Goal: Task Accomplishment & Management: Manage account settings

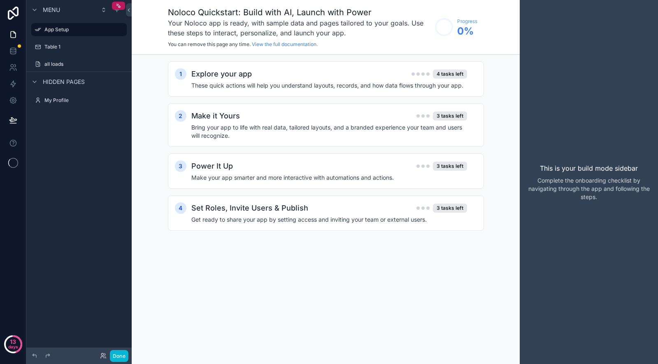
scroll to position [1407, 0]
click at [53, 64] on label "all loads" at bounding box center [77, 64] width 66 height 7
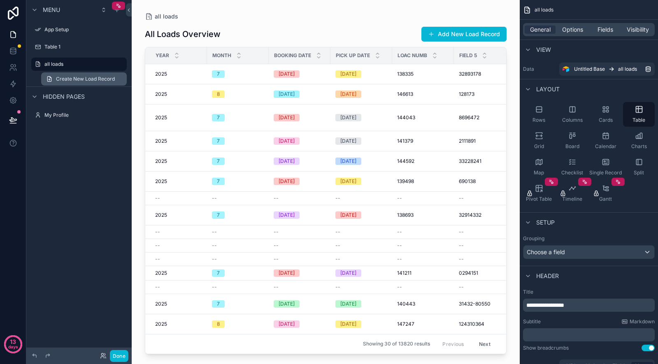
click at [79, 82] on span "Create New Load Record" at bounding box center [85, 79] width 59 height 7
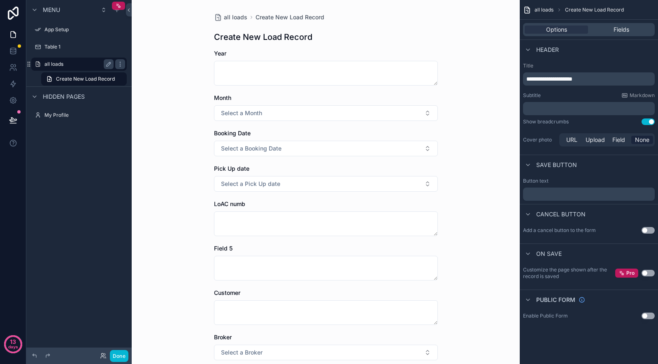
click at [71, 67] on label "all loads" at bounding box center [77, 64] width 66 height 7
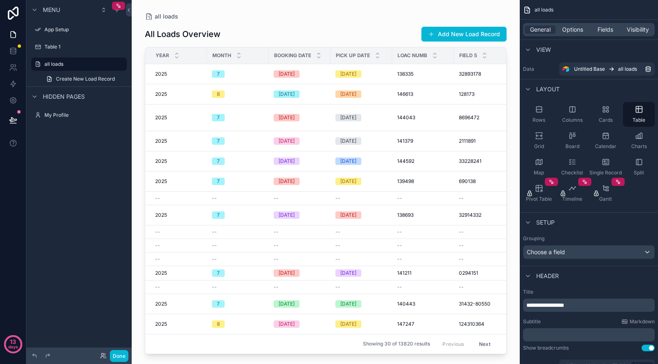
click at [233, 275] on div "scrollable content" at bounding box center [326, 177] width 388 height 354
click at [238, 270] on div "7" at bounding box center [238, 273] width 52 height 7
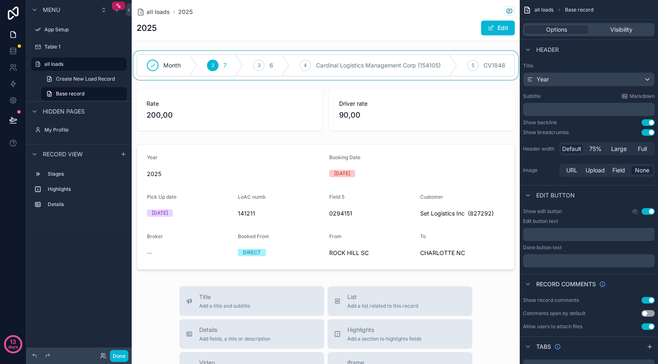
click at [248, 60] on div "scrollable content" at bounding box center [326, 65] width 388 height 29
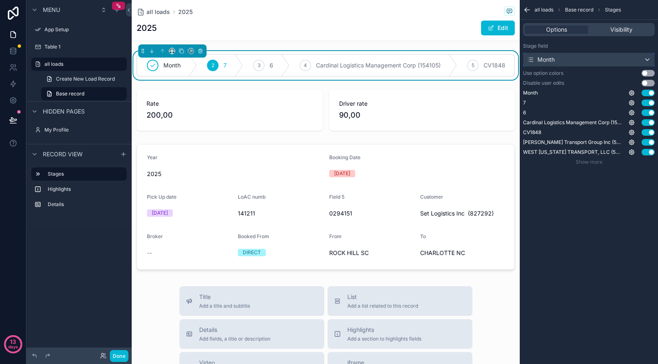
click at [553, 57] on div "Month" at bounding box center [541, 60] width 28 height 8
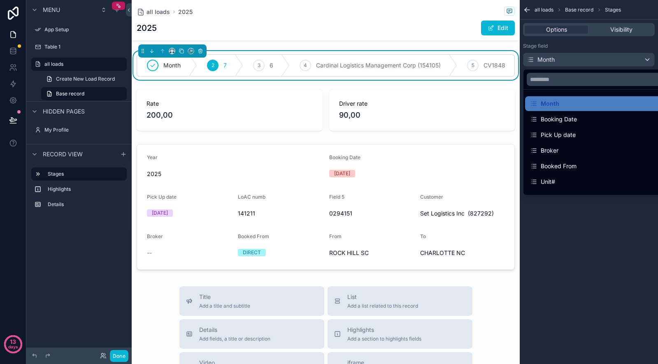
click at [613, 30] on div "scrollable content" at bounding box center [329, 182] width 658 height 364
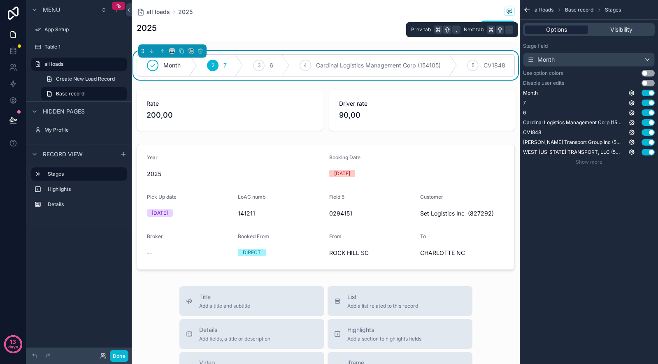
click at [557, 31] on span "Options" at bounding box center [556, 30] width 21 height 8
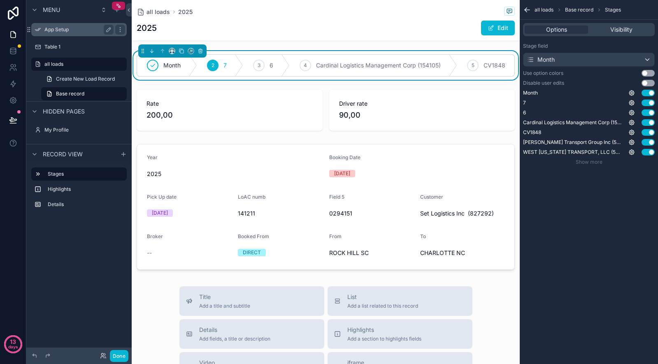
click at [65, 33] on div "App Setup" at bounding box center [78, 30] width 69 height 10
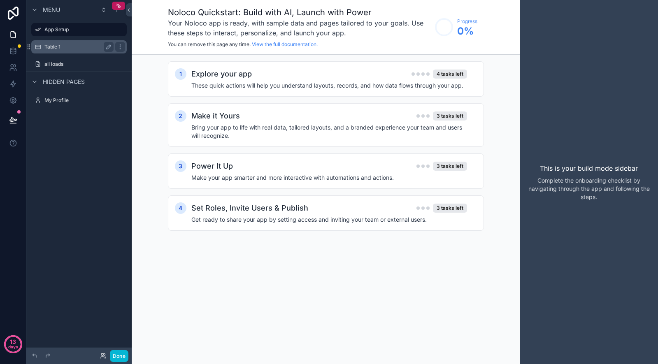
click at [61, 51] on div "Table 1" at bounding box center [79, 46] width 92 height 13
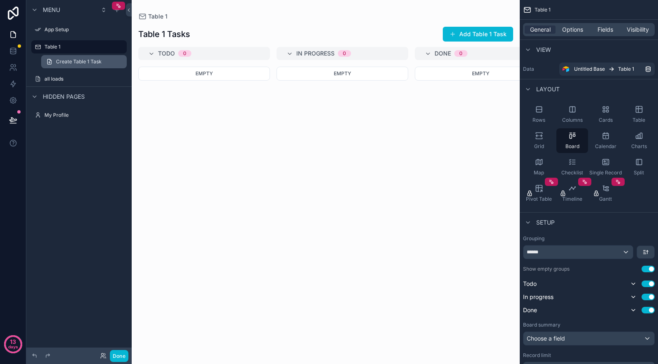
click at [63, 58] on span "Create Table 1 Task" at bounding box center [79, 61] width 46 height 7
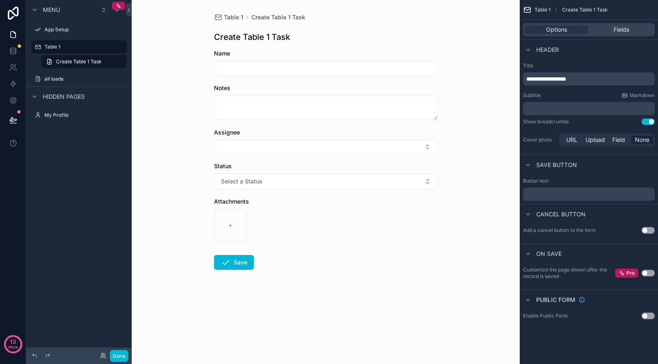
click at [60, 72] on div "all loads" at bounding box center [78, 79] width 105 height 15
click at [67, 48] on label "Table 1" at bounding box center [77, 47] width 66 height 7
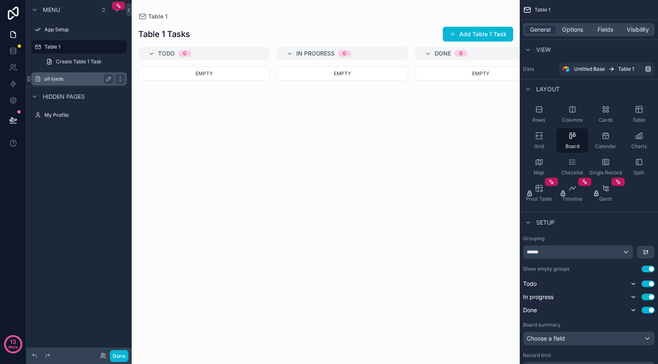
click at [53, 83] on div "all loads" at bounding box center [78, 79] width 69 height 10
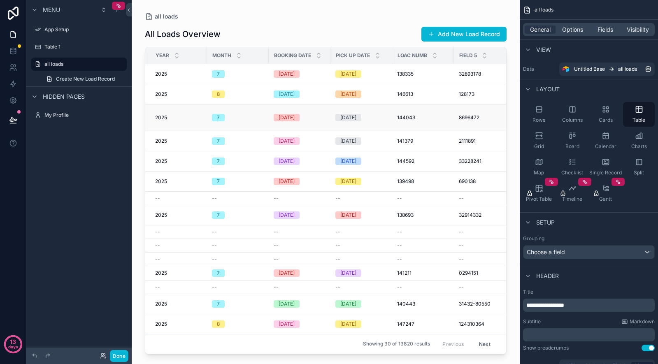
click at [299, 108] on td "07-29-2025" at bounding box center [300, 118] width 62 height 27
click at [163, 114] on span "2025" at bounding box center [161, 117] width 12 height 7
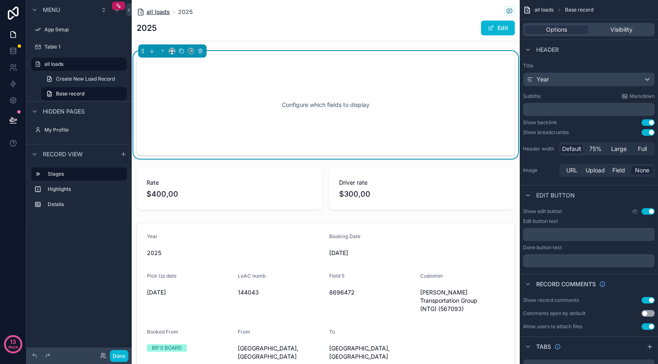
click at [149, 8] on span "all loads" at bounding box center [157, 12] width 23 height 8
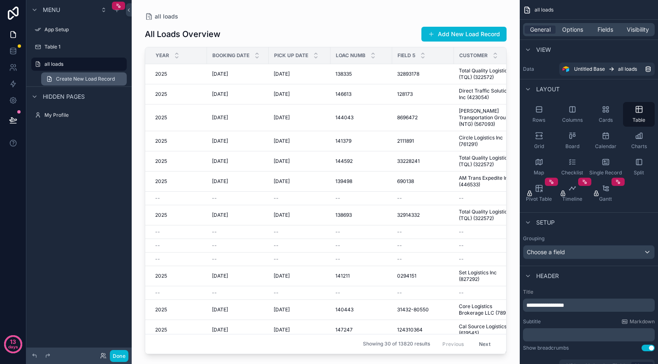
click at [86, 82] on span "Create New Load Record" at bounding box center [85, 79] width 59 height 7
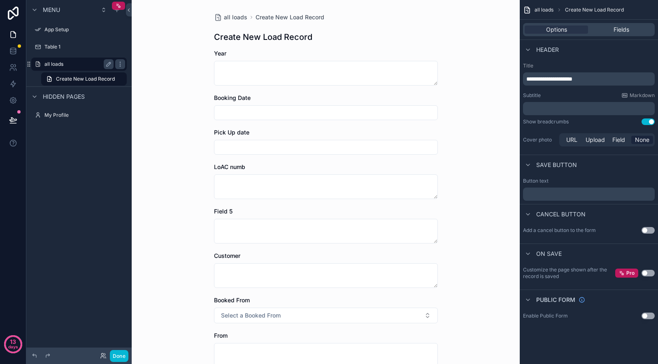
click at [66, 63] on label "all loads" at bounding box center [77, 64] width 66 height 7
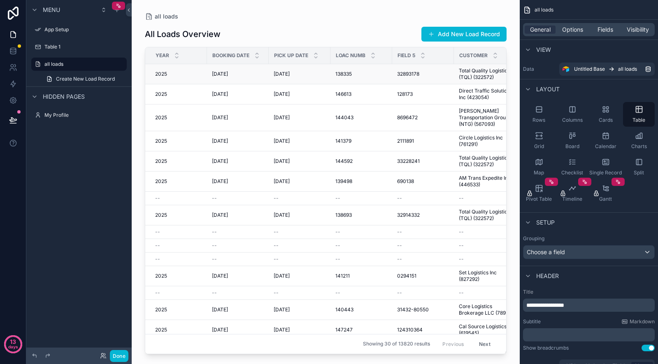
click at [246, 70] on td "[DATE] [DATE]" at bounding box center [238, 74] width 62 height 20
click at [54, 46] on label "Table 1" at bounding box center [77, 47] width 66 height 7
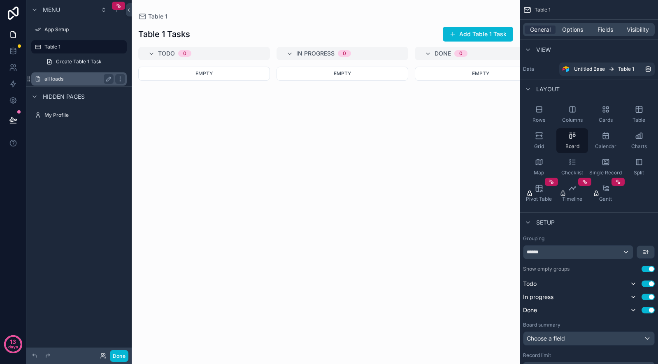
click at [65, 79] on label "all loads" at bounding box center [77, 79] width 66 height 7
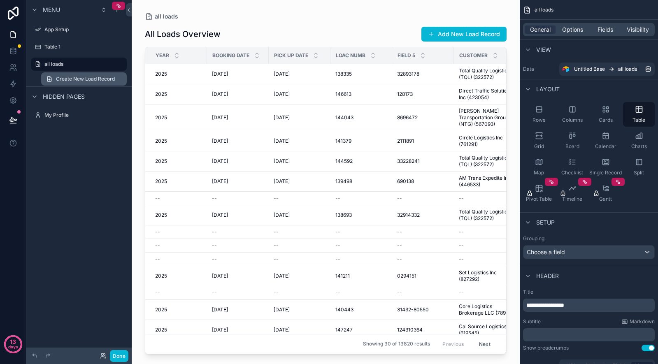
click at [109, 83] on link "Create New Load Record" at bounding box center [84, 78] width 86 height 13
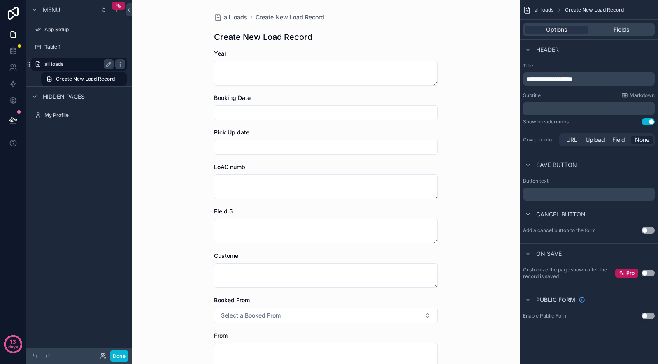
click at [77, 64] on label "all loads" at bounding box center [77, 64] width 66 height 7
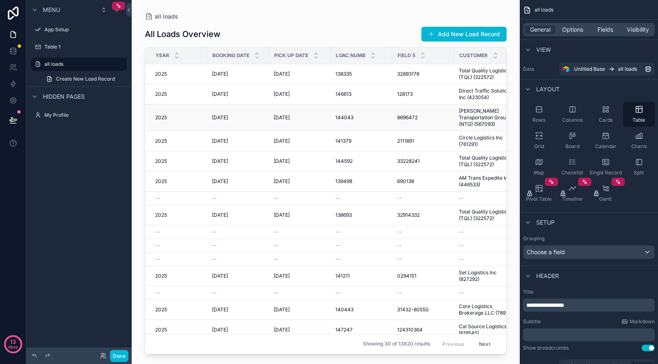
scroll to position [0, 152]
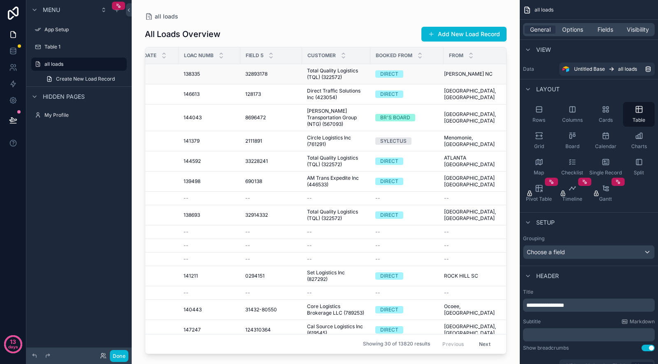
click at [477, 77] on td "Marion NC Marion NC" at bounding box center [478, 74] width 68 height 20
click at [453, 38] on button "Add New Load Record" at bounding box center [463, 34] width 85 height 15
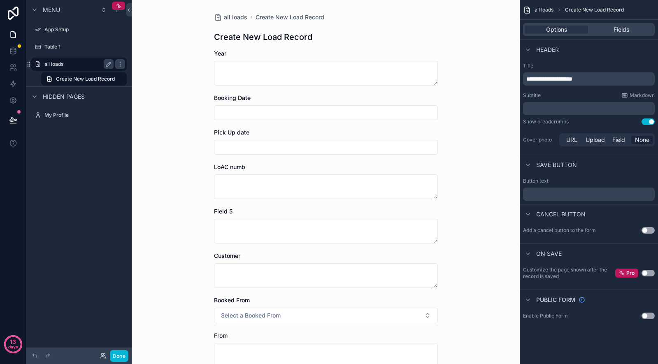
click at [85, 63] on label "all loads" at bounding box center [77, 64] width 66 height 7
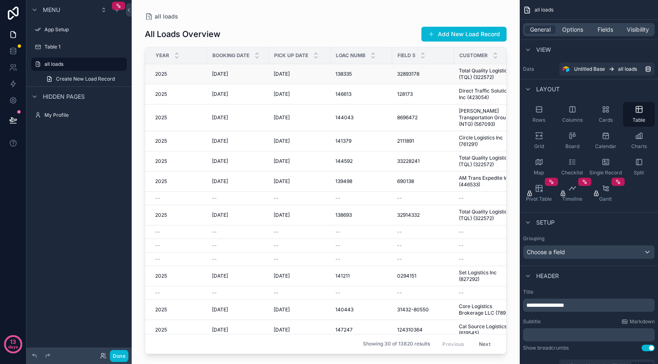
click at [260, 81] on td "[DATE] [DATE]" at bounding box center [238, 74] width 62 height 20
click at [568, 30] on span "Options" at bounding box center [572, 30] width 21 height 8
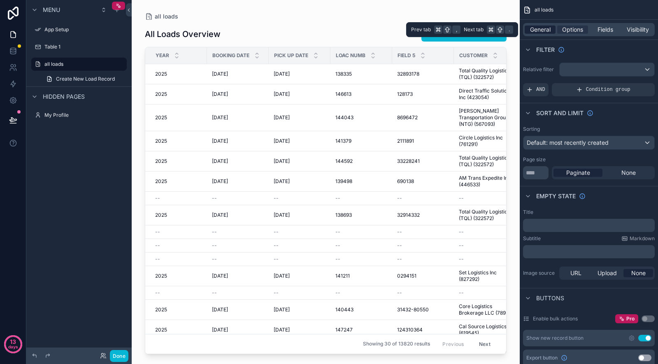
click at [542, 27] on span "General" at bounding box center [540, 30] width 21 height 8
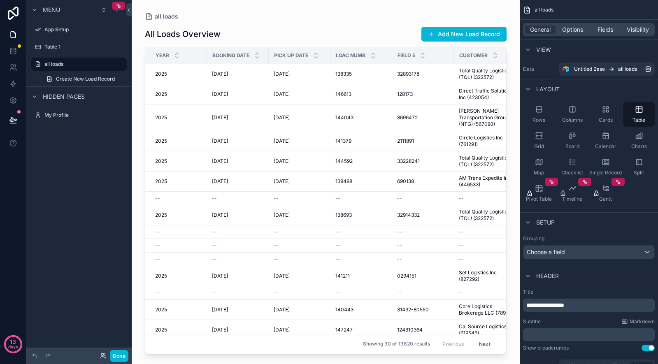
click at [531, 9] on div "all loads" at bounding box center [589, 10] width 138 height 20
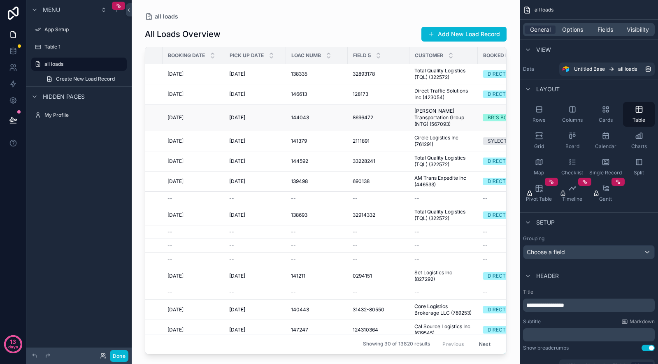
scroll to position [0, 152]
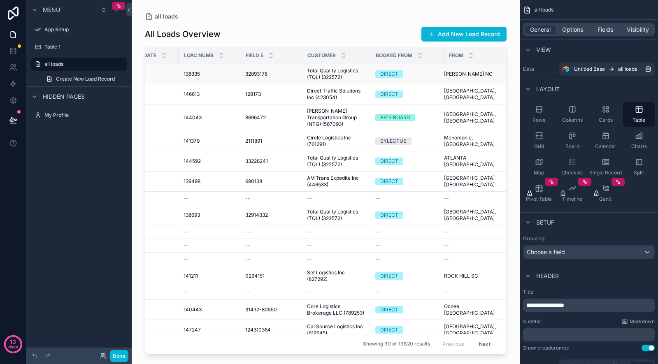
click at [394, 77] on div "DIRECT" at bounding box center [389, 73] width 18 height 7
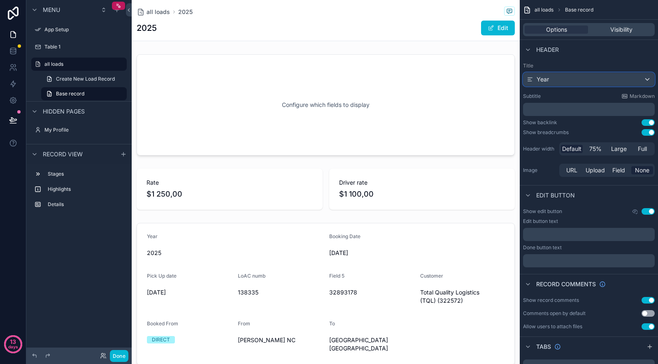
click at [557, 79] on div "Year" at bounding box center [588, 79] width 131 height 13
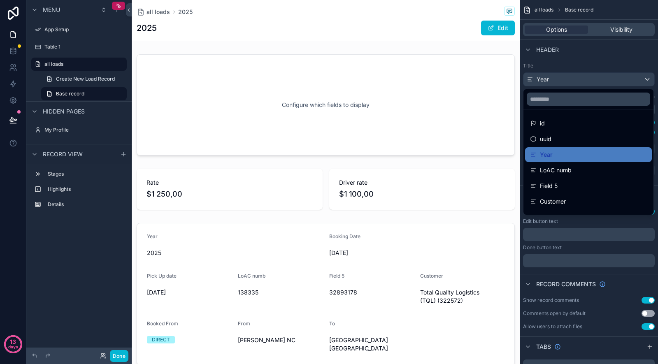
click at [563, 63] on div "scrollable content" at bounding box center [329, 182] width 658 height 364
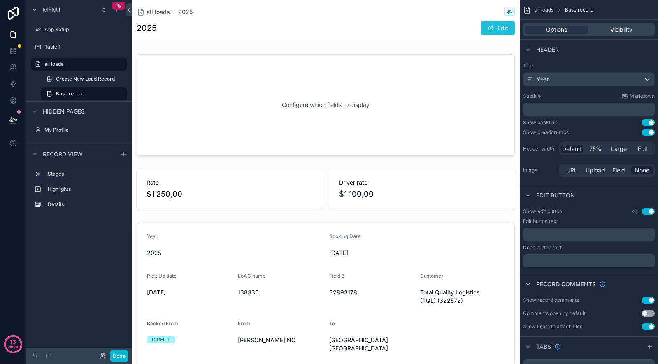
click at [495, 29] on button "Edit" at bounding box center [498, 28] width 34 height 15
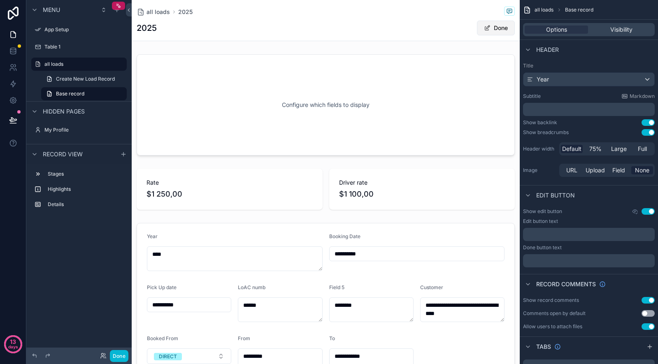
click at [495, 29] on button "Done" at bounding box center [496, 28] width 38 height 15
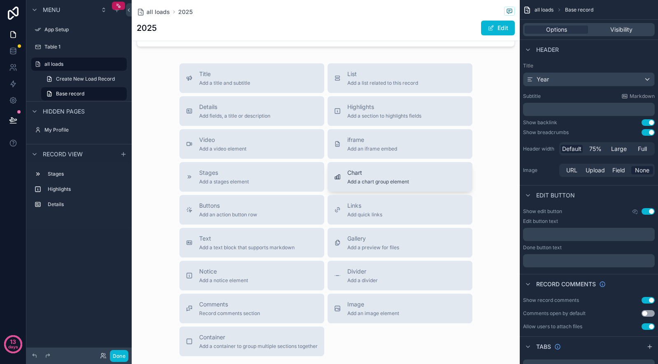
scroll to position [319, 0]
click at [250, 171] on div "Stages Add a stages element" at bounding box center [252, 176] width 132 height 16
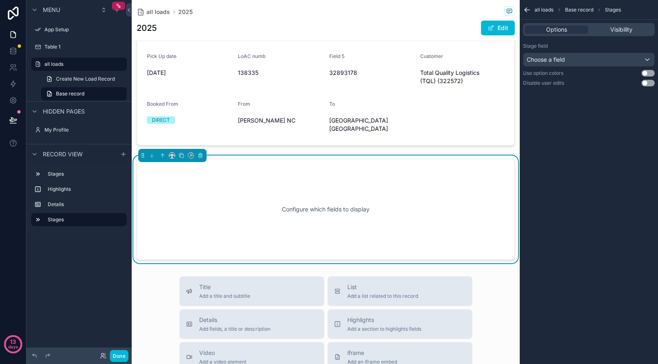
scroll to position [216, 0]
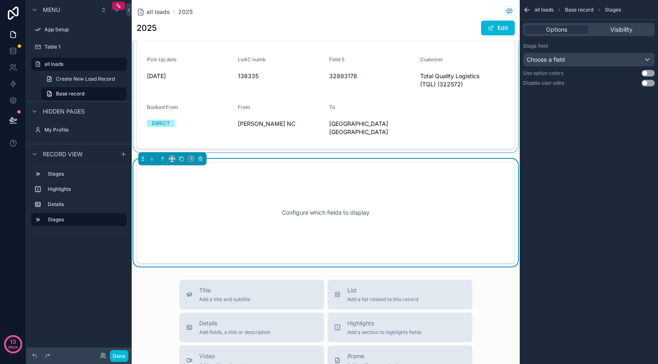
drag, startPoint x: 202, startPoint y: 193, endPoint x: 201, endPoint y: 95, distance: 97.1
click at [202, 95] on div "Configure which fields to display Rate $1 250,00 Driver rate $1 100,00 Year 202…" at bounding box center [326, 51] width 388 height 432
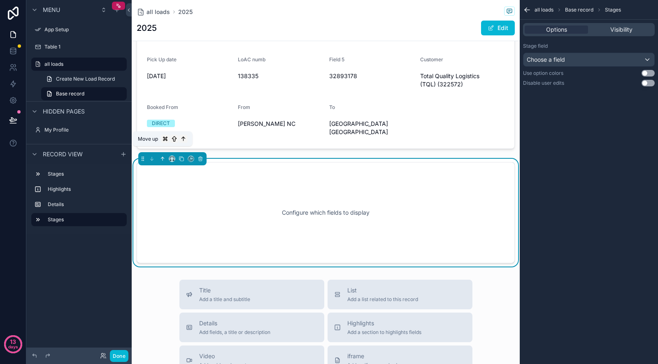
click at [160, 156] on icon "scrollable content" at bounding box center [163, 159] width 6 height 6
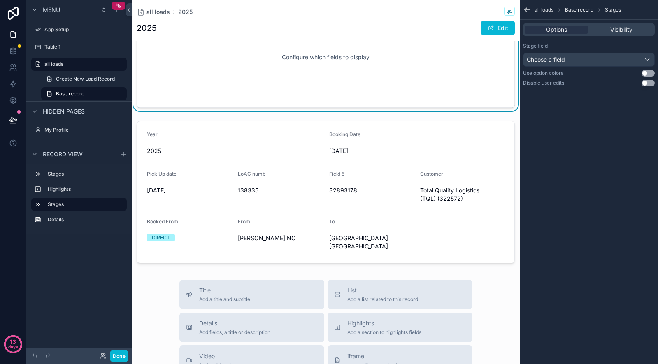
scroll to position [0, 0]
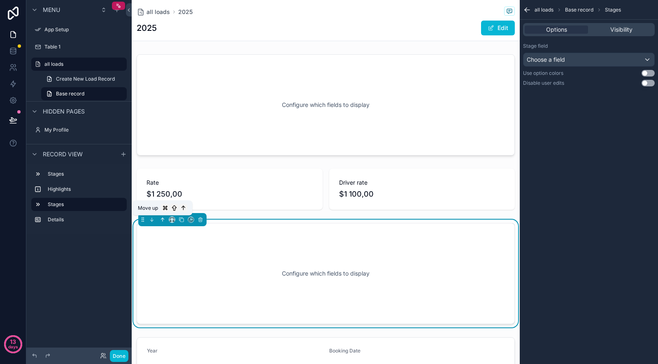
click at [164, 220] on icon "scrollable content" at bounding box center [163, 220] width 6 height 6
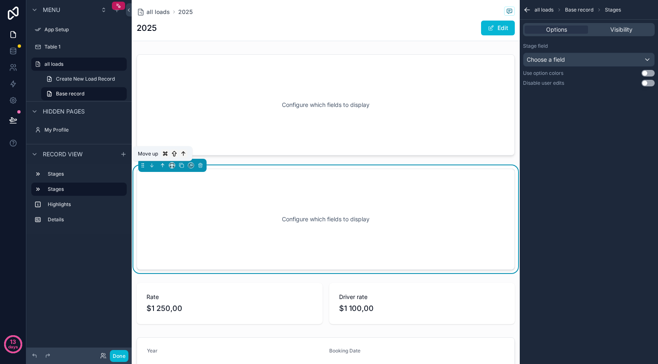
click at [163, 166] on icon "scrollable content" at bounding box center [163, 166] width 6 height 6
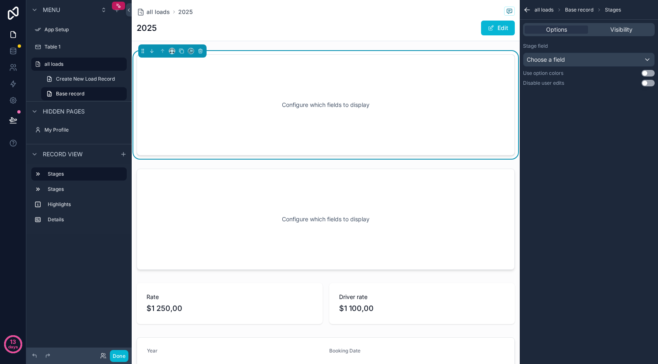
click at [272, 118] on div "Configure which fields to display" at bounding box center [325, 105] width 351 height 74
click at [575, 54] on div "Choose a field" at bounding box center [588, 59] width 131 height 13
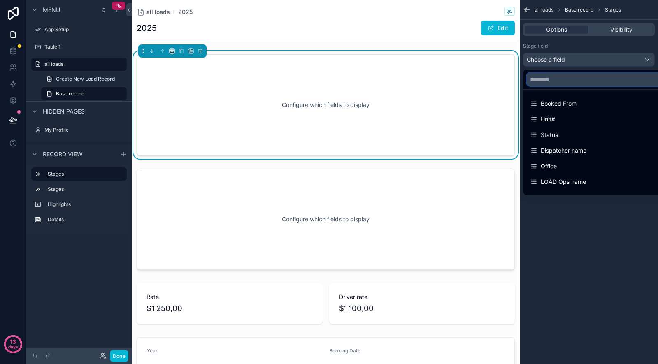
click at [578, 83] on input "text" at bounding box center [598, 79] width 143 height 13
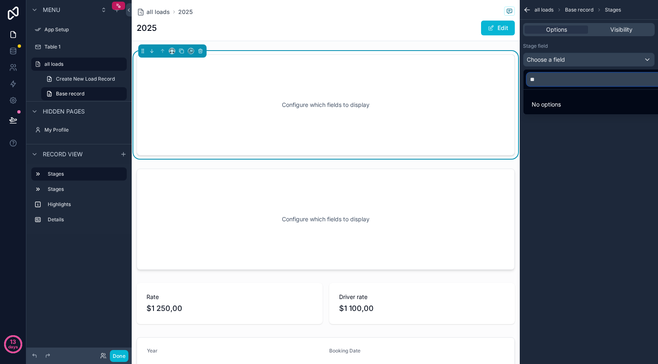
type input "*"
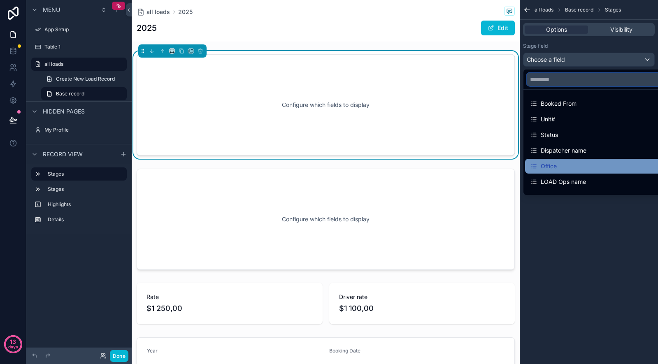
scroll to position [43, 0]
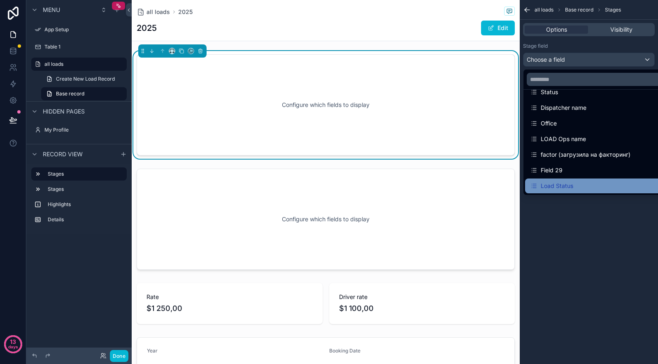
click at [578, 181] on div "Load Status" at bounding box center [598, 186] width 137 height 10
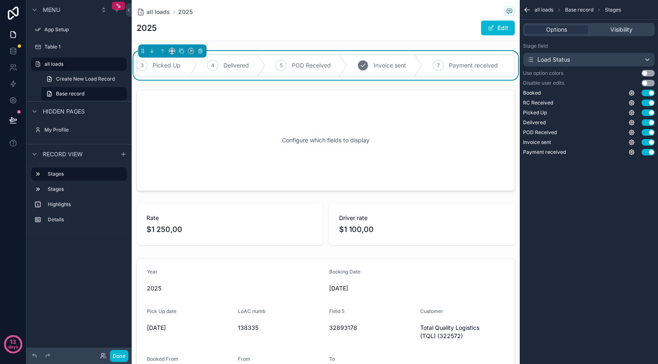
scroll to position [0, 0]
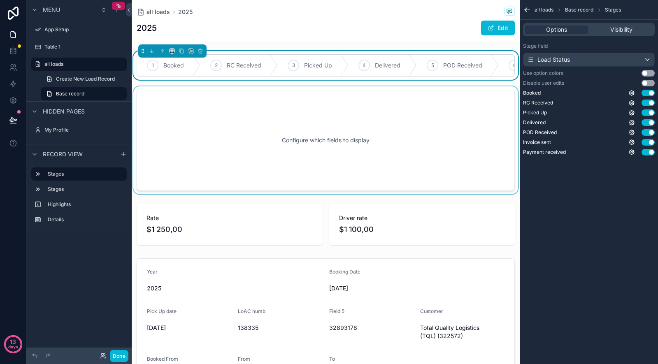
click at [321, 155] on div "scrollable content" at bounding box center [326, 140] width 388 height 108
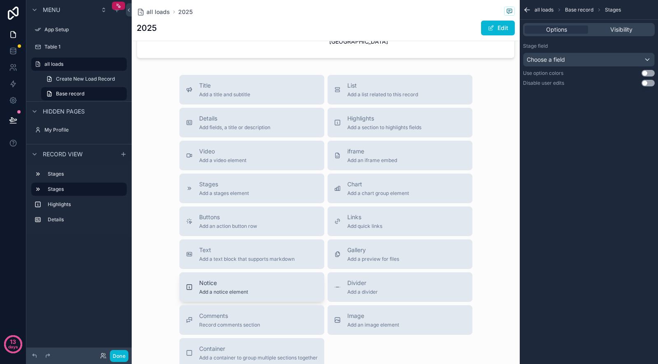
scroll to position [338, 0]
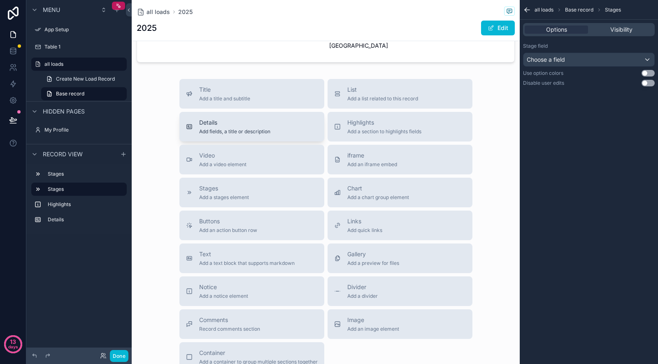
click at [255, 119] on div "Details Add fields, a title or description" at bounding box center [234, 127] width 71 height 16
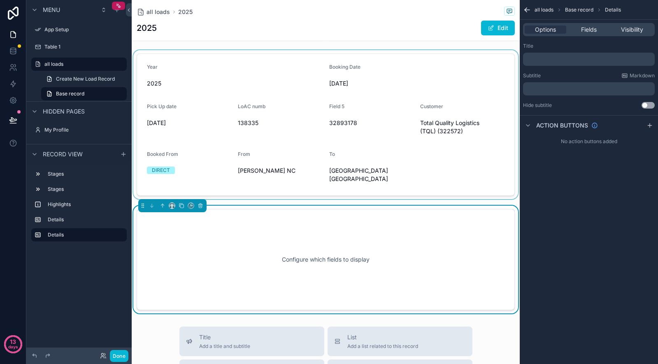
scroll to position [206, 0]
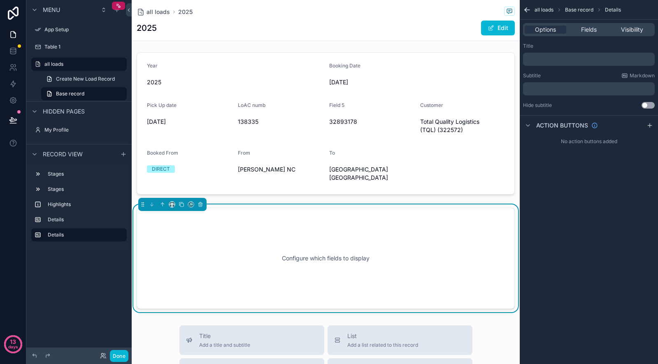
click at [293, 239] on div "Configure which fields to display" at bounding box center [325, 258] width 351 height 74
click at [566, 61] on p "﻿" at bounding box center [589, 59] width 127 height 7
click at [602, 311] on div "all loads Base record Details Options Fields Visibility Title ﻿ Subtitle Markdo…" at bounding box center [589, 182] width 138 height 364
click at [564, 62] on p "﻿" at bounding box center [589, 59] width 127 height 7
click at [581, 32] on span "Fields" at bounding box center [589, 30] width 16 height 8
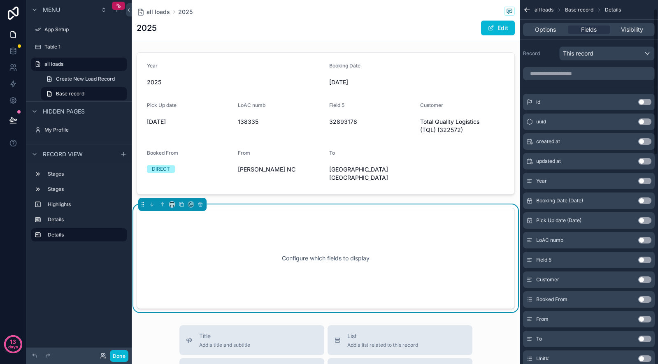
scroll to position [82, 0]
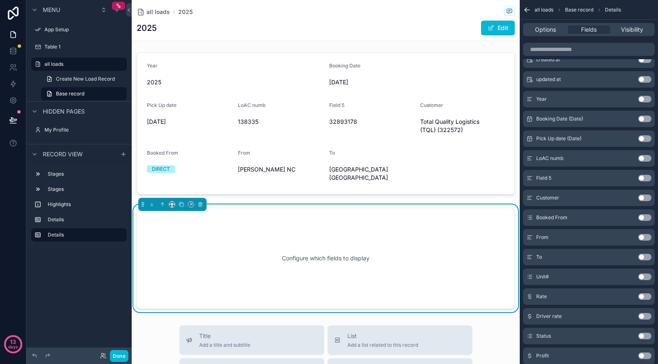
click at [643, 237] on button "Use setting" at bounding box center [644, 237] width 13 height 7
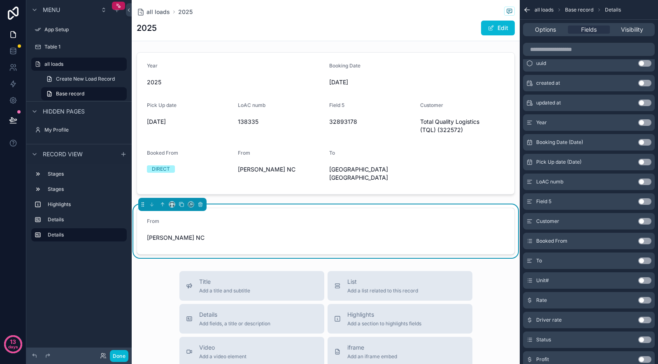
click at [642, 258] on button "Use setting" at bounding box center [644, 261] width 13 height 7
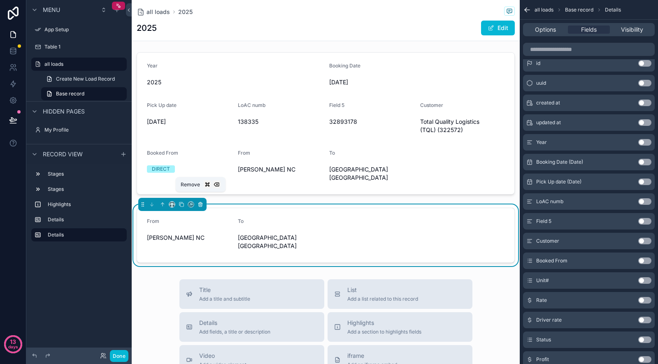
click at [199, 202] on icon "scrollable content" at bounding box center [201, 205] width 6 height 6
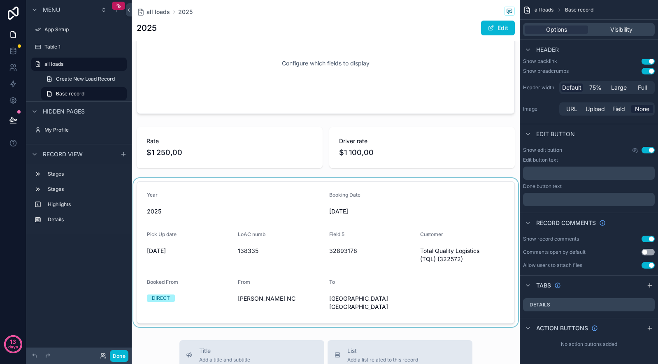
scroll to position [77, 0]
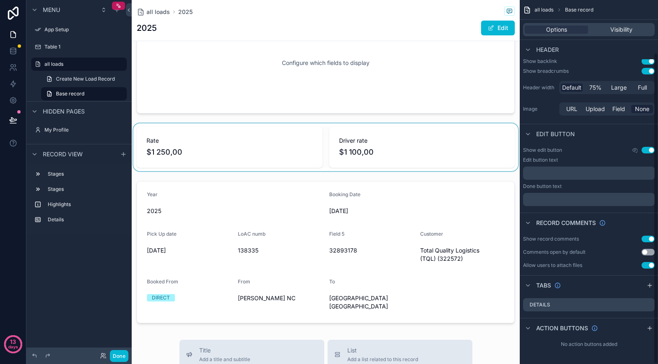
click at [426, 145] on div "scrollable content" at bounding box center [326, 147] width 388 height 48
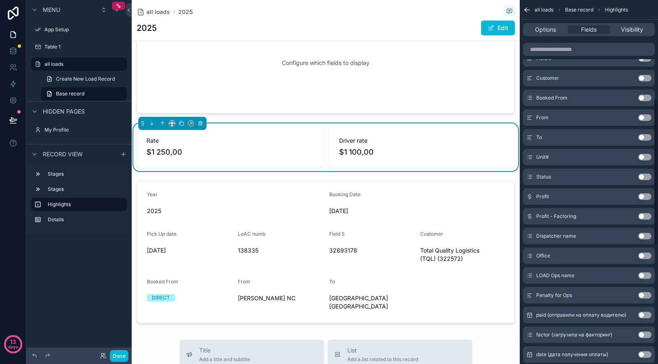
scroll to position [246, 0]
click at [646, 196] on button "Use setting" at bounding box center [644, 196] width 13 height 7
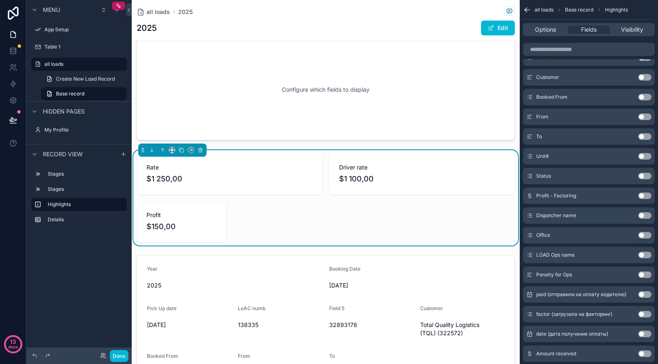
scroll to position [0, 0]
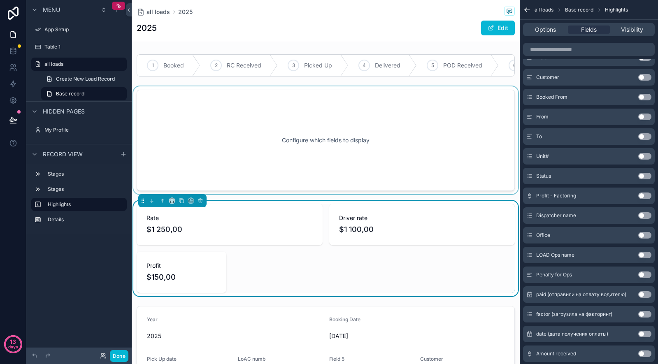
click at [402, 167] on div "scrollable content" at bounding box center [326, 140] width 388 height 108
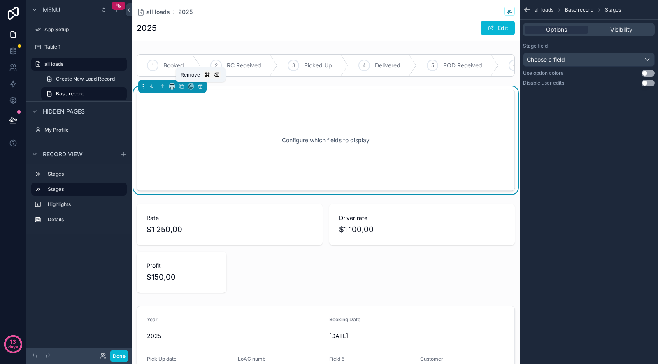
click at [201, 88] on icon "scrollable content" at bounding box center [201, 87] width 6 height 6
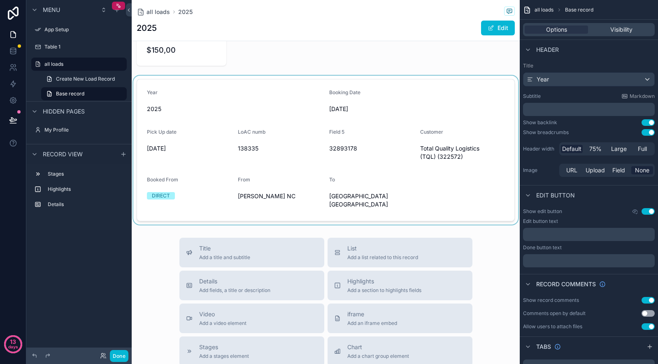
scroll to position [202, 0]
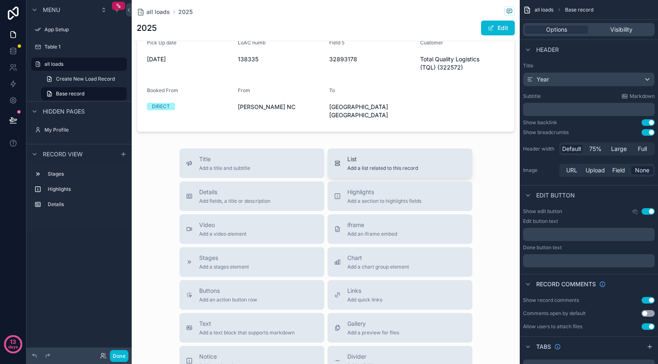
click at [358, 155] on span "List" at bounding box center [382, 159] width 71 height 8
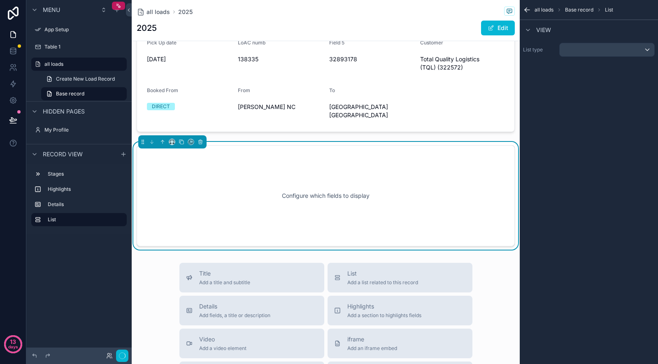
scroll to position [208, 0]
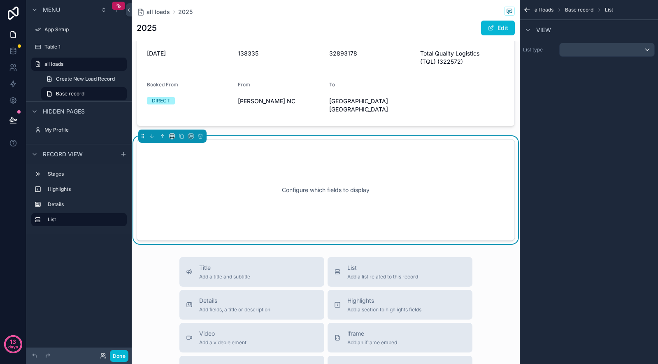
click at [330, 182] on div "Configure which fields to display" at bounding box center [325, 190] width 351 height 74
click at [576, 47] on div "scrollable content" at bounding box center [607, 49] width 95 height 13
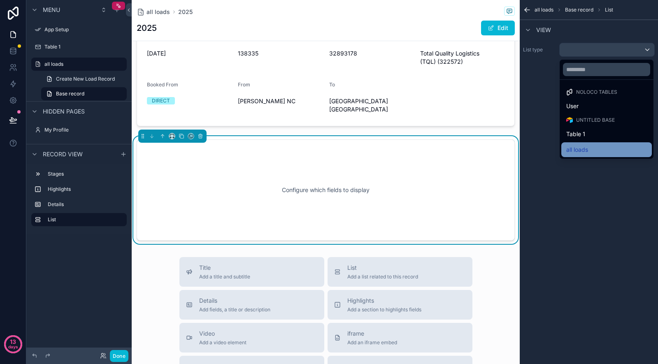
click at [590, 145] on div "all loads" at bounding box center [606, 150] width 81 height 10
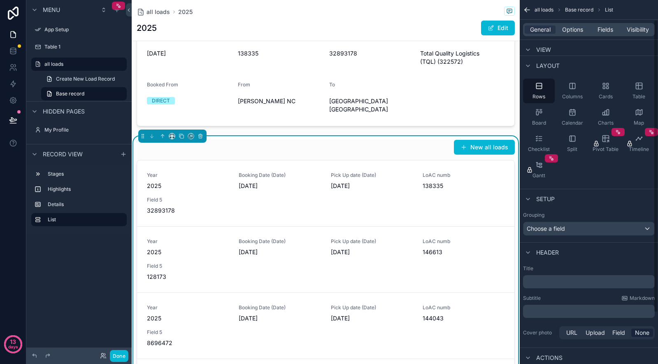
scroll to position [0, 0]
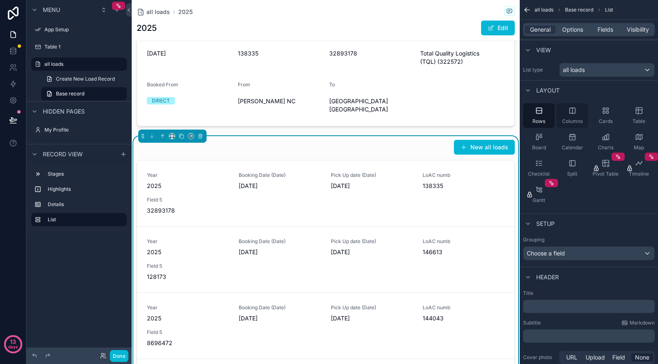
click at [576, 121] on span "Columns" at bounding box center [572, 121] width 21 height 7
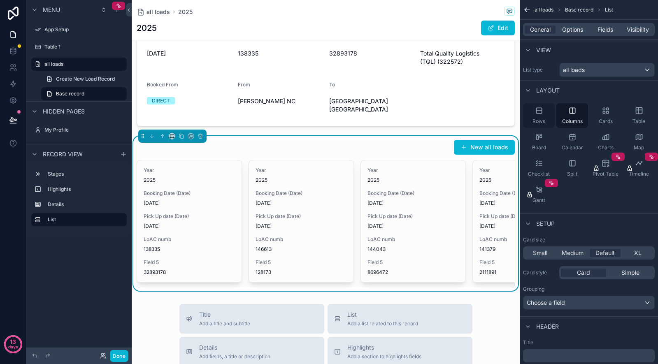
click at [538, 118] on span "Rows" at bounding box center [538, 121] width 13 height 7
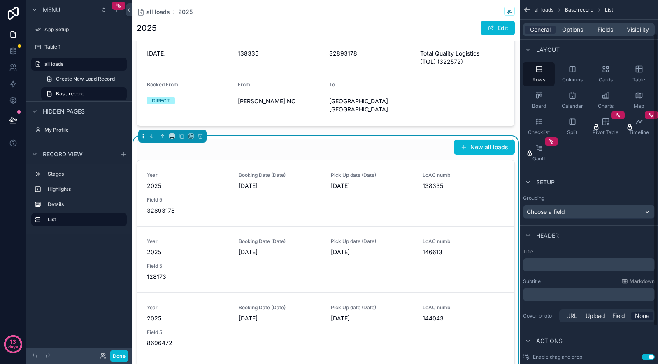
scroll to position [41, 0]
click at [567, 212] on div "Choose a field" at bounding box center [588, 212] width 131 height 13
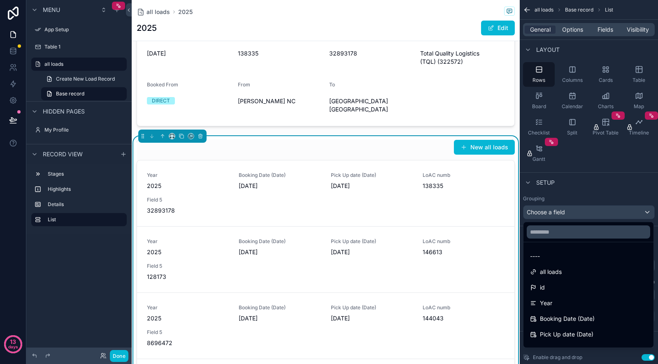
click at [570, 183] on div "scrollable content" at bounding box center [329, 182] width 658 height 364
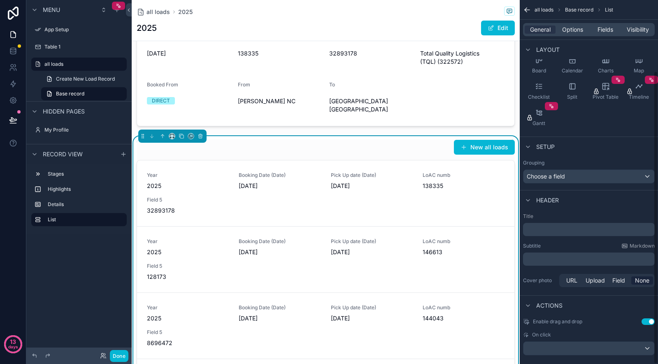
scroll to position [88, 0]
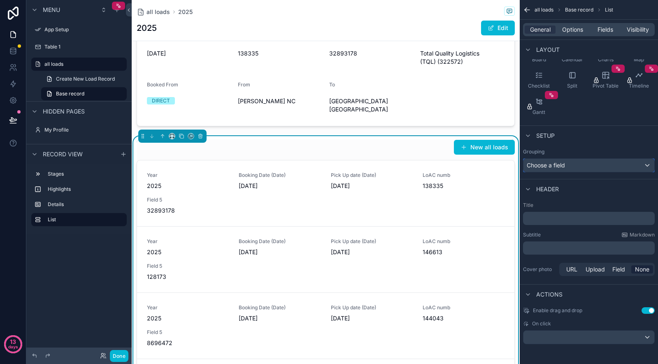
click at [553, 170] on div "Choose a field" at bounding box center [588, 165] width 131 height 13
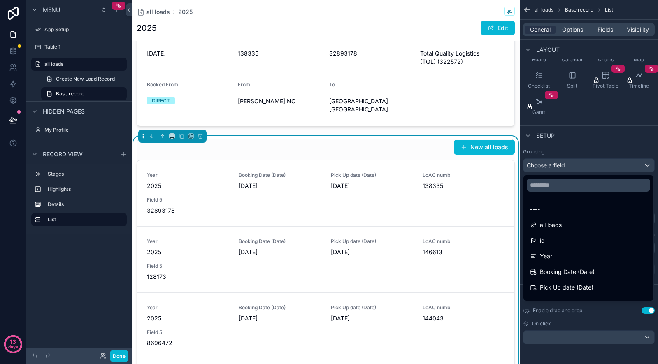
click at [570, 142] on div "scrollable content" at bounding box center [329, 182] width 658 height 364
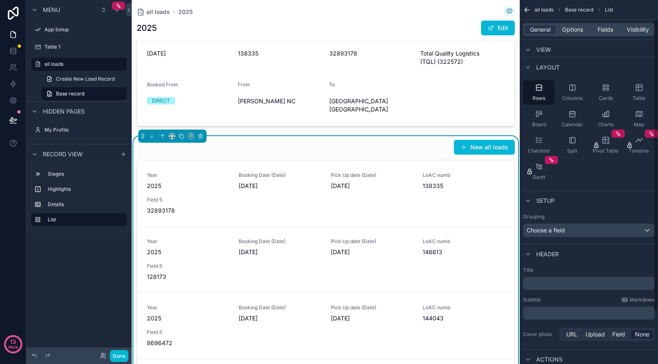
scroll to position [0, 0]
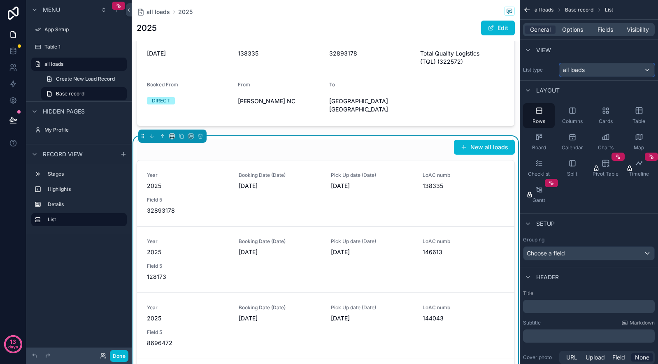
click at [574, 67] on span "all loads" at bounding box center [574, 70] width 22 height 8
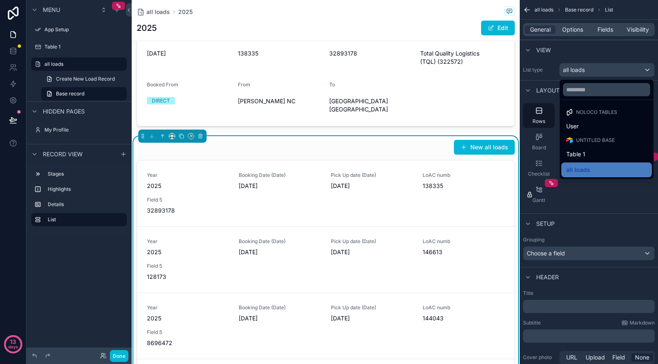
click at [574, 41] on div "scrollable content" at bounding box center [329, 182] width 658 height 364
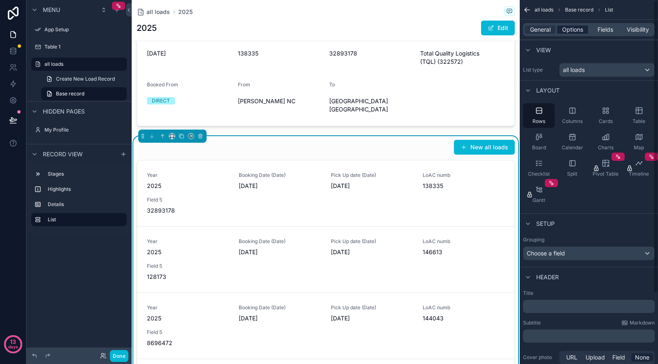
click at [568, 30] on span "Options" at bounding box center [572, 30] width 21 height 8
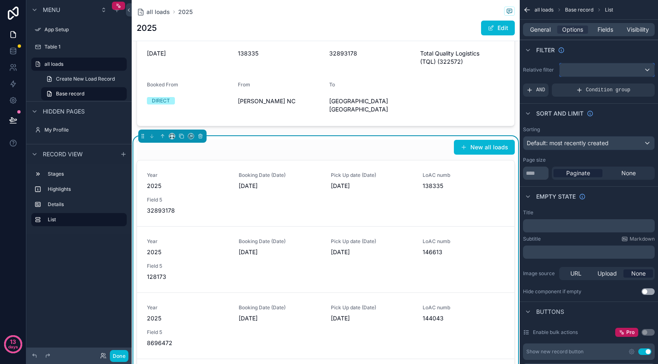
click at [568, 69] on div "scrollable content" at bounding box center [607, 69] width 95 height 13
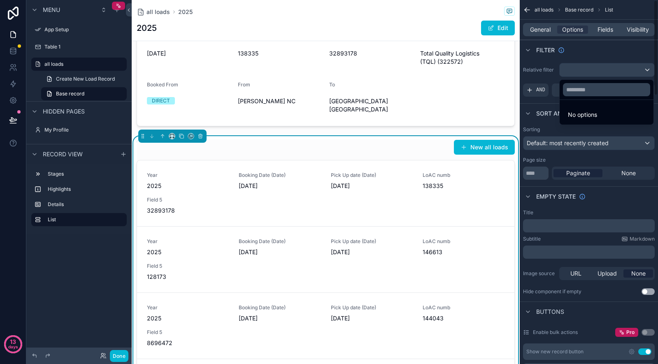
click at [547, 73] on div "scrollable content" at bounding box center [329, 182] width 658 height 364
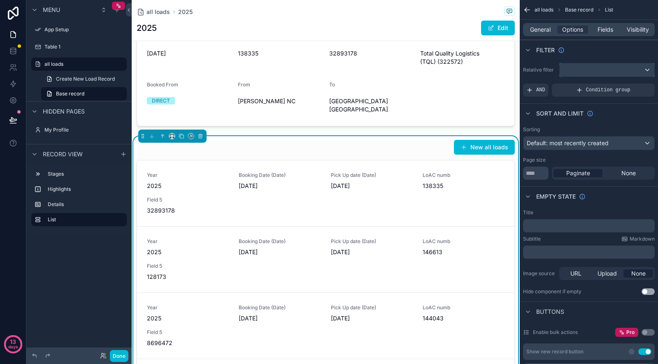
click at [570, 74] on div "scrollable content" at bounding box center [607, 69] width 95 height 13
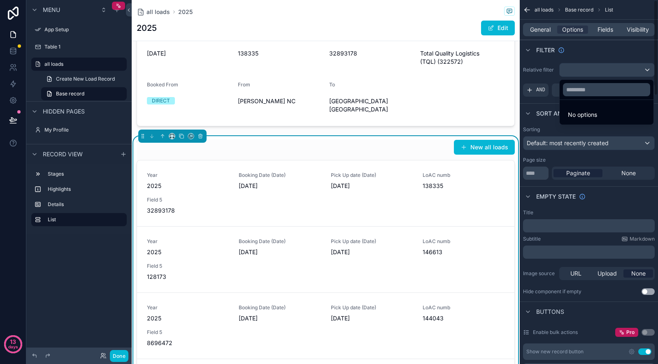
click at [542, 63] on div "scrollable content" at bounding box center [329, 182] width 658 height 364
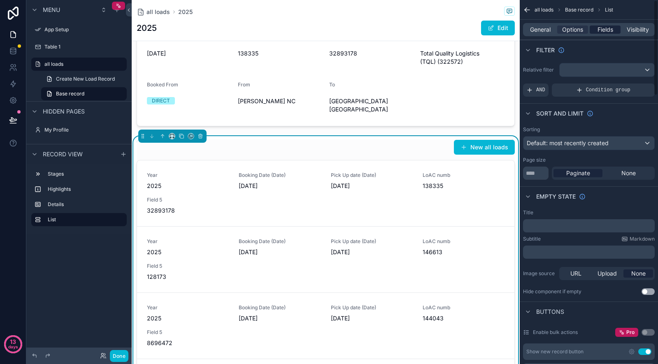
click at [605, 33] on span "Fields" at bounding box center [605, 30] width 16 height 8
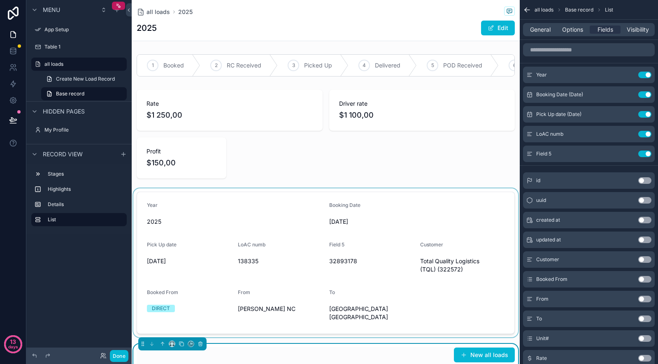
scroll to position [62, 0]
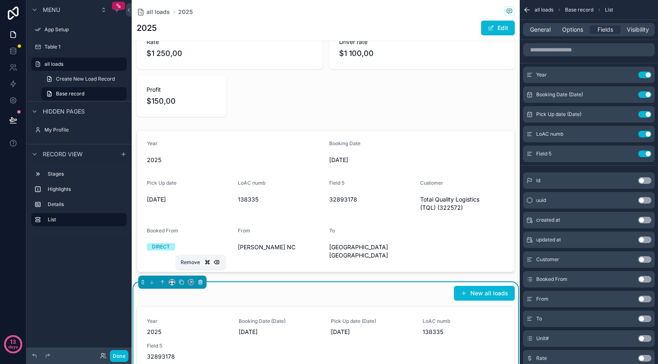
click at [203, 279] on icon "scrollable content" at bounding box center [201, 282] width 6 height 6
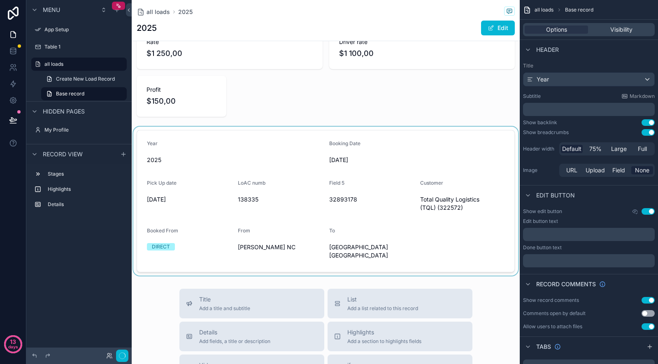
click at [234, 173] on div "scrollable content" at bounding box center [326, 201] width 388 height 149
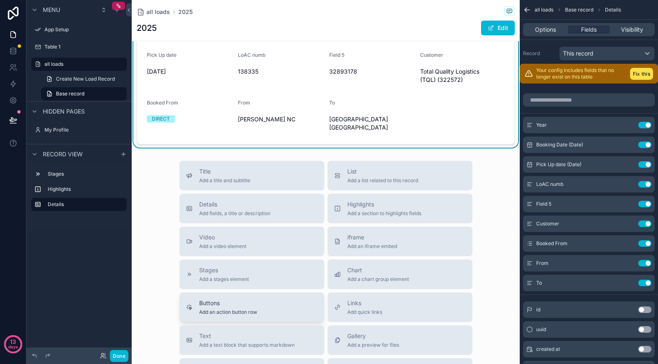
scroll to position [0, 0]
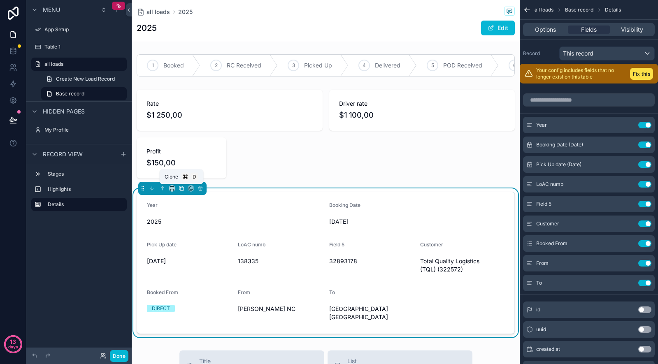
click at [181, 188] on icon "scrollable content" at bounding box center [182, 189] width 6 height 6
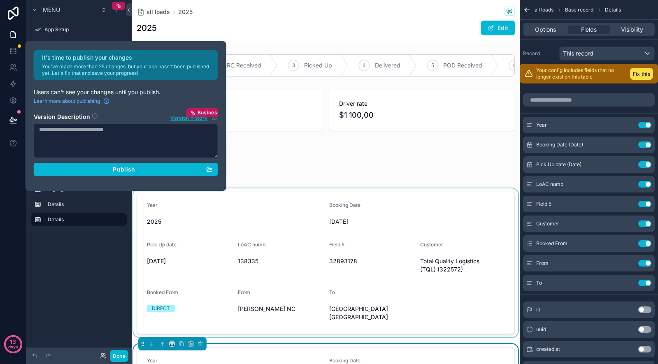
click at [227, 242] on div "scrollable content" at bounding box center [326, 262] width 388 height 149
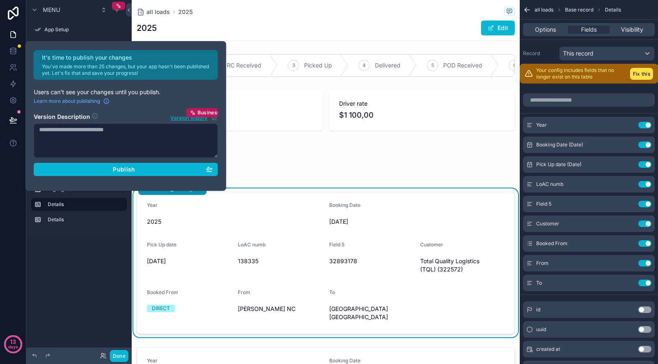
click at [264, 207] on div "Year" at bounding box center [235, 207] width 176 height 10
click at [157, 140] on textarea at bounding box center [126, 140] width 184 height 35
click at [72, 239] on div "Menu App Setup Table 1 all loads Create New Load Record Base record Hidden page…" at bounding box center [78, 120] width 105 height 241
click at [70, 219] on label "Details" at bounding box center [84, 219] width 72 height 7
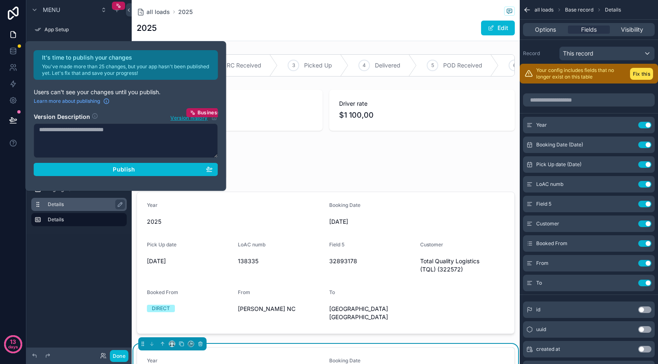
click at [71, 206] on label "Details" at bounding box center [84, 204] width 72 height 7
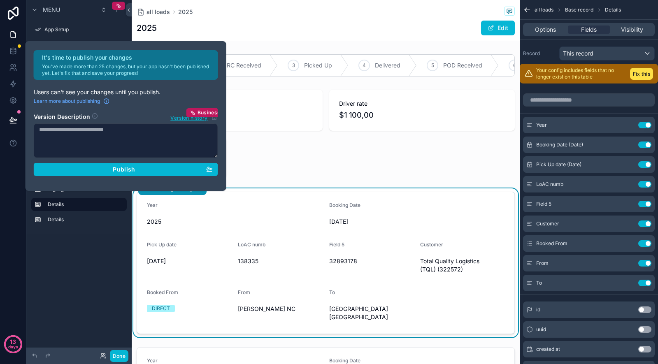
click at [205, 142] on textarea at bounding box center [126, 140] width 184 height 35
click at [267, 184] on div "1 Booked 2 RC Received 3 Picked Up 4 Delivered 5 POD Received 6 Invoice sent 7 …" at bounding box center [326, 272] width 388 height 442
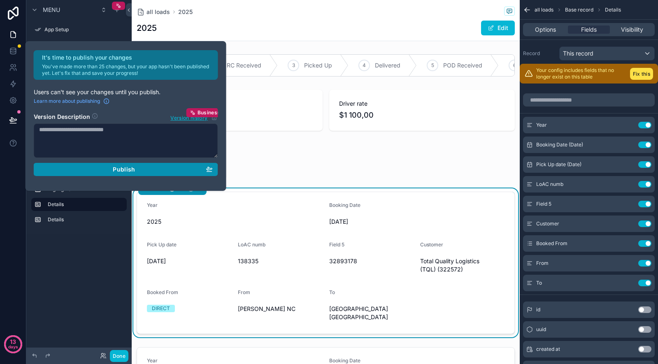
click at [205, 173] on button "Publish" at bounding box center [126, 169] width 184 height 13
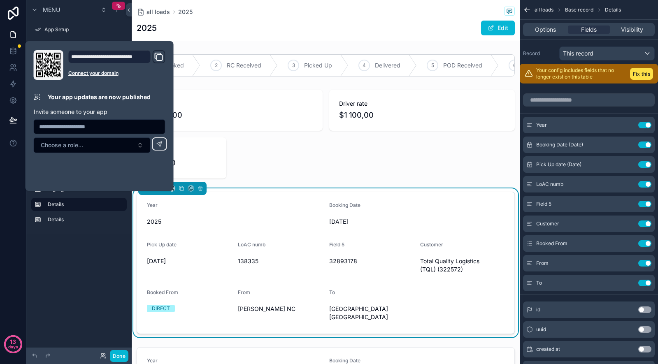
click at [157, 60] on icon "Domain and Custom Link" at bounding box center [160, 58] width 6 height 6
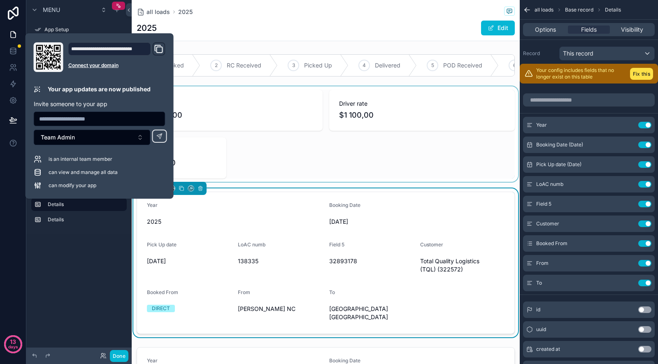
click at [239, 172] on div "scrollable content" at bounding box center [326, 133] width 388 height 95
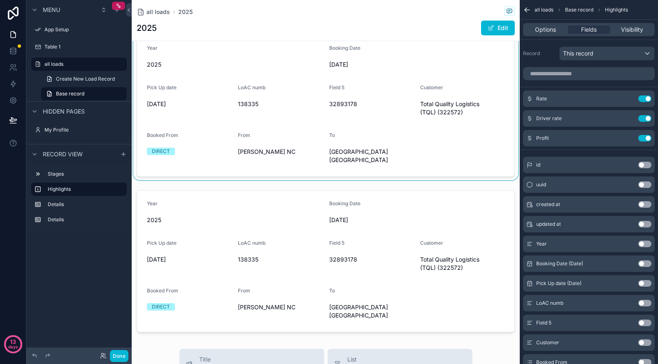
scroll to position [158, 0]
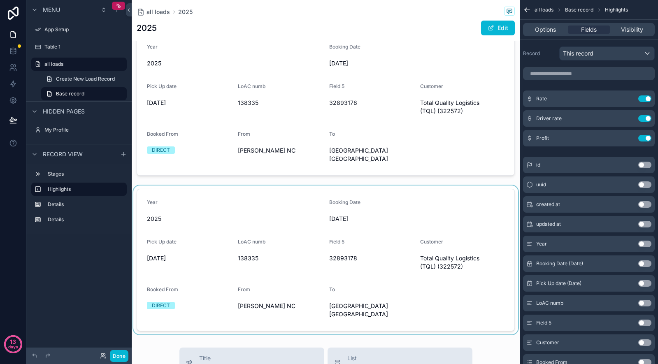
click at [267, 205] on div "scrollable content" at bounding box center [326, 260] width 388 height 149
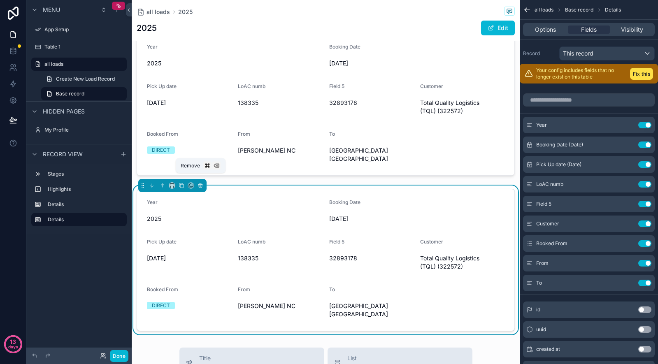
click at [203, 183] on icon "scrollable content" at bounding box center [201, 186] width 6 height 6
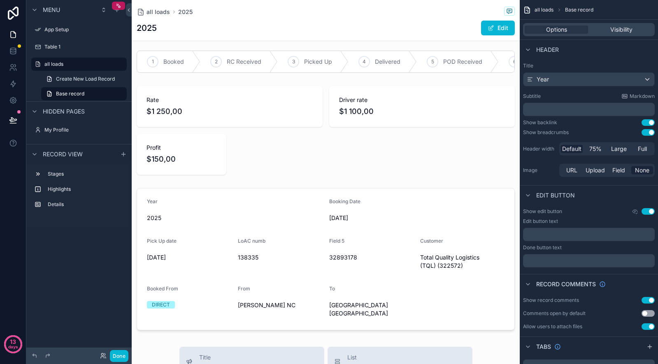
scroll to position [0, 0]
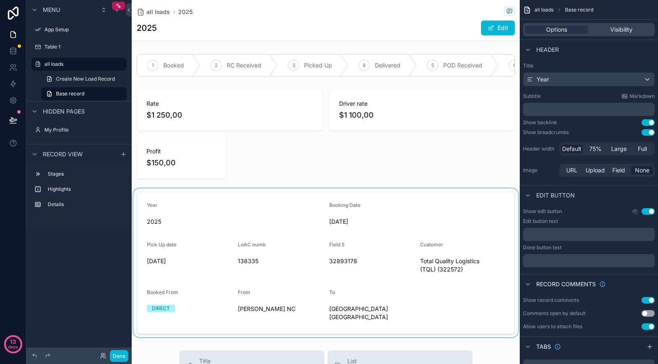
click at [221, 209] on div "scrollable content" at bounding box center [326, 262] width 388 height 149
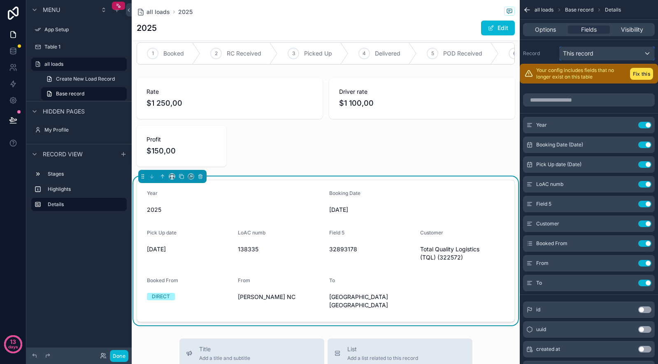
click at [576, 56] on span "This record" at bounding box center [578, 53] width 30 height 8
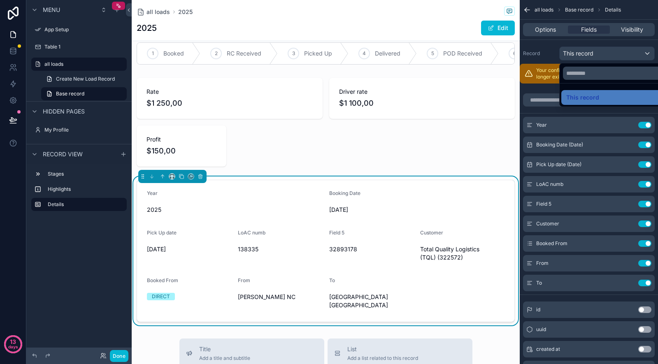
click at [583, 29] on div "scrollable content" at bounding box center [329, 182] width 658 height 364
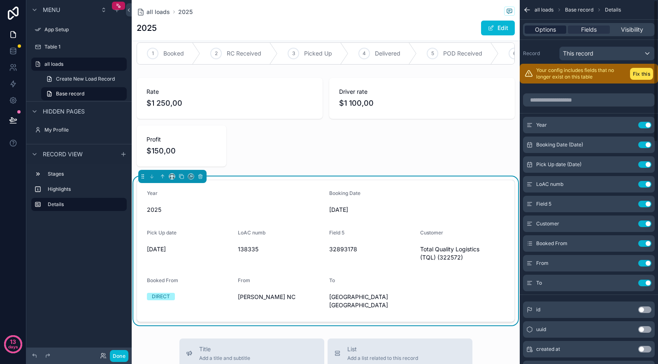
click at [555, 29] on span "Options" at bounding box center [545, 30] width 21 height 8
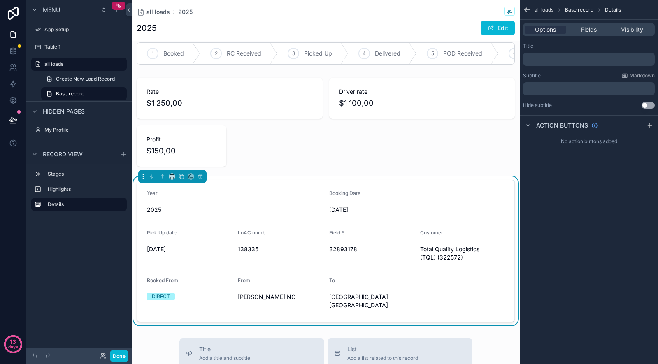
click at [550, 89] on p "﻿" at bounding box center [589, 89] width 127 height 7
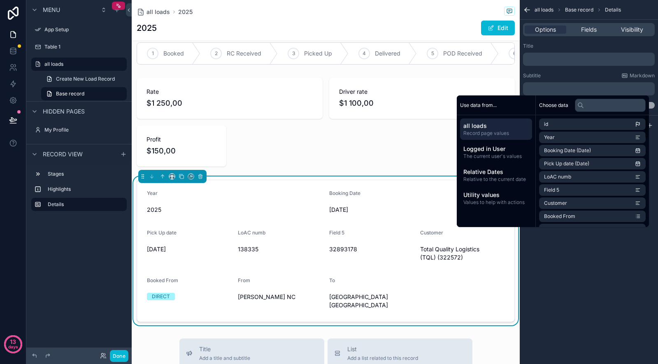
click at [597, 249] on div "all loads Base record Details Options Fields Visibility Title ﻿ Subtitle Markdo…" at bounding box center [589, 182] width 138 height 364
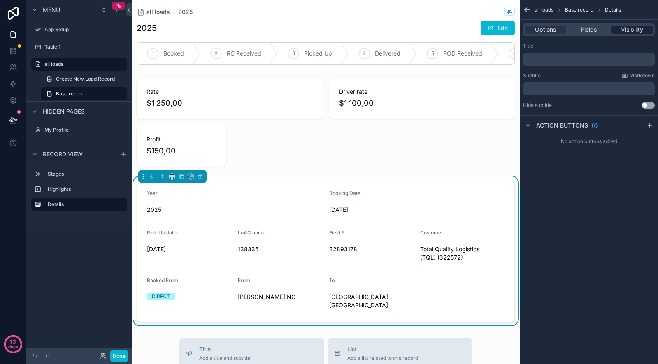
click at [629, 33] on span "Visibility" at bounding box center [632, 30] width 22 height 8
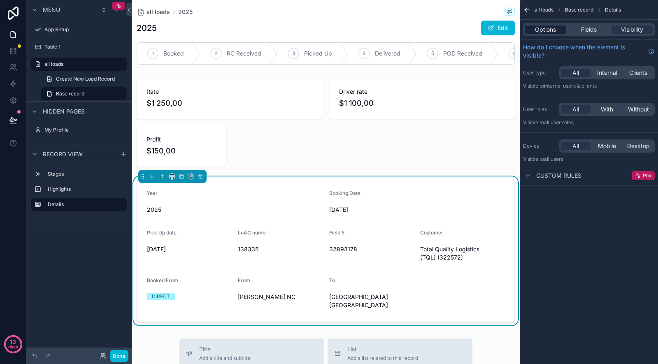
click at [542, 28] on span "Options" at bounding box center [545, 30] width 21 height 8
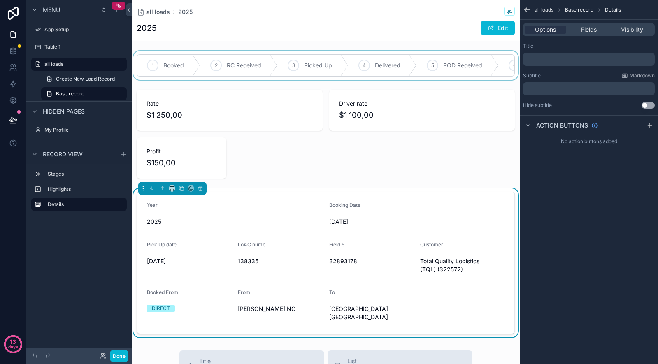
click at [182, 67] on div "scrollable content" at bounding box center [326, 65] width 388 height 29
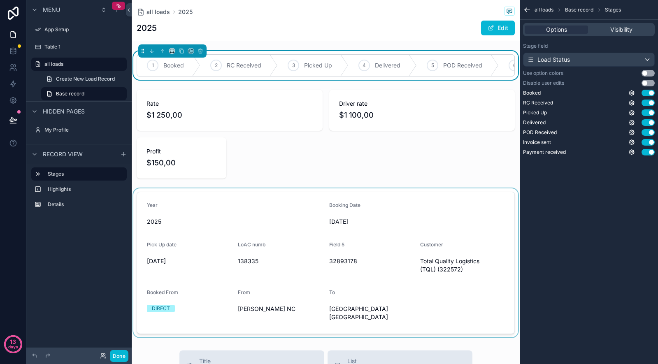
click at [277, 198] on div "scrollable content" at bounding box center [326, 262] width 388 height 149
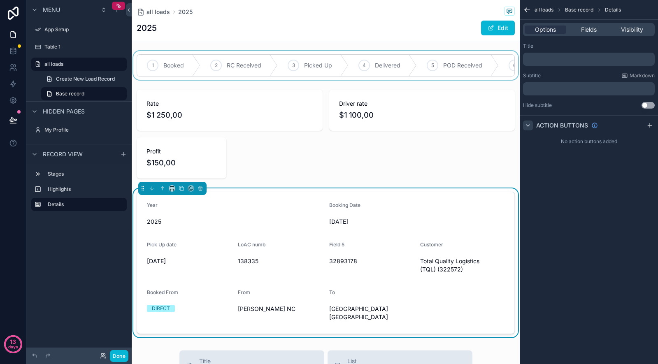
click at [531, 126] on icon "scrollable content" at bounding box center [528, 125] width 7 height 7
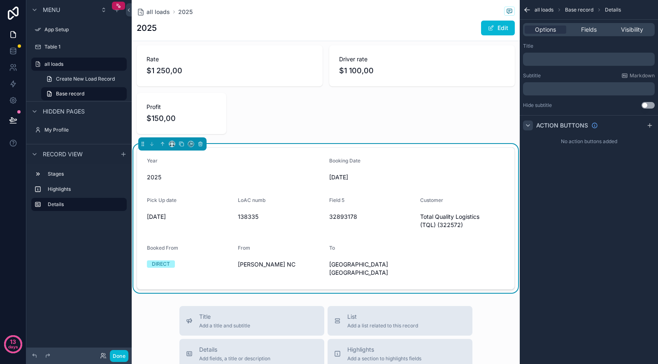
scroll to position [44, 0]
click at [583, 31] on span "Fields" at bounding box center [589, 30] width 16 height 8
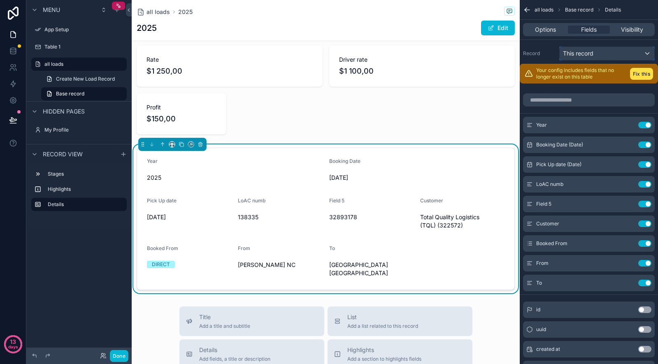
click at [582, 50] on span "This record" at bounding box center [578, 53] width 30 height 8
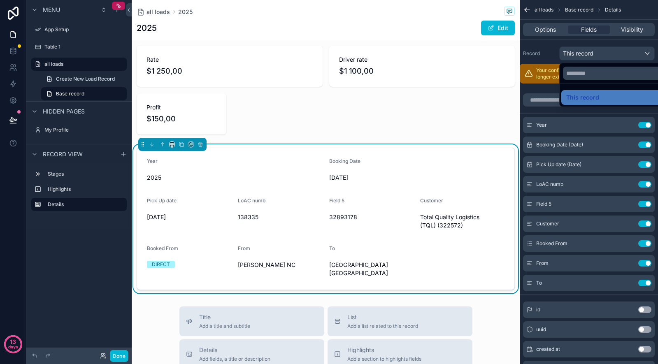
click at [582, 50] on div "scrollable content" at bounding box center [329, 182] width 658 height 364
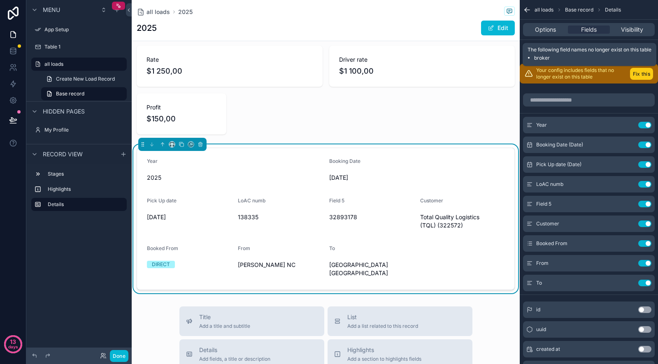
click at [632, 69] on button "Fix this" at bounding box center [641, 74] width 23 height 12
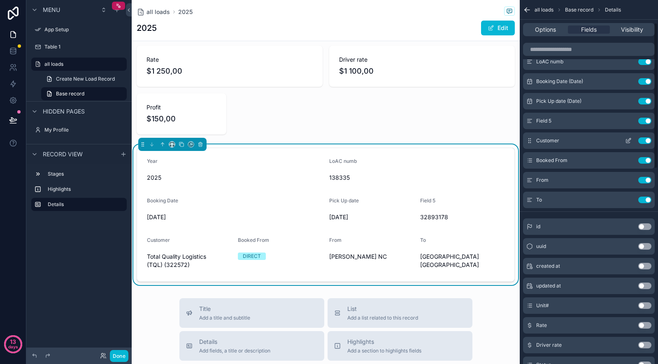
scroll to position [0, 0]
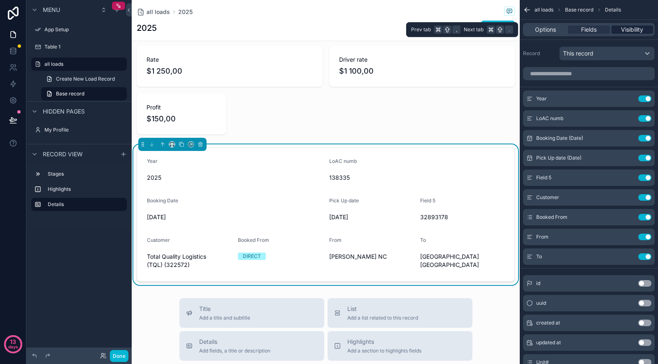
click at [629, 26] on span "Visibility" at bounding box center [632, 30] width 22 height 8
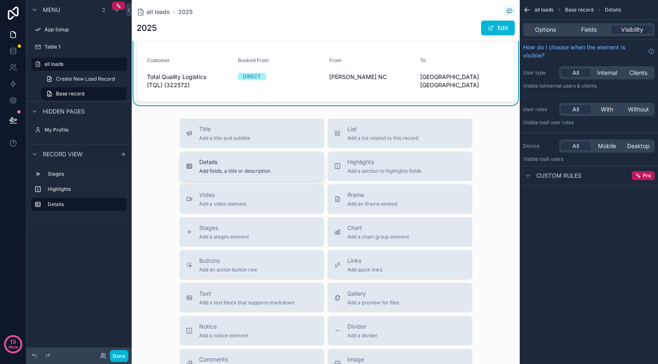
scroll to position [224, 0]
drag, startPoint x: 354, startPoint y: 168, endPoint x: 351, endPoint y: 119, distance: 49.9
click at [351, 118] on div "Title Add a title and subtitle List Add a list related to this record Details A…" at bounding box center [326, 264] width 306 height 293
click at [351, 163] on span "Highlights" at bounding box center [384, 162] width 74 height 8
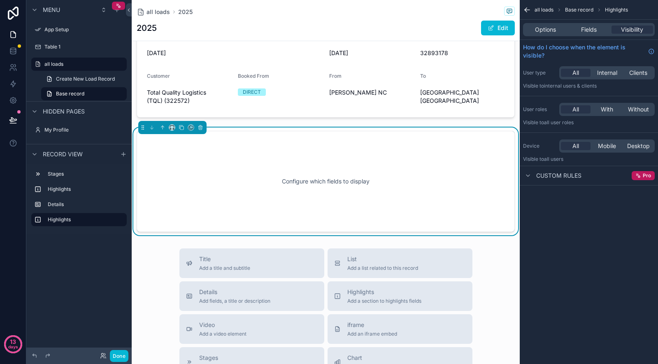
scroll to position [208, 0]
click at [337, 182] on div "Configure which fields to display" at bounding box center [325, 182] width 351 height 74
click at [542, 28] on span "Options" at bounding box center [545, 30] width 21 height 8
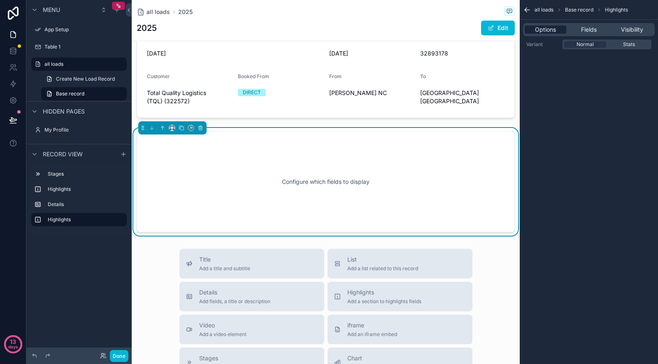
click at [543, 29] on span "Options" at bounding box center [545, 30] width 21 height 8
click at [442, 178] on div "Configure which fields to display" at bounding box center [325, 182] width 351 height 74
click at [590, 30] on span "Fields" at bounding box center [589, 30] width 16 height 8
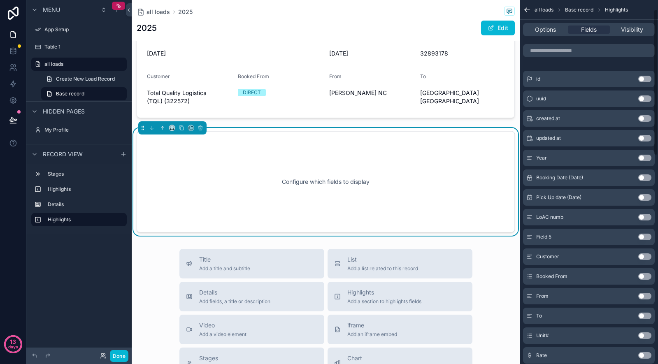
scroll to position [24, 0]
click at [646, 158] on button "Use setting" at bounding box center [644, 156] width 13 height 7
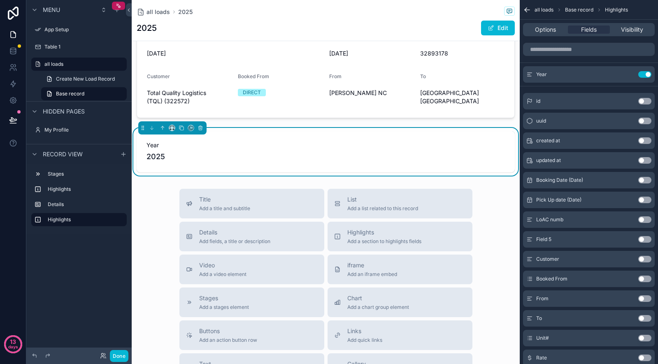
click at [644, 279] on button "Use setting" at bounding box center [644, 279] width 13 height 7
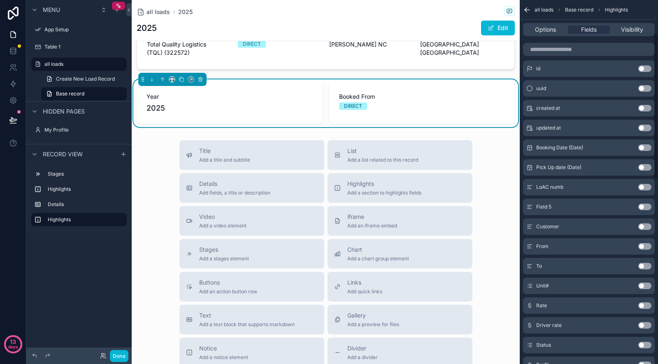
scroll to position [84, 0]
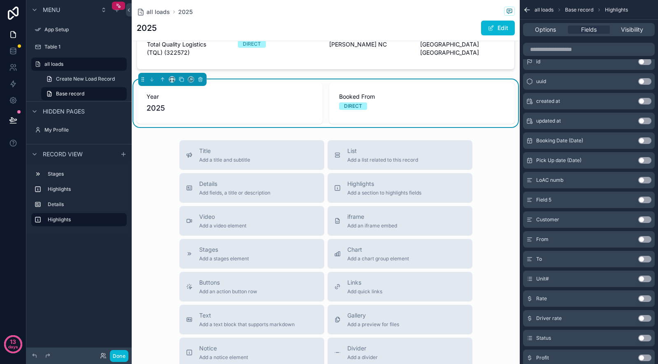
click at [647, 280] on button "Use setting" at bounding box center [644, 279] width 13 height 7
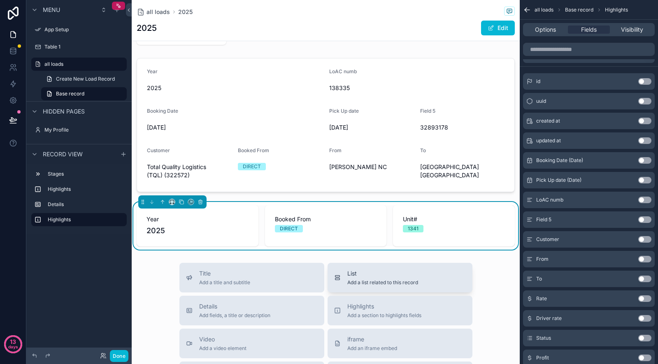
scroll to position [135, 0]
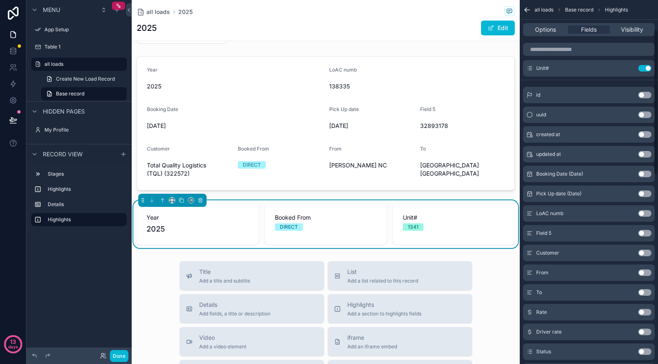
scroll to position [0, 0]
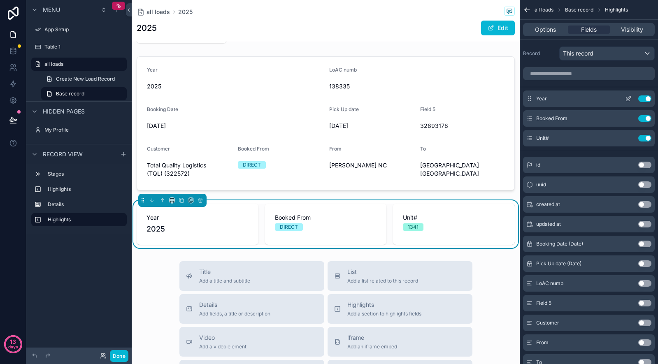
click at [642, 99] on button "Use setting" at bounding box center [644, 98] width 13 height 7
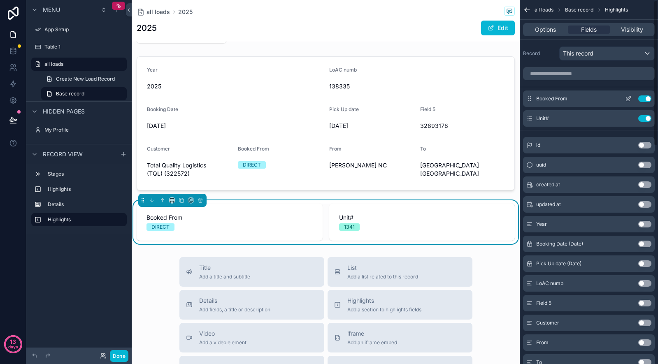
click at [644, 100] on button "Use setting" at bounding box center [644, 98] width 13 height 7
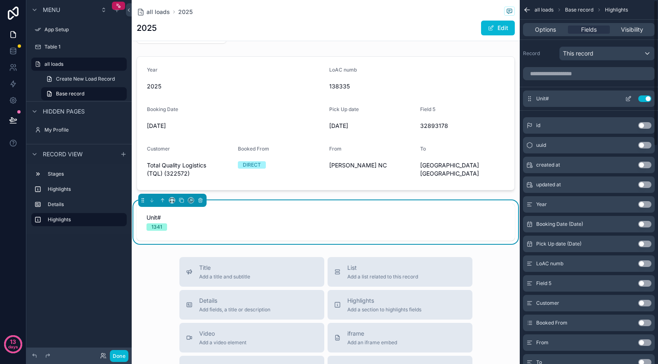
click at [642, 100] on button "Use setting" at bounding box center [644, 98] width 13 height 7
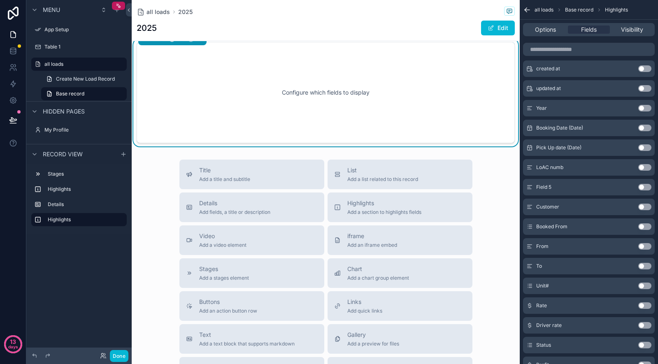
scroll to position [351, 0]
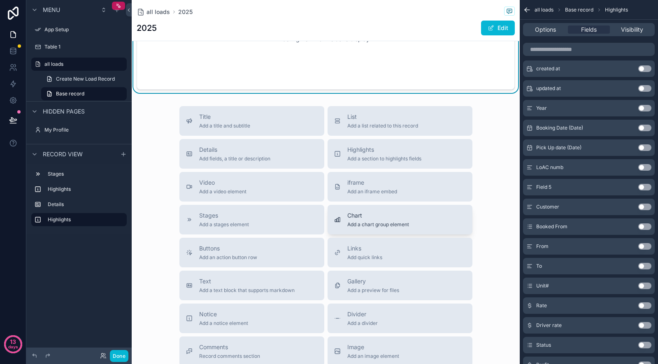
click at [393, 222] on span "Add a chart group element" at bounding box center [378, 224] width 62 height 7
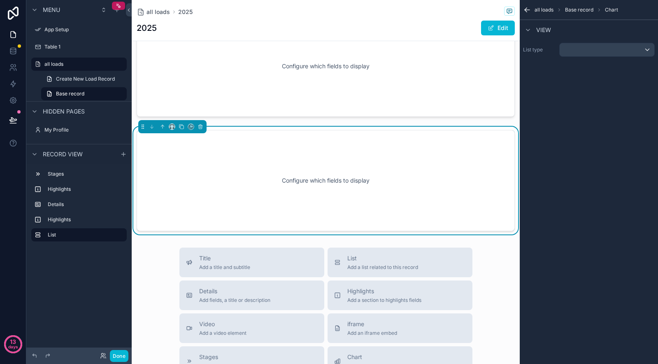
scroll to position [322, 0]
click at [388, 153] on div "Configure which fields to display" at bounding box center [325, 182] width 351 height 74
click at [606, 51] on div "scrollable content" at bounding box center [607, 49] width 95 height 13
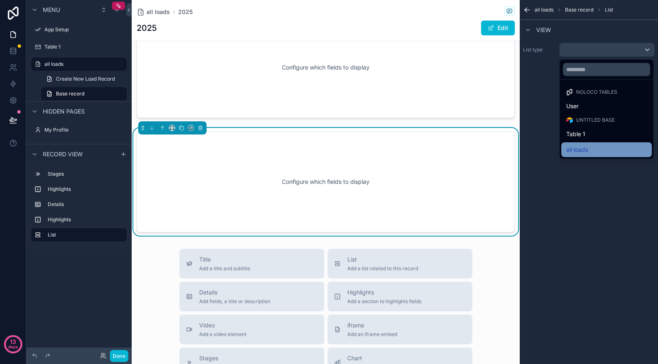
click at [590, 146] on div "all loads" at bounding box center [606, 150] width 81 height 10
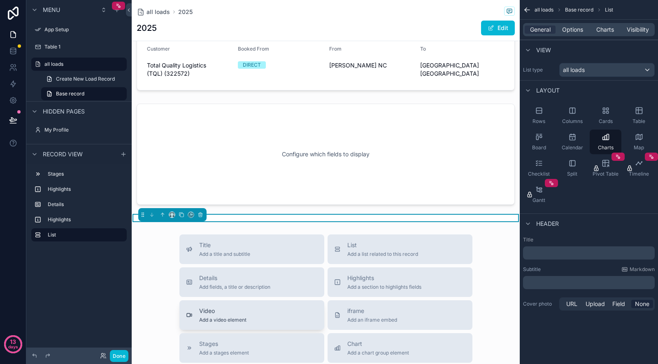
scroll to position [236, 0]
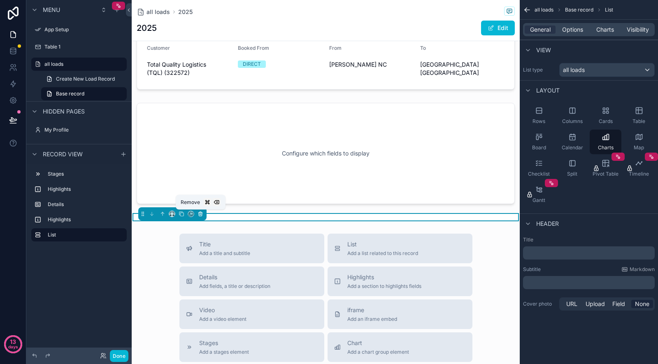
click at [201, 216] on icon "scrollable content" at bounding box center [200, 214] width 3 height 3
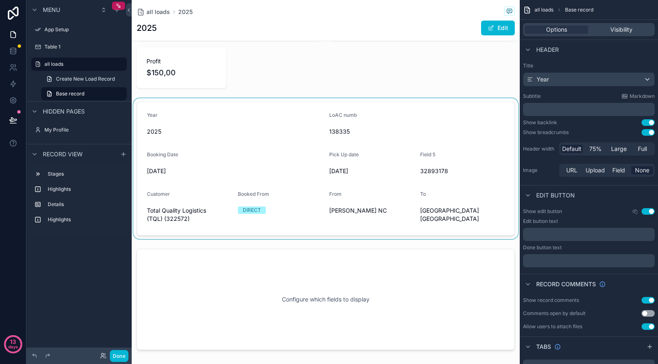
scroll to position [93, 0]
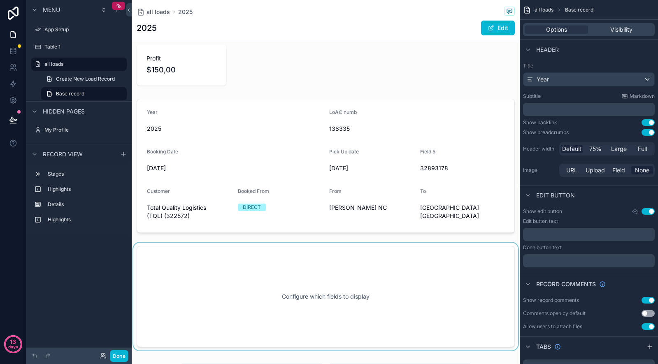
click at [288, 291] on div "scrollable content" at bounding box center [326, 297] width 388 height 108
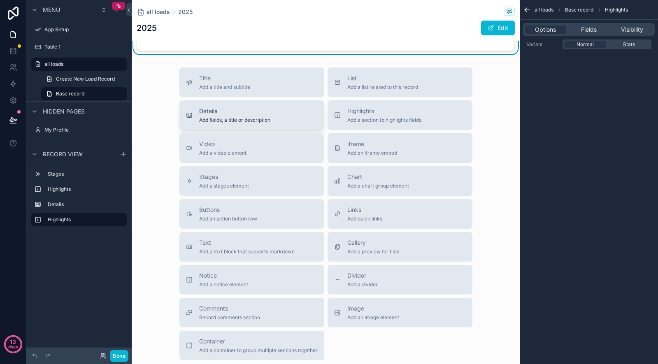
scroll to position [386, 0]
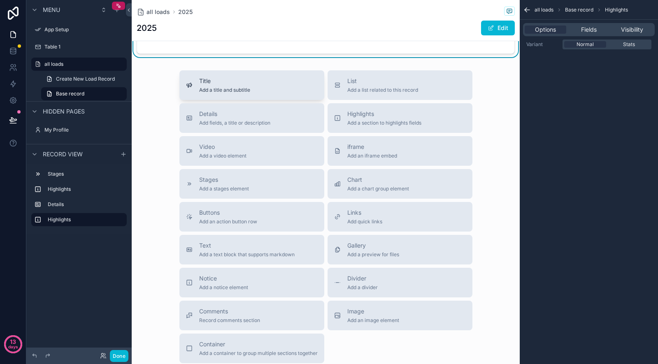
click at [260, 95] on button "Title Add a title and subtitle" at bounding box center [251, 85] width 145 height 30
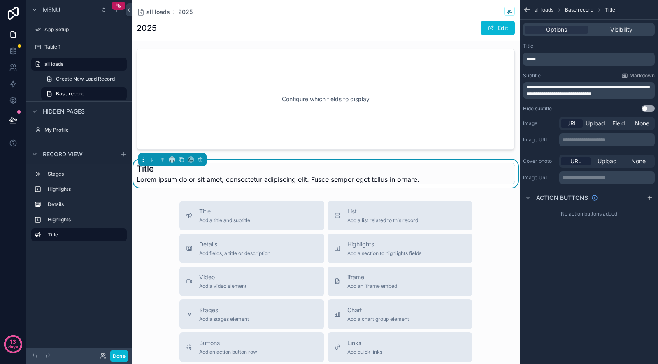
scroll to position [282, 0]
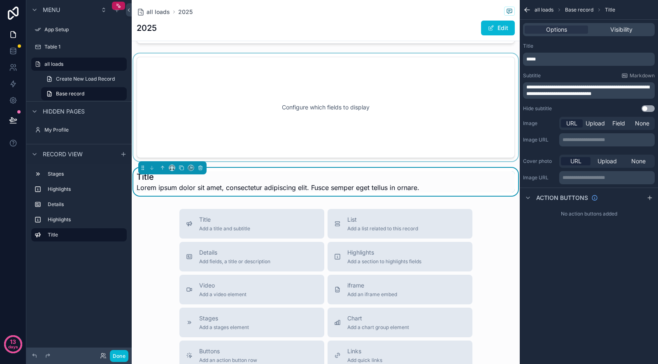
click at [311, 96] on div "scrollable content" at bounding box center [326, 107] width 388 height 108
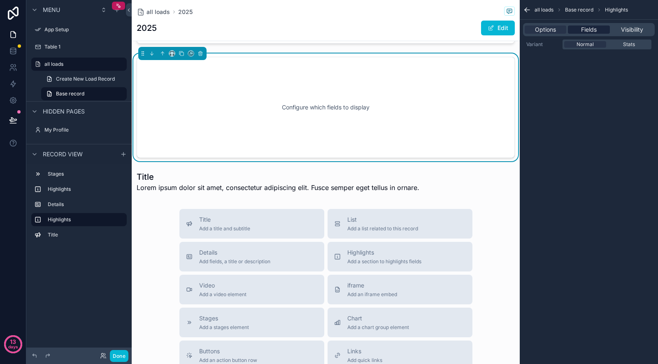
click at [578, 30] on div "Fields" at bounding box center [589, 30] width 42 height 8
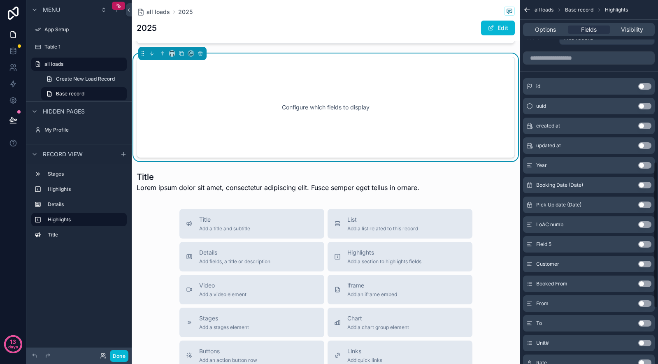
scroll to position [0, 0]
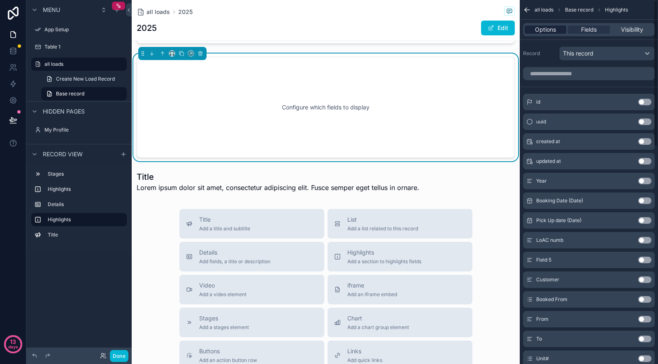
click at [543, 26] on span "Options" at bounding box center [545, 30] width 21 height 8
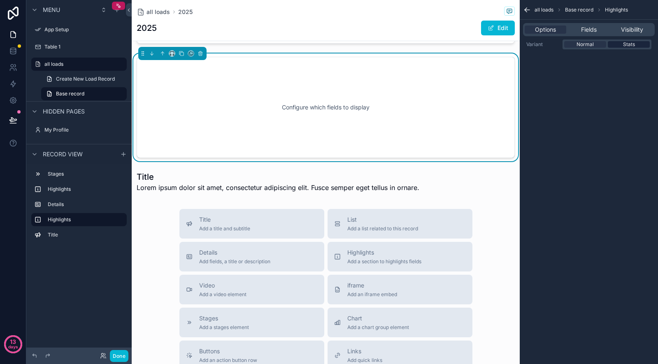
click at [614, 41] on div "Stats" at bounding box center [629, 44] width 42 height 7
click at [582, 7] on span "Base record" at bounding box center [579, 10] width 28 height 7
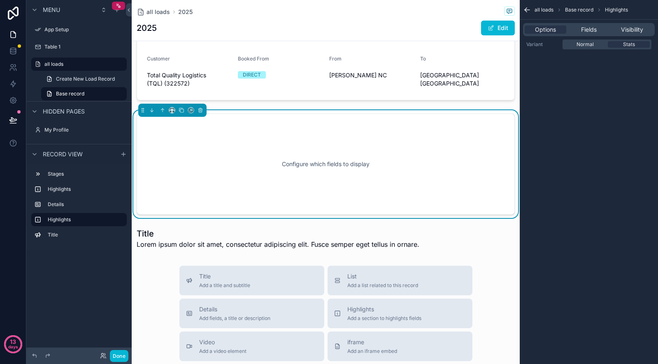
scroll to position [226, 0]
click at [200, 53] on div "scrollable content" at bounding box center [326, 32] width 388 height 141
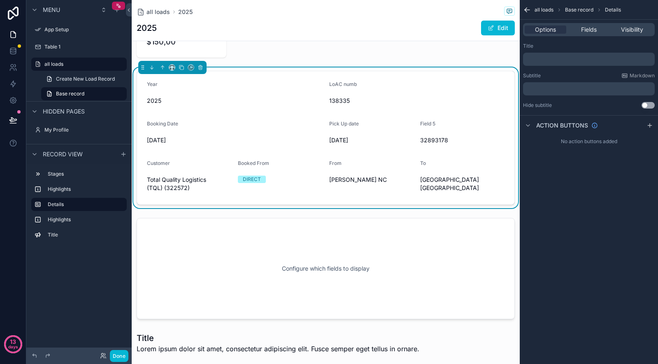
scroll to position [120, 0]
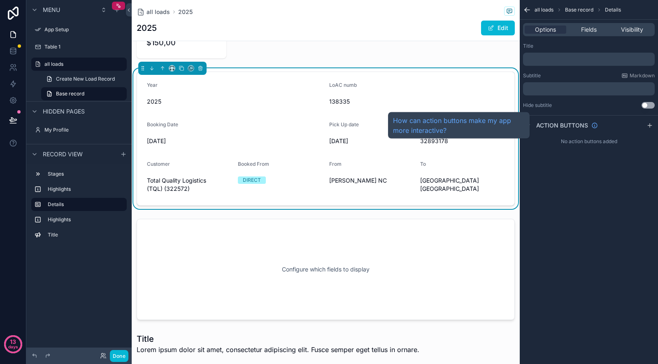
click at [573, 126] on span "Action buttons" at bounding box center [562, 125] width 52 height 8
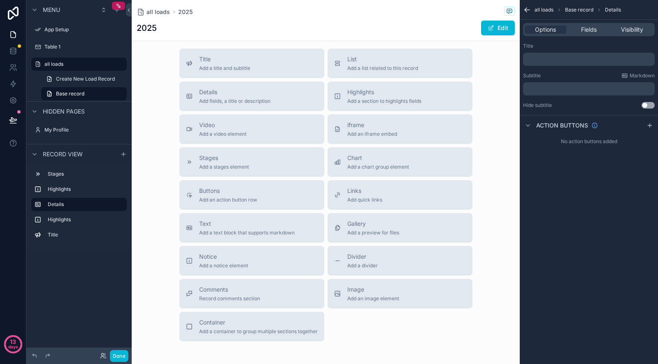
scroll to position [444, 0]
click at [256, 323] on span "Container" at bounding box center [258, 322] width 119 height 8
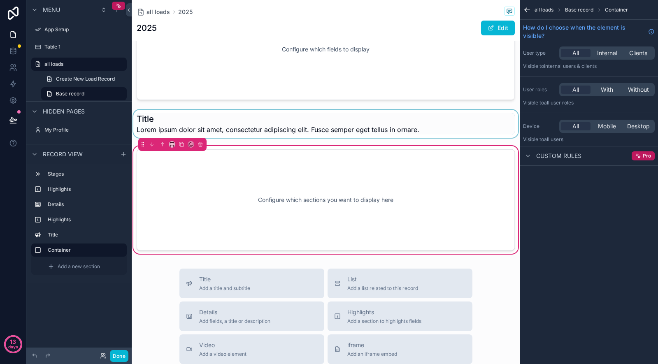
scroll to position [335, 0]
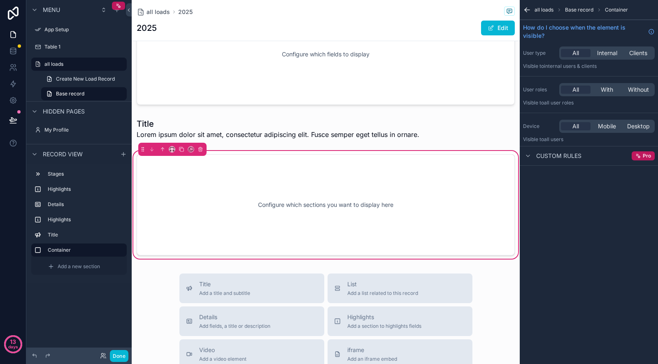
click at [392, 174] on div "Configure which sections you want to display here" at bounding box center [325, 205] width 351 height 74
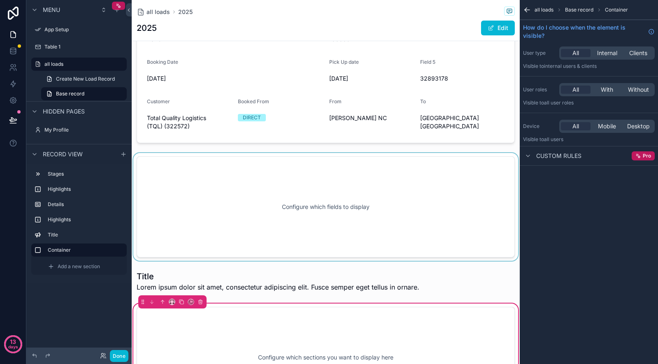
scroll to position [229, 0]
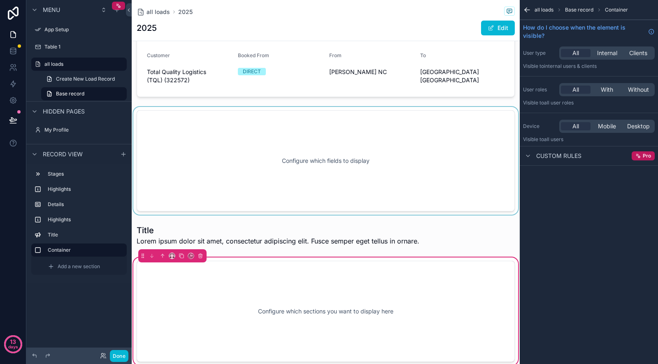
click at [398, 195] on div "scrollable content" at bounding box center [326, 161] width 388 height 108
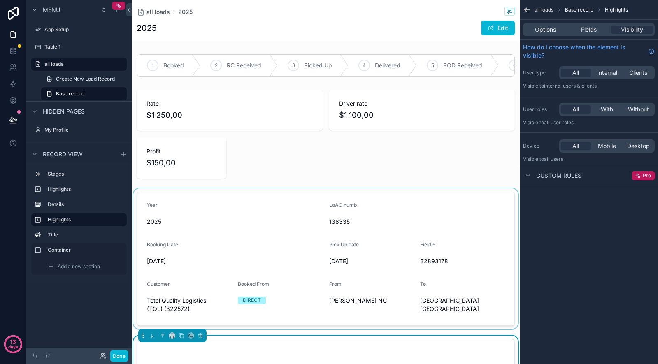
scroll to position [39, 0]
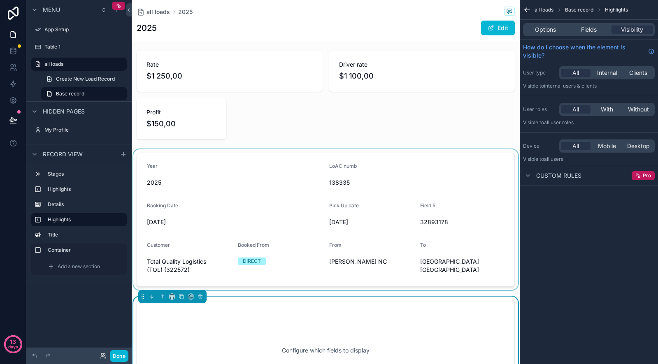
click at [371, 234] on div "scrollable content" at bounding box center [326, 219] width 388 height 141
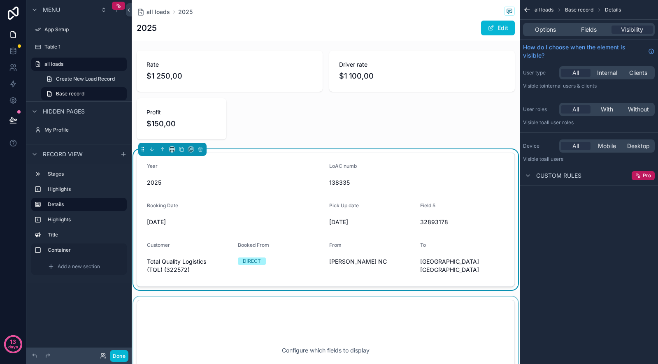
click at [371, 234] on form "Year 2025 LoAC numb 138335 Booking Date 07.02.2025 Pick Up date 07.02.2025 Fiel…" at bounding box center [325, 219] width 377 height 133
click at [584, 8] on span "Base record" at bounding box center [579, 10] width 28 height 7
click at [555, 29] on span "Options" at bounding box center [545, 30] width 21 height 8
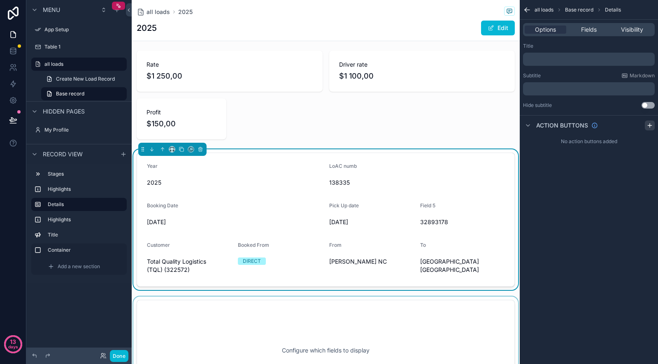
click at [651, 124] on icon "scrollable content" at bounding box center [649, 125] width 7 height 7
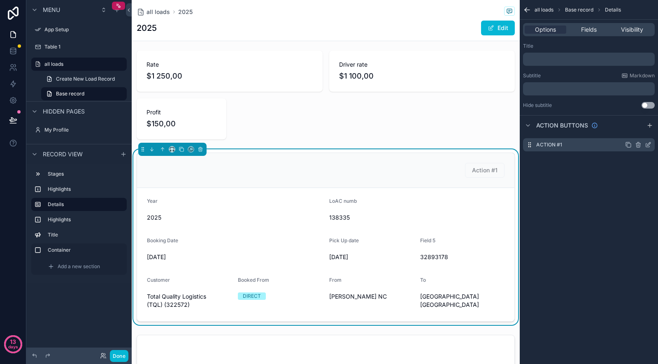
click at [587, 148] on div "Action #1" at bounding box center [589, 144] width 132 height 13
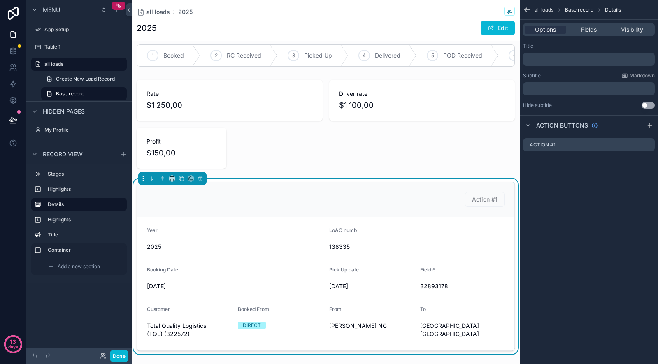
scroll to position [0, 0]
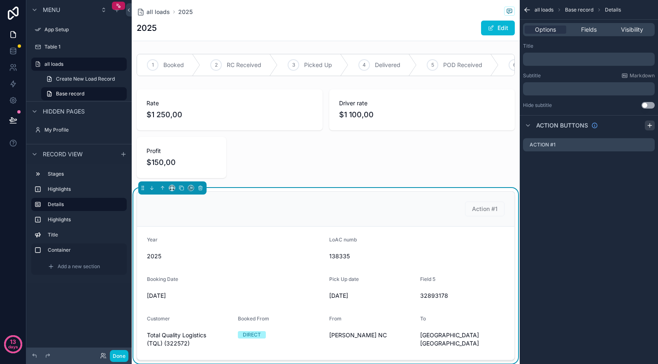
click at [651, 123] on icon "scrollable content" at bounding box center [649, 125] width 7 height 7
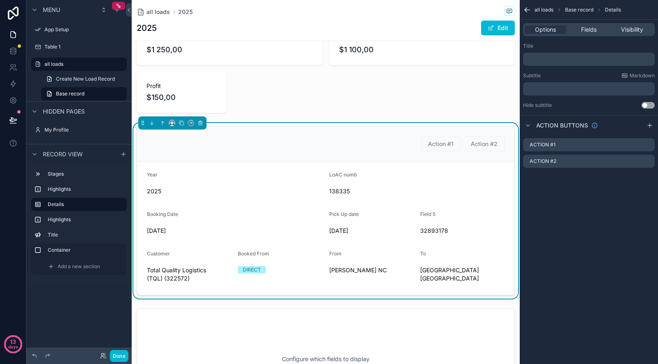
scroll to position [67, 0]
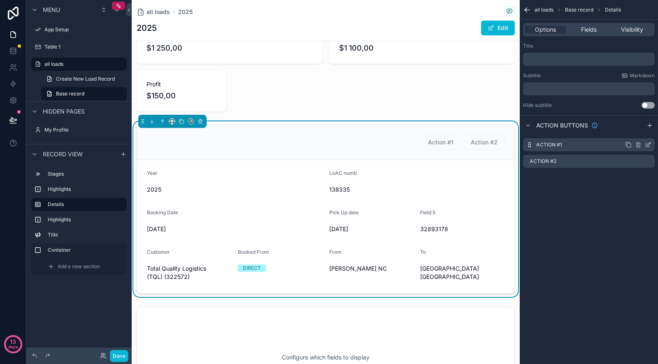
click at [637, 146] on icon "scrollable content" at bounding box center [638, 145] width 7 height 7
click at [637, 129] on icon at bounding box center [635, 131] width 7 height 7
click at [637, 144] on icon "scrollable content" at bounding box center [638, 144] width 5 height 0
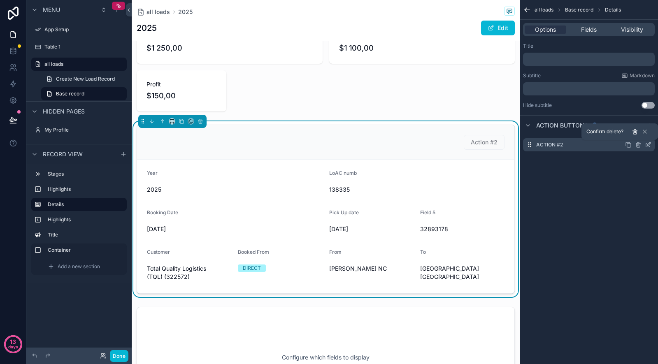
click at [635, 134] on icon at bounding box center [635, 131] width 7 height 7
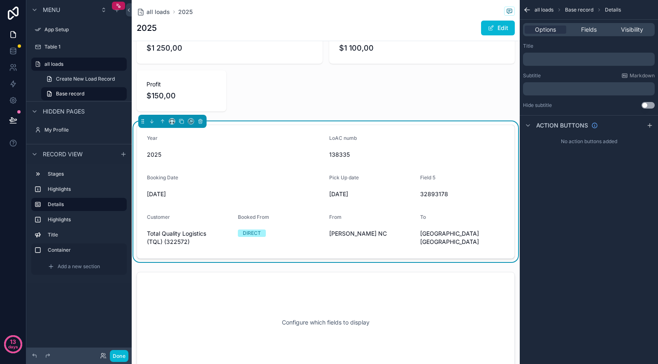
scroll to position [0, 0]
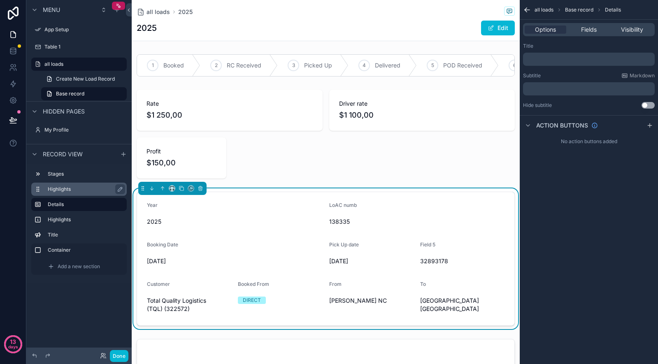
click at [72, 191] on label "Highlights" at bounding box center [84, 189] width 72 height 7
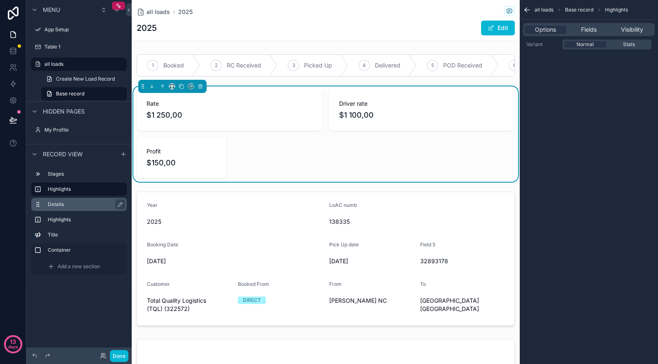
click at [70, 208] on div "Details" at bounding box center [86, 205] width 76 height 10
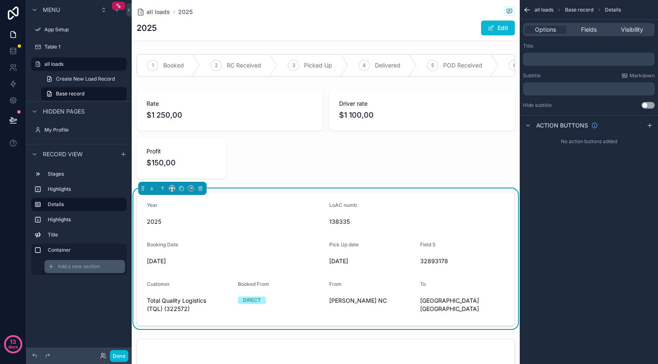
click at [69, 268] on span "Add a new section" at bounding box center [79, 266] width 42 height 7
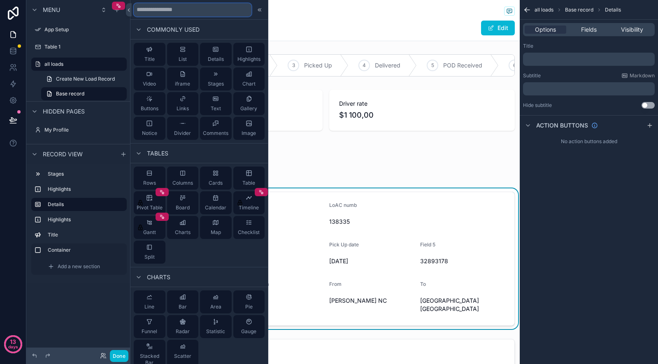
click at [196, 12] on input "text" at bounding box center [193, 9] width 118 height 13
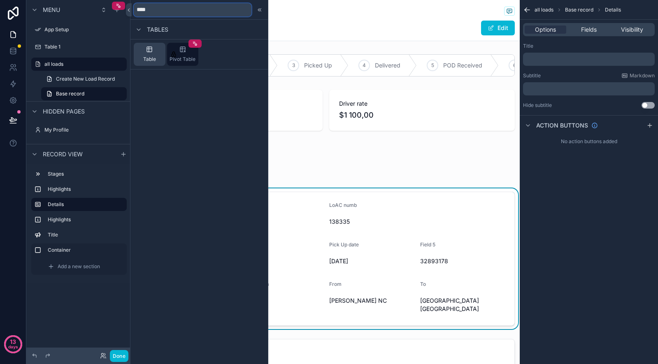
type input "****"
click at [147, 58] on span "Table" at bounding box center [149, 59] width 13 height 7
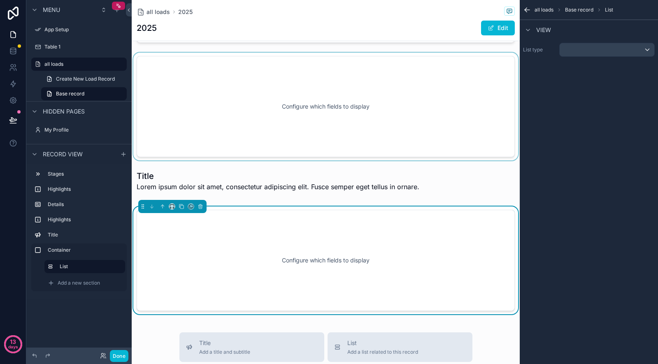
scroll to position [265, 0]
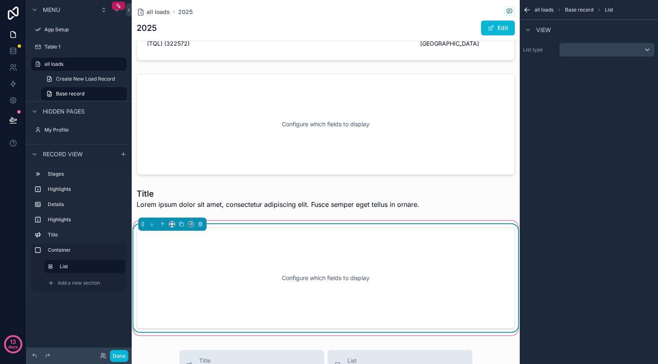
click at [260, 271] on div "Configure which fields to display" at bounding box center [325, 278] width 351 height 74
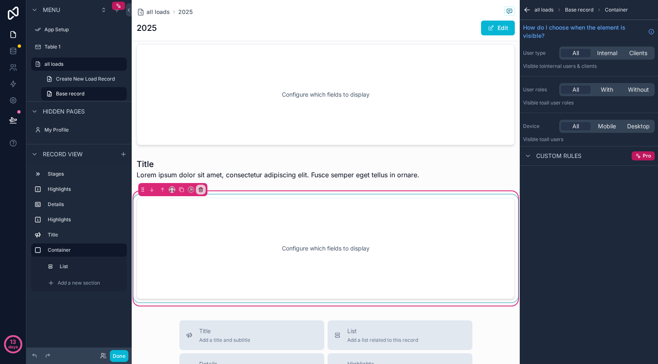
scroll to position [292, 0]
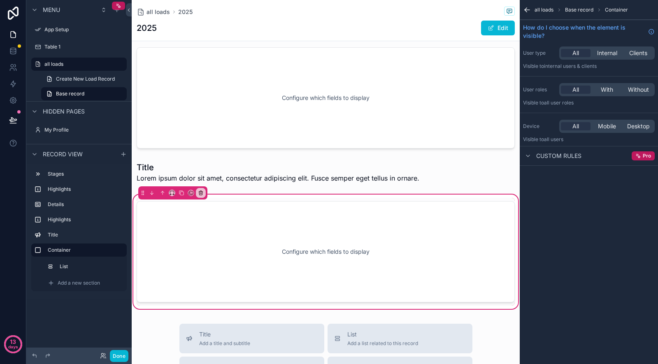
click at [615, 11] on span "Container" at bounding box center [616, 10] width 23 height 7
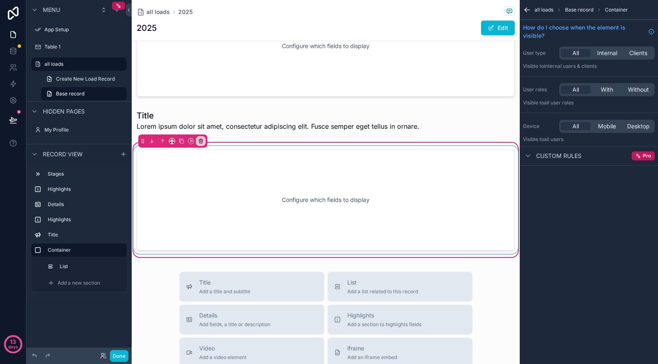
scroll to position [454, 0]
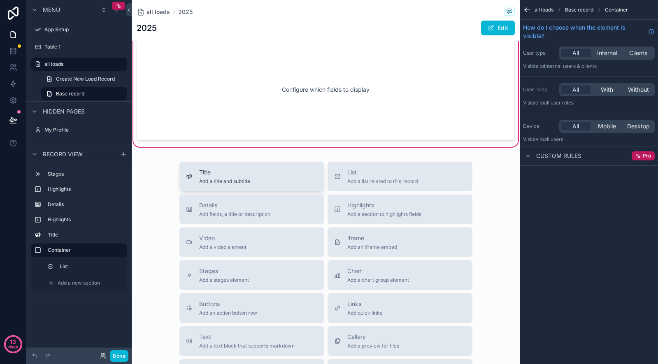
click at [230, 175] on span "Title" at bounding box center [224, 172] width 51 height 8
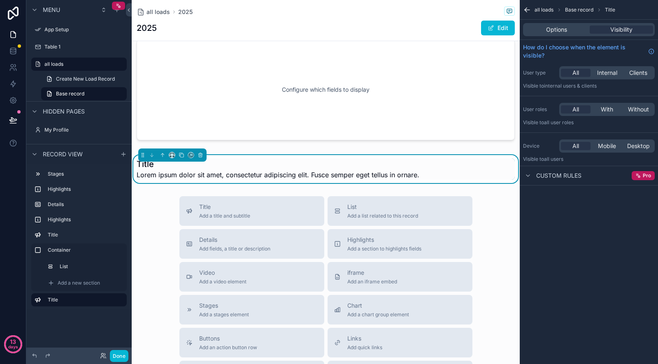
scroll to position [441, 0]
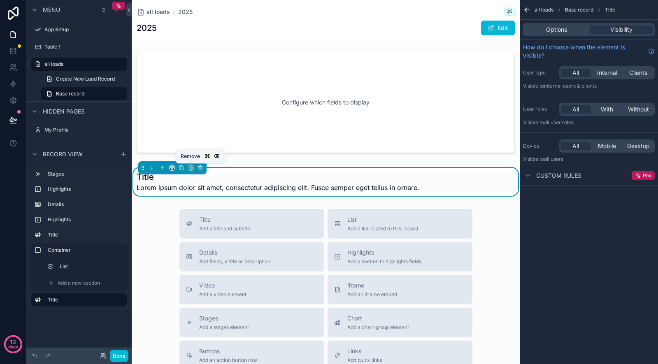
click at [201, 168] on icon "scrollable content" at bounding box center [201, 168] width 6 height 6
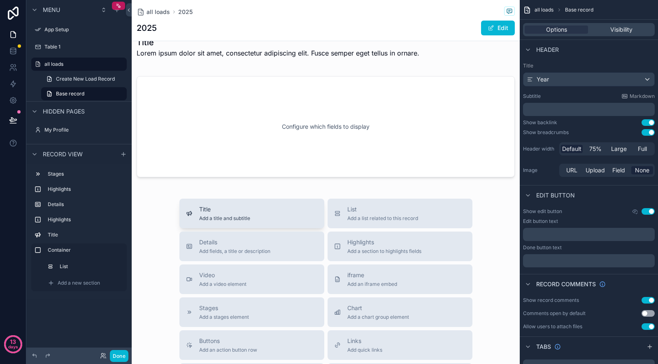
scroll to position [401, 0]
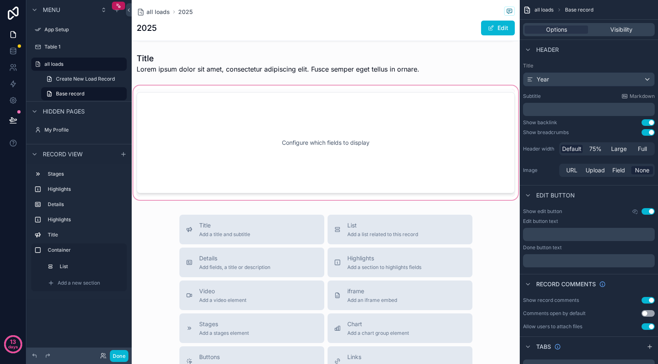
drag, startPoint x: 263, startPoint y: 259, endPoint x: 271, endPoint y: 116, distance: 142.6
click at [271, 116] on div "all loads 2025 2025 Edit 1 Booked 2 RC Received 3 Picked Up 4 Delivered 5 POD R…" at bounding box center [326, 86] width 388 height 974
drag, startPoint x: 242, startPoint y: 260, endPoint x: 260, endPoint y: 156, distance: 105.7
click at [260, 156] on div "all loads 2025 2025 Edit 1 Booked 2 RC Received 3 Picked Up 4 Delivered 5 POD R…" at bounding box center [326, 86] width 388 height 974
click at [232, 270] on span "Add fields, a title or description" at bounding box center [234, 267] width 71 height 7
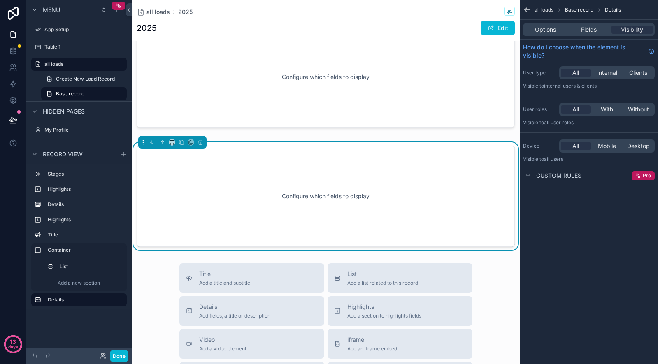
scroll to position [481, 0]
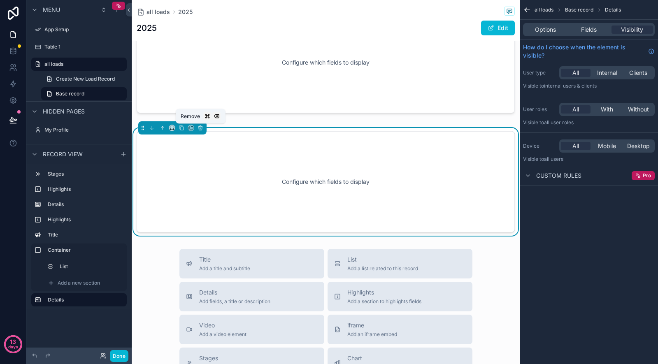
click at [201, 127] on icon "scrollable content" at bounding box center [201, 126] width 2 height 1
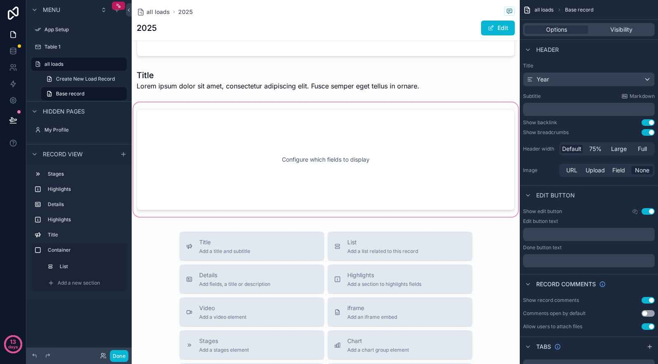
scroll to position [374, 0]
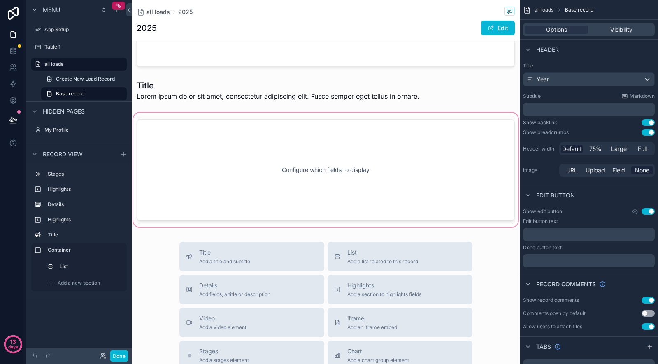
click at [245, 177] on div "scrollable content" at bounding box center [326, 170] width 388 height 118
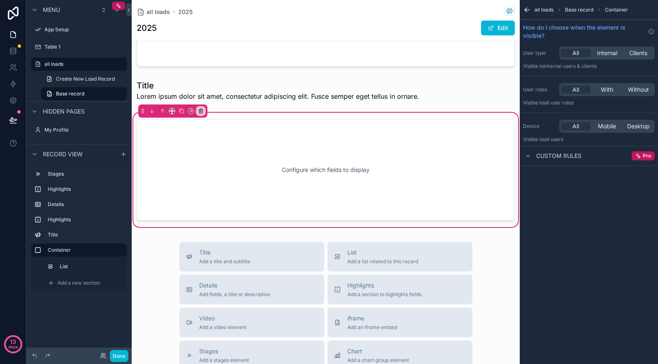
click at [245, 177] on div "scrollable content" at bounding box center [326, 170] width 388 height 108
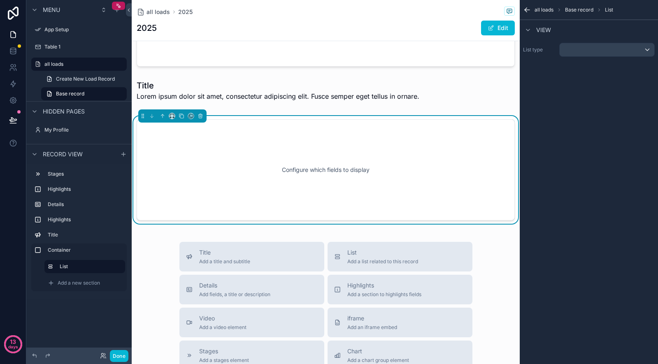
click at [245, 177] on div "Configure which fields to display" at bounding box center [325, 170] width 351 height 74
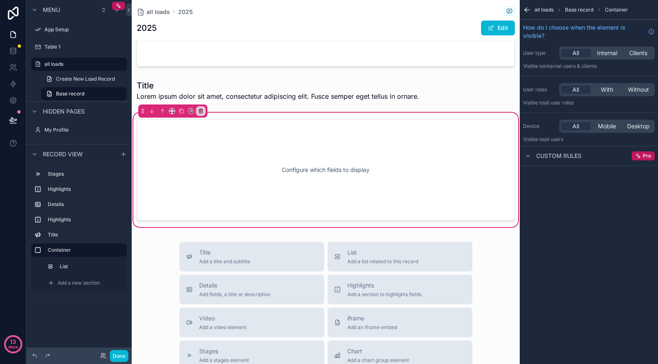
click at [245, 177] on div "scrollable content" at bounding box center [326, 170] width 388 height 108
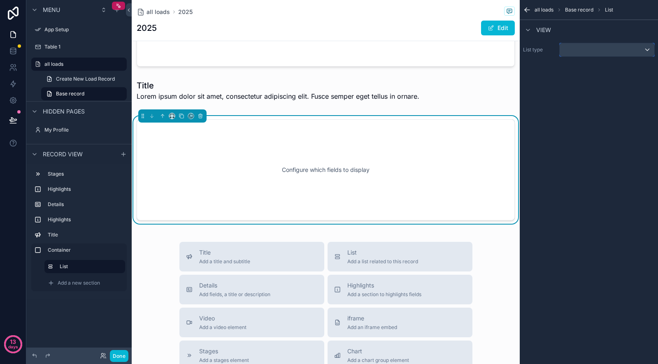
click at [584, 55] on div "scrollable content" at bounding box center [607, 49] width 95 height 13
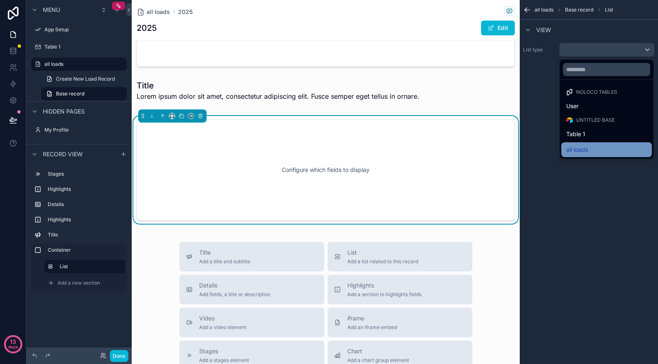
click at [584, 152] on span "all loads" at bounding box center [577, 150] width 22 height 10
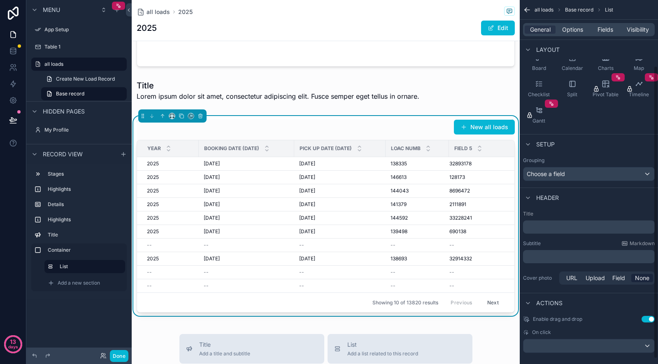
scroll to position [88, 0]
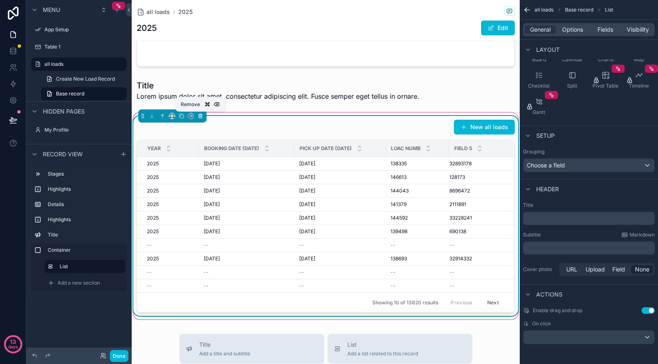
click at [201, 116] on icon "scrollable content" at bounding box center [201, 117] width 0 height 2
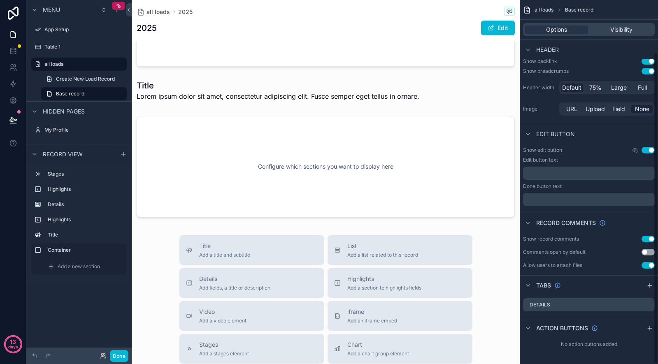
scroll to position [61, 0]
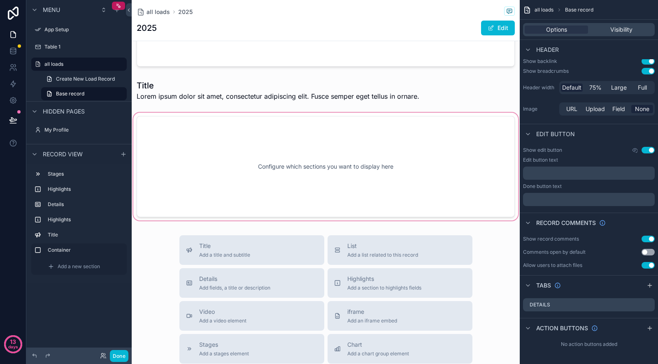
click at [216, 139] on div "scrollable content" at bounding box center [326, 166] width 388 height 111
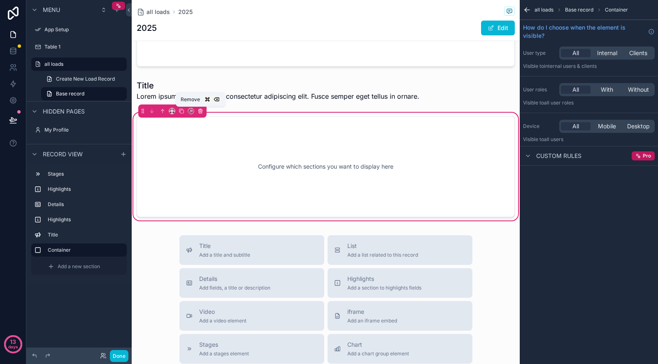
click at [200, 109] on icon "scrollable content" at bounding box center [201, 111] width 6 height 6
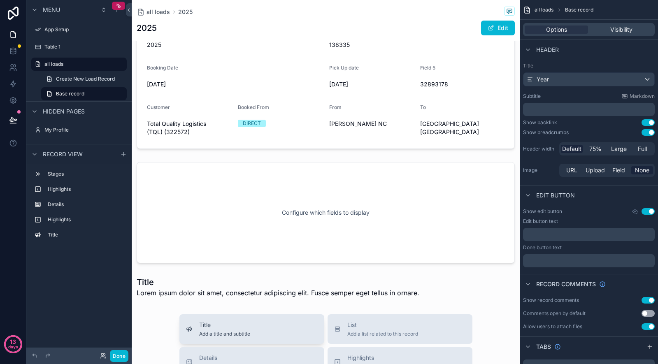
scroll to position [176, 0]
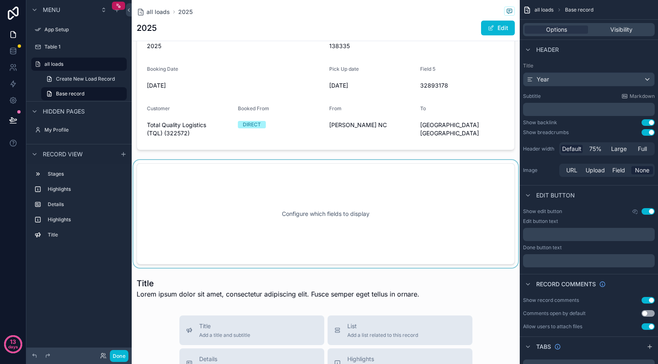
click at [194, 257] on div "scrollable content" at bounding box center [326, 214] width 388 height 108
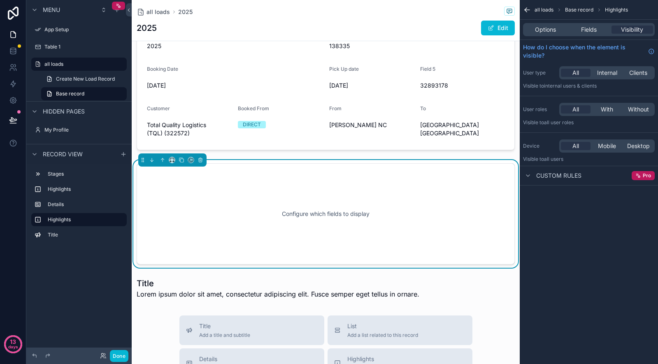
scroll to position [0, 0]
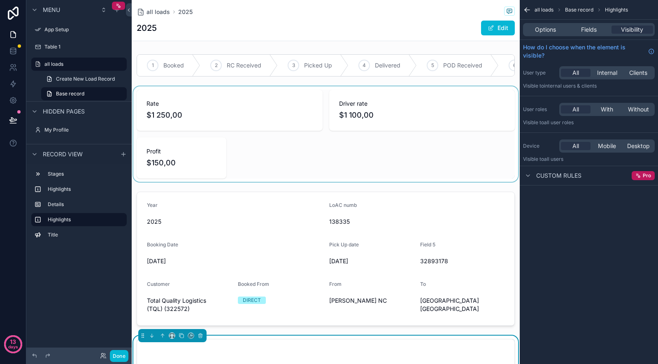
click at [191, 166] on div "scrollable content" at bounding box center [326, 133] width 388 height 95
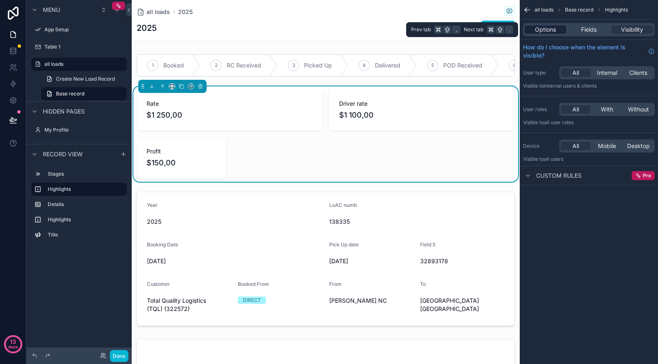
click at [549, 30] on span "Options" at bounding box center [545, 30] width 21 height 8
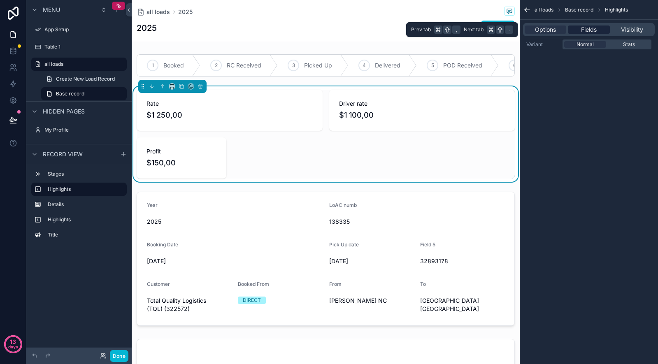
click at [583, 26] on span "Fields" at bounding box center [589, 30] width 16 height 8
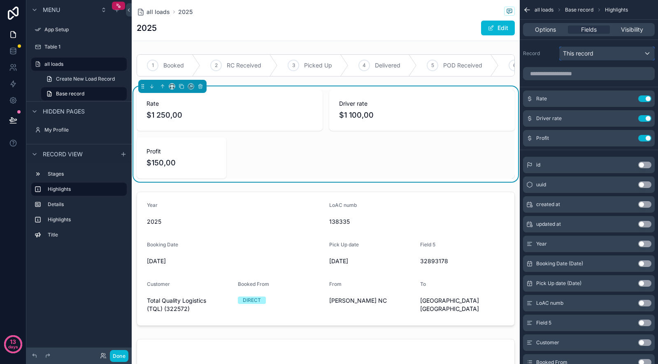
click at [593, 53] on span "This record" at bounding box center [578, 53] width 30 height 8
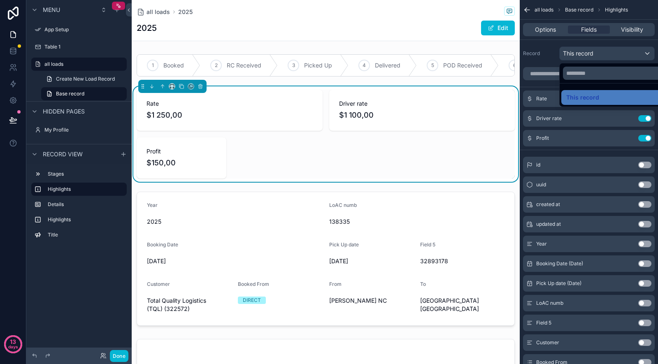
click at [546, 50] on div "scrollable content" at bounding box center [329, 182] width 658 height 364
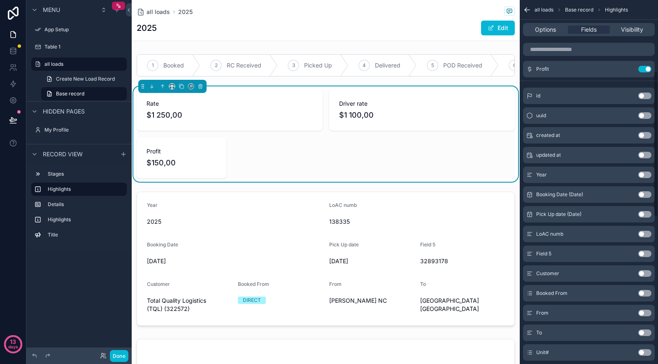
scroll to position [543, 0]
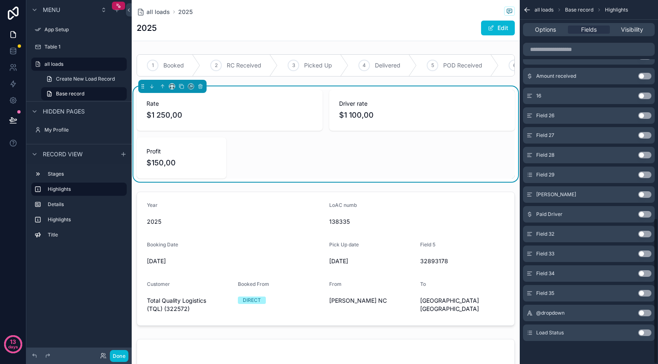
click at [583, 11] on span "Base record" at bounding box center [579, 10] width 28 height 7
click at [576, 8] on span "Base record" at bounding box center [579, 10] width 28 height 7
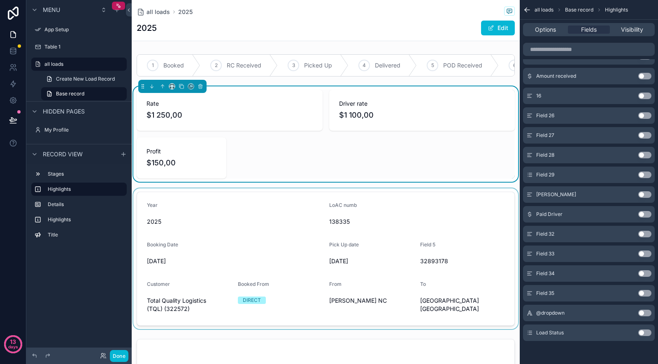
click at [379, 239] on div "scrollable content" at bounding box center [326, 258] width 388 height 141
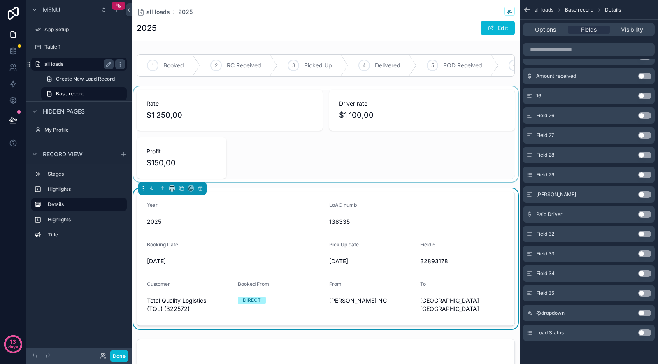
click at [60, 61] on label "all loads" at bounding box center [77, 64] width 66 height 7
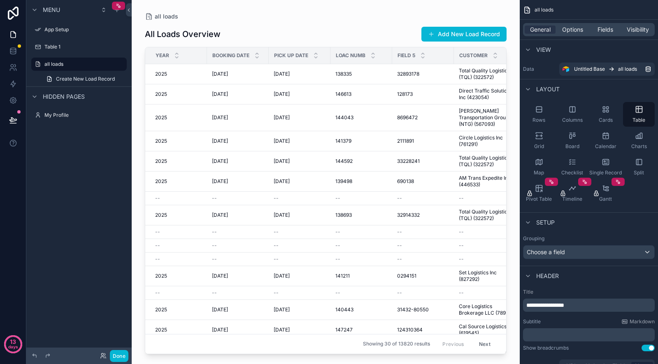
scroll to position [411, 0]
click at [91, 78] on span "Create New Load Record" at bounding box center [85, 79] width 59 height 7
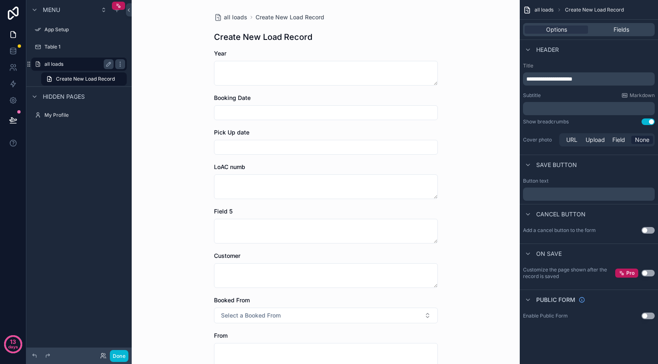
click at [56, 67] on label "all loads" at bounding box center [77, 64] width 66 height 7
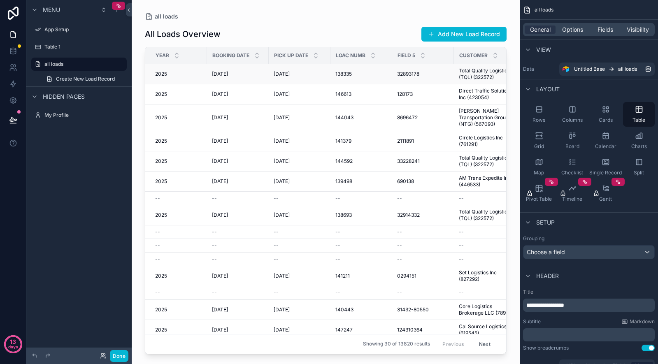
click at [186, 80] on td "2025 2025" at bounding box center [176, 74] width 62 height 20
click at [201, 138] on td "2025 2025" at bounding box center [176, 141] width 62 height 20
click at [382, 98] on td "146613 146613" at bounding box center [361, 94] width 62 height 20
click at [67, 94] on span "Hidden pages" at bounding box center [64, 97] width 42 height 8
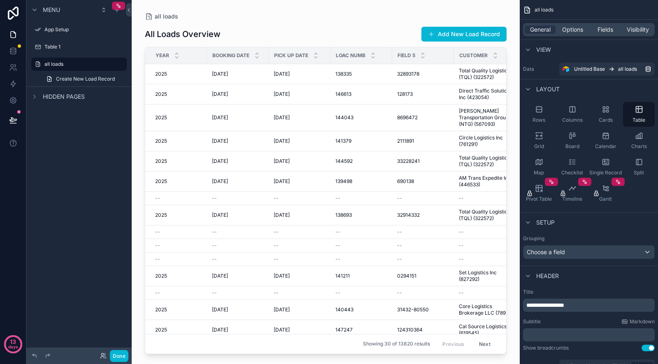
click at [67, 94] on span "Hidden pages" at bounding box center [64, 97] width 42 height 8
click at [71, 75] on link "Create New Load Record" at bounding box center [84, 78] width 86 height 13
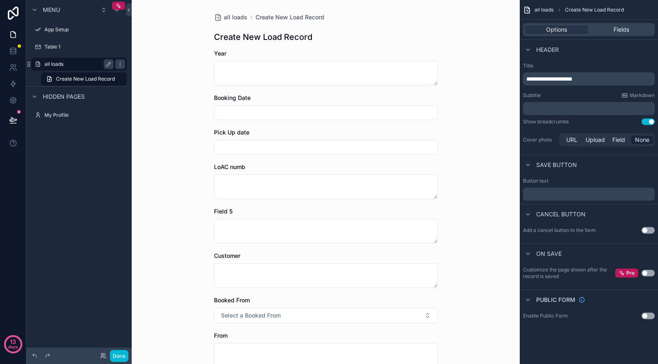
click at [58, 67] on label "all loads" at bounding box center [77, 64] width 66 height 7
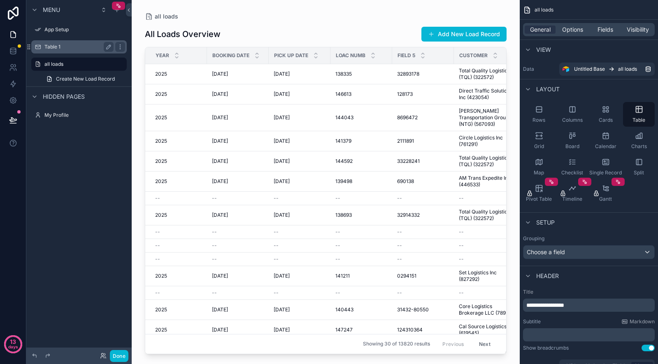
click at [57, 40] on div "Table 1" at bounding box center [79, 46] width 92 height 13
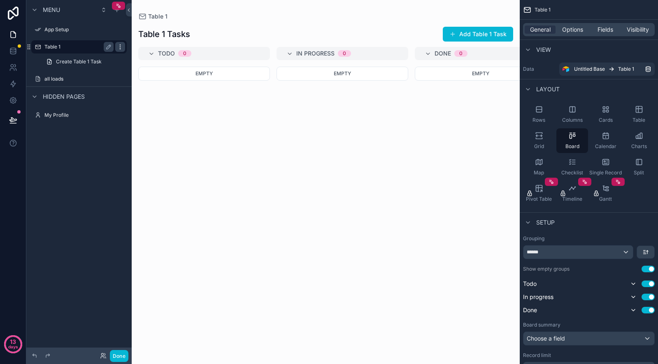
click at [122, 48] on icon "scrollable content" at bounding box center [120, 47] width 7 height 7
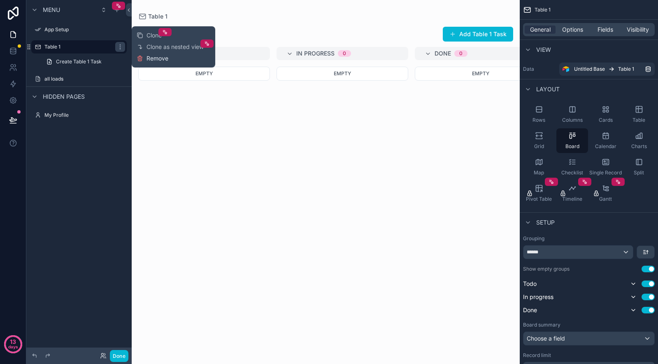
click at [143, 58] on icon at bounding box center [140, 58] width 7 height 7
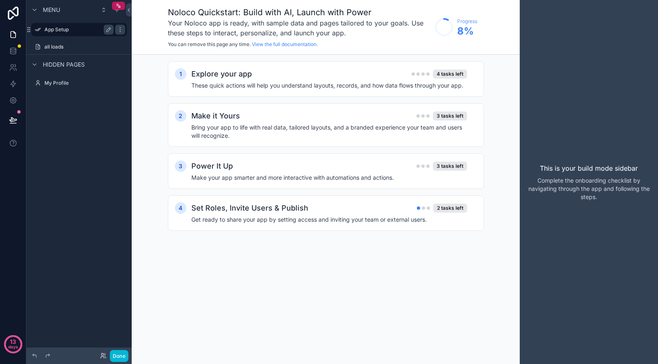
click at [86, 29] on label "App Setup" at bounding box center [77, 29] width 66 height 7
click at [78, 44] on label "all loads" at bounding box center [77, 47] width 66 height 7
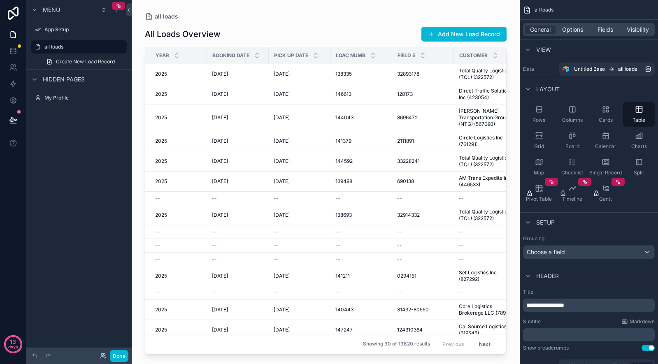
click at [453, 71] on div "scrollable content" at bounding box center [326, 177] width 388 height 354
click at [370, 74] on div "138335 138335" at bounding box center [361, 74] width 52 height 7
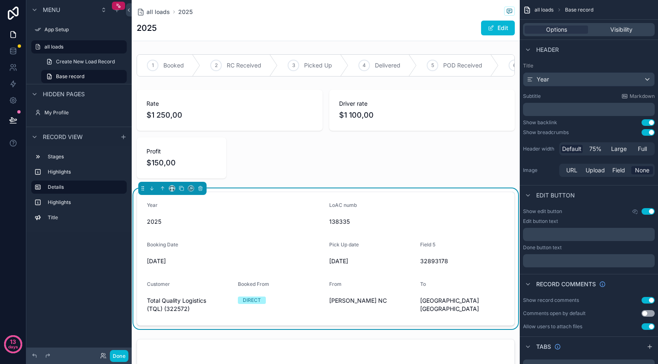
click at [370, 74] on div "scrollable content" at bounding box center [326, 65] width 388 height 29
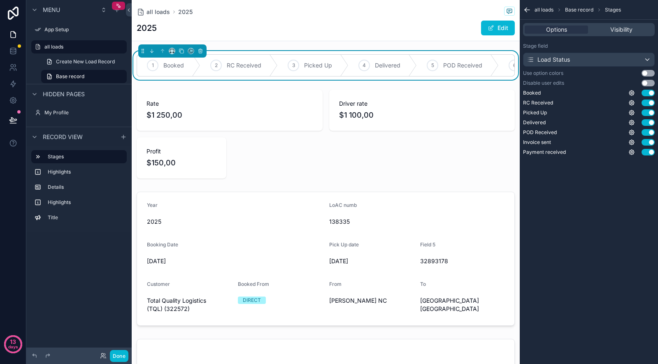
click at [261, 19] on div "all loads 2025 2025 Edit" at bounding box center [326, 20] width 378 height 41
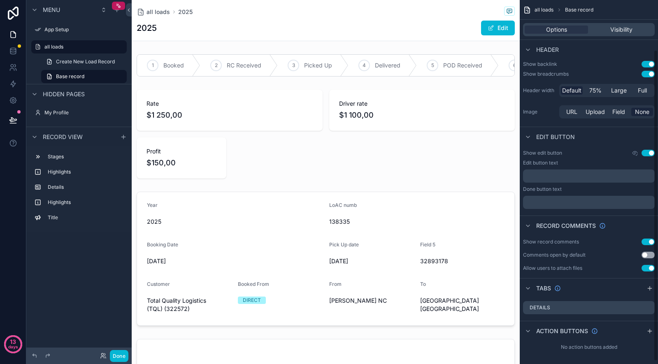
scroll to position [61, 0]
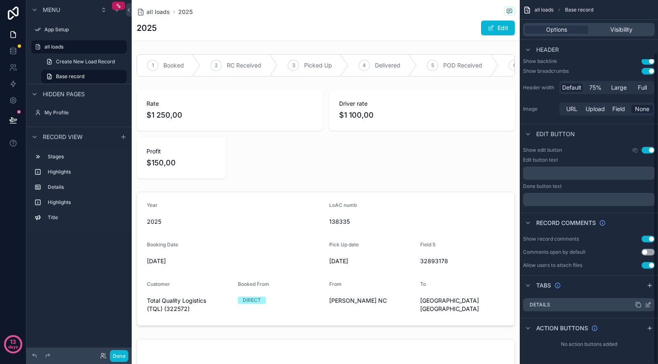
click at [544, 307] on label "Details" at bounding box center [540, 305] width 21 height 7
click at [574, 303] on div "Details" at bounding box center [589, 304] width 132 height 13
click at [649, 285] on icon "scrollable content" at bounding box center [649, 285] width 7 height 7
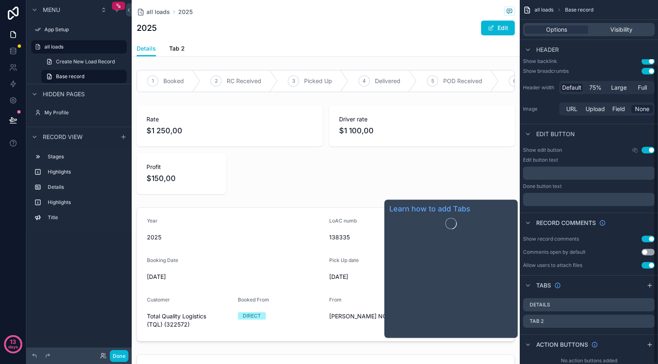
scroll to position [78, 0]
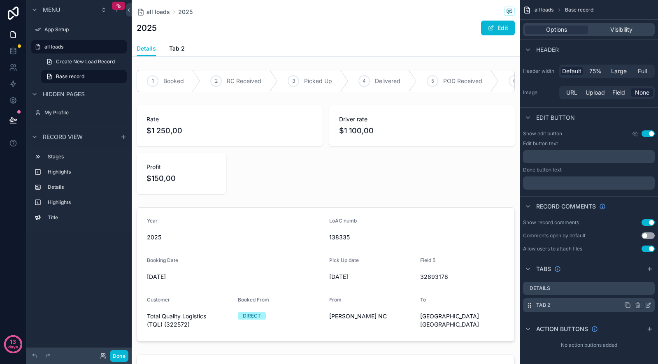
click at [549, 304] on label "Tab 2" at bounding box center [543, 305] width 14 height 7
drag, startPoint x: 649, startPoint y: 308, endPoint x: 653, endPoint y: 365, distance: 57.8
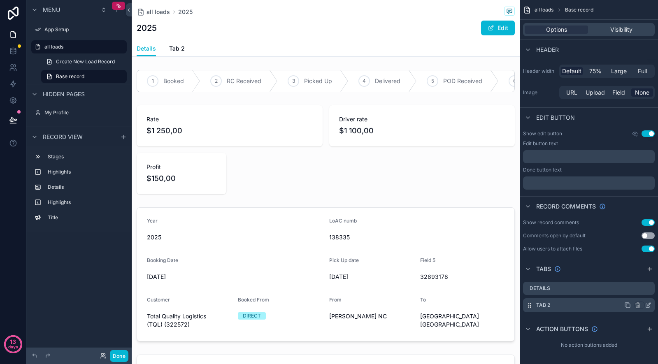
click at [551, 308] on div "Tab 2" at bounding box center [589, 305] width 132 height 14
click at [545, 305] on label "Tab 2" at bounding box center [543, 305] width 14 height 7
click at [648, 307] on icon "scrollable content" at bounding box center [648, 305] width 7 height 7
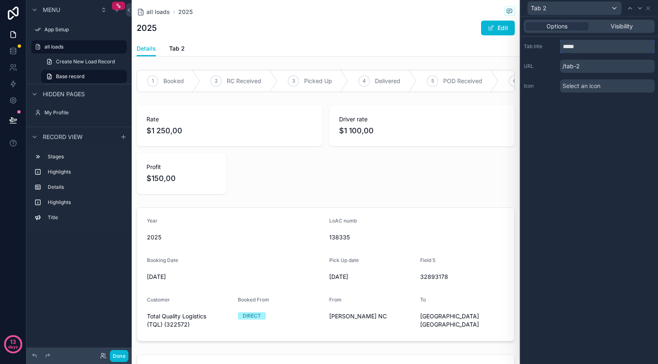
click at [579, 47] on input "*****" at bounding box center [607, 46] width 95 height 13
type input "**********"
click at [616, 24] on span "Visibility" at bounding box center [622, 26] width 22 height 8
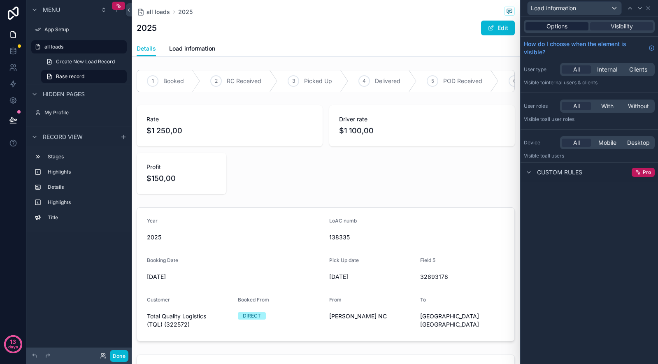
click at [553, 23] on span "Options" at bounding box center [556, 26] width 21 height 8
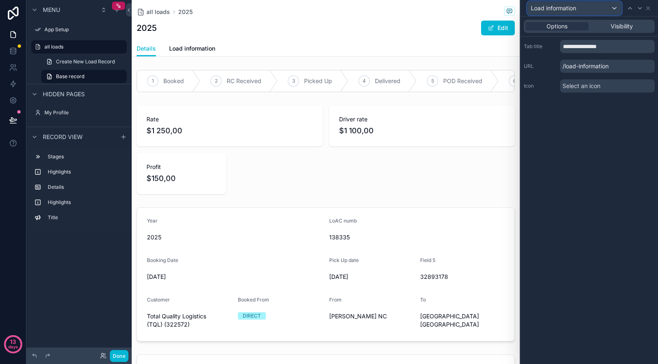
click at [564, 7] on span "Load information" at bounding box center [553, 8] width 45 height 8
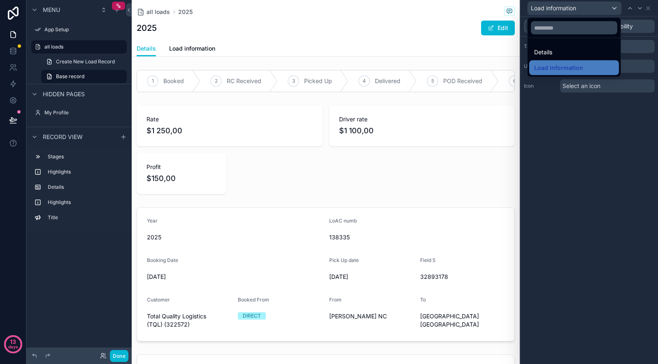
click at [590, 242] on div at bounding box center [589, 182] width 137 height 364
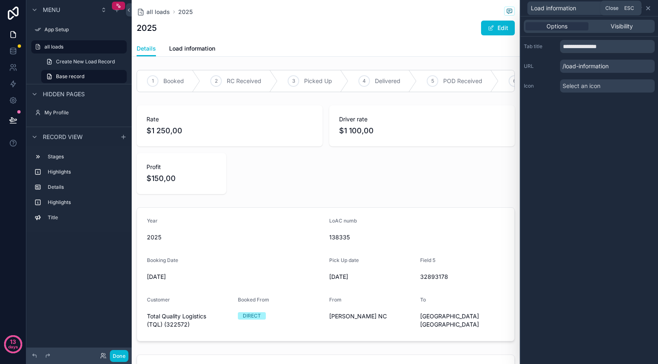
click at [647, 8] on icon at bounding box center [648, 8] width 7 height 7
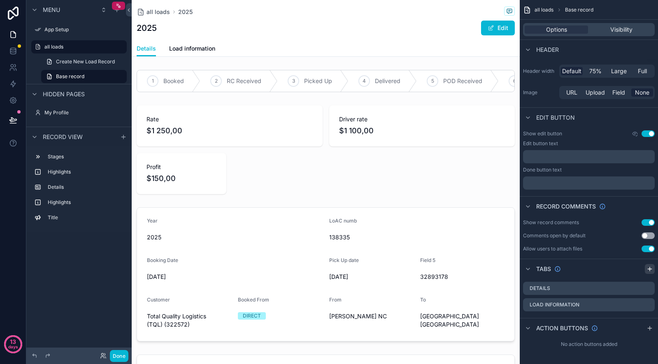
click at [650, 267] on icon "scrollable content" at bounding box center [649, 269] width 7 height 7
click at [544, 323] on label "Tab 3" at bounding box center [543, 321] width 14 height 7
click at [647, 323] on icon "scrollable content" at bounding box center [648, 321] width 7 height 7
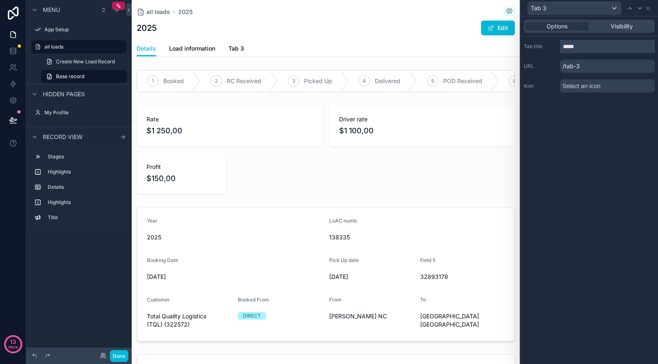
click at [590, 46] on input "*****" at bounding box center [607, 46] width 95 height 13
type input "**********"
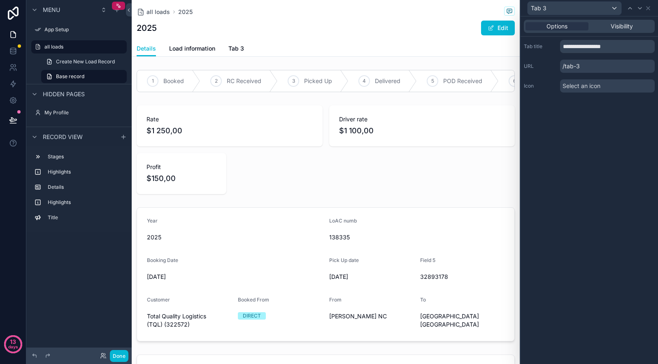
click at [569, 143] on div "**********" at bounding box center [589, 190] width 137 height 348
click at [648, 9] on icon at bounding box center [648, 8] width 7 height 7
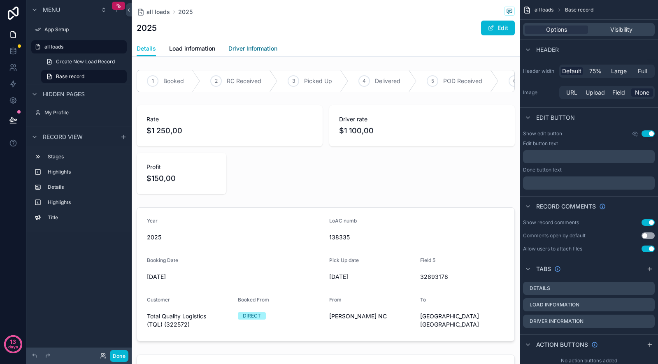
click at [238, 47] on span "Driver Information" at bounding box center [252, 48] width 49 height 8
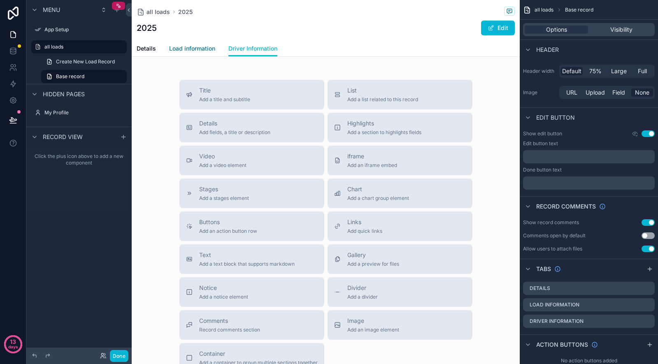
click at [199, 47] on span "Load information" at bounding box center [192, 48] width 46 height 8
click at [144, 49] on span "Details" at bounding box center [146, 48] width 19 height 8
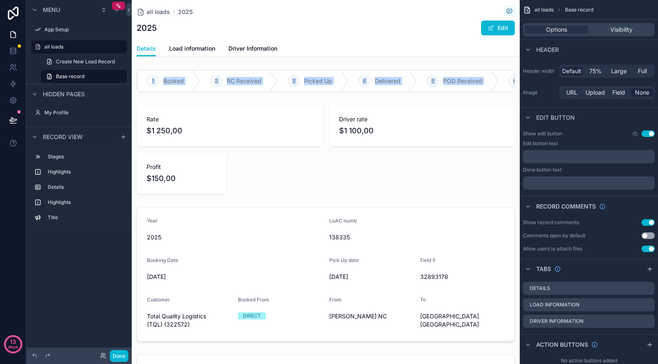
drag, startPoint x: 142, startPoint y: 80, endPoint x: 142, endPoint y: 63, distance: 16.9
click at [170, 52] on span "Load information" at bounding box center [192, 48] width 46 height 8
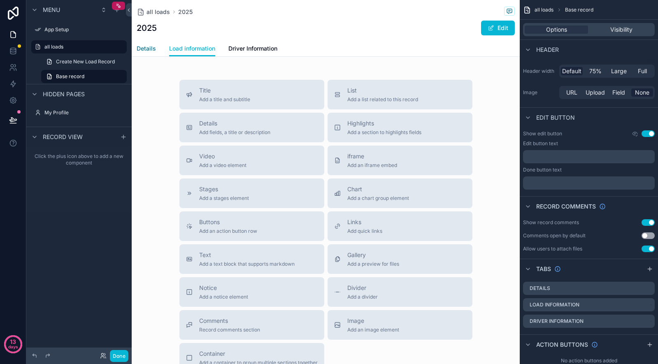
click at [142, 50] on span "Details" at bounding box center [146, 48] width 19 height 8
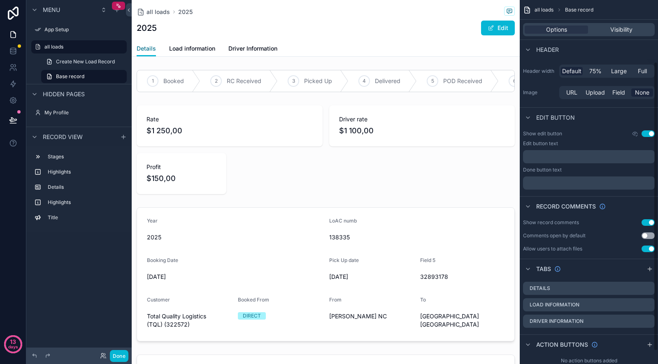
scroll to position [94, 0]
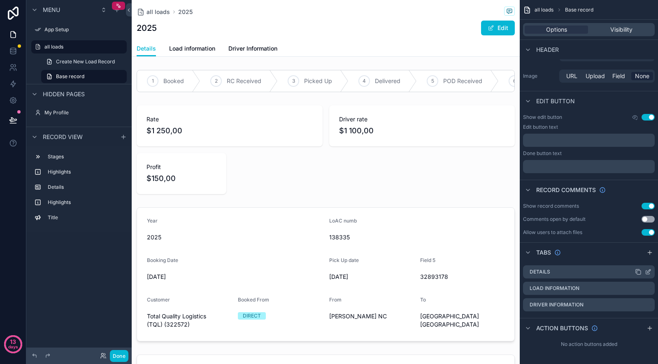
click at [574, 268] on div "Details" at bounding box center [589, 271] width 132 height 13
click at [504, 26] on button "Edit" at bounding box center [498, 28] width 34 height 15
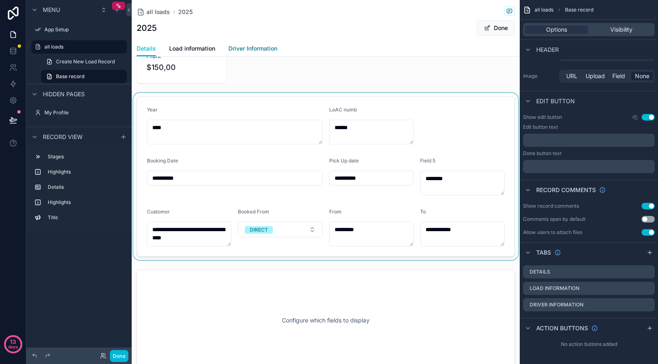
scroll to position [0, 0]
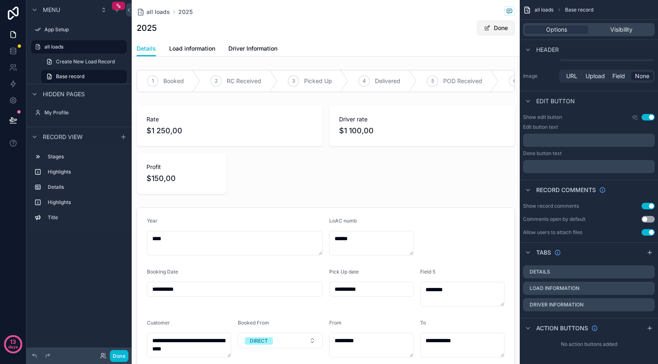
click at [495, 26] on button "Done" at bounding box center [496, 28] width 38 height 15
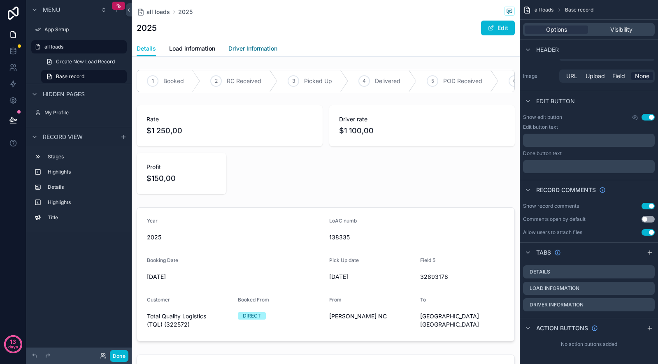
click at [253, 44] on link "Driver Information" at bounding box center [252, 49] width 49 height 16
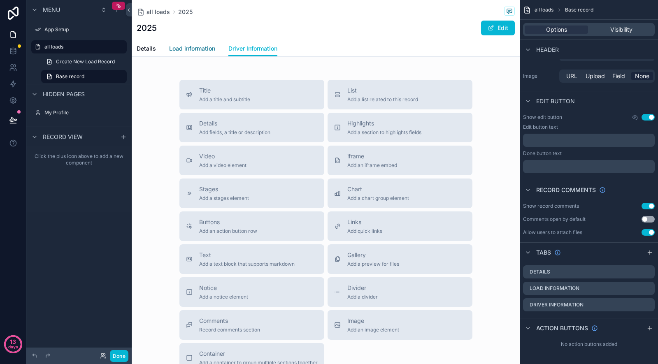
click at [194, 50] on span "Load information" at bounding box center [192, 48] width 46 height 8
click at [139, 49] on span "Details" at bounding box center [146, 48] width 19 height 8
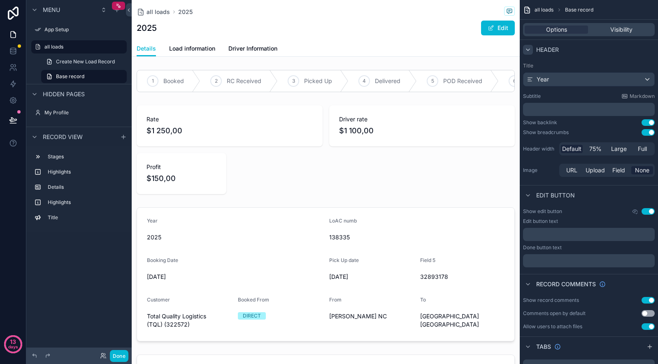
click at [527, 50] on icon "scrollable content" at bounding box center [528, 49] width 7 height 7
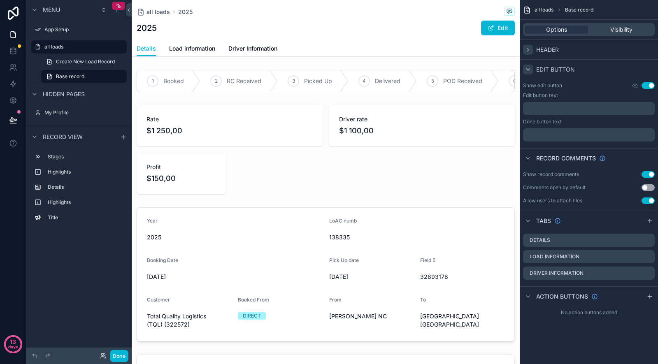
click at [525, 66] on icon "scrollable content" at bounding box center [528, 69] width 7 height 7
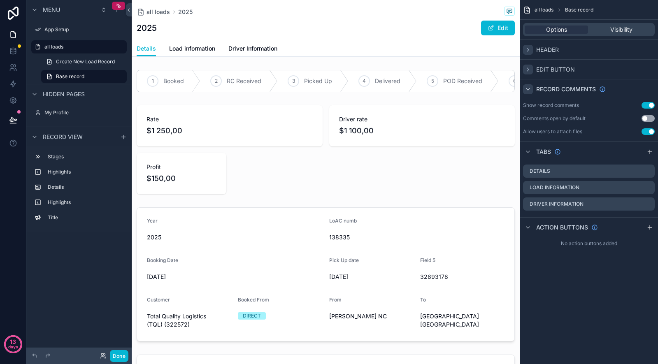
click at [531, 88] on div "scrollable content" at bounding box center [528, 89] width 10 height 10
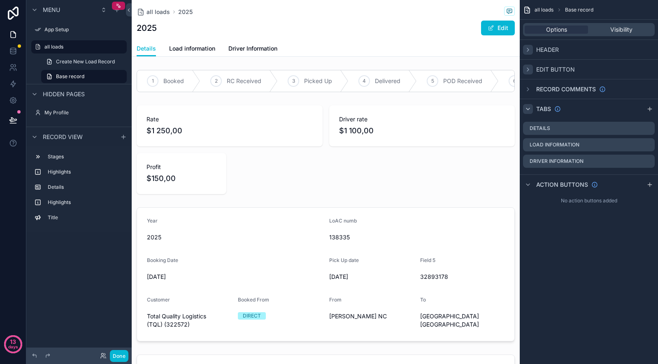
click at [529, 107] on icon "scrollable content" at bounding box center [528, 109] width 7 height 7
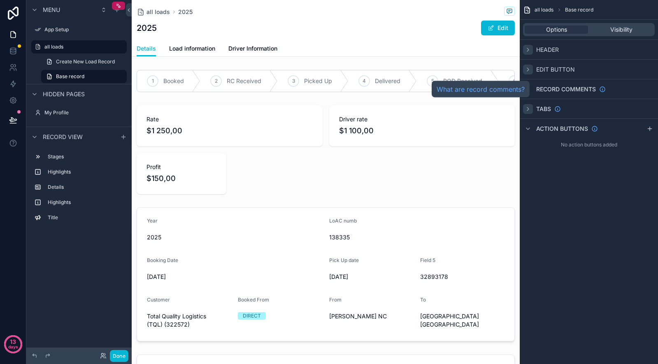
drag, startPoint x: 545, startPoint y: 109, endPoint x: 541, endPoint y: 89, distance: 21.1
click at [541, 85] on div "all loads Base record Options Visibility Header Edit button Record comments Tab…" at bounding box center [589, 75] width 138 height 151
click at [529, 108] on icon "scrollable content" at bounding box center [528, 109] width 7 height 7
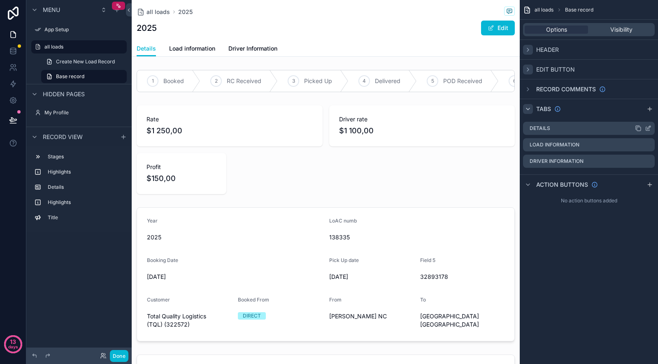
click at [587, 125] on div "Details" at bounding box center [589, 128] width 132 height 13
click at [151, 31] on h1 "2025" at bounding box center [147, 28] width 20 height 12
click at [202, 49] on span "Load information" at bounding box center [192, 48] width 46 height 8
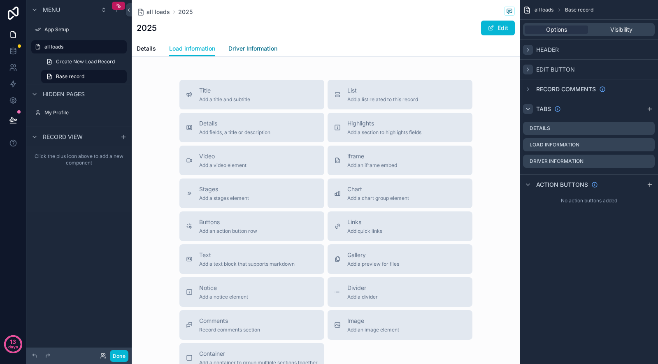
click at [255, 50] on span "Driver Information" at bounding box center [252, 48] width 49 height 8
click at [135, 50] on div "all loads 2025 2025 Edit Driver Information Details Load information Driver Inf…" at bounding box center [326, 28] width 388 height 57
click at [142, 50] on span "Details" at bounding box center [146, 48] width 19 height 8
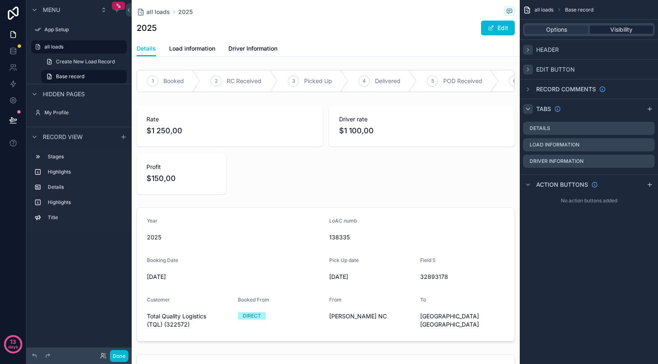
click at [620, 33] on span "Visibility" at bounding box center [621, 30] width 22 height 8
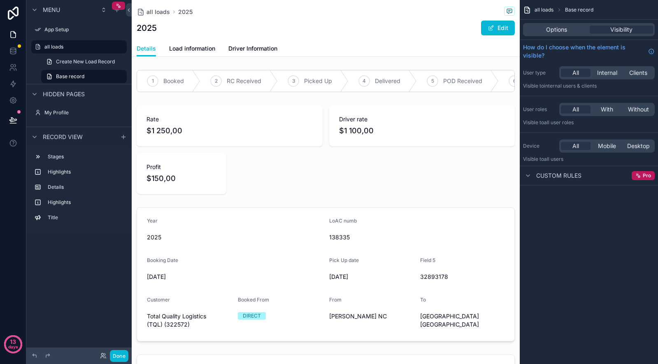
click at [557, 21] on div "Options Visibility" at bounding box center [589, 30] width 138 height 20
click at [556, 23] on div "Options Visibility" at bounding box center [589, 29] width 132 height 13
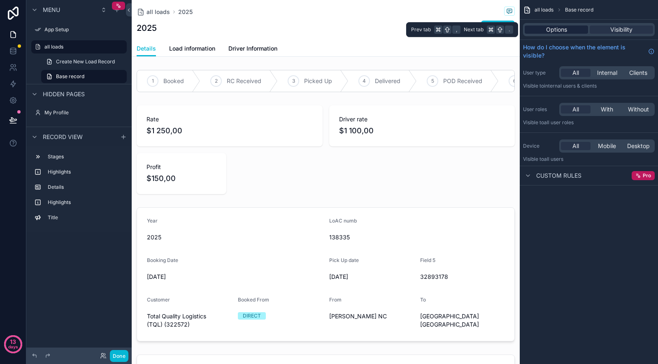
click at [556, 27] on span "Options" at bounding box center [556, 30] width 21 height 8
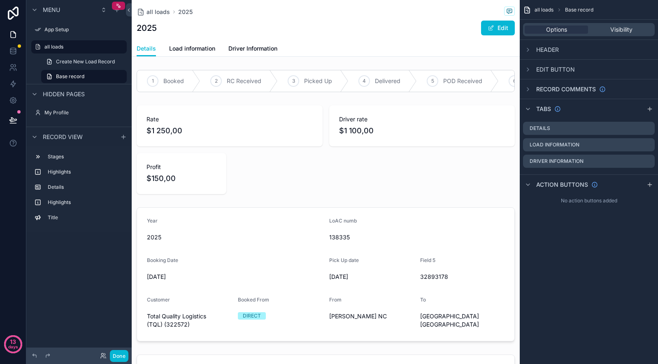
click at [556, 47] on span "Header" at bounding box center [547, 50] width 23 height 8
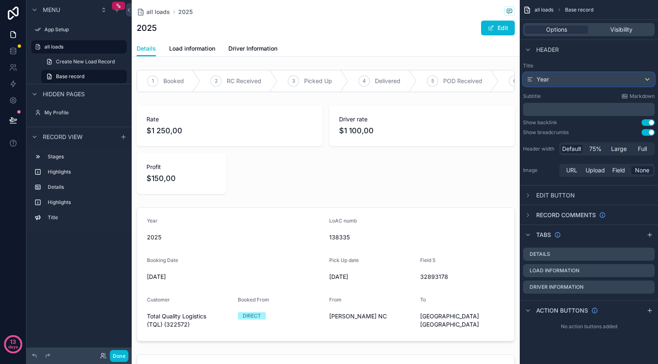
click at [551, 77] on div "Year" at bounding box center [588, 79] width 131 height 13
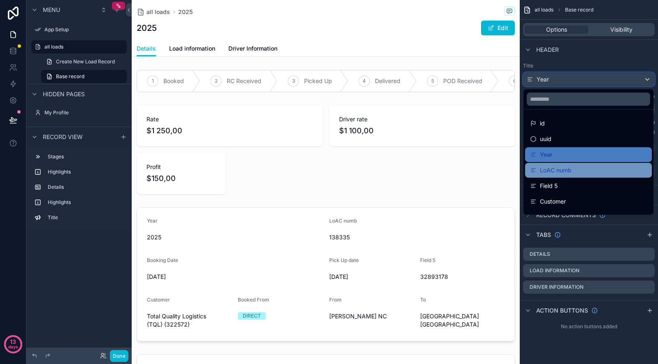
scroll to position [25, 0]
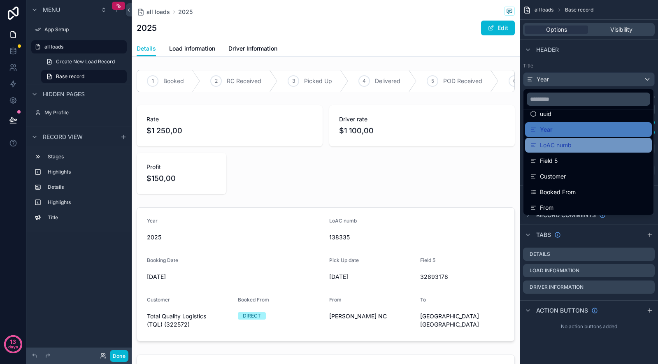
click at [564, 149] on span "LoAC numb" at bounding box center [556, 145] width 32 height 10
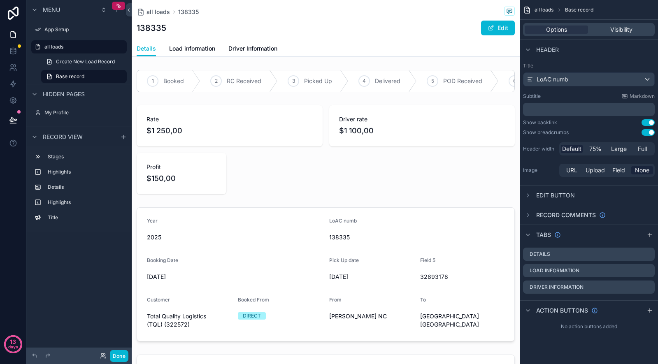
click at [552, 109] on p "﻿" at bounding box center [589, 109] width 127 height 8
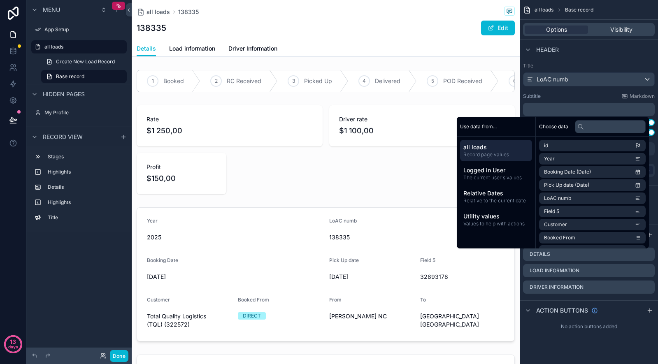
click at [532, 95] on label "Subtitle" at bounding box center [532, 96] width 18 height 7
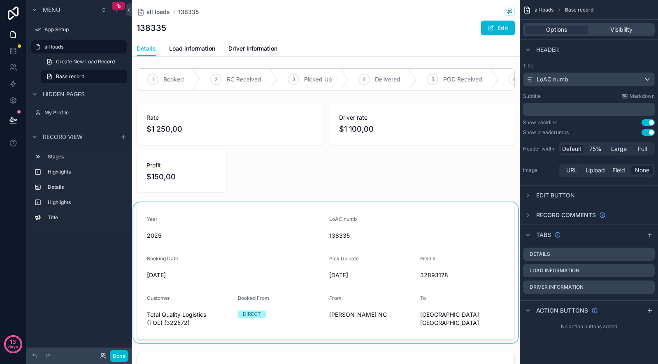
scroll to position [2, 0]
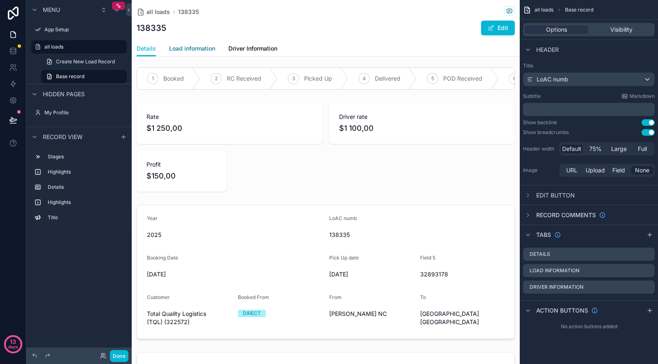
click at [191, 53] on link "Load information" at bounding box center [192, 49] width 46 height 16
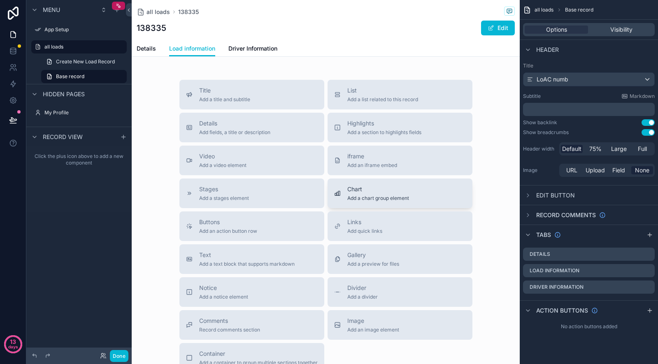
click at [351, 197] on span "Add a chart group element" at bounding box center [378, 198] width 62 height 7
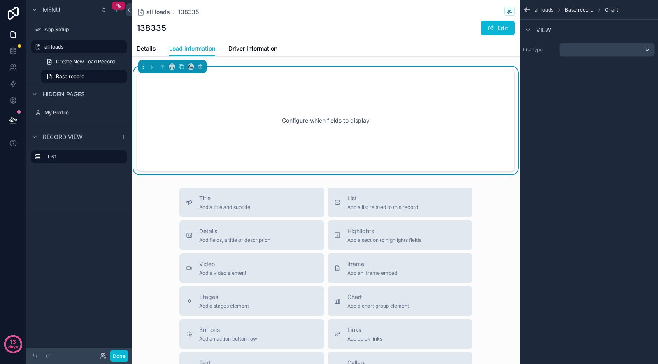
click at [292, 121] on div "Configure which fields to display" at bounding box center [325, 121] width 351 height 74
click at [581, 46] on div "scrollable content" at bounding box center [607, 49] width 95 height 13
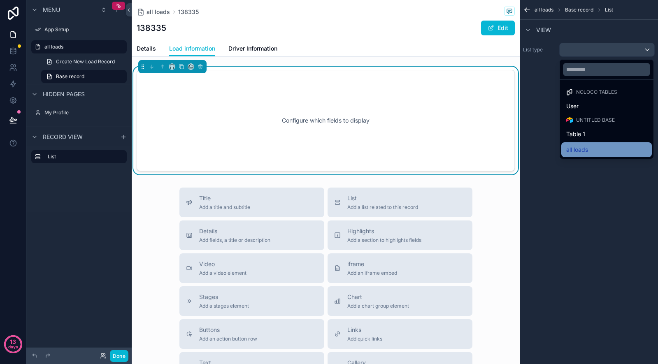
click at [579, 153] on span "all loads" at bounding box center [577, 150] width 22 height 10
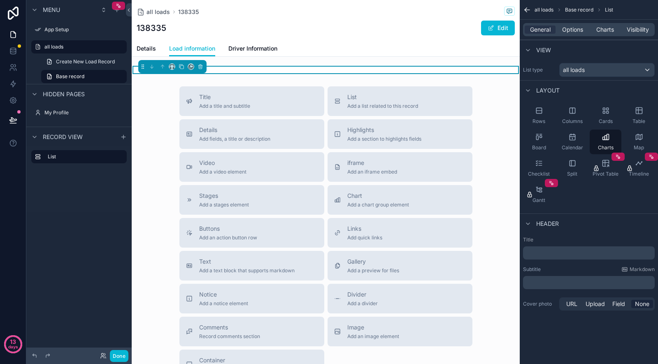
click at [569, 252] on p "﻿" at bounding box center [589, 253] width 127 height 8
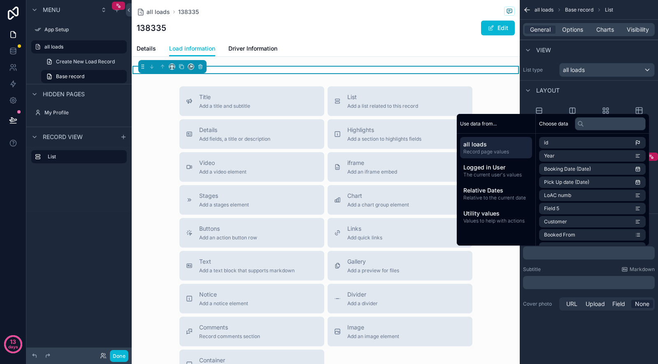
click at [569, 252] on p "﻿" at bounding box center [589, 253] width 127 height 8
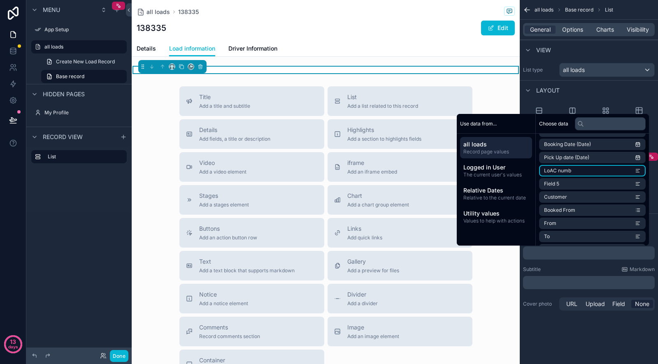
scroll to position [26, 0]
click at [571, 195] on li "Customer" at bounding box center [592, 197] width 107 height 12
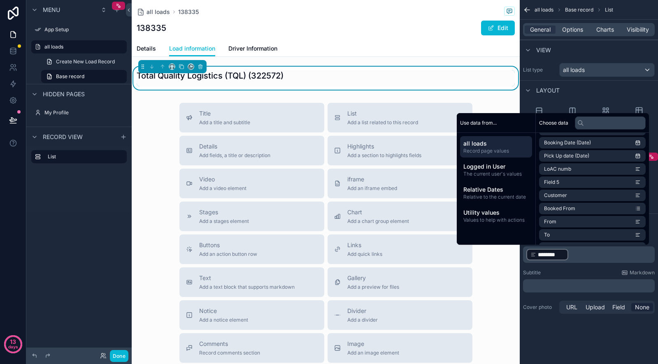
click at [566, 269] on div "Title ﻿ ******** ﻿ ﻿ Subtitle Markdown ﻿ Cover photo URL Upload Field None" at bounding box center [589, 276] width 138 height 86
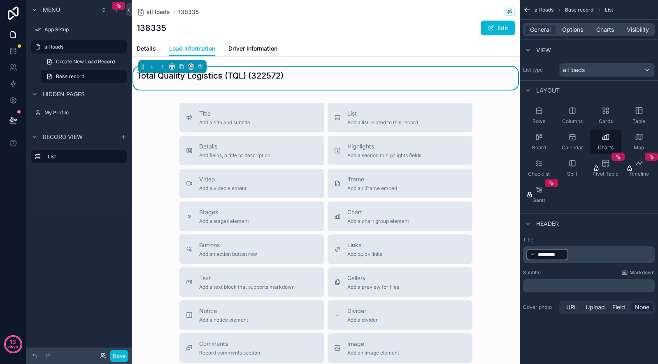
click at [593, 218] on div "Header" at bounding box center [589, 224] width 138 height 20
click at [574, 68] on span "all loads" at bounding box center [574, 70] width 22 height 8
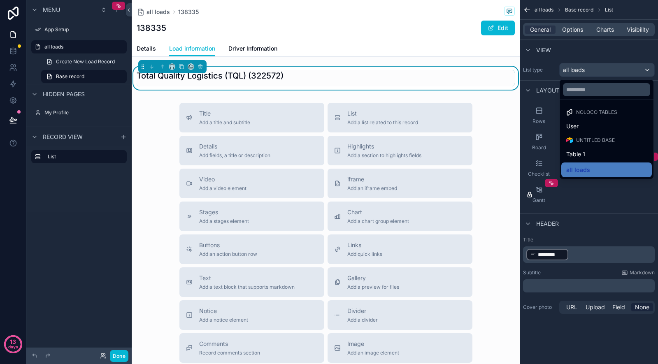
click at [573, 56] on div "scrollable content" at bounding box center [329, 182] width 658 height 364
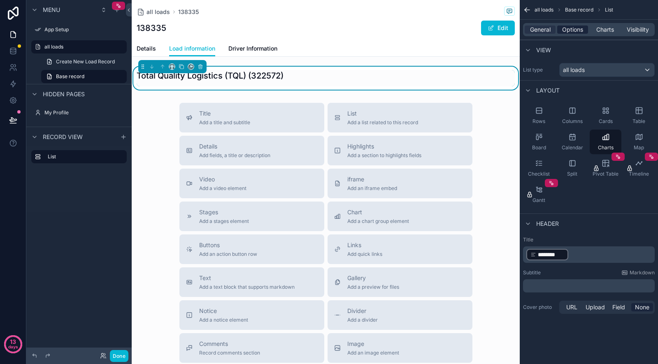
click at [566, 33] on span "Options" at bounding box center [572, 30] width 21 height 8
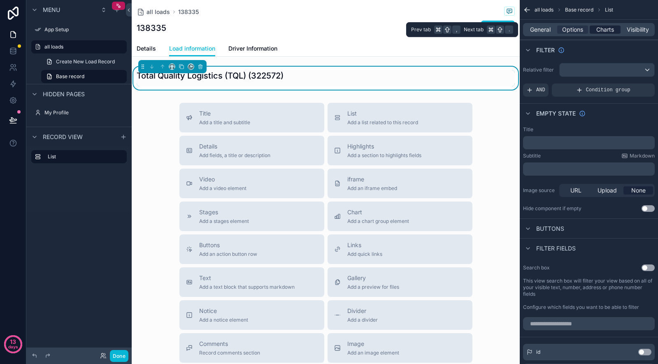
click at [599, 28] on span "Charts" at bounding box center [605, 30] width 18 height 8
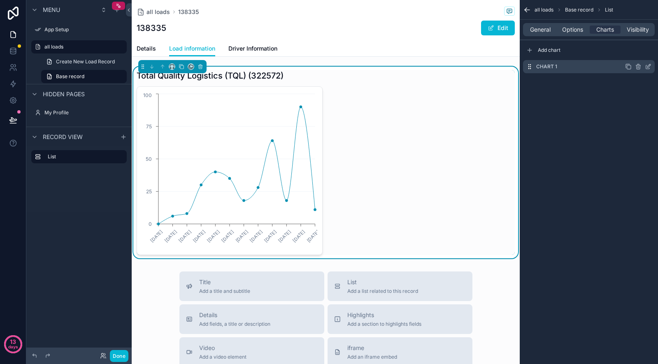
click at [583, 66] on div "Chart 1" at bounding box center [589, 66] width 132 height 13
click at [647, 67] on icon "scrollable content" at bounding box center [648, 66] width 7 height 7
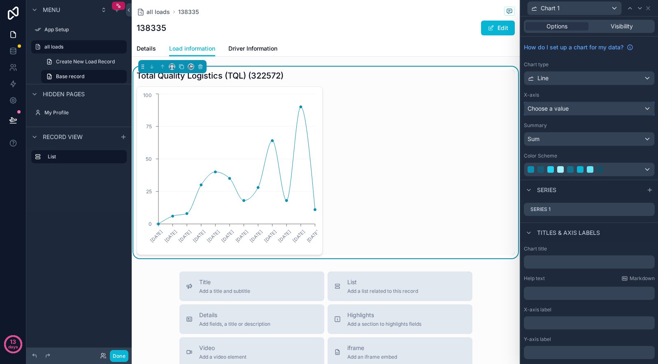
click at [587, 107] on div "Choose a value" at bounding box center [589, 108] width 130 height 13
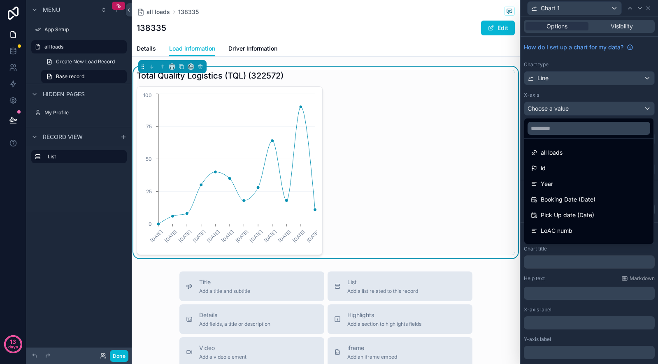
click at [587, 107] on div at bounding box center [589, 182] width 137 height 364
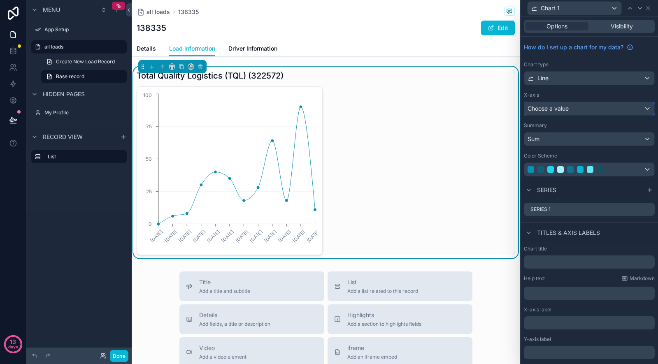
click at [571, 111] on div "Choose a value" at bounding box center [589, 108] width 130 height 13
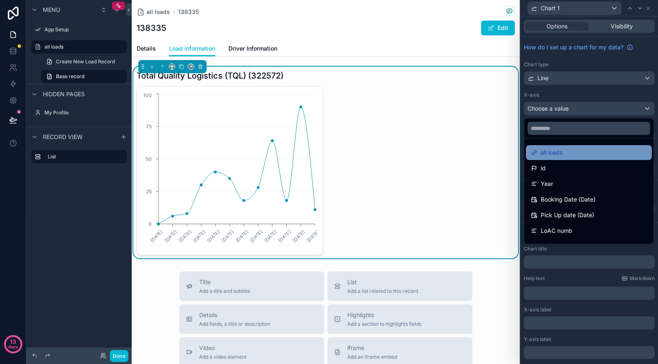
click at [560, 154] on span "all loads" at bounding box center [552, 153] width 22 height 10
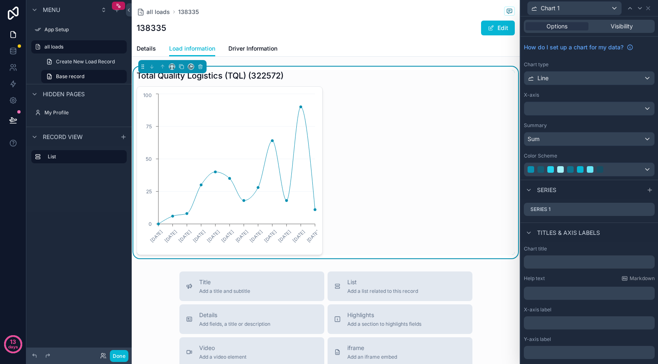
scroll to position [26, 0]
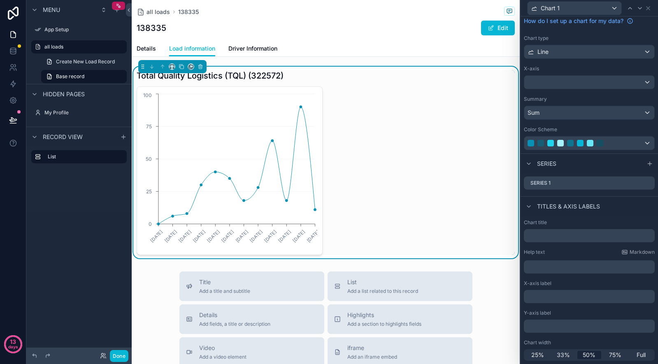
click at [648, 8] on icon at bounding box center [647, 8] width 3 height 3
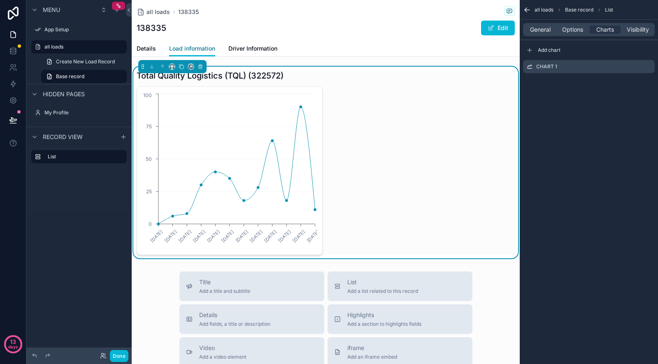
click at [192, 45] on span "Load information" at bounding box center [192, 48] width 46 height 8
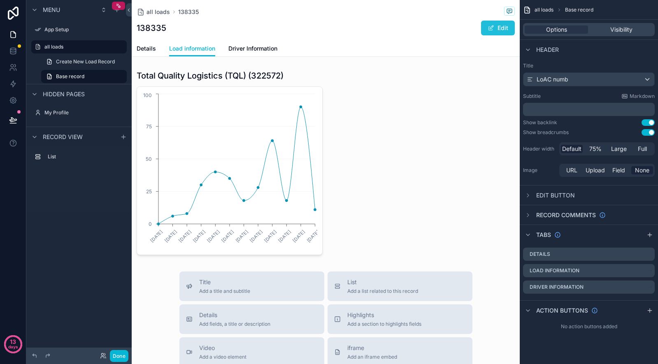
click at [496, 25] on button "Edit" at bounding box center [498, 28] width 34 height 15
click at [500, 23] on button "Done" at bounding box center [496, 28] width 38 height 15
click at [188, 56] on link "Load information" at bounding box center [192, 49] width 46 height 16
click at [141, 43] on link "Details" at bounding box center [146, 49] width 19 height 16
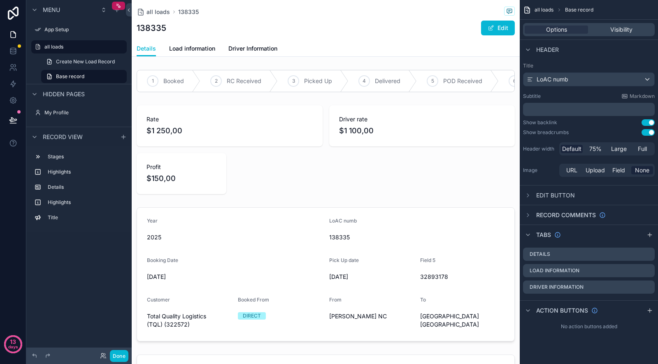
click at [155, 30] on h1 "138335" at bounding box center [152, 28] width 30 height 12
click at [166, 14] on span "all loads" at bounding box center [157, 12] width 23 height 8
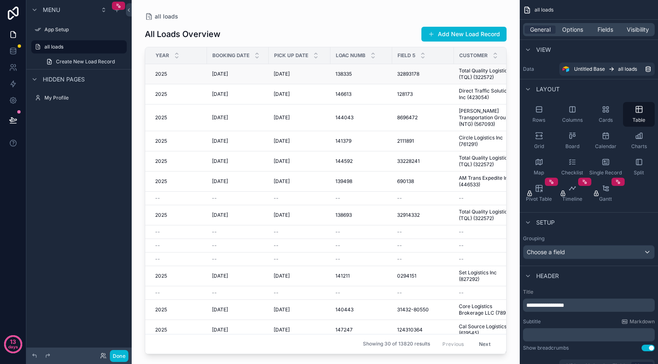
click at [315, 75] on div "[DATE] [DATE]" at bounding box center [300, 74] width 52 height 7
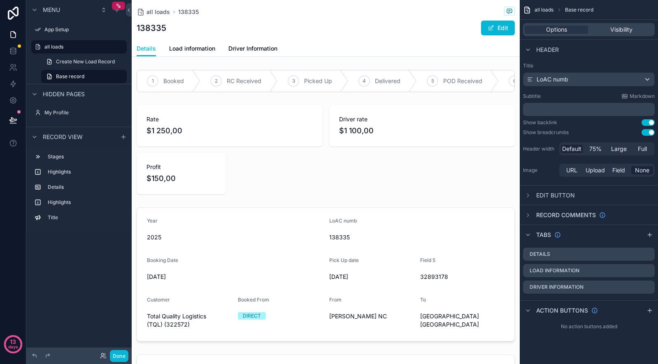
click at [315, 75] on div "scrollable content" at bounding box center [326, 81] width 388 height 29
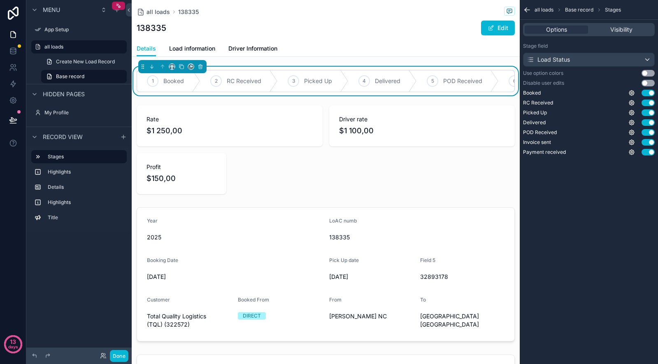
click at [576, 12] on span "Base record" at bounding box center [579, 10] width 28 height 7
click at [576, 9] on span "Base record" at bounding box center [579, 10] width 28 height 7
click at [546, 9] on span "all loads" at bounding box center [544, 10] width 19 height 7
click at [528, 7] on icon "scrollable content" at bounding box center [527, 10] width 8 height 8
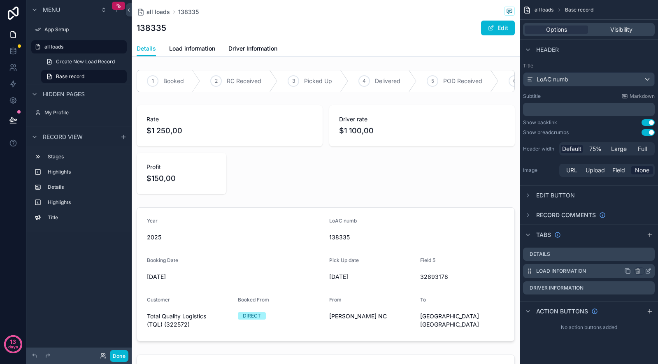
click at [597, 272] on div "Load information" at bounding box center [589, 271] width 132 height 14
click at [646, 272] on icon "scrollable content" at bounding box center [648, 271] width 7 height 7
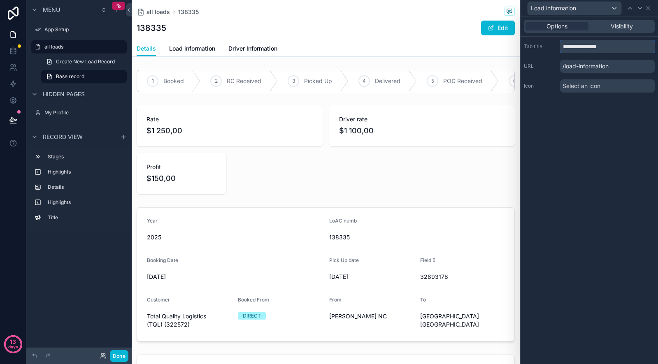
click at [581, 49] on input "**********" at bounding box center [607, 46] width 95 height 13
click at [568, 49] on input "**********" at bounding box center [607, 46] width 95 height 13
click at [610, 48] on input "**********" at bounding box center [607, 46] width 95 height 13
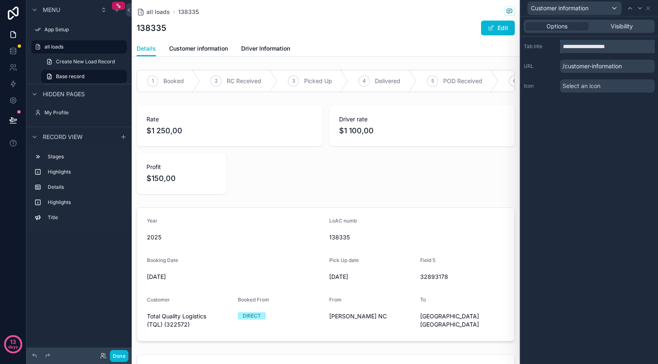
click at [610, 48] on input "**********" at bounding box center [607, 46] width 95 height 13
type input "**********"
click at [604, 142] on div "**********" at bounding box center [589, 190] width 137 height 348
click at [255, 47] on span "Driver Information" at bounding box center [260, 48] width 49 height 8
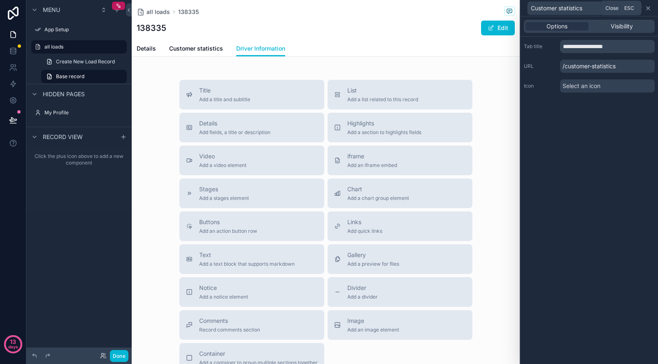
click at [647, 8] on icon at bounding box center [648, 8] width 7 height 7
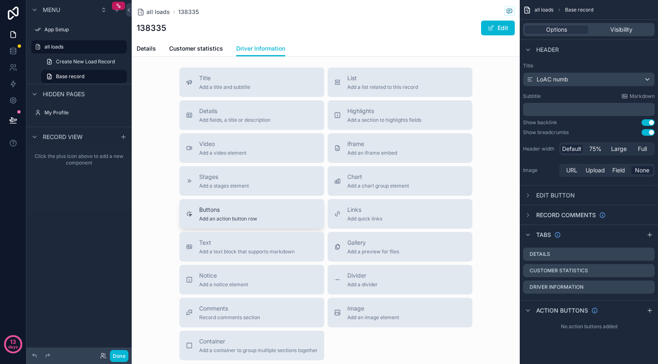
scroll to position [4, 0]
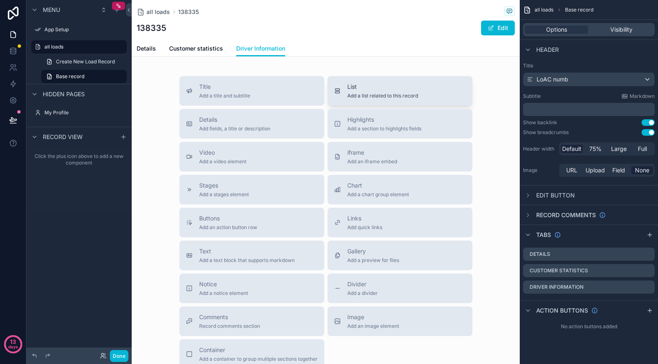
click at [366, 89] on span "List" at bounding box center [382, 87] width 71 height 8
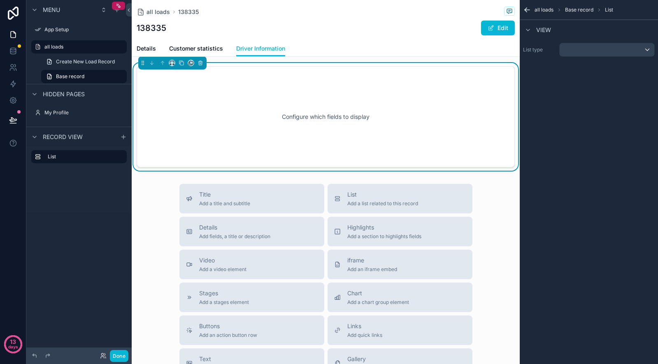
scroll to position [0, 0]
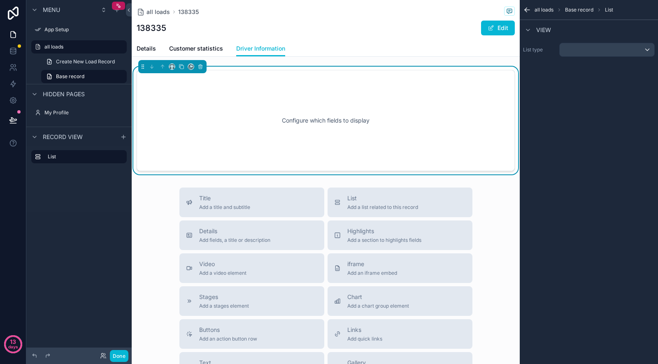
click at [575, 60] on div "all loads Base record List View List type" at bounding box center [589, 36] width 138 height 73
click at [581, 47] on div "scrollable content" at bounding box center [607, 49] width 95 height 13
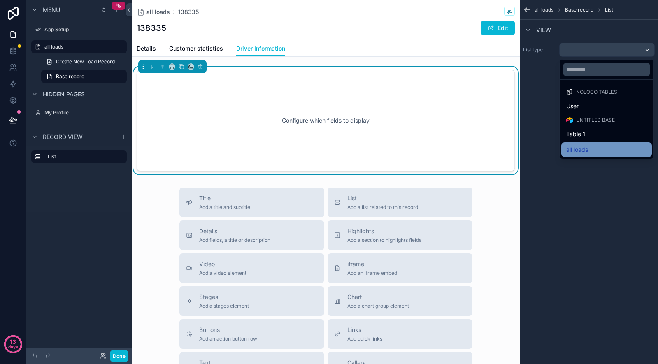
click at [584, 145] on span "all loads" at bounding box center [577, 150] width 22 height 10
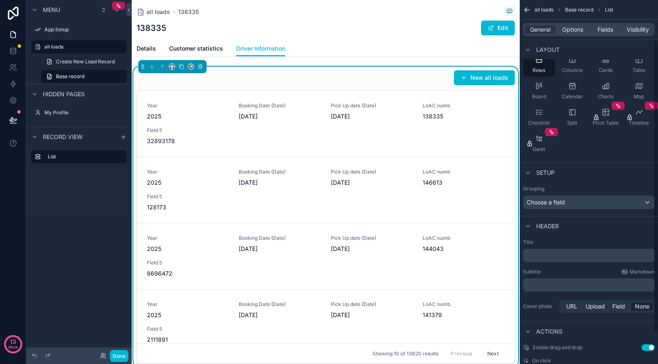
scroll to position [52, 0]
click at [579, 198] on div "Choose a field" at bounding box center [588, 201] width 131 height 13
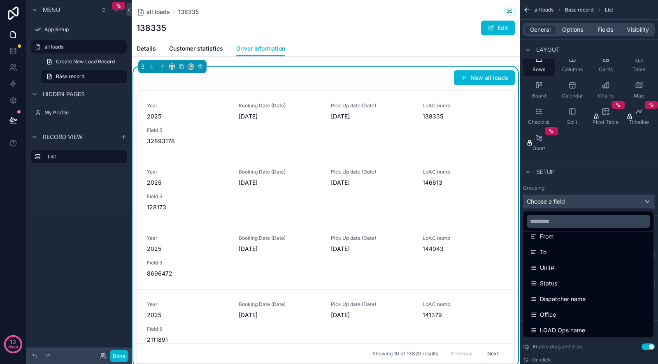
scroll to position [165, 0]
click at [566, 269] on div "Unit#" at bounding box center [588, 269] width 117 height 10
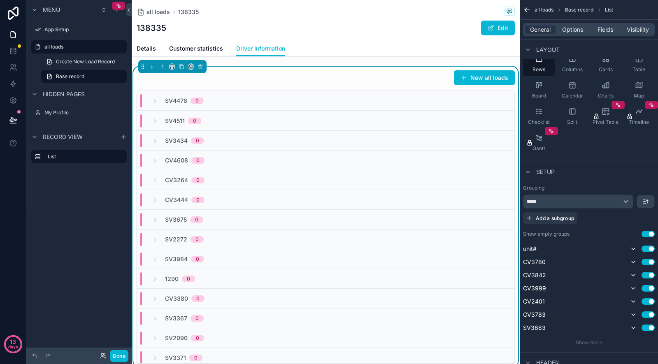
click at [566, 269] on div "unit# Use setting CV3780 Use setting CV3842 Use setting CV3999 Use setting CV24…" at bounding box center [589, 288] width 132 height 89
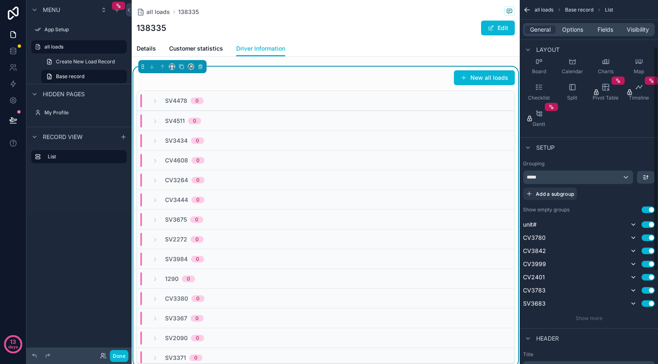
scroll to position [76, 0]
click at [200, 68] on icon "scrollable content" at bounding box center [200, 67] width 0 height 2
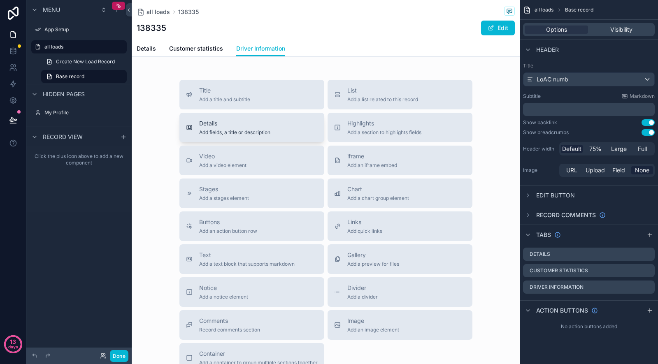
click at [251, 131] on span "Add fields, a title or description" at bounding box center [234, 132] width 71 height 7
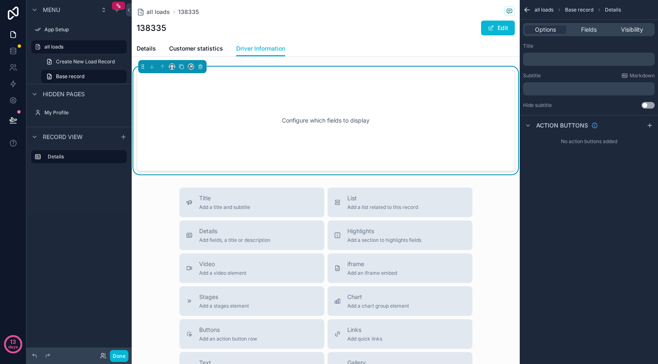
click at [251, 131] on div "Configure which fields to display" at bounding box center [325, 121] width 351 height 74
click at [558, 63] on div "﻿" at bounding box center [589, 59] width 132 height 13
click at [590, 29] on span "Fields" at bounding box center [589, 30] width 16 height 8
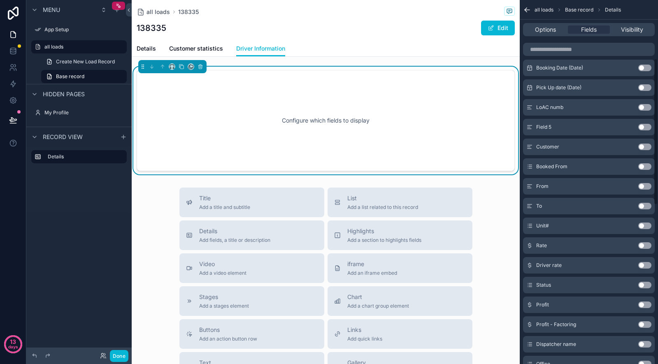
scroll to position [145, 0]
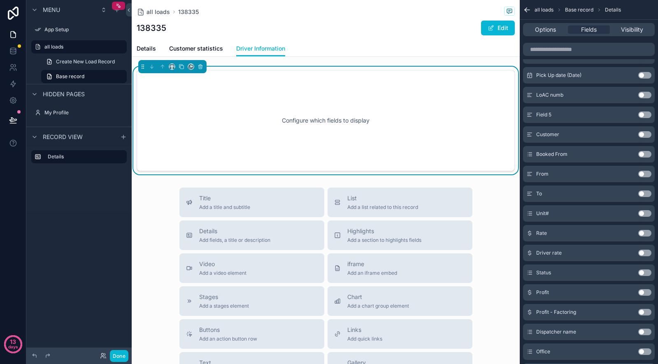
click at [644, 214] on button "Use setting" at bounding box center [644, 213] width 13 height 7
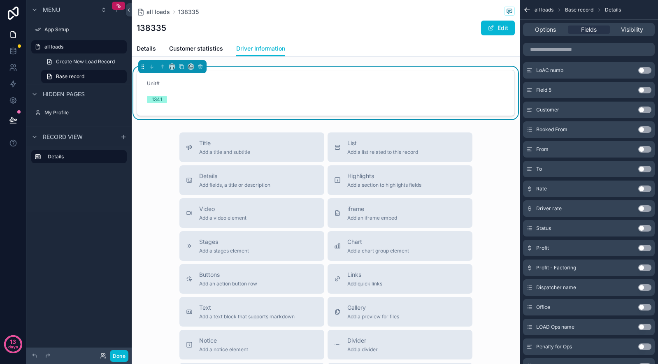
scroll to position [215, 0]
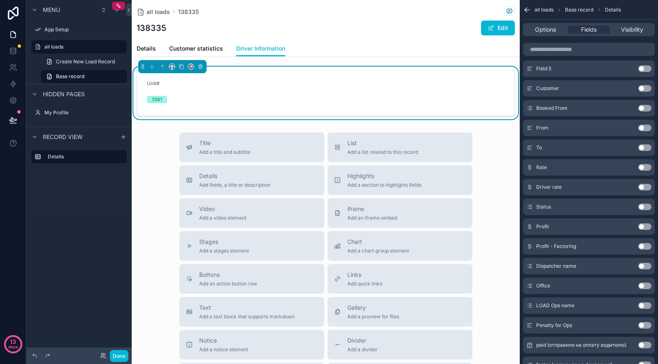
click at [647, 188] on button "Use setting" at bounding box center [644, 187] width 13 height 7
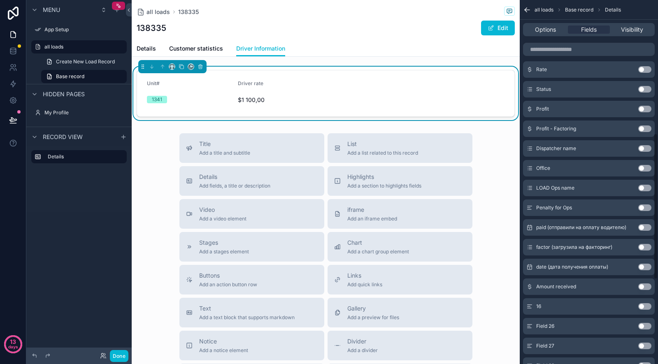
scroll to position [348, 0]
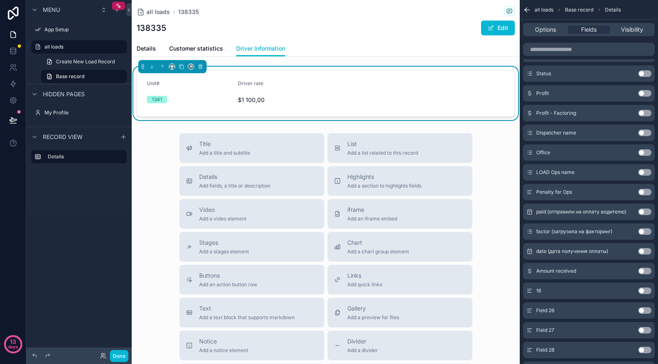
click at [646, 213] on button "Use setting" at bounding box center [644, 212] width 13 height 7
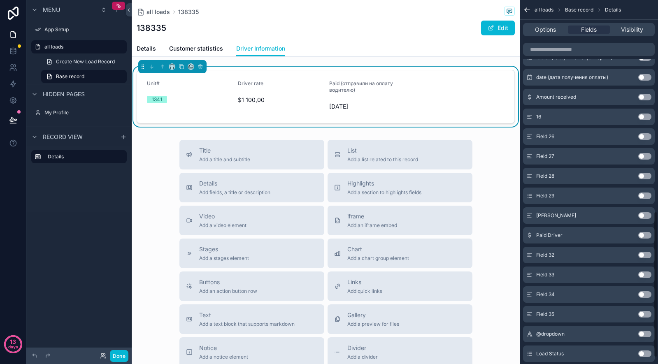
scroll to position [528, 0]
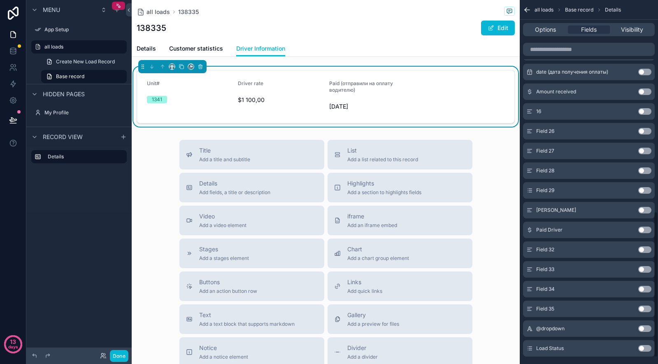
click at [641, 228] on button "Use setting" at bounding box center [644, 230] width 13 height 7
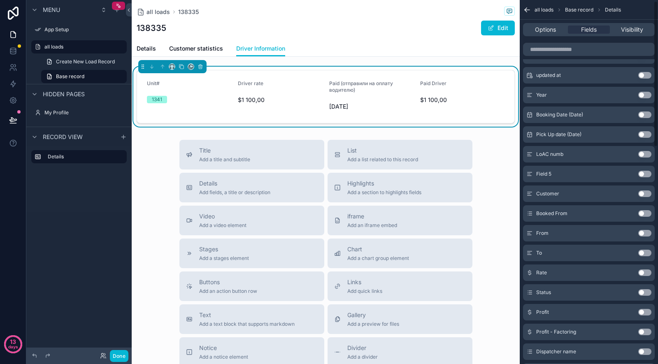
scroll to position [0, 0]
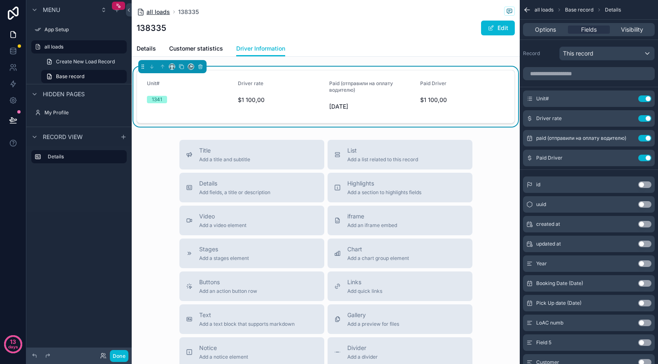
click at [155, 9] on span "all loads" at bounding box center [157, 12] width 23 height 8
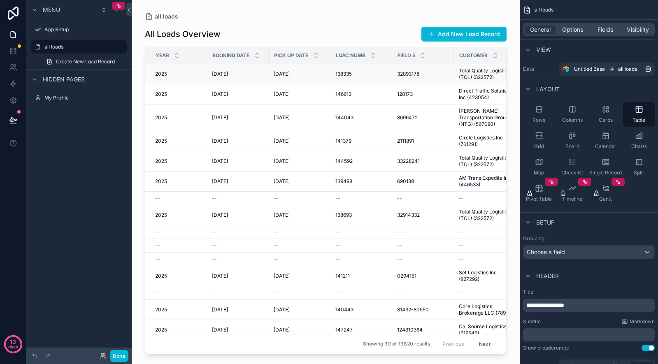
click at [261, 78] on td "[DATE] [DATE]" at bounding box center [238, 74] width 62 height 20
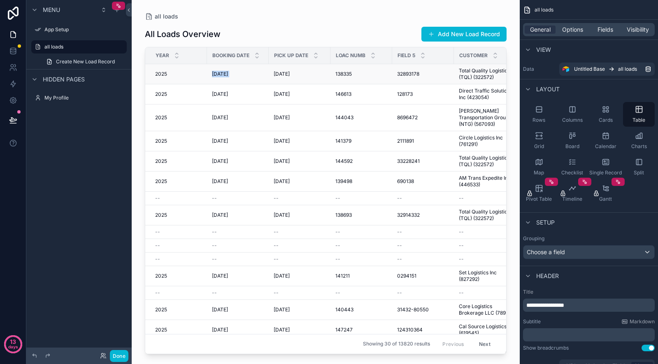
click at [402, 72] on span "32893178" at bounding box center [408, 74] width 22 height 7
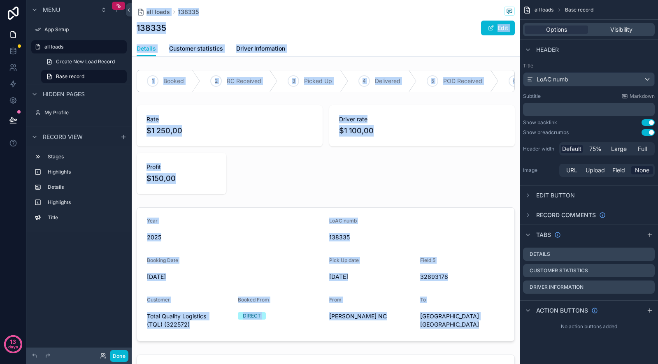
click at [402, 72] on div "all loads 138335 138335 Edit Details Details Customer statistics Driver Informa…" at bounding box center [326, 182] width 388 height 364
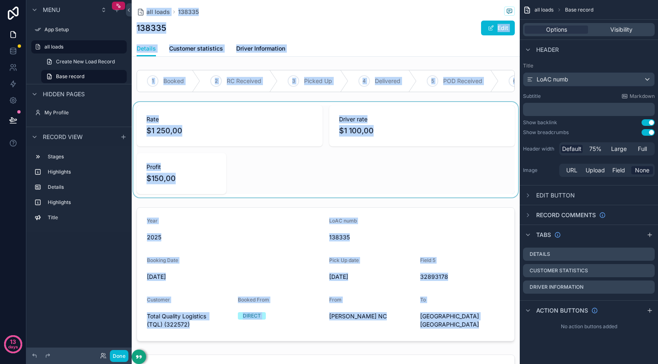
click at [395, 148] on div "scrollable content" at bounding box center [326, 149] width 388 height 95
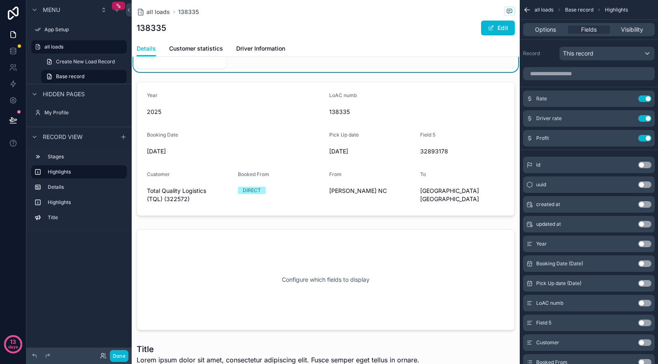
scroll to position [174, 0]
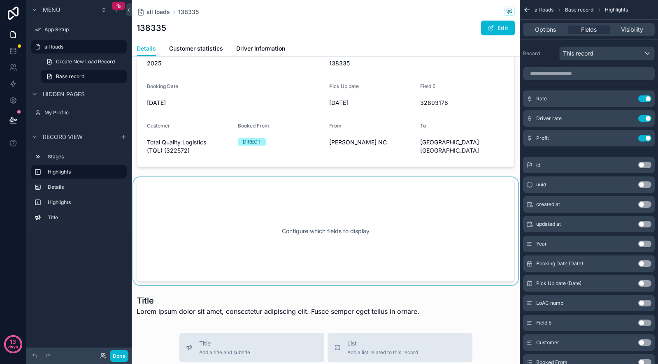
click at [347, 219] on div "scrollable content" at bounding box center [326, 231] width 388 height 108
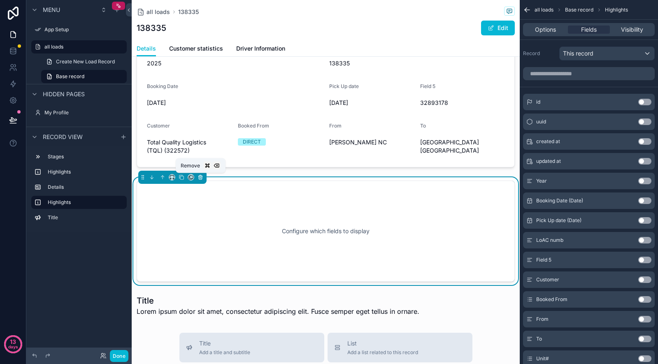
click at [201, 178] on icon "scrollable content" at bounding box center [201, 177] width 6 height 6
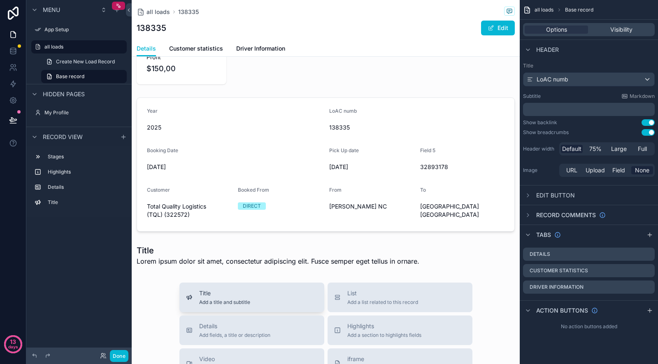
scroll to position [0, 0]
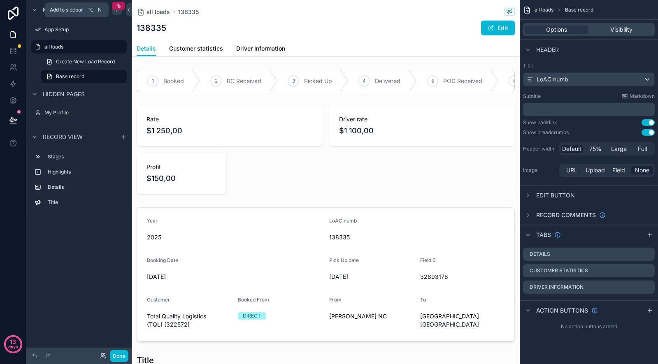
click at [116, 12] on icon "scrollable content" at bounding box center [117, 10] width 7 height 7
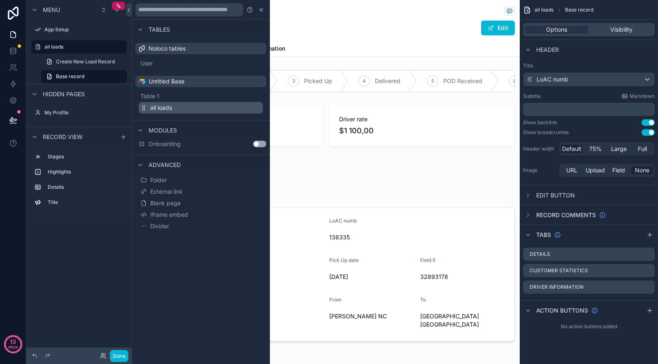
click at [170, 109] on span "all loads" at bounding box center [161, 108] width 22 height 8
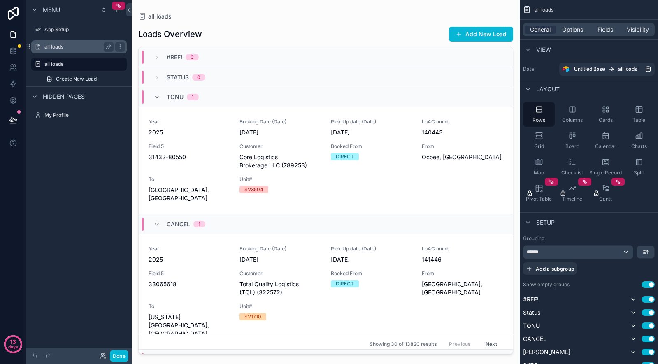
click at [74, 49] on label "all loads" at bounding box center [77, 47] width 66 height 7
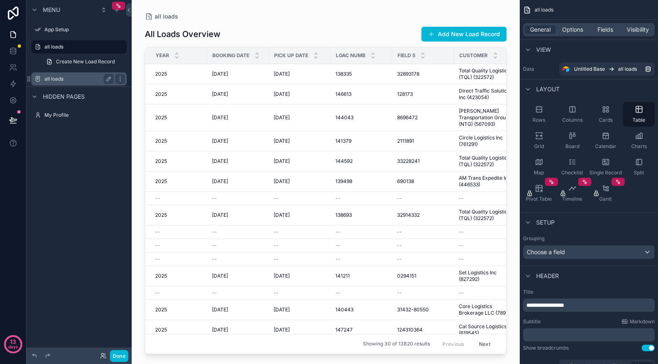
click at [73, 81] on label "all loads" at bounding box center [77, 79] width 66 height 7
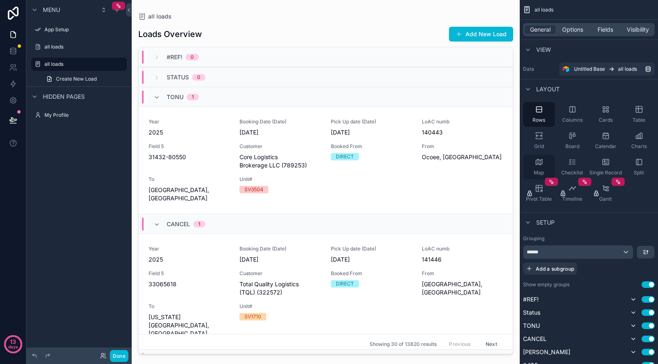
click at [536, 170] on span "Map" at bounding box center [539, 173] width 10 height 7
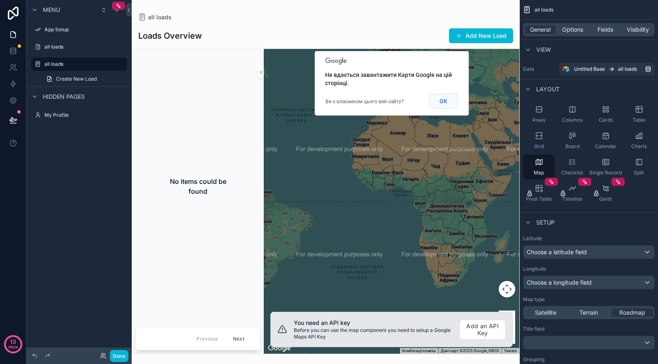
click at [442, 102] on button "ОК" at bounding box center [443, 101] width 28 height 15
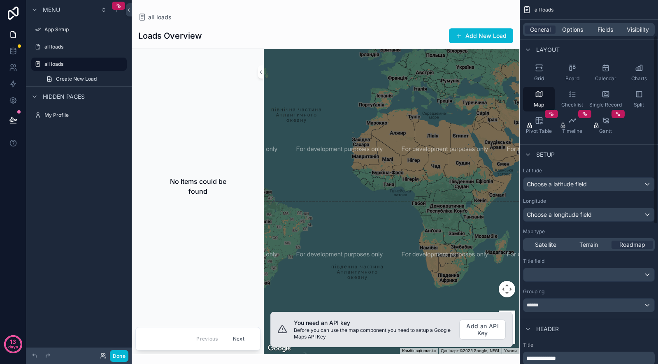
scroll to position [68, 0]
click at [567, 186] on span "Choose a latitude field" at bounding box center [557, 183] width 60 height 7
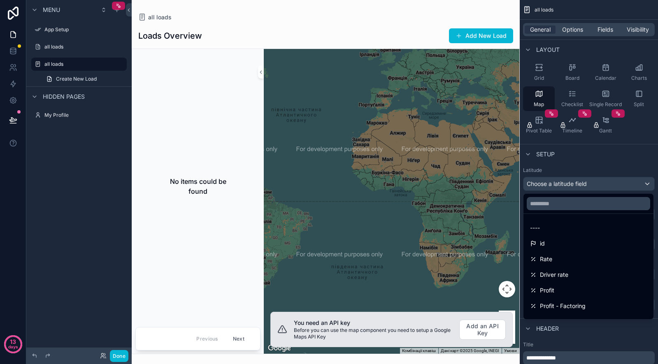
click at [567, 176] on div "scrollable content" at bounding box center [329, 182] width 658 height 364
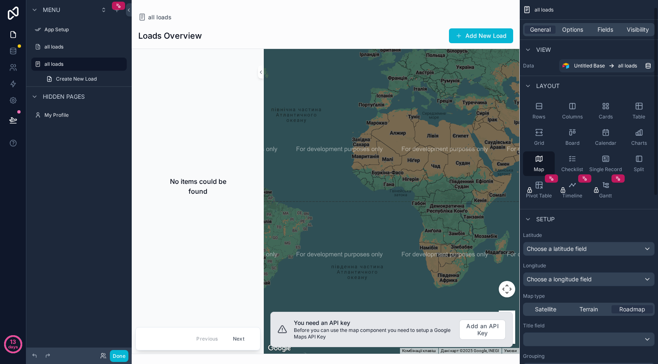
scroll to position [53, 0]
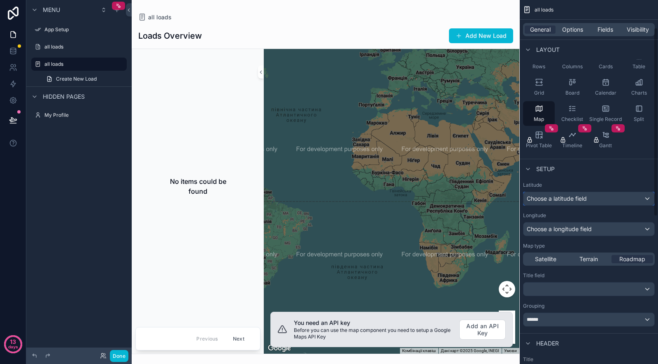
click at [568, 201] on span "Choose a latitude field" at bounding box center [557, 198] width 60 height 7
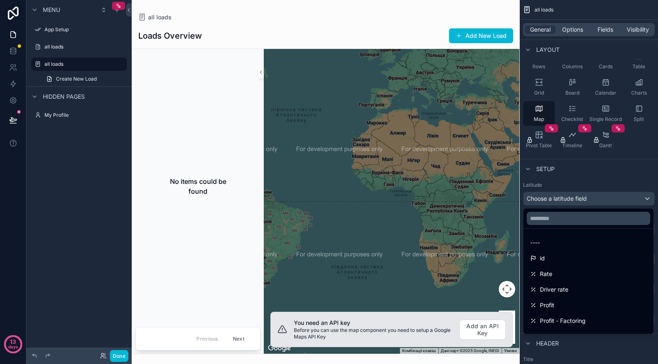
click at [571, 171] on div "scrollable content" at bounding box center [329, 182] width 658 height 364
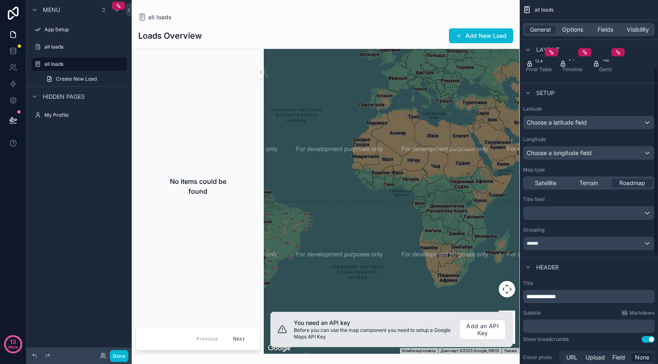
scroll to position [0, 0]
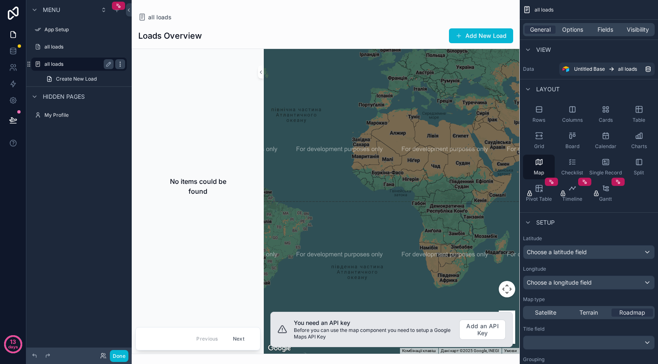
click at [119, 65] on icon "scrollable content" at bounding box center [120, 64] width 7 height 7
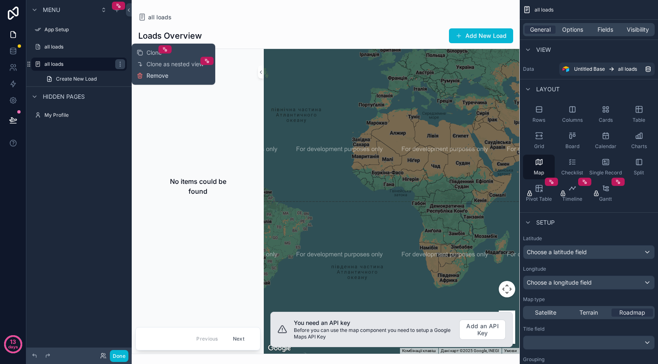
click at [141, 76] on icon at bounding box center [140, 75] width 7 height 7
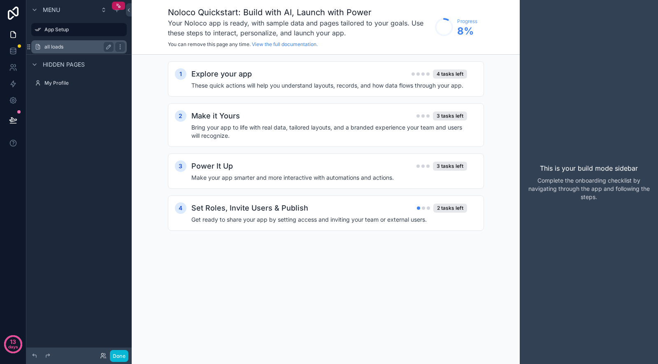
click at [71, 51] on div "all loads" at bounding box center [78, 47] width 69 height 10
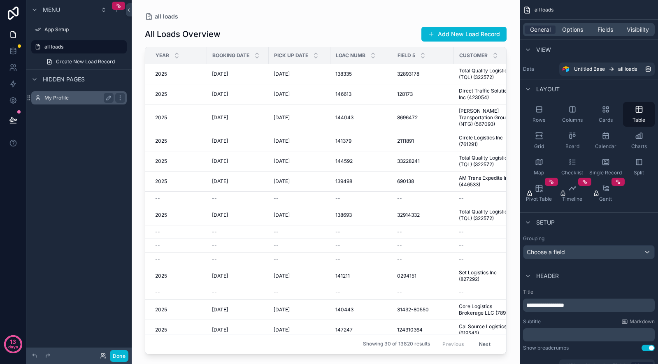
click at [88, 100] on label "My Profile" at bounding box center [77, 98] width 66 height 7
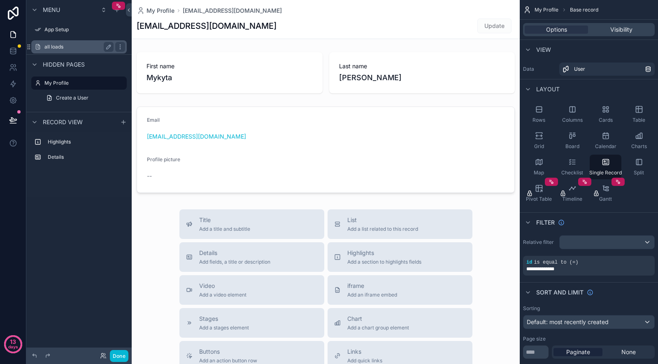
click at [70, 50] on label "all loads" at bounding box center [77, 47] width 66 height 7
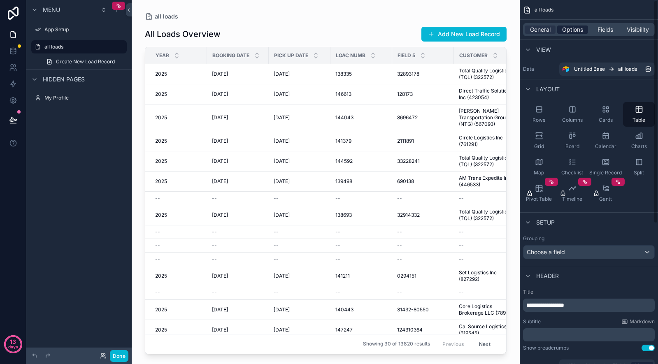
click at [581, 30] on span "Options" at bounding box center [572, 30] width 21 height 8
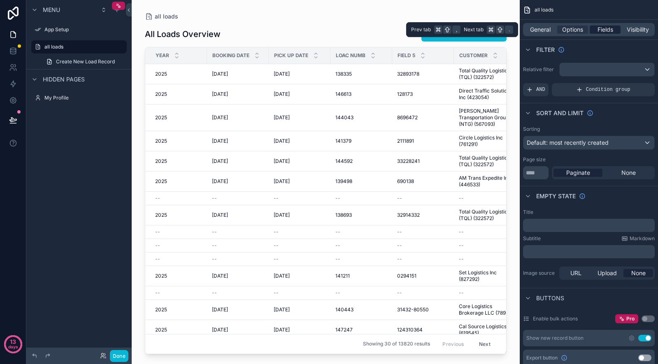
click at [603, 30] on span "Fields" at bounding box center [605, 30] width 16 height 8
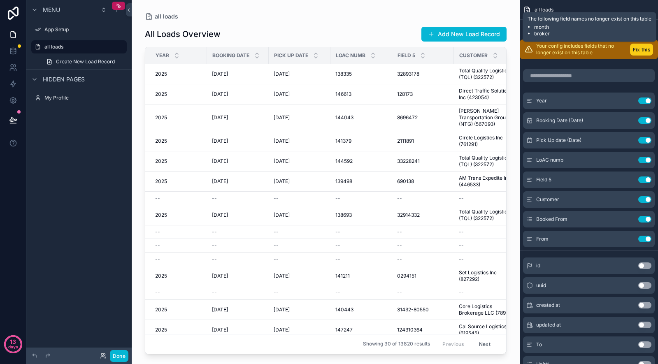
click at [641, 48] on button "Fix this" at bounding box center [641, 50] width 23 height 12
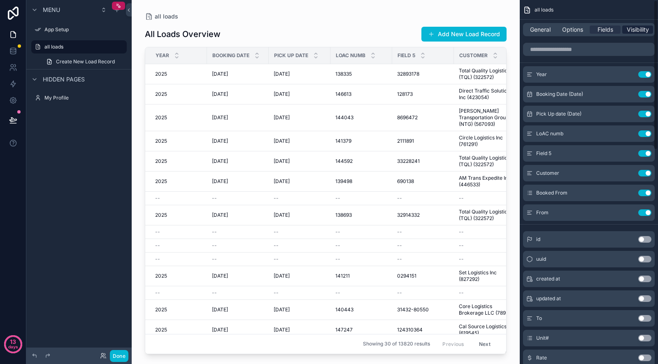
click at [642, 33] on span "Visibility" at bounding box center [638, 30] width 22 height 8
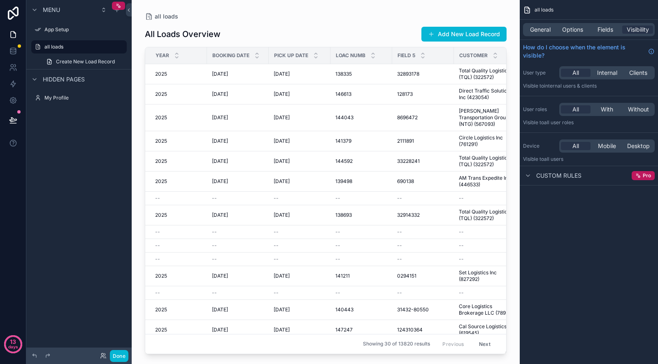
click at [536, 37] on div "General Options Fields Visibility" at bounding box center [589, 30] width 138 height 20
click at [343, 38] on div "scrollable content" at bounding box center [326, 177] width 388 height 354
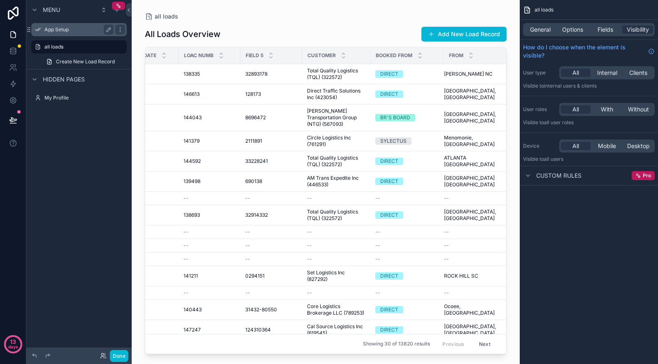
click at [64, 29] on label "App Setup" at bounding box center [77, 29] width 66 height 7
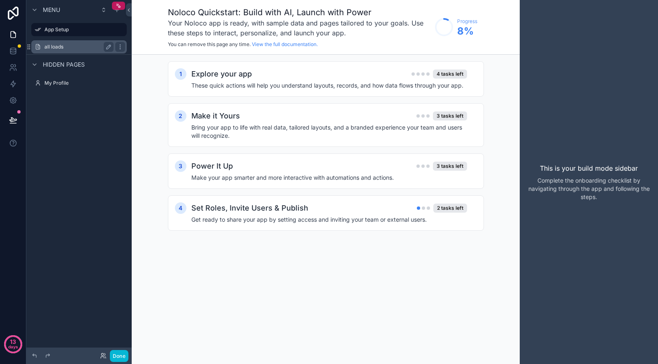
click at [61, 46] on label "all loads" at bounding box center [77, 47] width 66 height 7
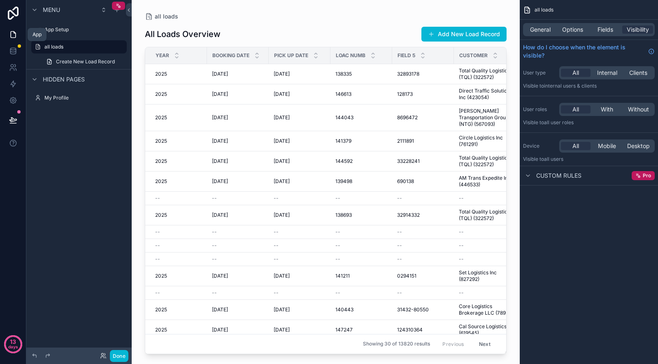
click at [18, 38] on link at bounding box center [13, 34] width 26 height 16
click at [78, 61] on span "Create New Load Record" at bounding box center [85, 61] width 59 height 7
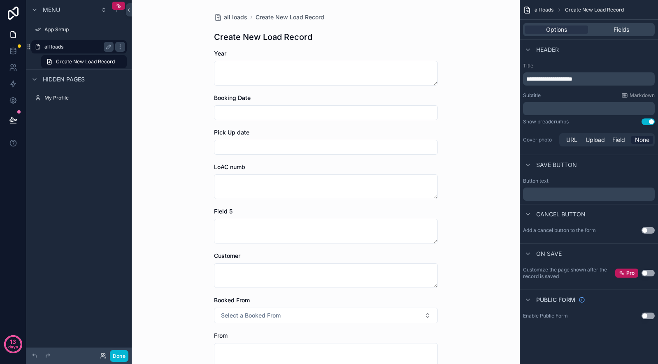
click at [78, 43] on div "all loads" at bounding box center [78, 47] width 69 height 10
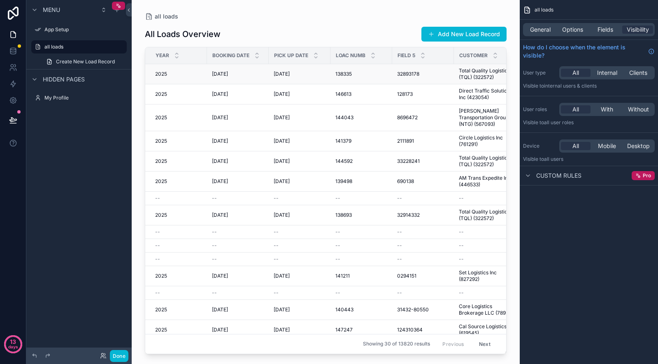
click at [240, 76] on div "[DATE] [DATE]" at bounding box center [238, 74] width 52 height 7
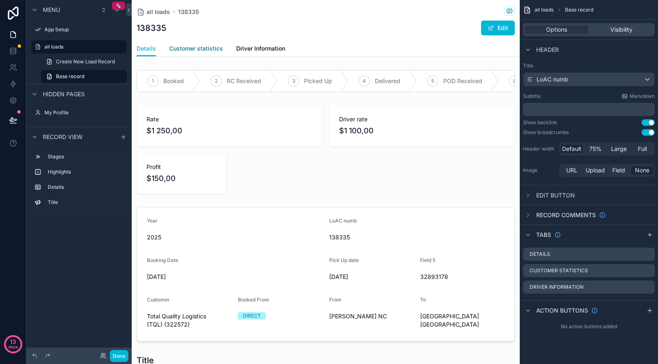
click at [212, 46] on span "Customer statistics" at bounding box center [196, 48] width 54 height 8
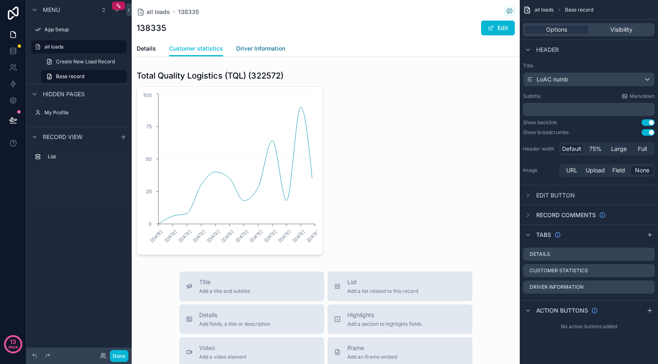
click at [272, 46] on span "Driver Information" at bounding box center [260, 48] width 49 height 8
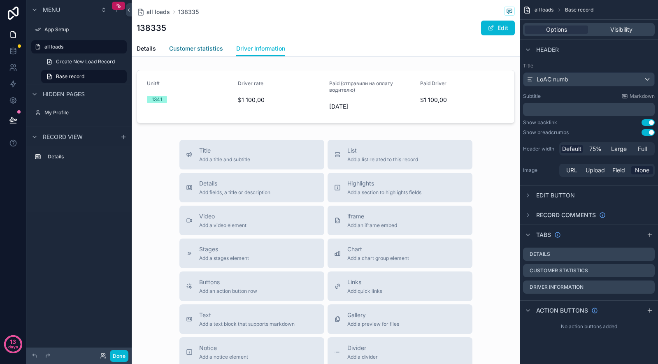
click at [217, 47] on span "Customer statistics" at bounding box center [196, 48] width 54 height 8
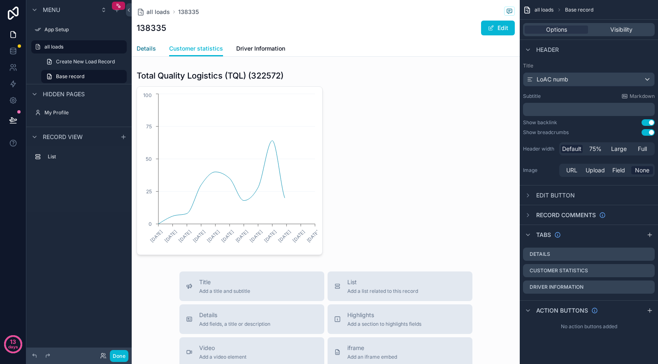
click at [142, 45] on span "Details" at bounding box center [146, 48] width 19 height 8
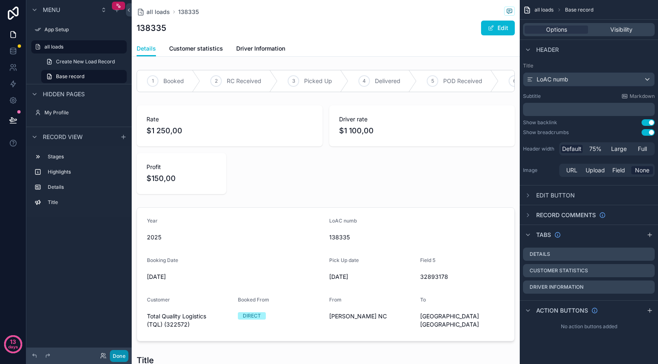
click at [119, 356] on button "Done" at bounding box center [119, 356] width 19 height 12
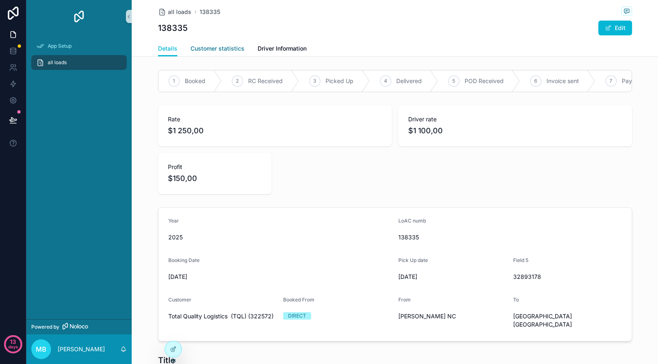
click at [225, 49] on span "Customer statistics" at bounding box center [218, 48] width 54 height 8
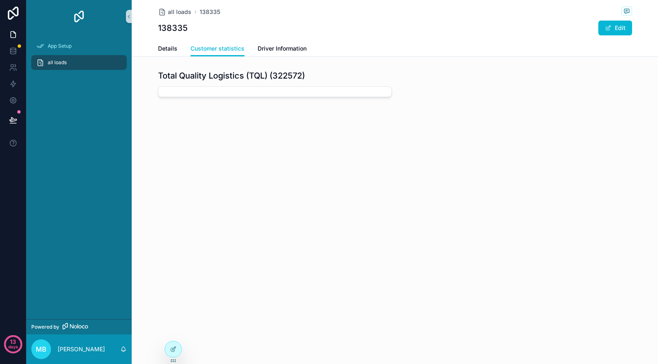
click at [255, 48] on div "Details Customer statistics Driver Information" at bounding box center [395, 49] width 474 height 16
click at [276, 47] on span "Driver Information" at bounding box center [282, 48] width 49 height 8
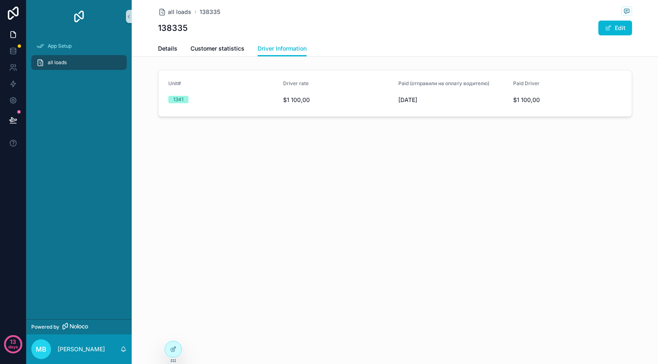
click at [220, 40] on div "all loads 138335 138335 Edit" at bounding box center [395, 20] width 474 height 41
click at [216, 47] on span "Customer statistics" at bounding box center [218, 48] width 54 height 8
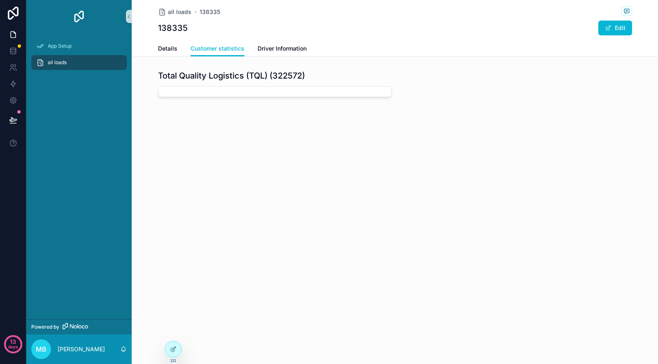
click at [209, 89] on div "scrollable content" at bounding box center [275, 91] width 234 height 11
click at [169, 49] on span "Details" at bounding box center [167, 48] width 19 height 8
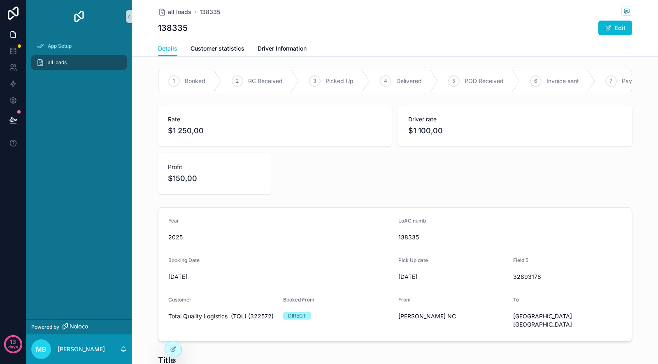
click at [90, 70] on div "all loads" at bounding box center [78, 62] width 105 height 16
click at [86, 59] on div "all loads" at bounding box center [79, 62] width 86 height 13
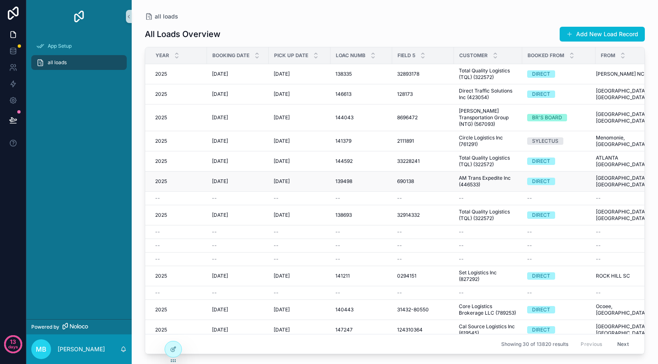
click at [203, 173] on td "2025 2025" at bounding box center [176, 182] width 62 height 20
click at [274, 178] on span "[DATE]" at bounding box center [282, 181] width 16 height 7
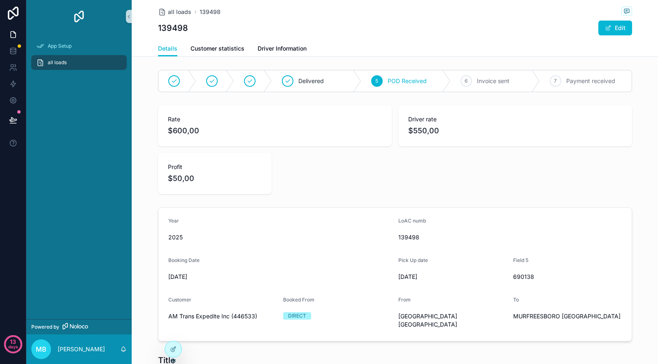
click at [214, 38] on div "all loads 139498 139498 Edit" at bounding box center [395, 20] width 474 height 41
click at [214, 47] on span "Customer statistics" at bounding box center [218, 48] width 54 height 8
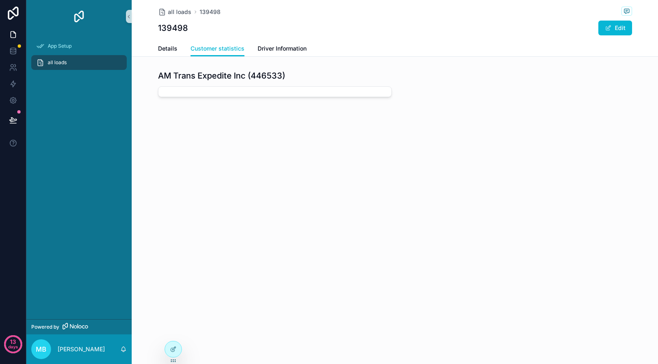
click at [216, 94] on div "scrollable content" at bounding box center [275, 91] width 234 height 11
click at [15, 39] on link at bounding box center [13, 34] width 26 height 16
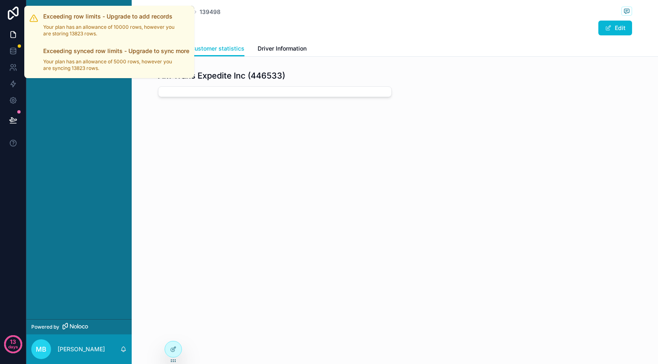
click at [52, 108] on div "App Setup all loads" at bounding box center [78, 176] width 105 height 286
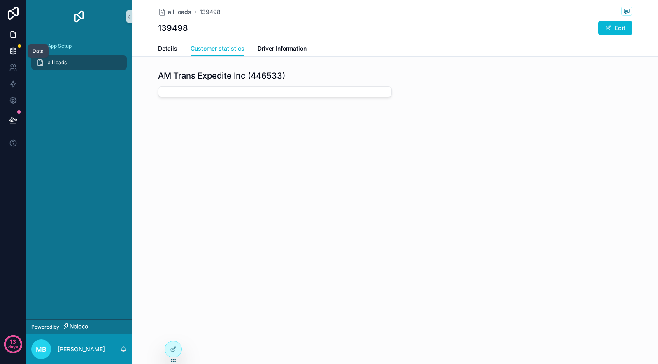
click at [15, 51] on icon at bounding box center [12, 50] width 5 height 3
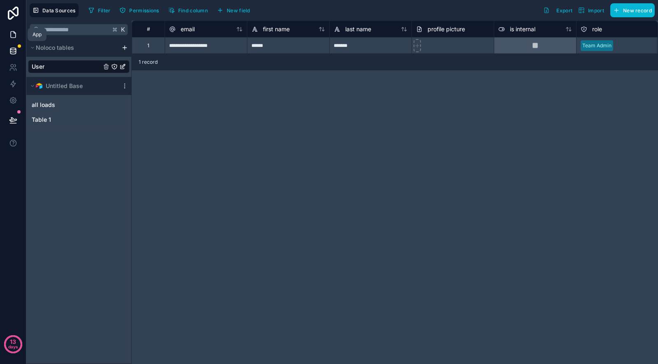
click at [14, 35] on icon at bounding box center [13, 34] width 8 height 8
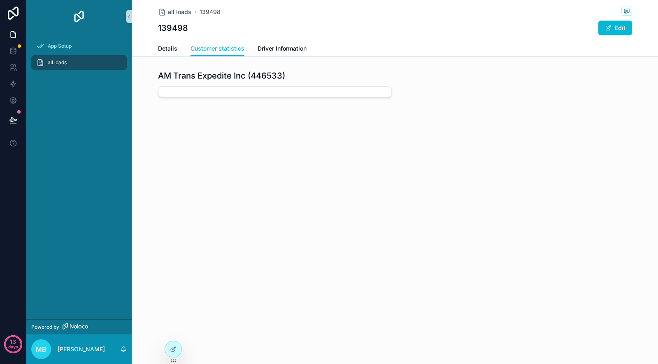
click at [52, 63] on span "all loads" at bounding box center [57, 62] width 19 height 7
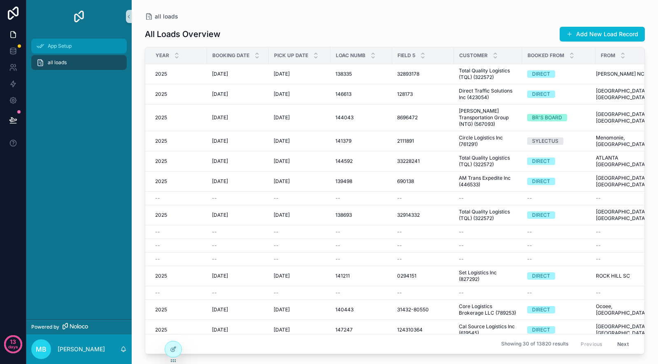
click at [60, 50] on div "App Setup" at bounding box center [79, 46] width 86 height 13
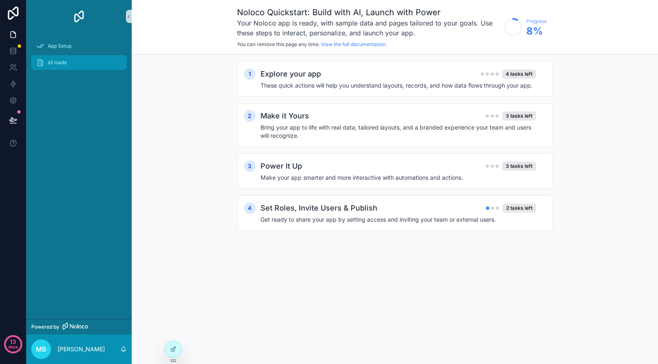
click at [65, 65] on span "all loads" at bounding box center [57, 62] width 19 height 7
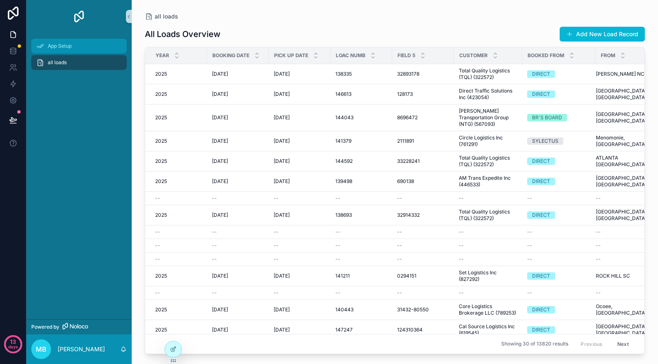
click at [70, 48] on span "App Setup" at bounding box center [60, 46] width 24 height 7
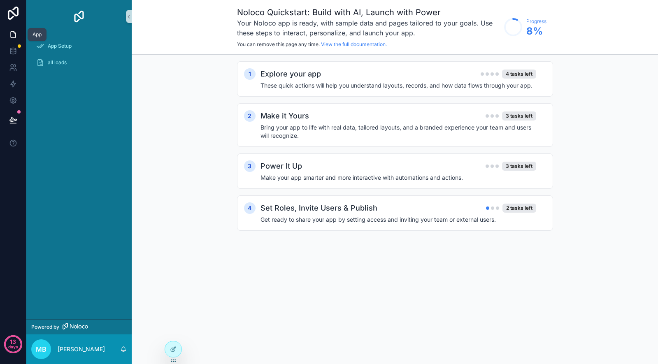
click at [15, 33] on icon at bounding box center [13, 35] width 5 height 6
click at [15, 45] on link at bounding box center [13, 51] width 26 height 16
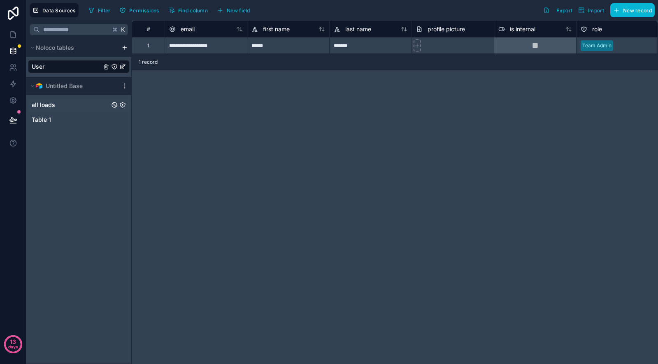
click at [60, 105] on div "all loads" at bounding box center [79, 104] width 102 height 13
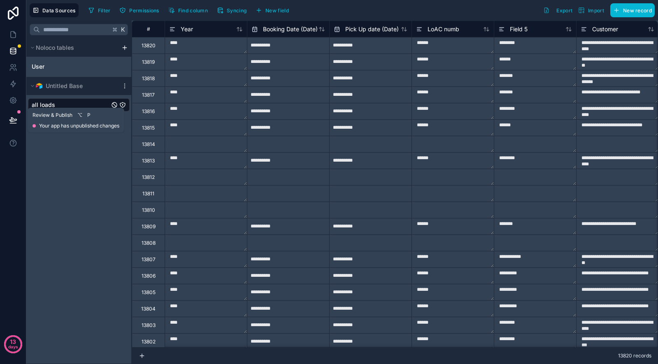
click at [14, 118] on icon at bounding box center [13, 120] width 8 height 8
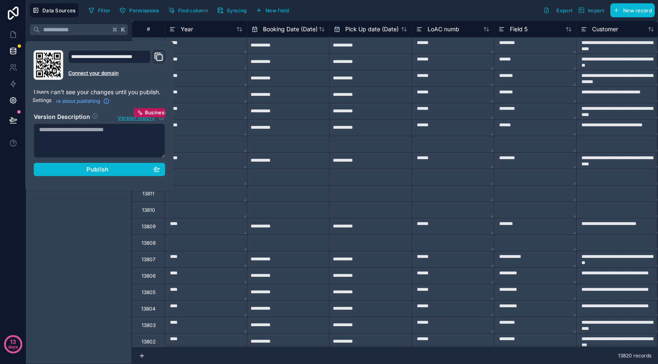
click at [12, 104] on icon at bounding box center [13, 100] width 8 height 8
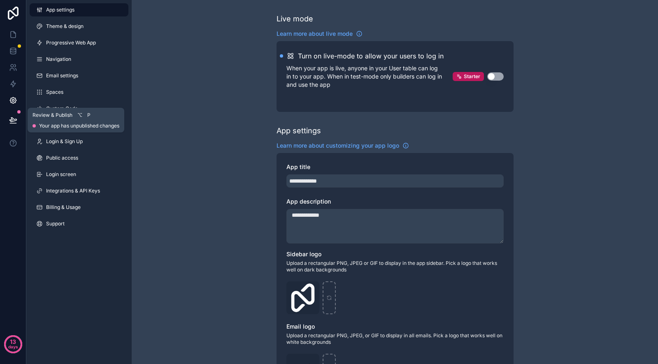
click at [14, 123] on icon at bounding box center [13, 123] width 6 height 0
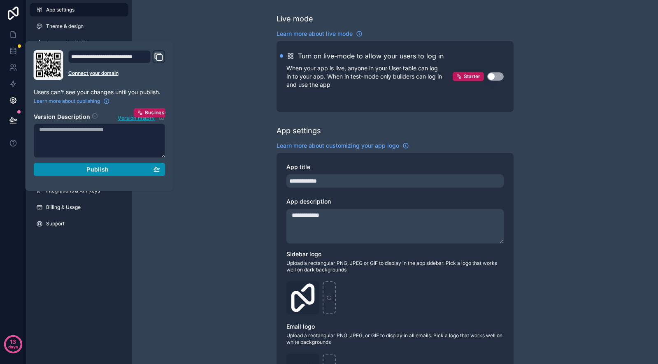
click at [78, 169] on div "Publish" at bounding box center [99, 169] width 121 height 7
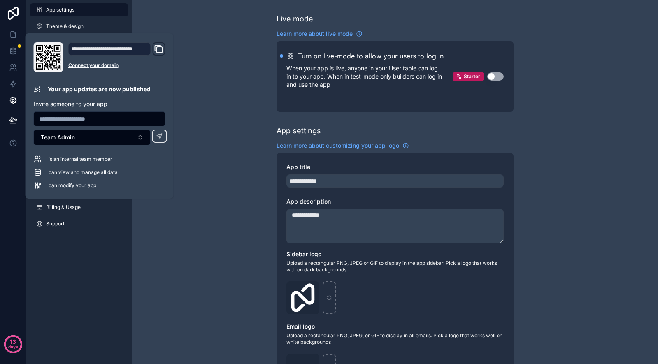
click at [158, 54] on button "Domain and Custom Link" at bounding box center [159, 49] width 10 height 12
click at [14, 44] on link at bounding box center [13, 51] width 26 height 16
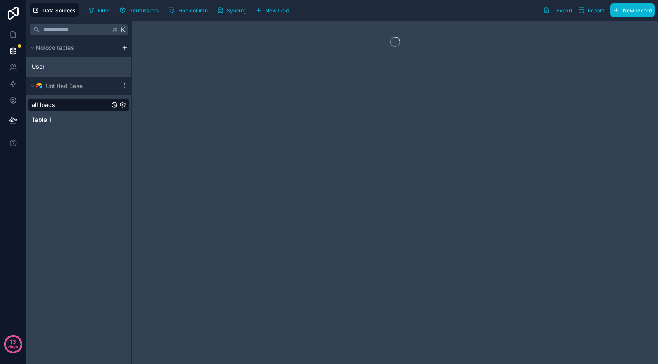
click at [16, 26] on link at bounding box center [13, 13] width 26 height 26
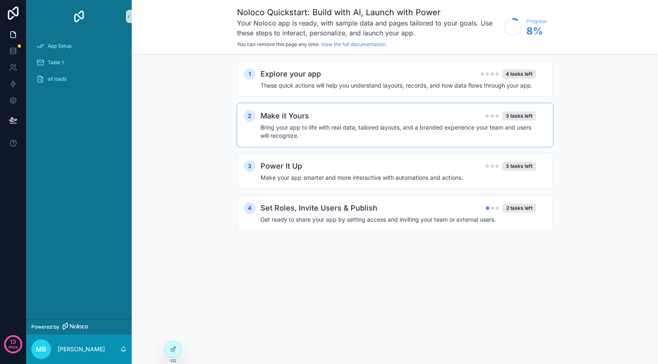
scroll to position [1407, 0]
click at [78, 78] on div "all loads" at bounding box center [79, 78] width 86 height 13
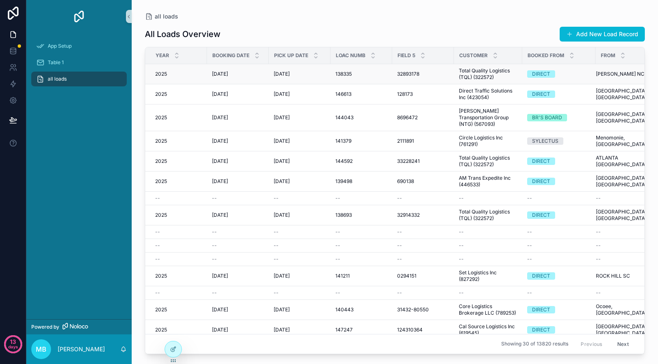
click at [185, 75] on div "2025 2025" at bounding box center [178, 74] width 47 height 7
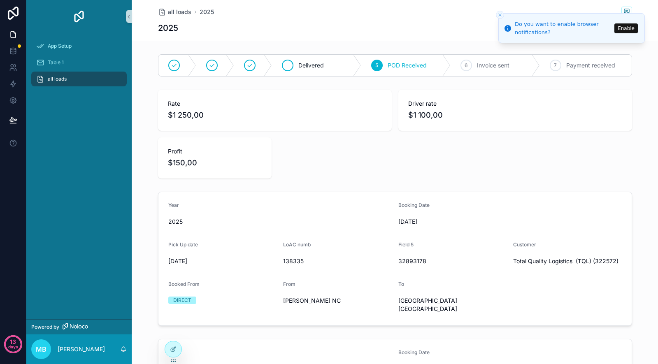
click at [317, 63] on span "Delivered" at bounding box center [311, 65] width 26 height 8
click at [408, 72] on div "5 POD Received" at bounding box center [424, 65] width 82 height 21
click at [68, 81] on div "all loads" at bounding box center [79, 78] width 86 height 13
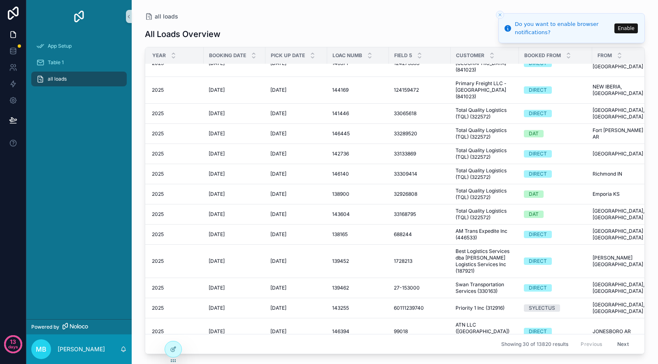
scroll to position [0, 3]
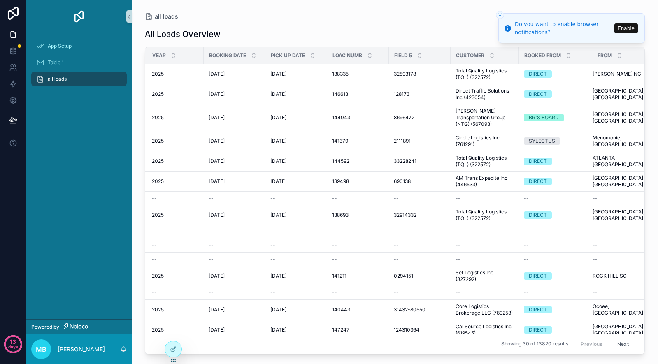
click at [632, 30] on button "Enable" at bounding box center [625, 28] width 23 height 10
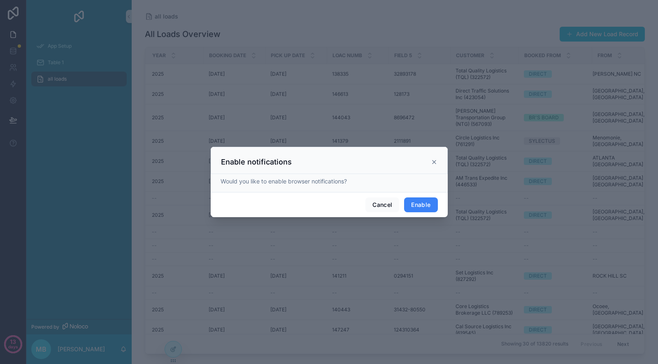
click at [431, 207] on button "Enable" at bounding box center [420, 205] width 33 height 15
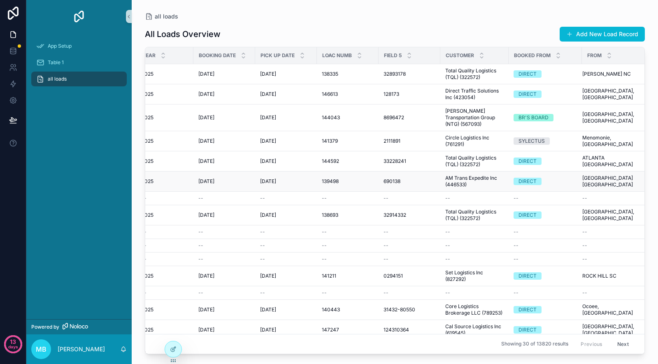
scroll to position [0, 0]
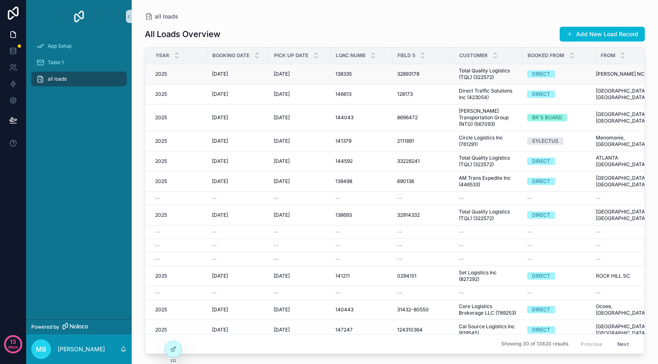
click at [249, 73] on div "[DATE] [DATE]" at bounding box center [238, 74] width 52 height 7
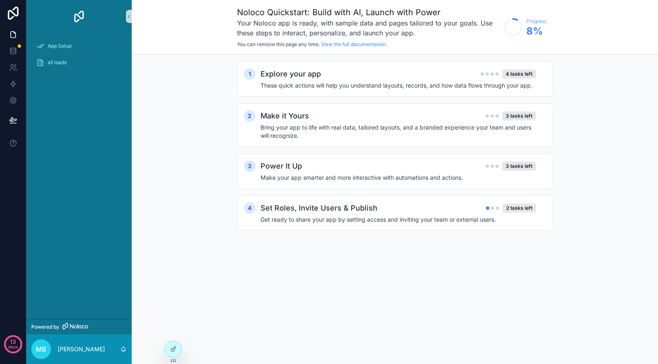
scroll to position [1407, 0]
click at [55, 62] on span "all loads" at bounding box center [57, 62] width 19 height 7
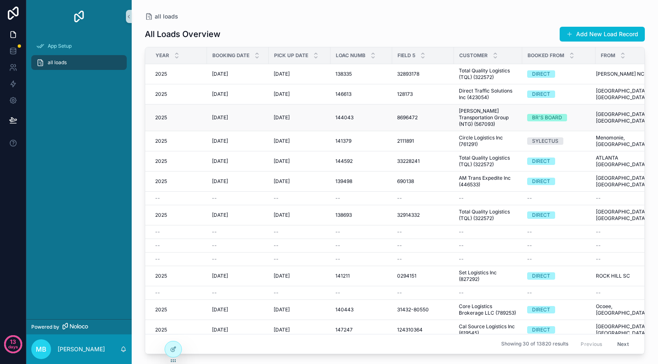
click at [257, 116] on div "29.07.2025 29.07.2025" at bounding box center [238, 117] width 52 height 7
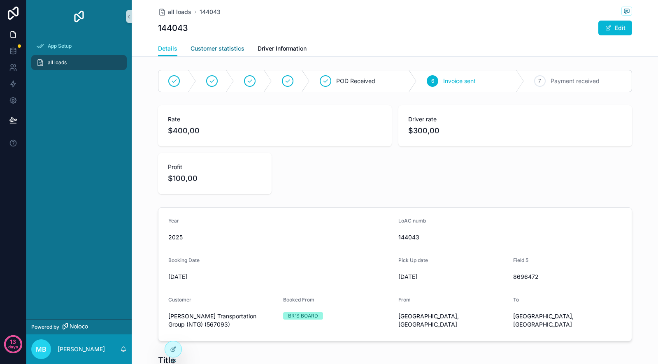
click at [227, 48] on span "Customer statistics" at bounding box center [218, 48] width 54 height 8
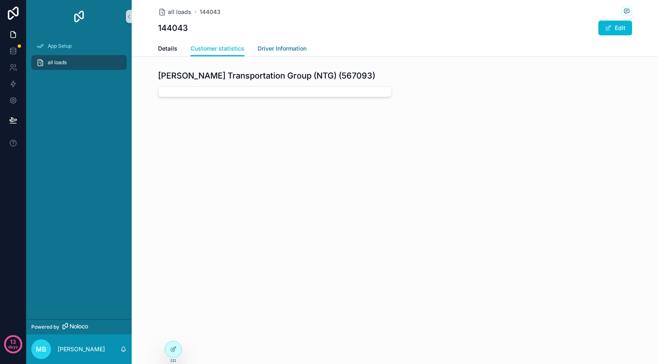
click at [294, 49] on span "Driver Information" at bounding box center [282, 48] width 49 height 8
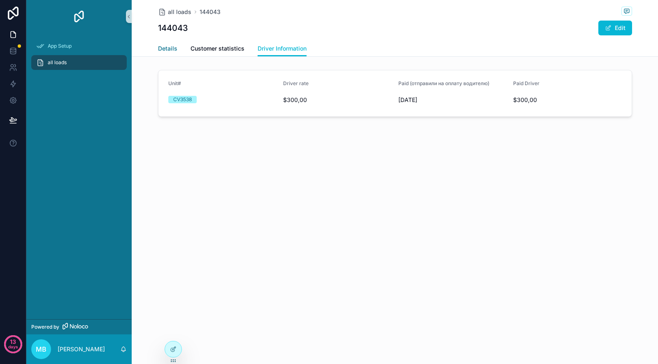
click at [170, 47] on span "Details" at bounding box center [167, 48] width 19 height 8
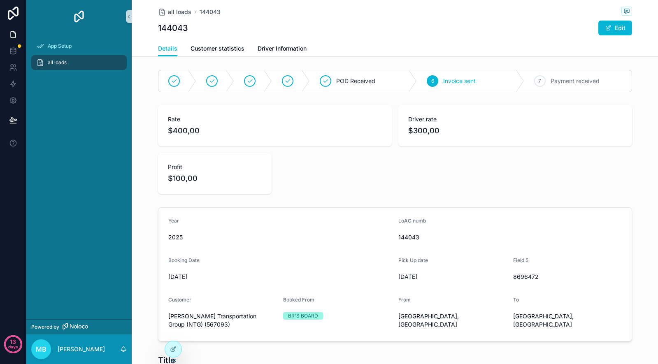
click at [78, 61] on div "all loads" at bounding box center [79, 62] width 86 height 13
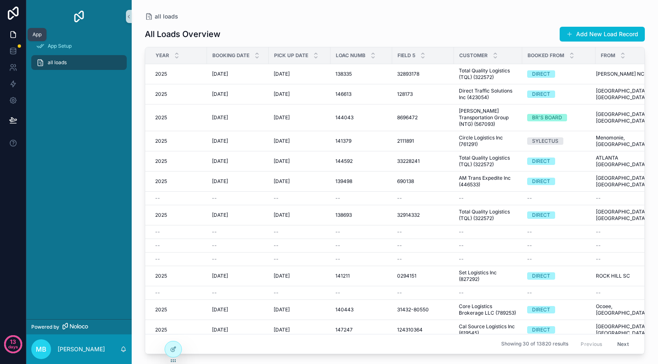
click at [10, 37] on icon at bounding box center [13, 34] width 8 height 8
click at [17, 56] on link at bounding box center [13, 51] width 26 height 16
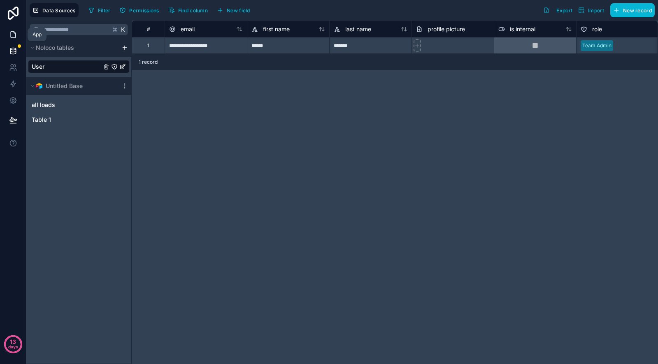
click at [13, 33] on icon at bounding box center [13, 34] width 8 height 8
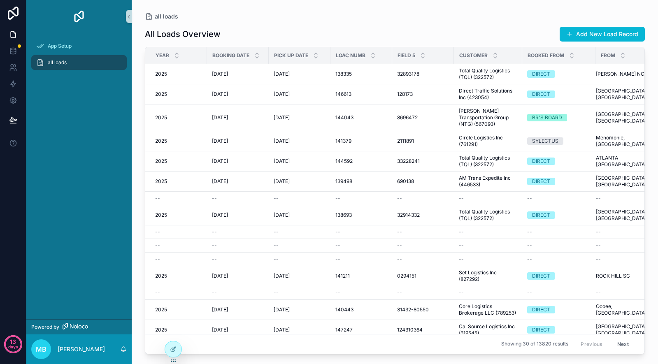
click at [258, 27] on div "All Loads Overview Add New Load Record" at bounding box center [395, 34] width 500 height 16
click at [63, 44] on span "App Setup" at bounding box center [60, 46] width 24 height 7
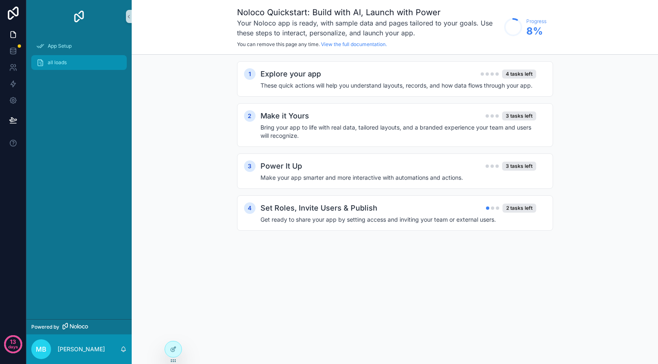
click at [61, 63] on span "all loads" at bounding box center [57, 62] width 19 height 7
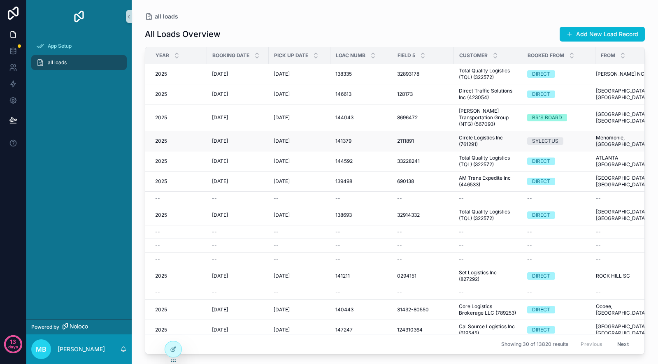
scroll to position [284, 0]
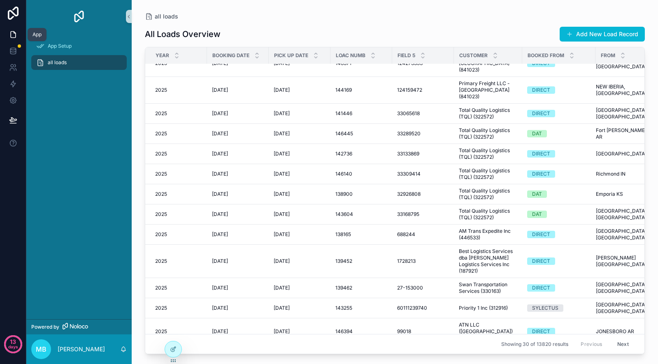
click at [11, 38] on icon at bounding box center [13, 34] width 8 height 8
click at [67, 50] on div "App Setup" at bounding box center [79, 46] width 86 height 13
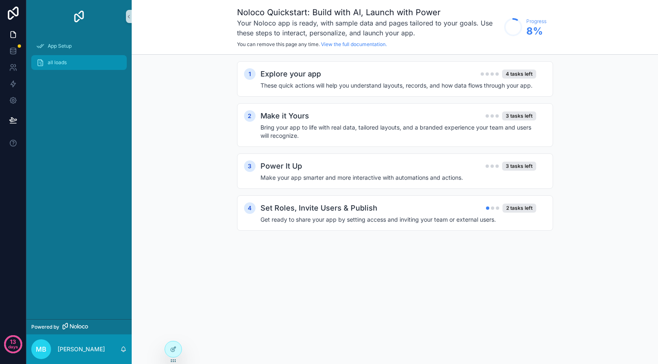
click at [78, 65] on div "all loads" at bounding box center [79, 62] width 86 height 13
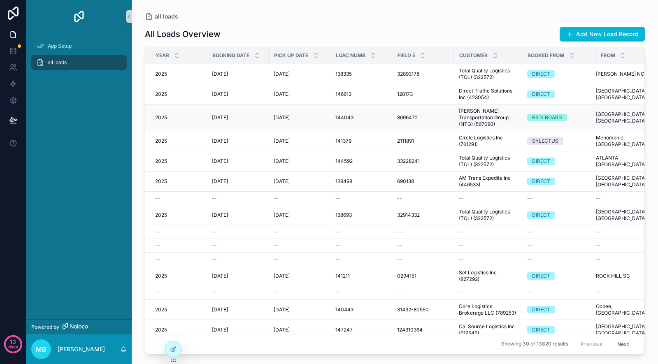
click at [290, 116] on span "[DATE]" at bounding box center [282, 117] width 16 height 7
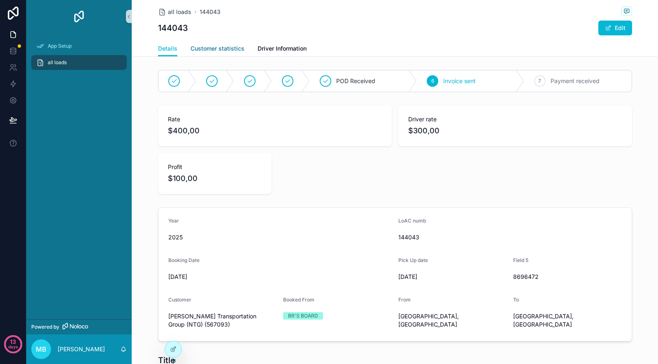
click at [212, 51] on span "Customer statistics" at bounding box center [218, 48] width 54 height 8
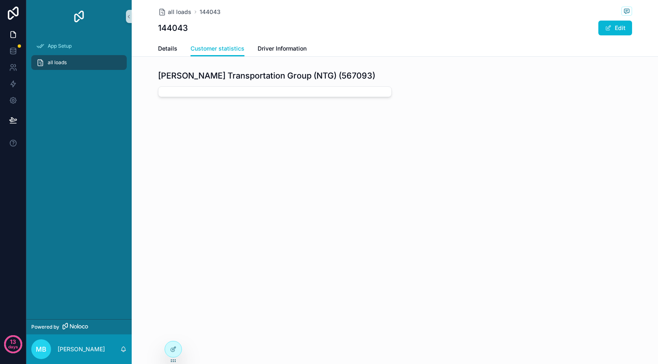
click at [309, 48] on div "Details Customer statistics Driver Information" at bounding box center [395, 49] width 474 height 16
click at [290, 49] on span "Driver Information" at bounding box center [282, 48] width 49 height 8
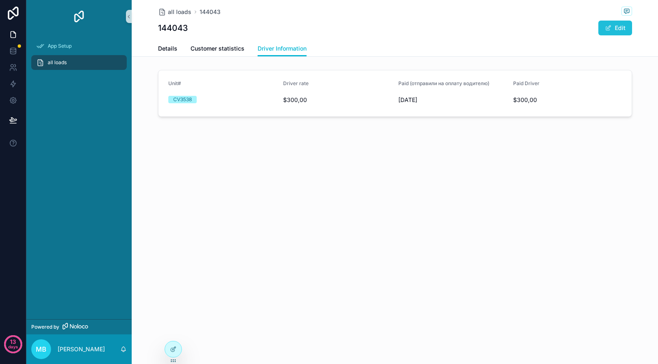
click at [620, 24] on button "Edit" at bounding box center [615, 28] width 34 height 15
click at [620, 24] on button "Done" at bounding box center [613, 28] width 38 height 15
click at [215, 53] on link "Customer statistics" at bounding box center [218, 49] width 54 height 16
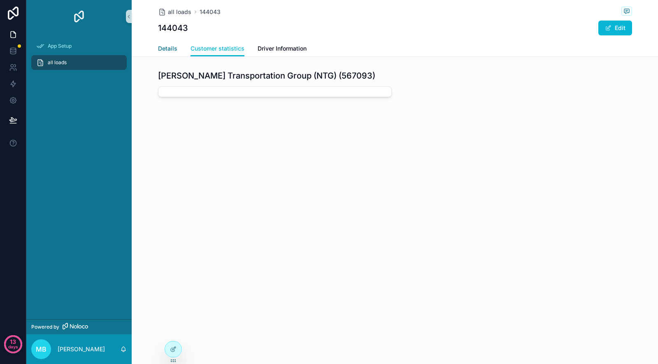
click at [172, 46] on span "Details" at bounding box center [167, 48] width 19 height 8
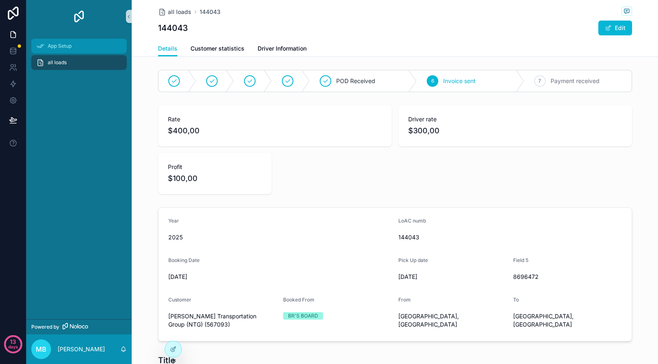
click at [75, 48] on div "App Setup" at bounding box center [79, 46] width 86 height 13
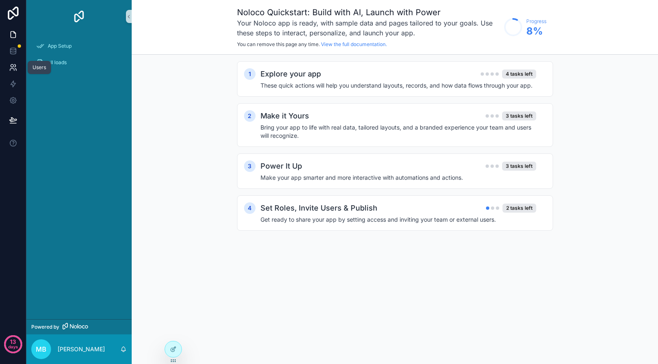
click at [11, 69] on icon at bounding box center [13, 67] width 8 height 8
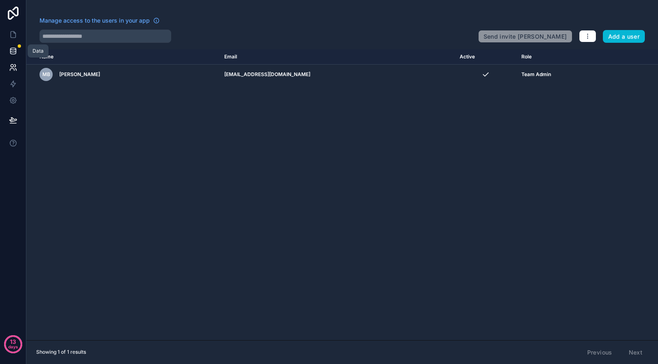
click at [11, 48] on icon at bounding box center [12, 49] width 5 height 2
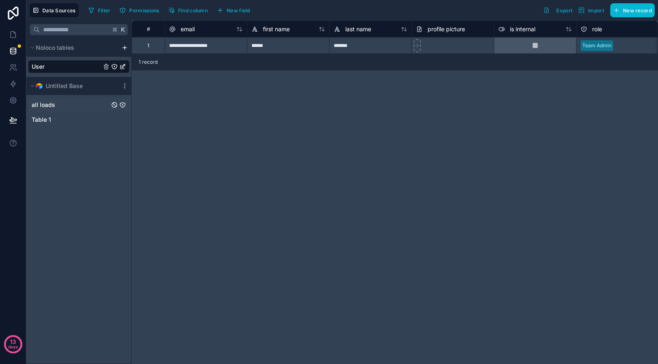
click at [60, 103] on div "all loads" at bounding box center [79, 104] width 102 height 13
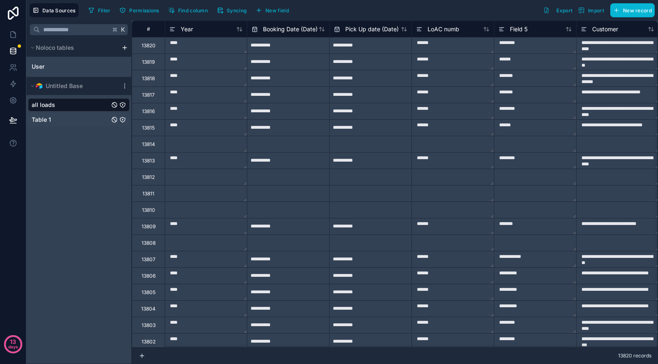
click at [52, 118] on div "Table 1" at bounding box center [79, 119] width 102 height 13
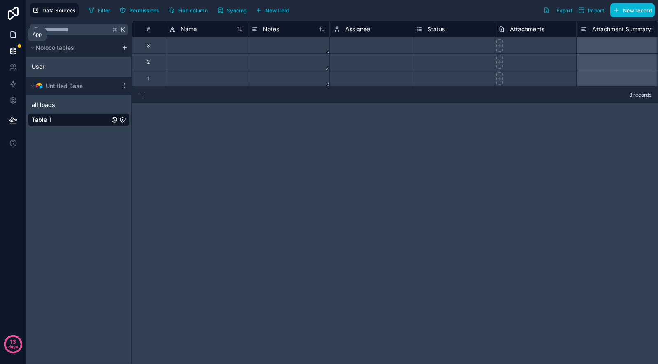
click at [14, 35] on icon at bounding box center [13, 34] width 8 height 8
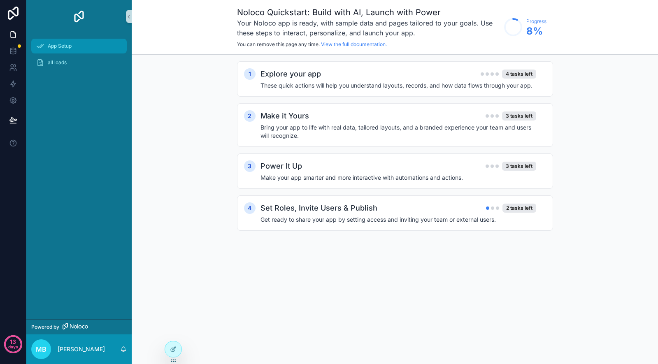
click at [59, 48] on span "App Setup" at bounding box center [60, 46] width 24 height 7
click at [326, 138] on h4 "Bring your app to life with real data, tailored layouts, and a branded experien…" at bounding box center [398, 131] width 276 height 16
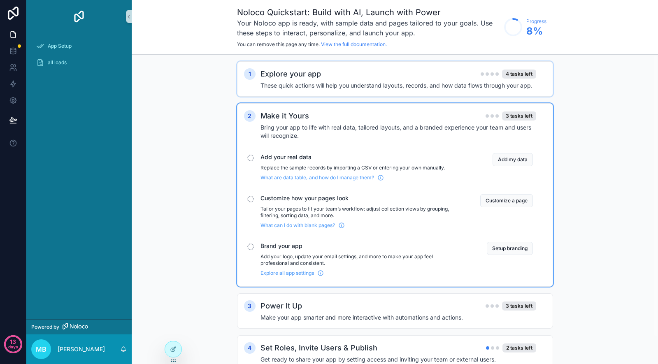
click at [323, 80] on div "Explore your app 4 tasks left These quick actions will help you understand layo…" at bounding box center [403, 78] width 286 height 21
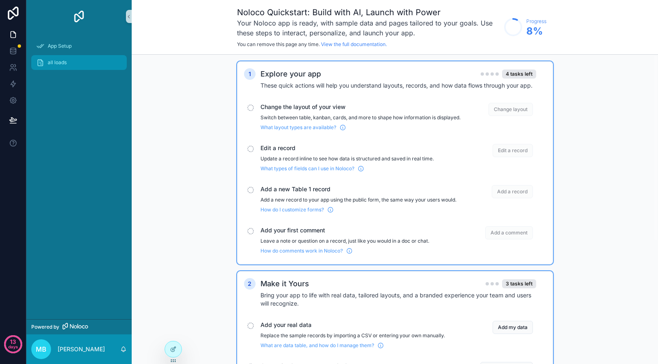
click at [115, 63] on div "all loads" at bounding box center [79, 62] width 86 height 13
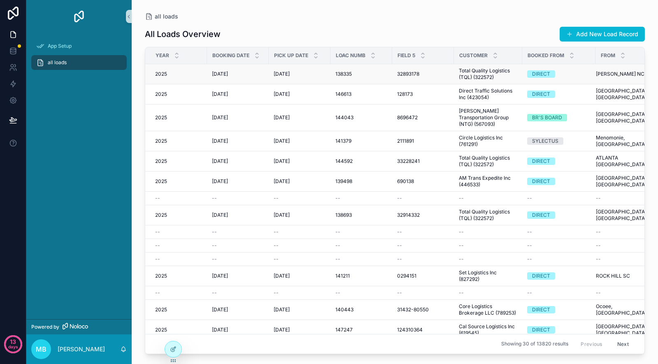
click at [213, 76] on span "[DATE]" at bounding box center [220, 74] width 16 height 7
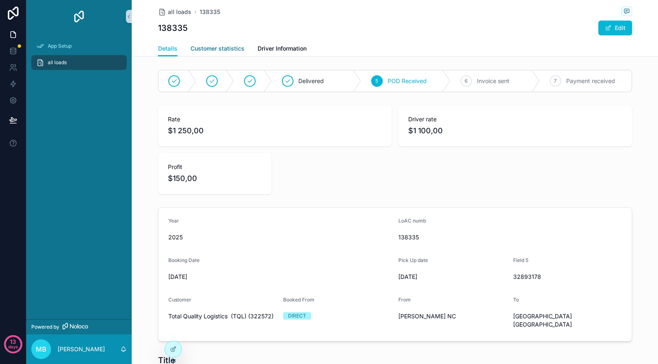
click at [215, 47] on span "Customer statistics" at bounding box center [218, 48] width 54 height 8
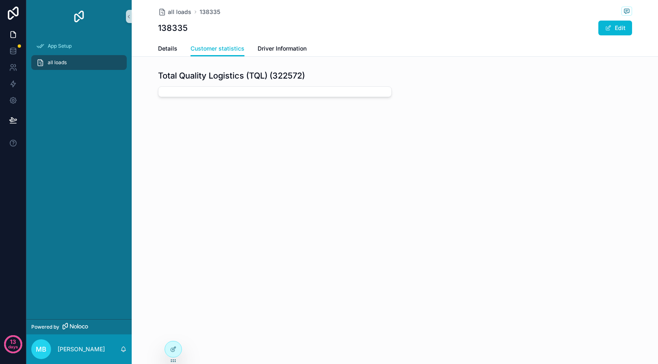
click at [259, 92] on div "scrollable content" at bounding box center [275, 91] width 234 height 11
click at [622, 22] on button "Edit" at bounding box center [615, 28] width 34 height 15
click at [616, 28] on button "Done" at bounding box center [613, 28] width 38 height 15
click at [75, 340] on div "MB Mykyta Butenko" at bounding box center [78, 350] width 105 height 30
click at [13, 102] on icon at bounding box center [13, 100] width 8 height 8
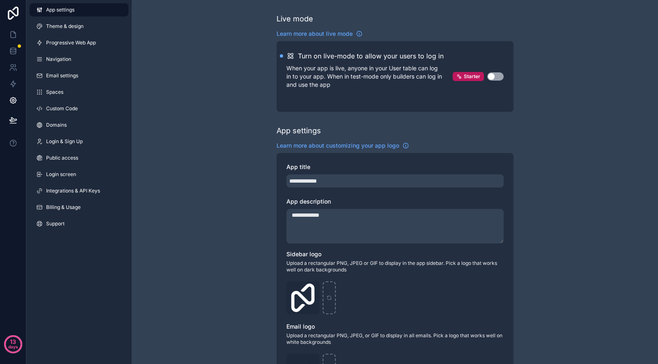
click at [53, 12] on span "App settings" at bounding box center [60, 10] width 28 height 7
click at [12, 84] on icon at bounding box center [13, 84] width 5 height 6
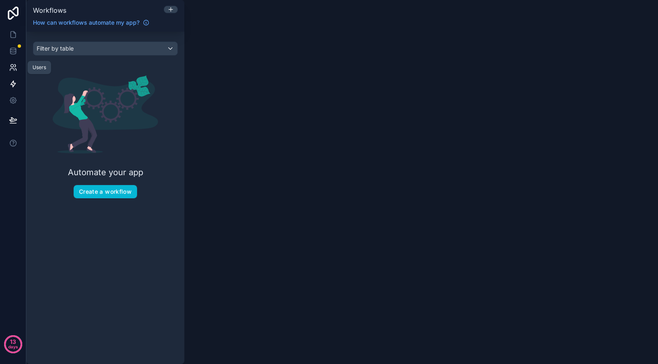
click at [12, 69] on icon at bounding box center [12, 70] width 4 height 2
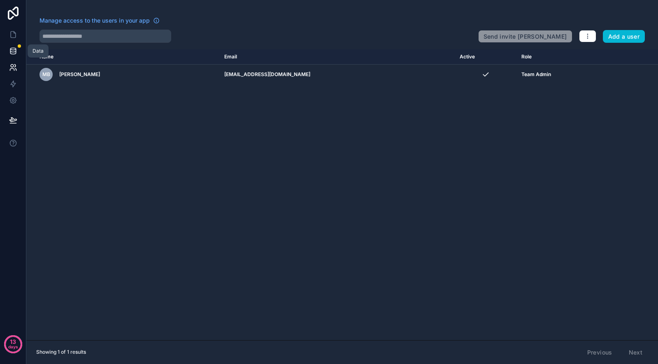
click at [12, 55] on icon at bounding box center [13, 51] width 8 height 8
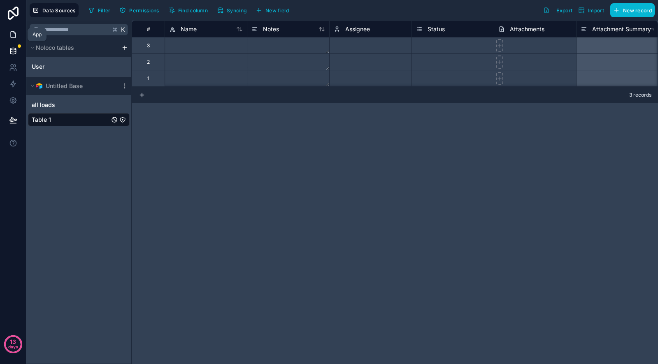
click at [15, 35] on icon at bounding box center [13, 34] width 8 height 8
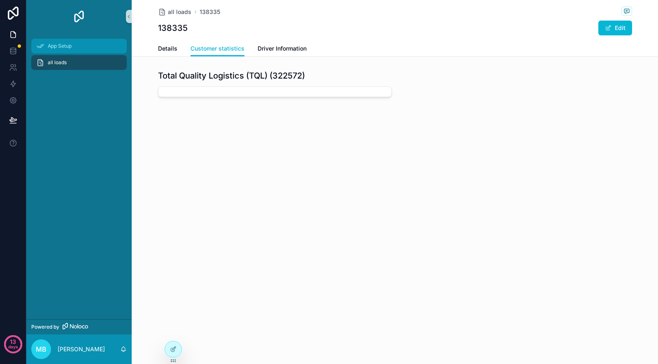
click at [62, 52] on div "App Setup" at bounding box center [79, 46] width 86 height 13
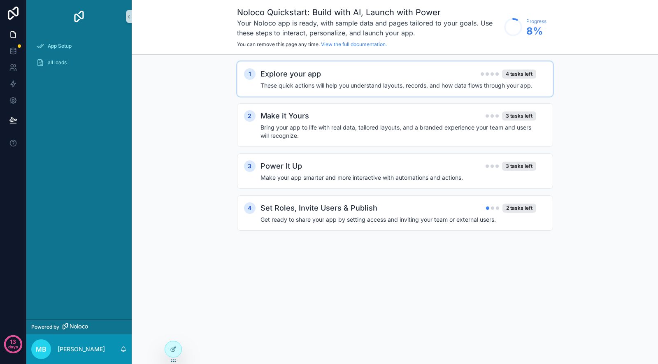
click at [337, 78] on div "Explore your app 4 tasks left" at bounding box center [398, 74] width 276 height 12
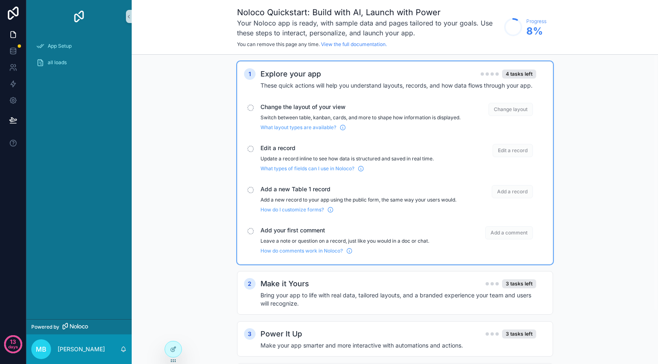
click at [326, 159] on div "Edit a record Update a record inline to see how data is structured and saved in…" at bounding box center [360, 158] width 200 height 28
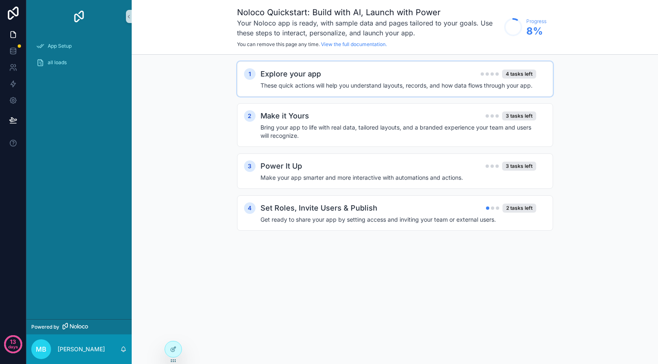
click at [323, 72] on div "Explore your app 4 tasks left" at bounding box center [398, 74] width 276 height 12
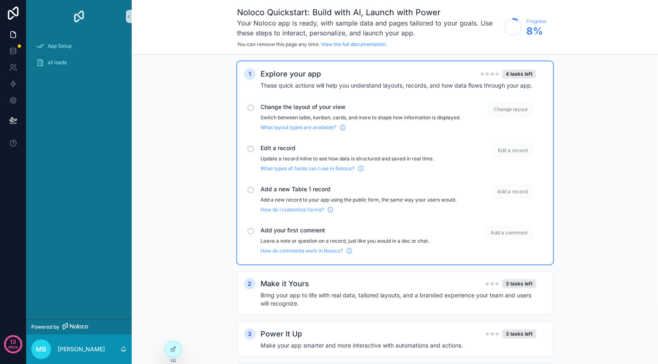
click at [375, 162] on p "Update a record inline to see how data is structured and saved in real time." at bounding box center [360, 159] width 200 height 7
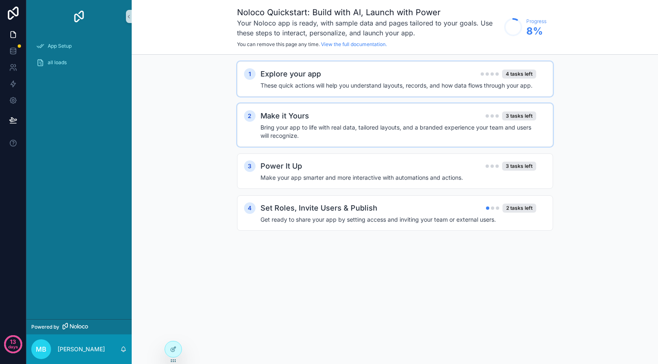
click at [383, 135] on h4 "Bring your app to life with real data, tailored layouts, and a branded experien…" at bounding box center [398, 131] width 276 height 16
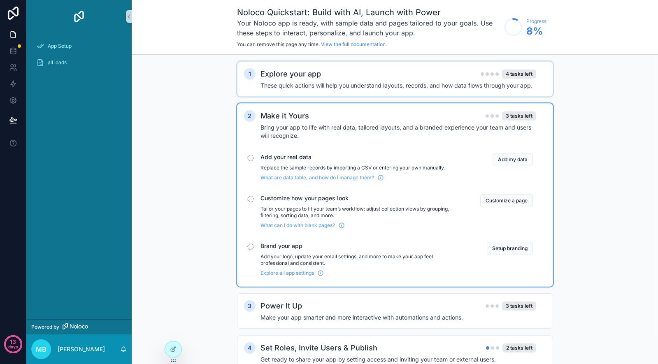
click at [354, 88] on h4 "These quick actions will help you understand layouts, records, and how data flo…" at bounding box center [398, 85] width 276 height 8
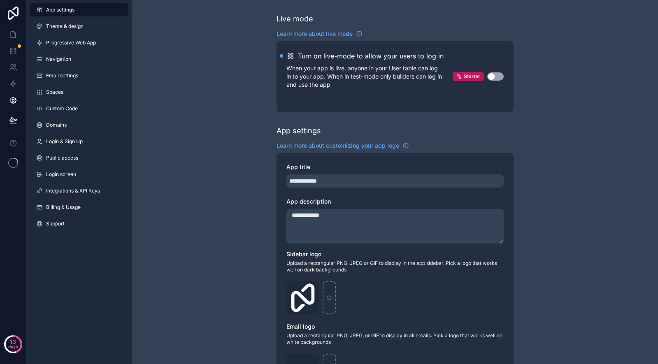
scroll to position [1407, 0]
click at [16, 33] on icon at bounding box center [13, 34] width 8 height 8
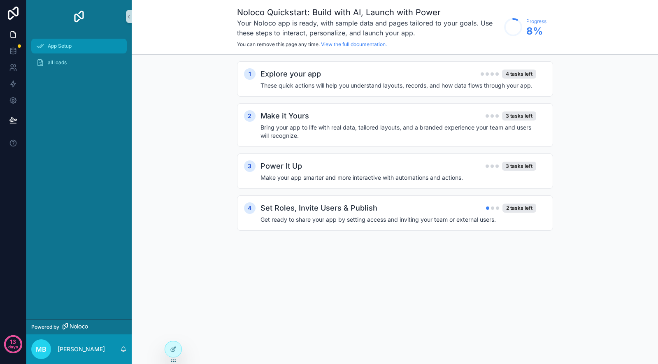
click at [51, 44] on span "App Setup" at bounding box center [60, 46] width 24 height 7
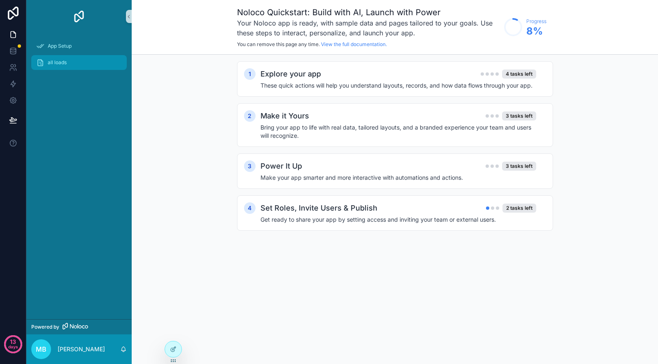
click at [54, 60] on span "all loads" at bounding box center [57, 62] width 19 height 7
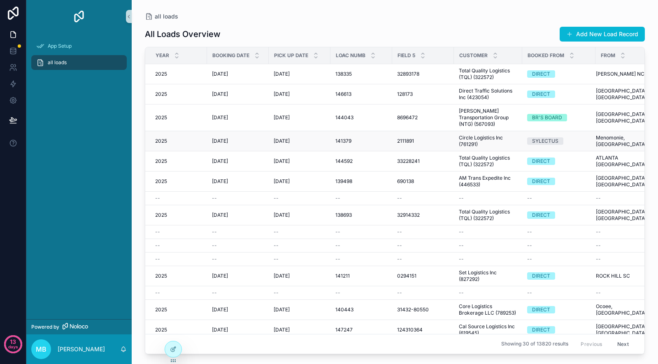
scroll to position [0, 14]
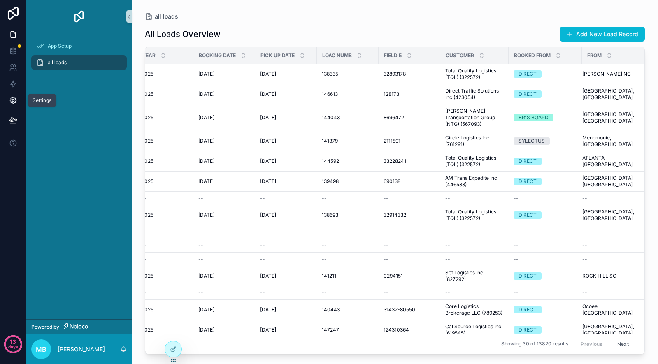
click at [16, 101] on icon at bounding box center [13, 100] width 8 height 8
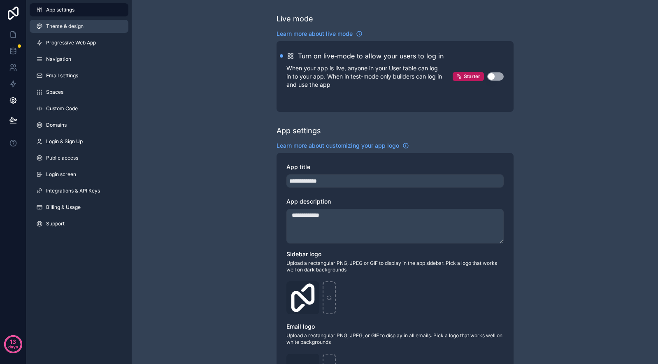
click at [60, 29] on span "Theme & design" at bounding box center [64, 26] width 37 height 7
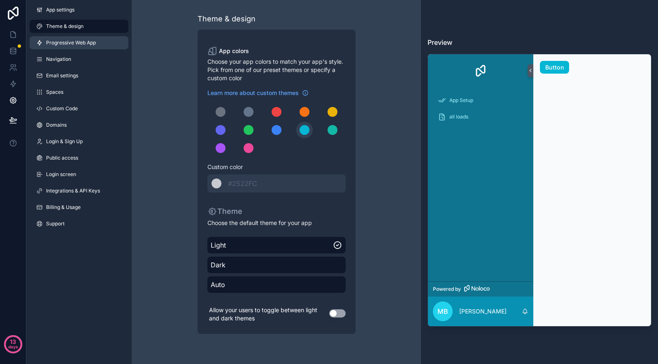
click at [60, 40] on span "Progressive Web App" at bounding box center [71, 43] width 50 height 7
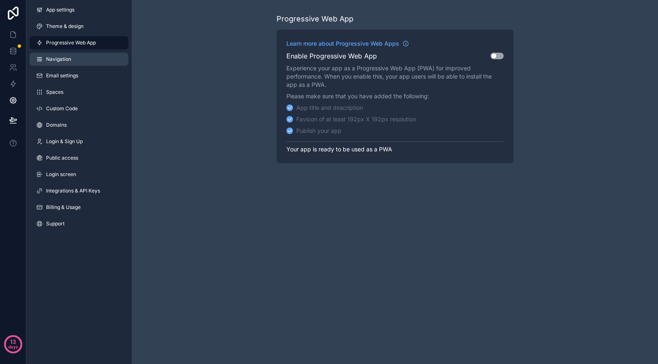
click at [60, 57] on span "Navigation" at bounding box center [58, 59] width 25 height 7
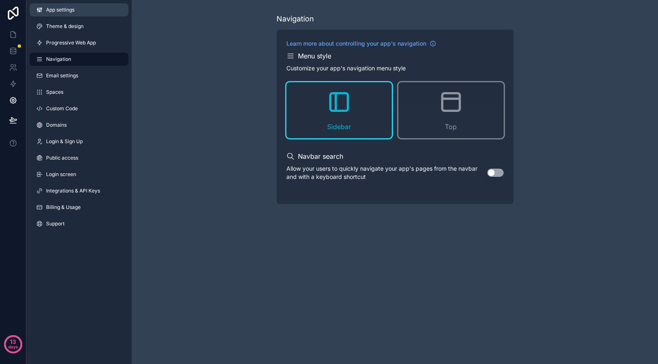
click at [56, 14] on link "App settings" at bounding box center [79, 9] width 99 height 13
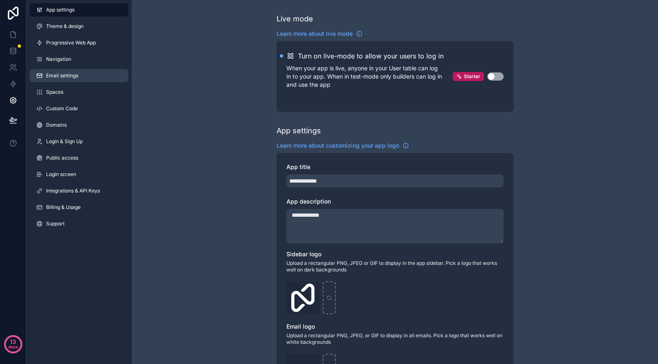
click at [56, 73] on span "Email settings" at bounding box center [62, 75] width 32 height 7
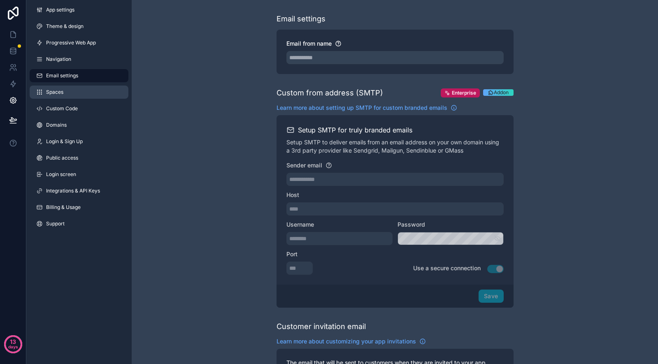
click at [57, 90] on span "Spaces" at bounding box center [54, 92] width 17 height 7
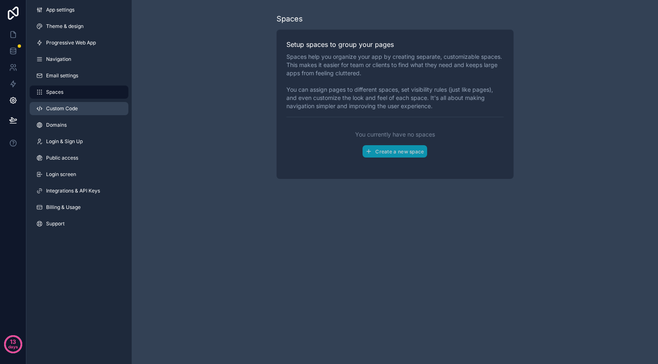
click at [57, 108] on span "Custom Code" at bounding box center [62, 108] width 32 height 7
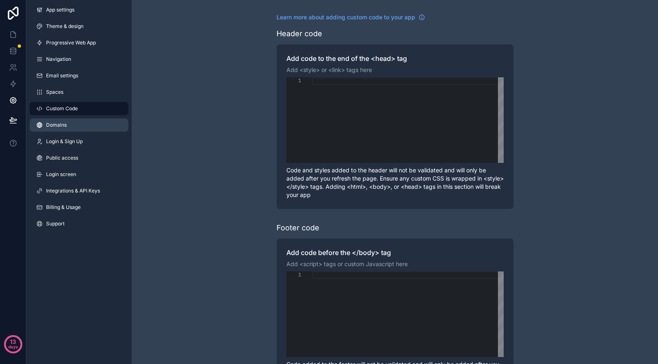
click at [59, 129] on link "Domains" at bounding box center [79, 125] width 99 height 13
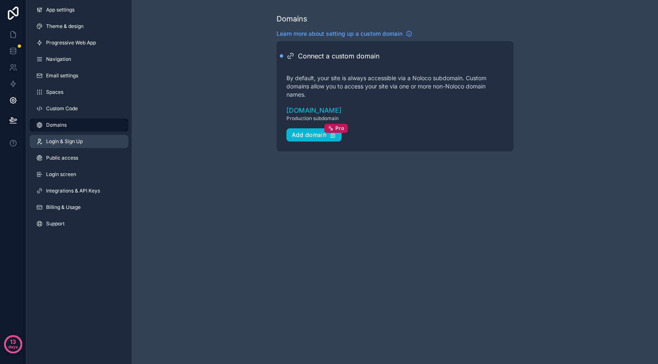
click at [61, 144] on span "Login & Sign Up" at bounding box center [64, 141] width 37 height 7
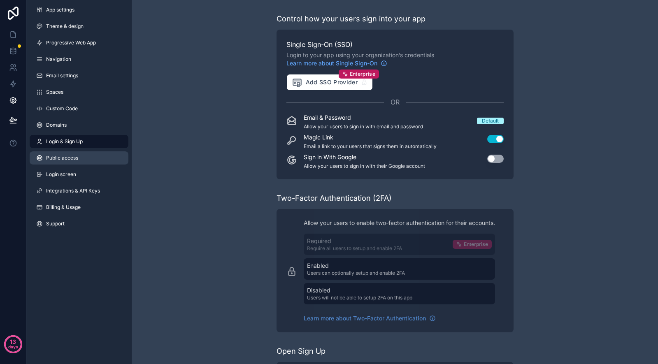
click at [60, 160] on span "Public access" at bounding box center [62, 158] width 32 height 7
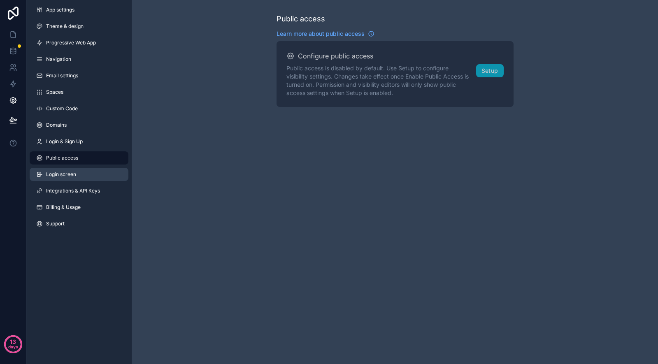
click at [60, 169] on link "Login screen" at bounding box center [79, 174] width 99 height 13
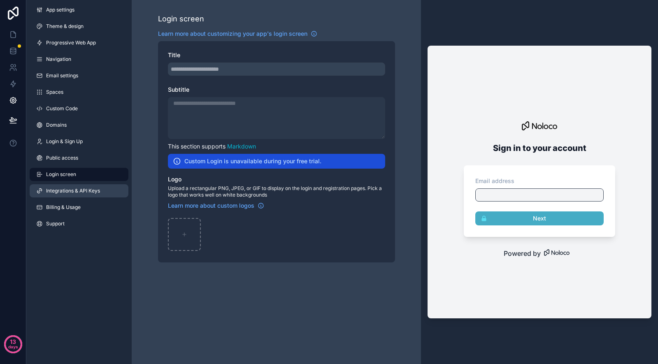
click at [63, 186] on link "Integrations & API Keys" at bounding box center [79, 190] width 99 height 13
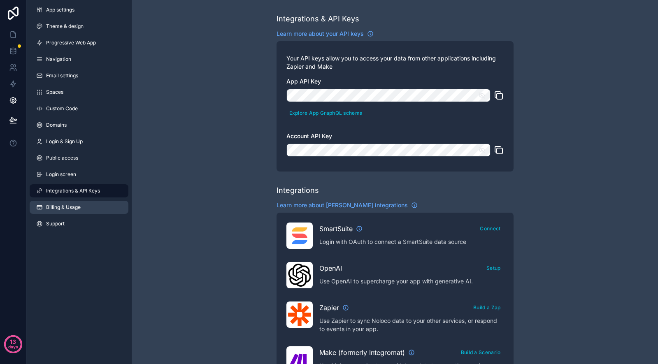
click at [60, 204] on link "Billing & Usage" at bounding box center [79, 207] width 99 height 13
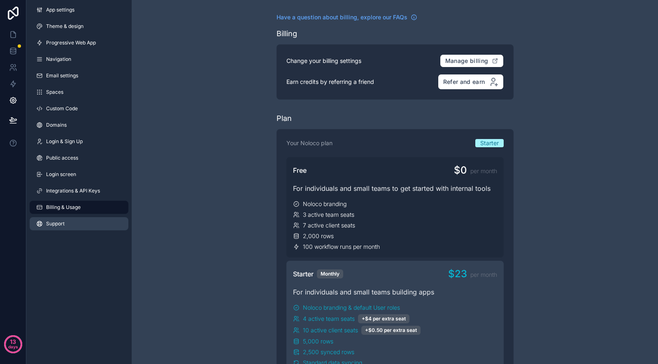
click at [55, 222] on span "Support" at bounding box center [55, 224] width 19 height 7
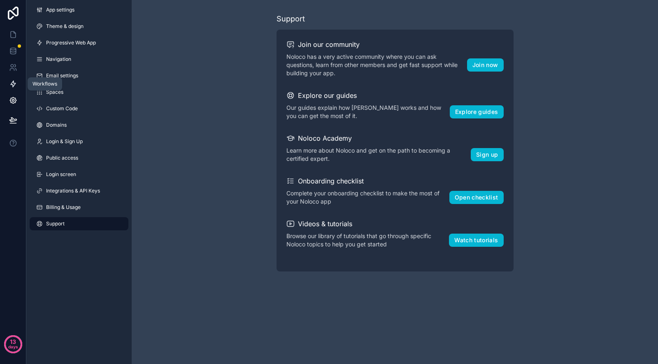
click at [12, 83] on icon at bounding box center [13, 84] width 8 height 8
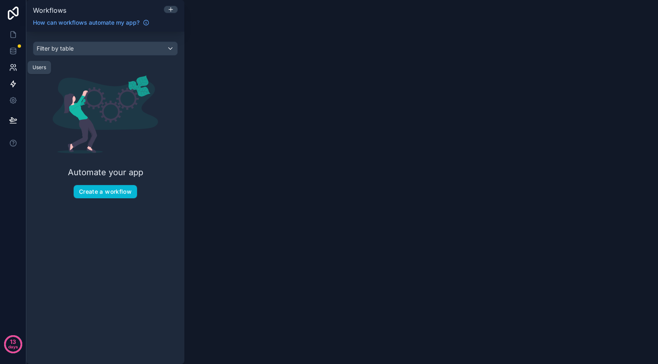
click at [11, 63] on link at bounding box center [13, 67] width 26 height 16
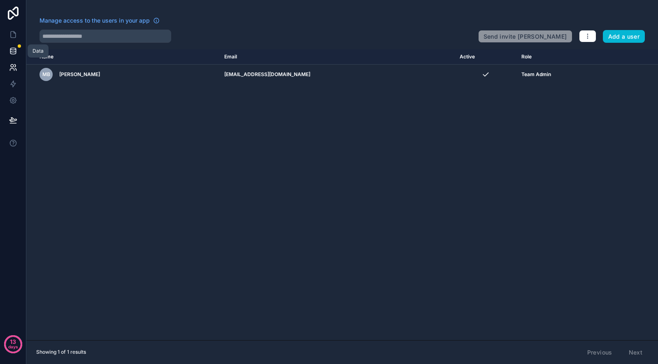
click at [13, 56] on link at bounding box center [13, 51] width 26 height 16
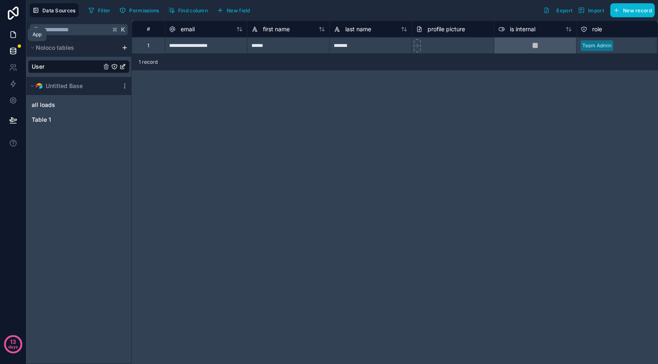
click at [12, 34] on icon at bounding box center [13, 34] width 8 height 8
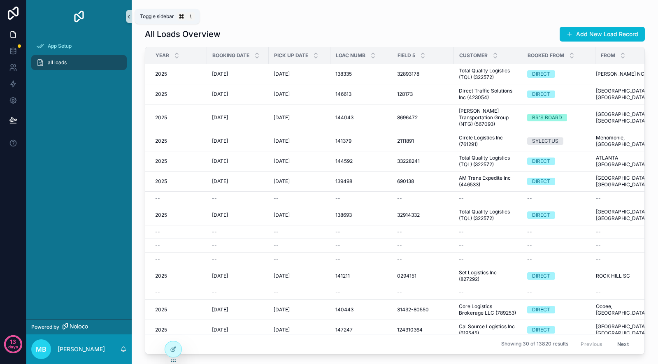
click at [126, 16] on icon "scrollable content" at bounding box center [129, 17] width 6 height 6
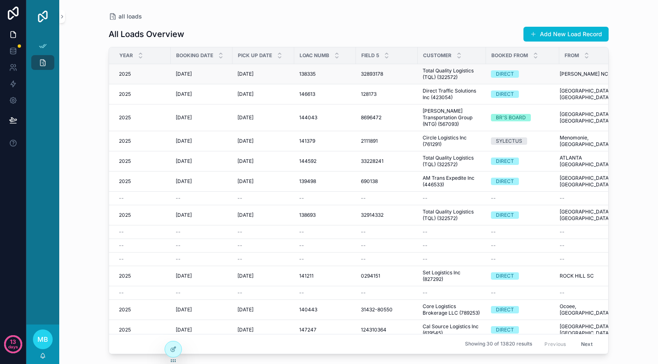
click at [215, 76] on div "[DATE] [DATE]" at bounding box center [202, 74] width 52 height 7
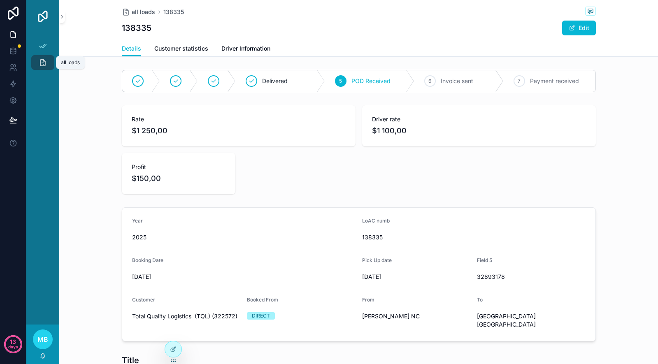
click at [42, 60] on icon "scrollable content" at bounding box center [43, 62] width 8 height 8
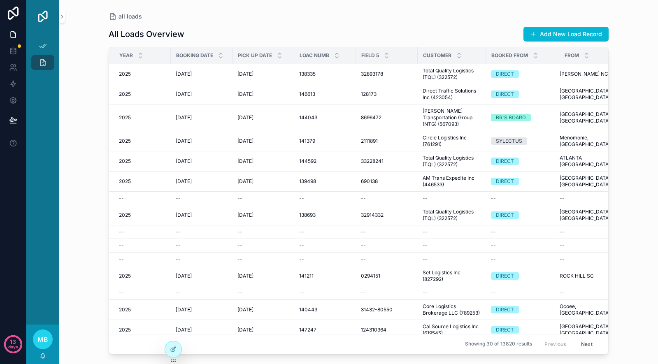
click at [16, 234] on div "13 days" at bounding box center [13, 182] width 26 height 364
click at [12, 121] on icon at bounding box center [12, 120] width 7 height 4
click at [11, 39] on link at bounding box center [13, 34] width 26 height 16
click at [14, 35] on icon at bounding box center [13, 34] width 8 height 8
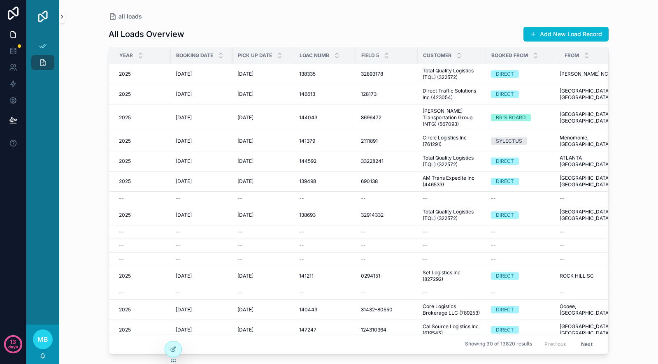
click at [60, 15] on icon "scrollable content" at bounding box center [62, 17] width 6 height 6
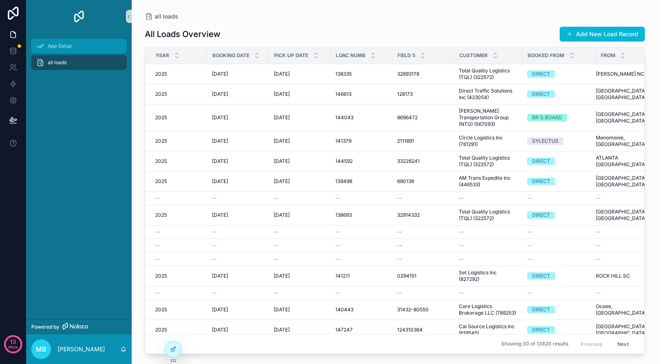
click at [49, 44] on span "App Setup" at bounding box center [60, 46] width 24 height 7
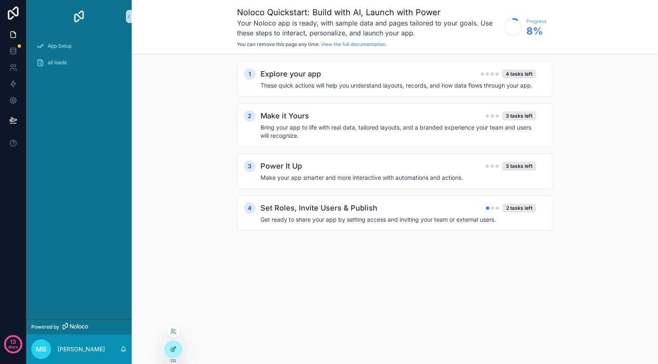
click at [176, 345] on div at bounding box center [173, 350] width 16 height 16
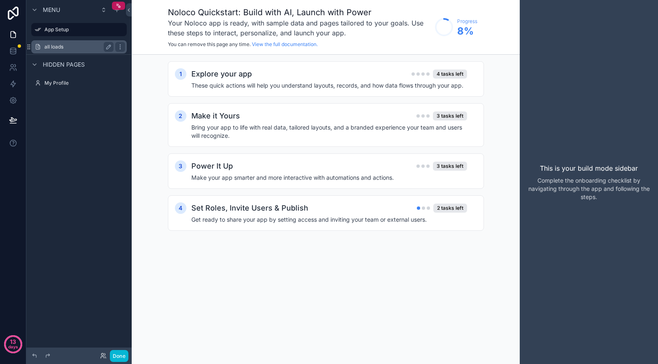
click at [69, 49] on label "all loads" at bounding box center [77, 47] width 66 height 7
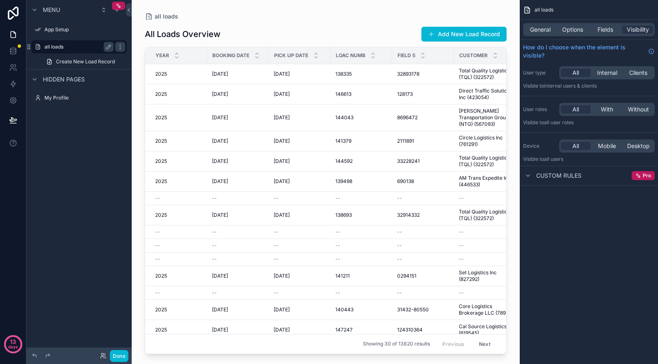
click at [73, 44] on label "all loads" at bounding box center [77, 47] width 66 height 7
click at [539, 31] on span "General" at bounding box center [540, 30] width 21 height 8
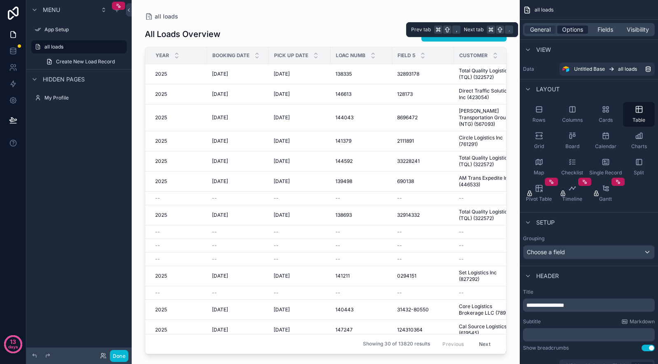
click at [567, 29] on span "Options" at bounding box center [572, 30] width 21 height 8
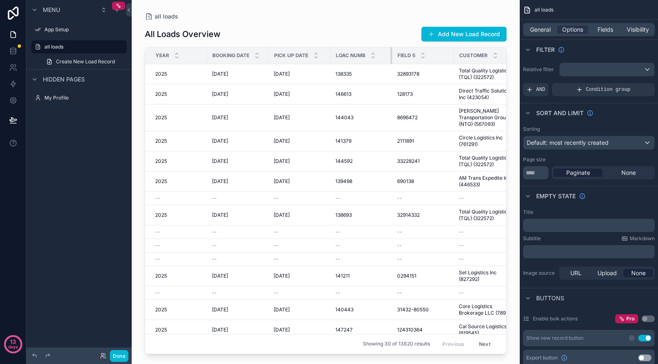
click at [391, 55] on div "scrollable content" at bounding box center [392, 55] width 3 height 16
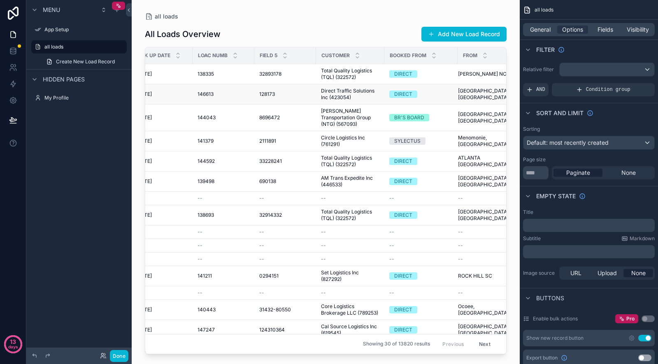
scroll to position [0, 152]
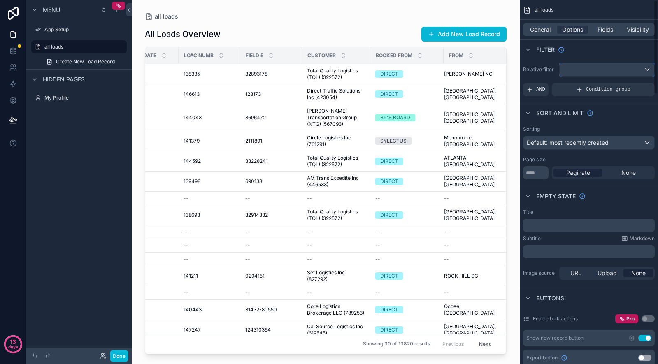
click at [574, 69] on div "scrollable content" at bounding box center [607, 69] width 95 height 13
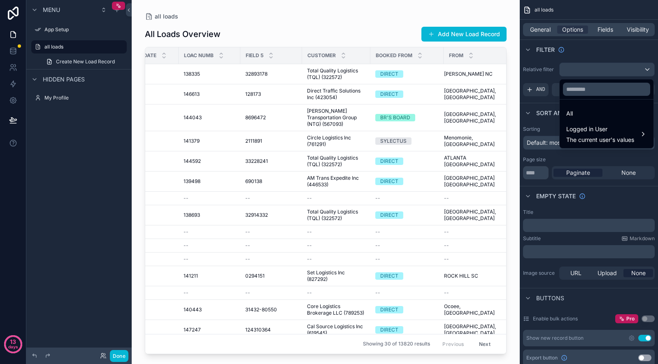
click at [574, 69] on div "scrollable content" at bounding box center [329, 182] width 658 height 364
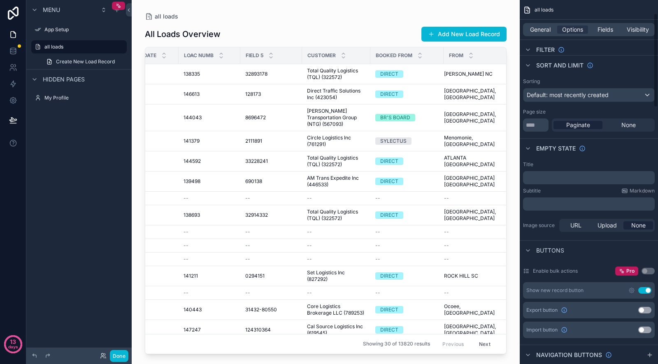
scroll to position [51, 0]
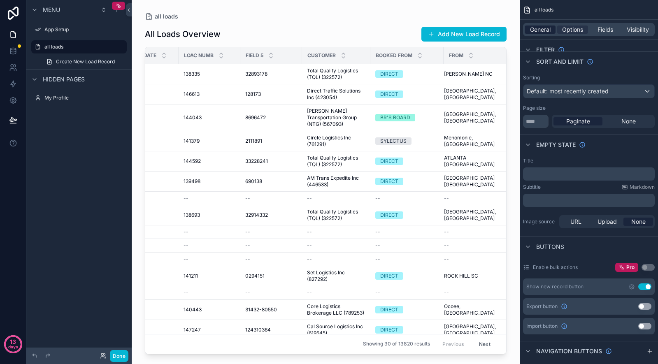
click at [542, 31] on span "General" at bounding box center [540, 30] width 21 height 8
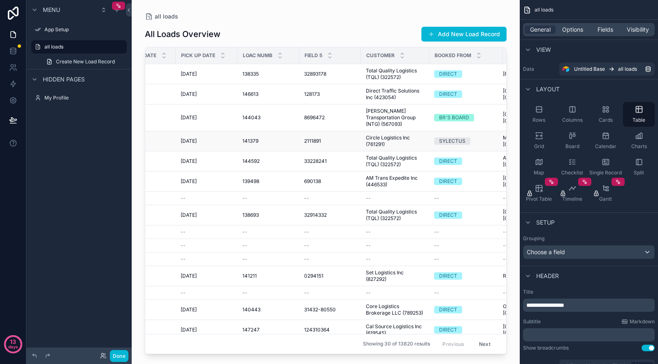
scroll to position [0, 0]
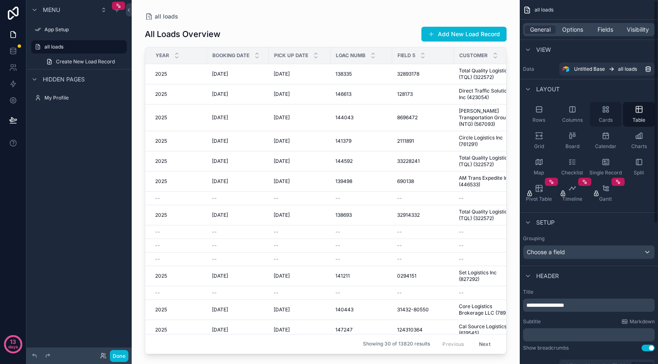
click at [604, 114] on div "Cards" at bounding box center [606, 114] width 32 height 25
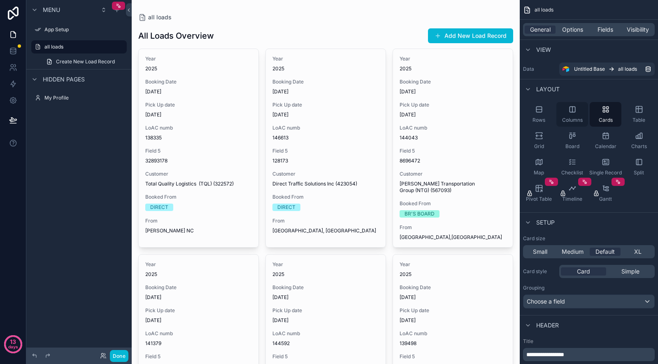
click at [577, 114] on div "Columns" at bounding box center [572, 114] width 32 height 25
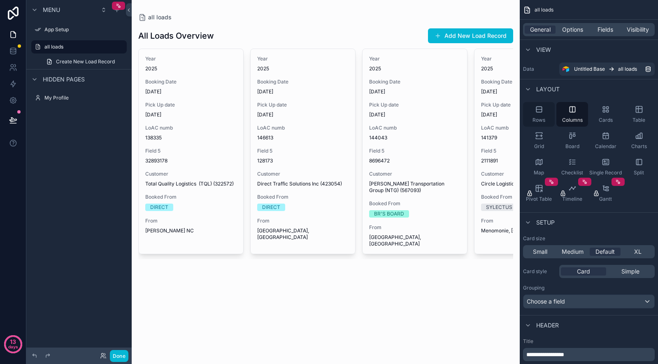
click at [544, 117] on span "Rows" at bounding box center [538, 120] width 13 height 7
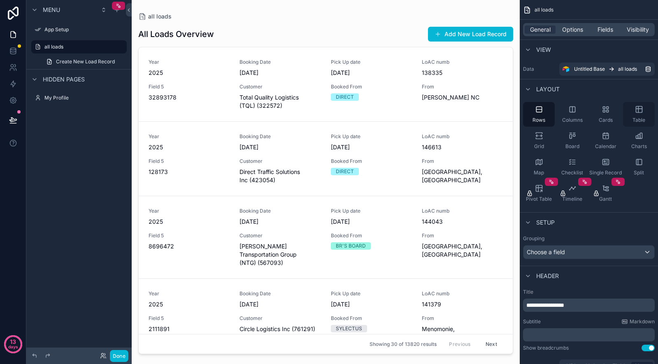
click at [637, 113] on icon "scrollable content" at bounding box center [639, 109] width 8 height 8
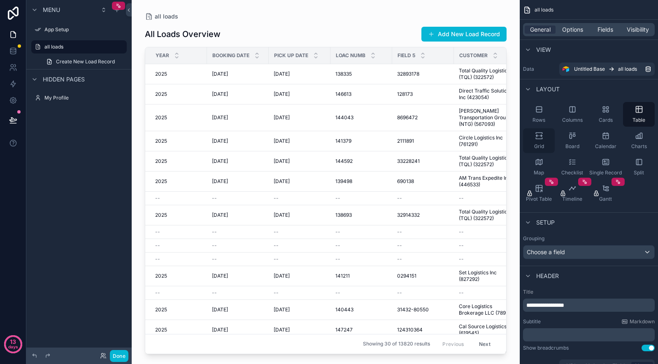
click at [533, 143] on div "Grid" at bounding box center [539, 140] width 32 height 25
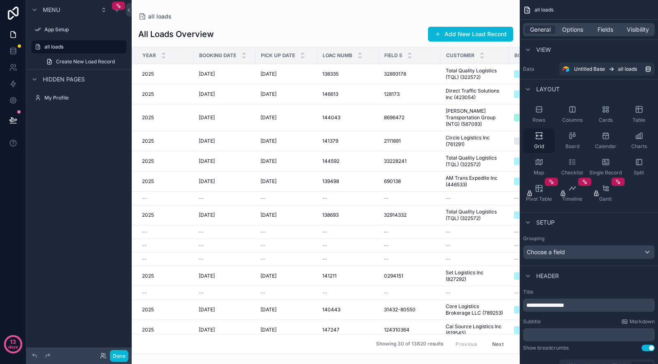
click at [535, 142] on div "Grid" at bounding box center [539, 140] width 32 height 25
click at [640, 111] on icon "scrollable content" at bounding box center [639, 109] width 8 height 8
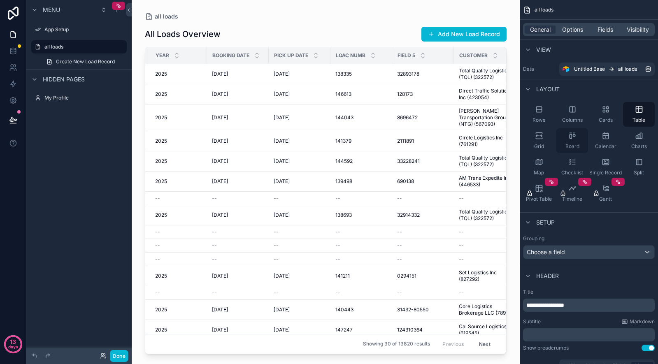
click at [569, 146] on span "Board" at bounding box center [572, 146] width 14 height 7
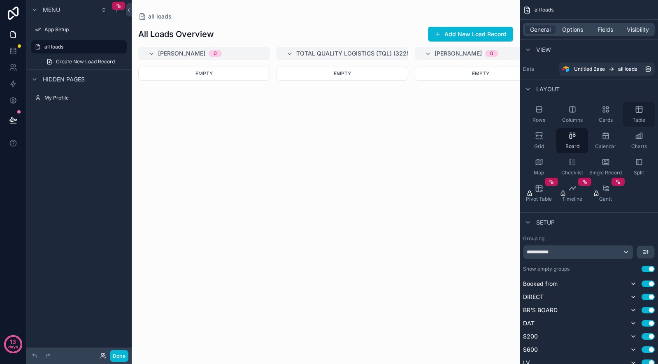
click at [638, 108] on icon "scrollable content" at bounding box center [638, 110] width 0 height 6
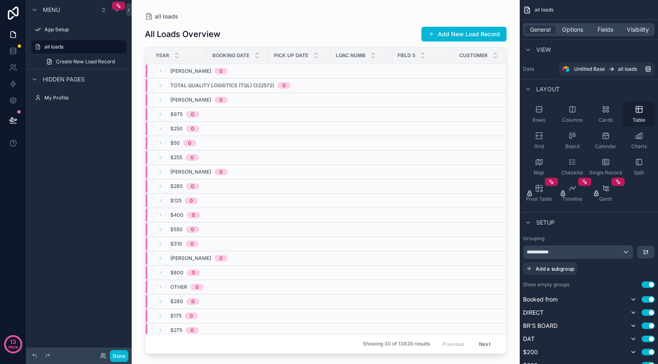
click at [641, 109] on icon "scrollable content" at bounding box center [639, 109] width 8 height 8
click at [537, 107] on icon "scrollable content" at bounding box center [539, 109] width 8 height 8
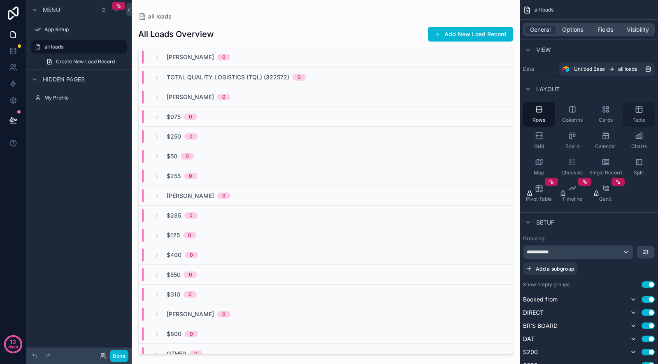
click at [636, 109] on icon "scrollable content" at bounding box center [639, 109] width 6 height 0
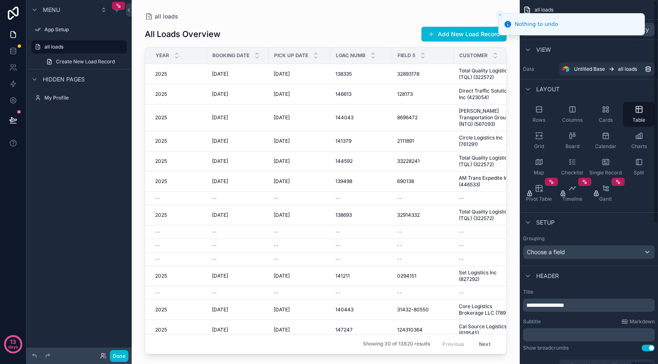
click at [499, 14] on icon "Close toast" at bounding box center [499, 14] width 5 height 5
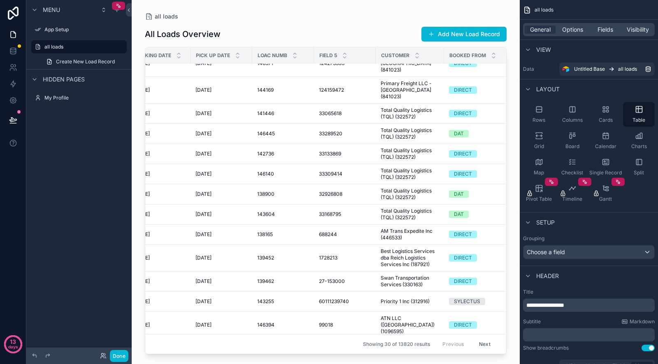
scroll to position [284, 0]
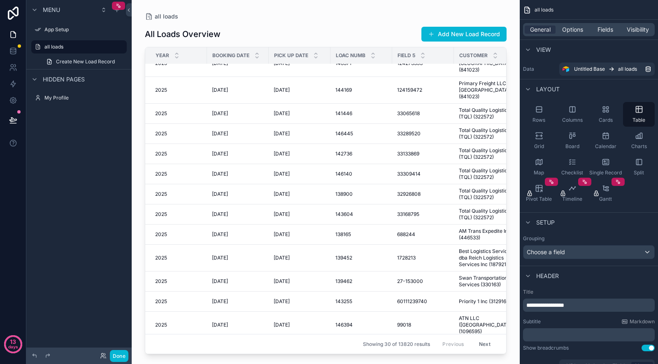
click at [486, 344] on button "Next" at bounding box center [484, 344] width 23 height 13
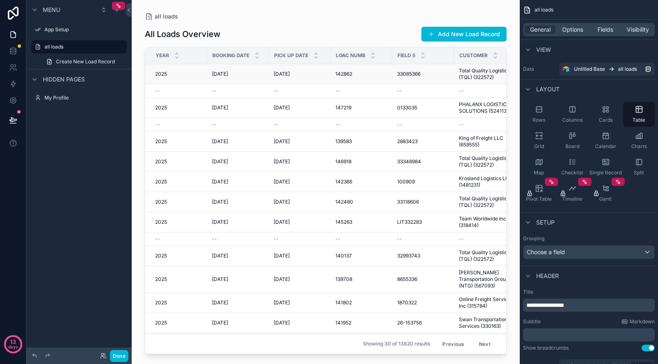
click at [228, 77] on span "[DATE]" at bounding box center [220, 74] width 16 height 7
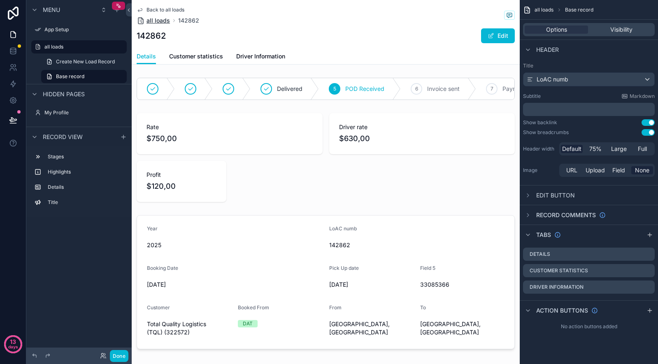
click at [159, 21] on span "all loads" at bounding box center [157, 20] width 23 height 8
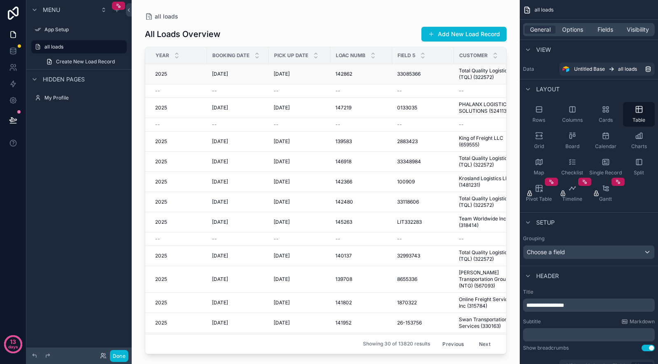
click at [198, 74] on div "2025 2025" at bounding box center [178, 74] width 47 height 7
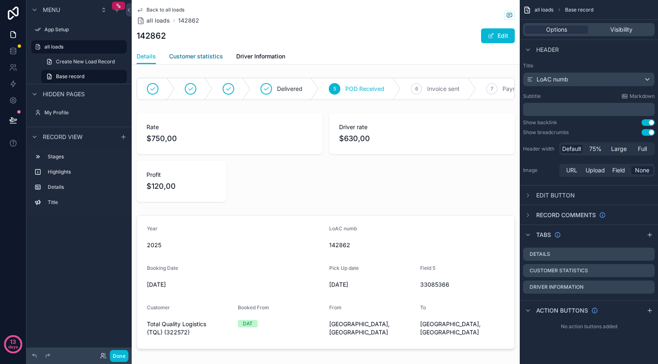
click at [188, 55] on span "Customer statistics" at bounding box center [196, 56] width 54 height 8
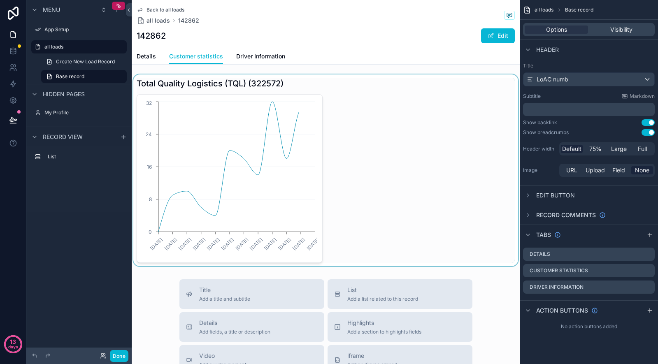
click at [247, 180] on div "scrollable content" at bounding box center [326, 170] width 388 height 192
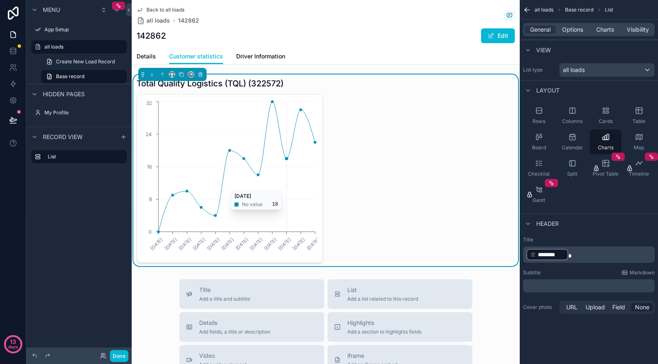
click at [282, 186] on icon "13.01.2025 10.02.2025 10.03.2025 07.04.2025 12.05.2025 09.06.2025 07.07.2025 11…" at bounding box center [229, 179] width 175 height 158
click at [256, 58] on span "Driver Information" at bounding box center [260, 56] width 49 height 8
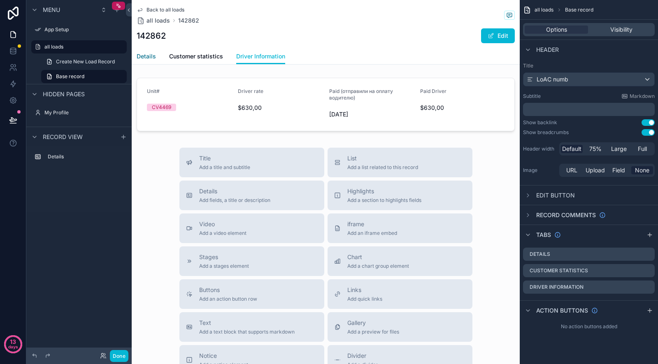
click at [150, 56] on span "Details" at bounding box center [146, 56] width 19 height 8
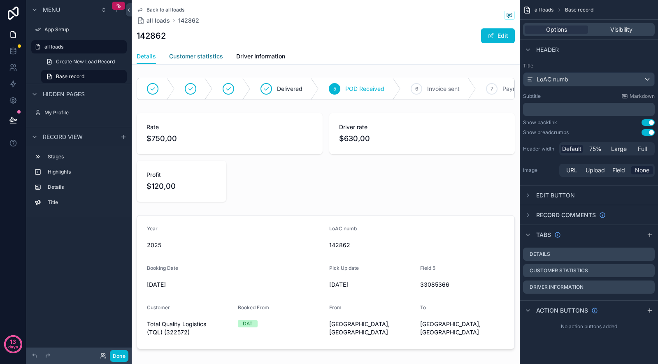
click at [189, 53] on span "Customer statistics" at bounding box center [196, 56] width 54 height 8
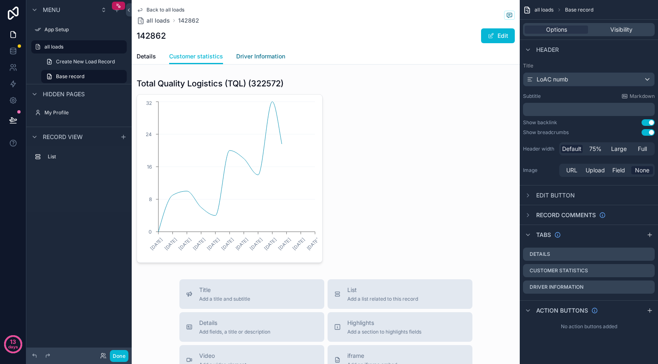
click at [253, 53] on span "Driver Information" at bounding box center [260, 56] width 49 height 8
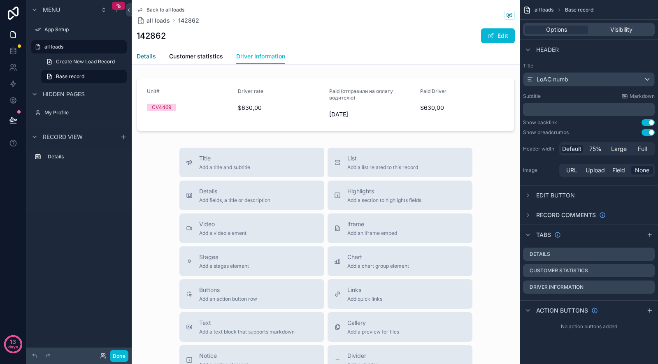
click at [146, 57] on span "Details" at bounding box center [146, 56] width 19 height 8
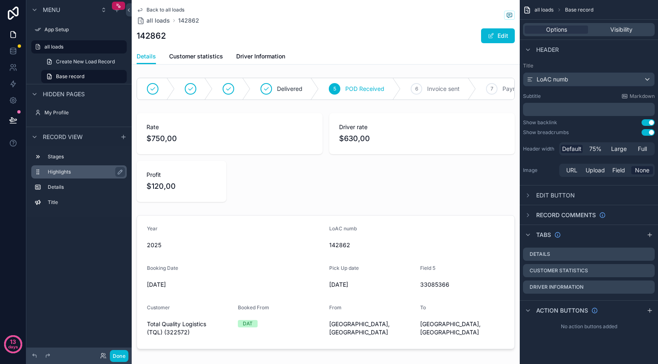
click at [90, 173] on label "Highlights" at bounding box center [84, 172] width 72 height 7
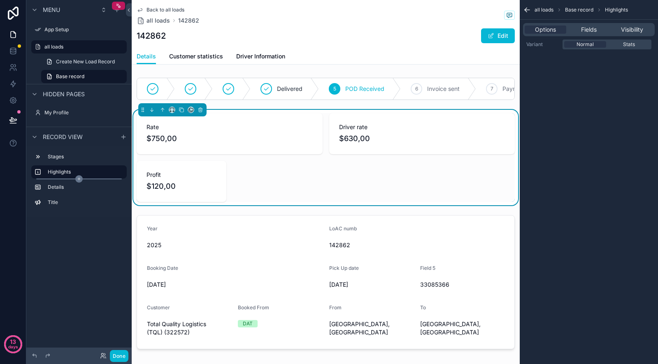
click at [79, 179] on icon "scrollable content" at bounding box center [78, 178] width 7 height 7
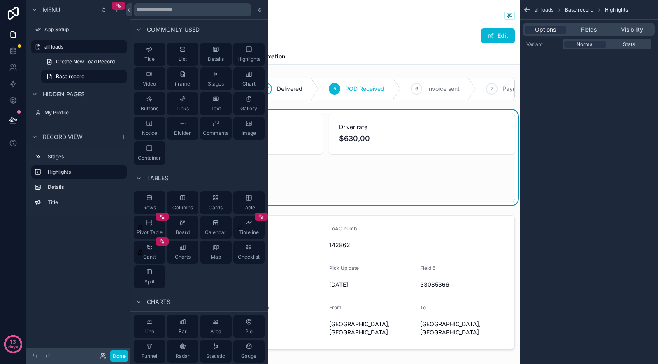
click at [79, 214] on div "Stages Highlights Details Title" at bounding box center [78, 181] width 105 height 71
click at [298, 181] on div "Rate $750,00 Driver rate $630,00 Profit $120,00" at bounding box center [326, 157] width 378 height 89
click at [259, 11] on icon at bounding box center [259, 10] width 7 height 7
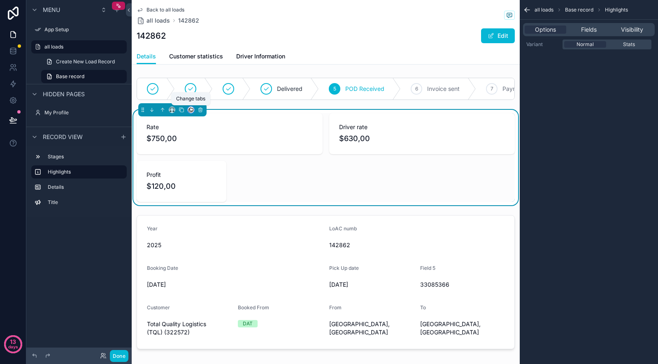
click at [191, 109] on icon "scrollable content" at bounding box center [191, 110] width 6 height 6
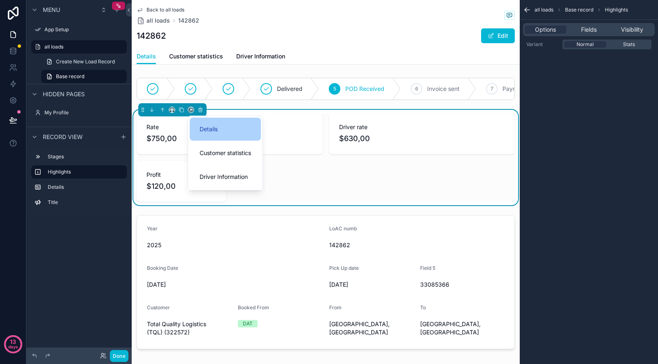
click at [231, 134] on div "Details" at bounding box center [225, 129] width 71 height 23
click at [190, 113] on button "scrollable content" at bounding box center [191, 110] width 7 height 7
click at [209, 160] on div "Customer statistics" at bounding box center [225, 153] width 71 height 23
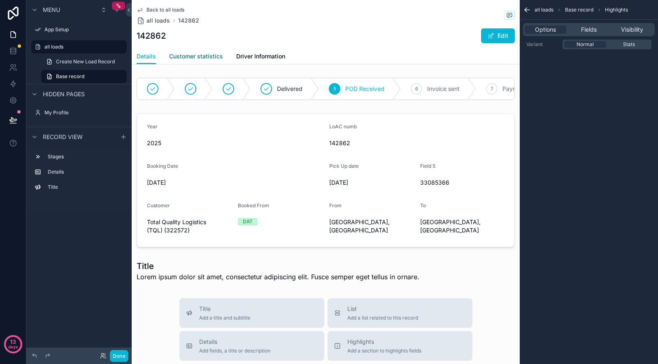
click at [186, 53] on span "Customer statistics" at bounding box center [196, 56] width 54 height 8
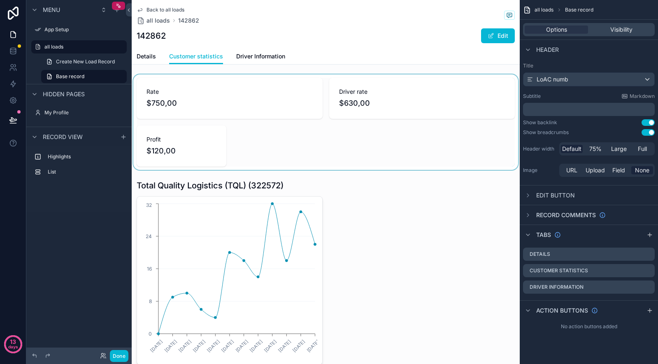
click at [210, 101] on div "scrollable content" at bounding box center [326, 121] width 388 height 95
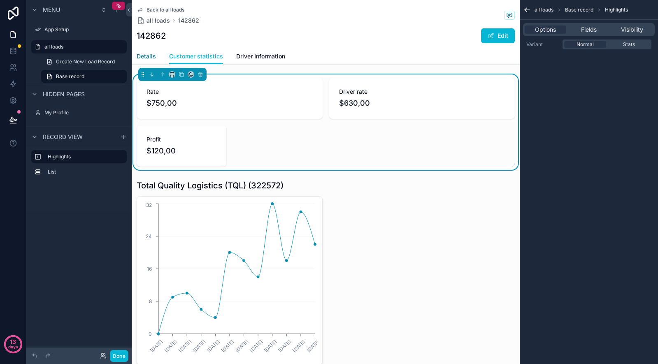
click at [150, 57] on span "Details" at bounding box center [146, 56] width 19 height 8
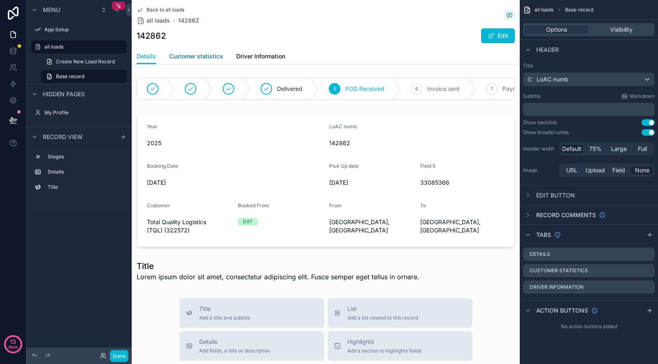
click at [186, 59] on span "Customer statistics" at bounding box center [196, 56] width 54 height 8
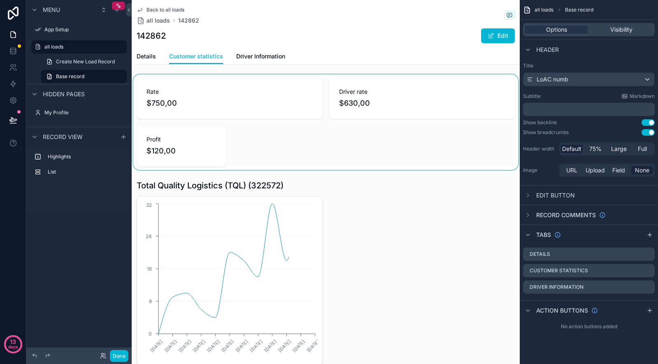
click at [222, 113] on div "scrollable content" at bounding box center [326, 121] width 388 height 95
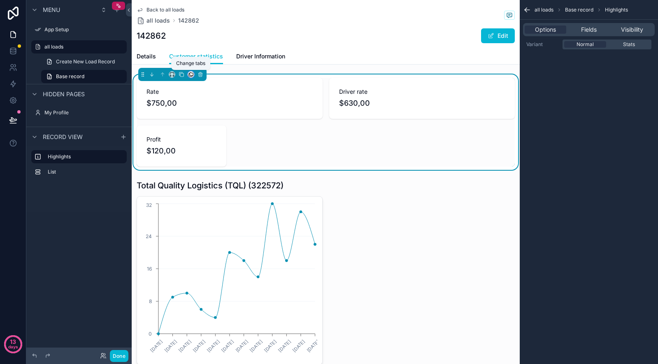
click at [191, 74] on icon "scrollable content" at bounding box center [191, 75] width 6 height 6
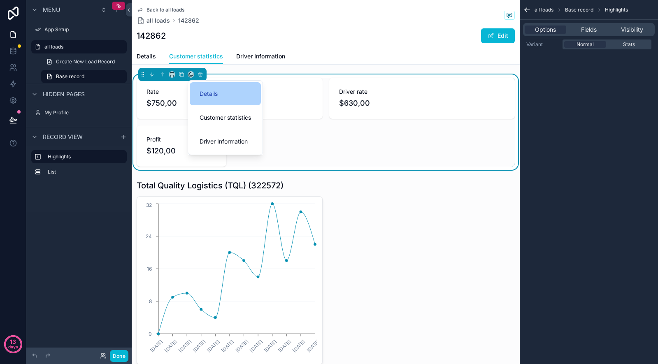
click at [214, 95] on span "Details" at bounding box center [209, 94] width 18 height 10
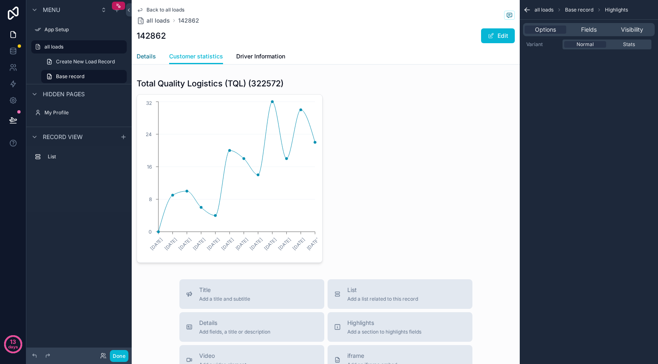
click at [151, 52] on span "Details" at bounding box center [146, 56] width 19 height 8
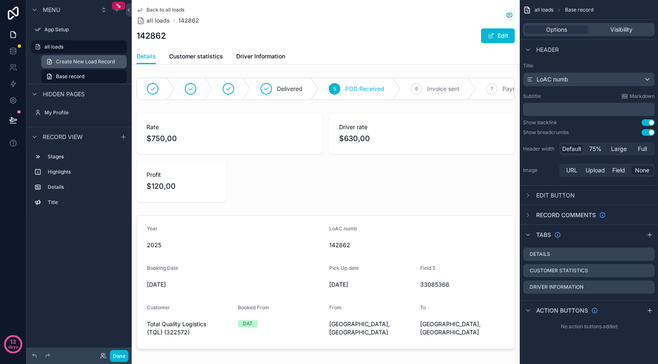
click at [95, 61] on span "Create New Load Record" at bounding box center [85, 61] width 59 height 7
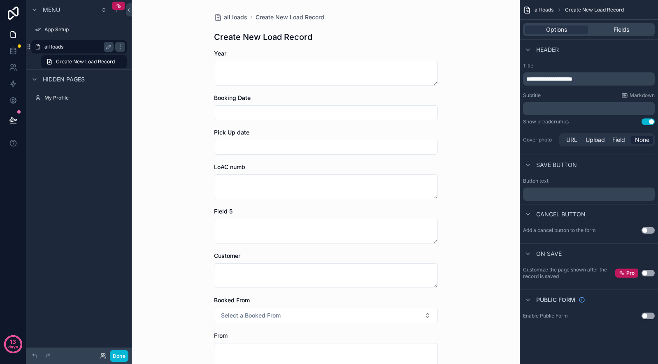
click at [67, 42] on div "all loads" at bounding box center [79, 46] width 92 height 13
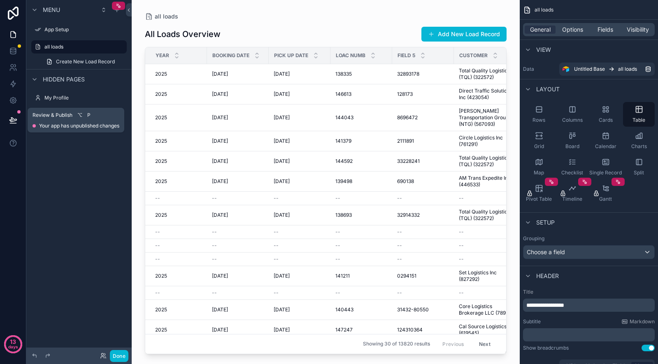
click at [14, 120] on icon at bounding box center [13, 120] width 8 height 8
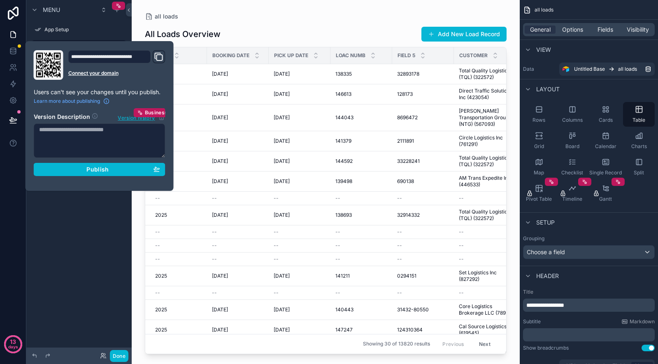
click at [160, 59] on icon "Domain and Custom Link" at bounding box center [159, 57] width 10 height 10
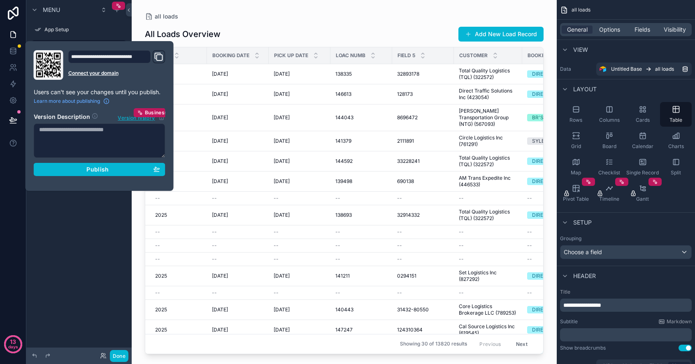
click at [119, 228] on div "Menu App Setup all loads Create New Load Record Hidden pages My Profile" at bounding box center [78, 177] width 105 height 354
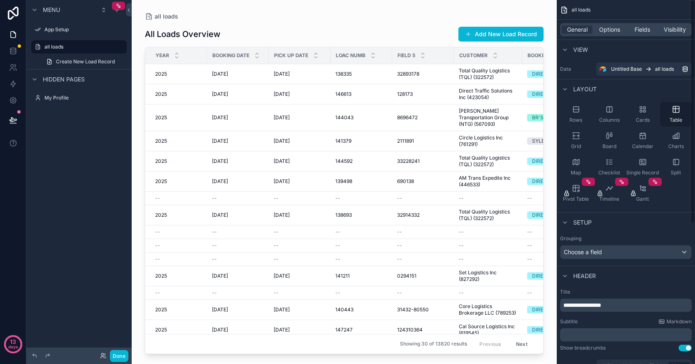
click at [658, 116] on div "Table" at bounding box center [676, 114] width 32 height 25
click at [14, 121] on icon at bounding box center [13, 120] width 8 height 8
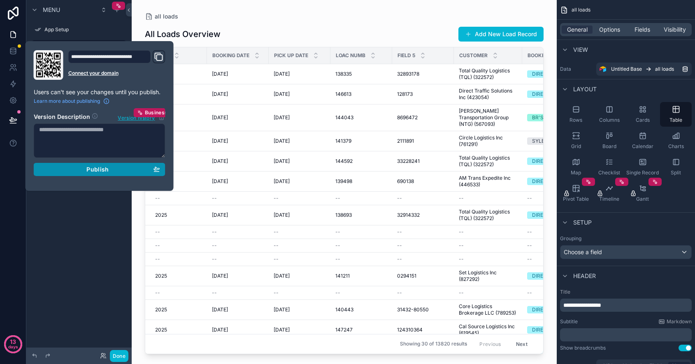
click at [83, 168] on div "Publish" at bounding box center [99, 169] width 121 height 7
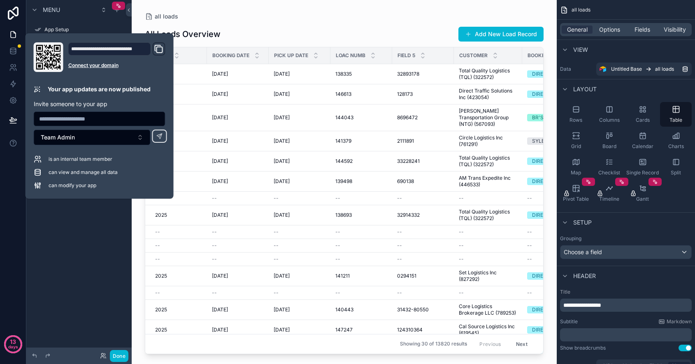
click at [160, 46] on icon "Domain and Custom Link" at bounding box center [158, 48] width 6 height 6
click at [285, 34] on div "All Loads Overview Add New Load Record" at bounding box center [344, 34] width 399 height 16
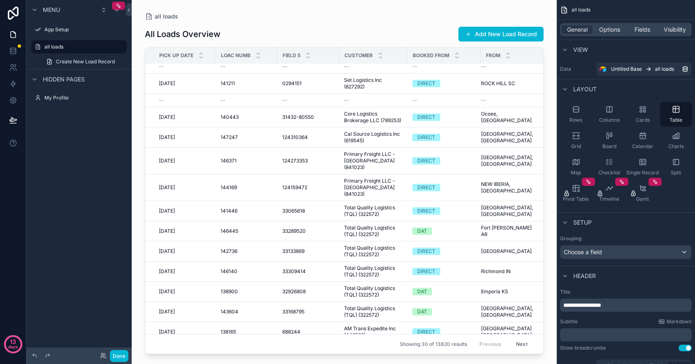
scroll to position [0, 115]
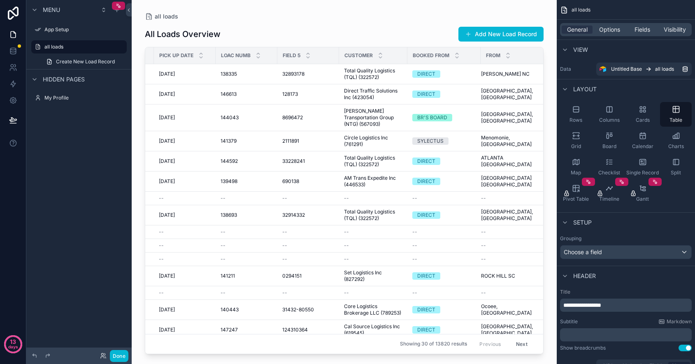
click at [581, 49] on span "View" at bounding box center [580, 50] width 15 height 8
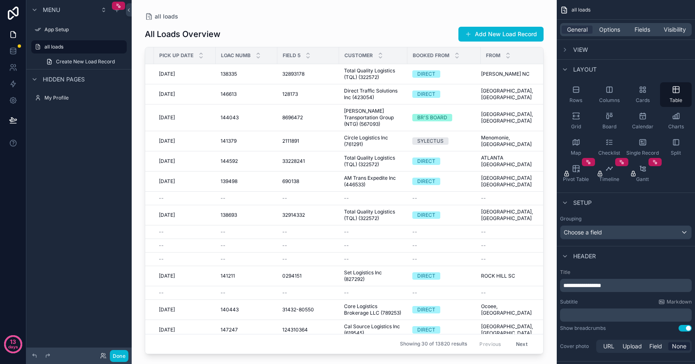
click at [581, 49] on span "View" at bounding box center [580, 50] width 15 height 8
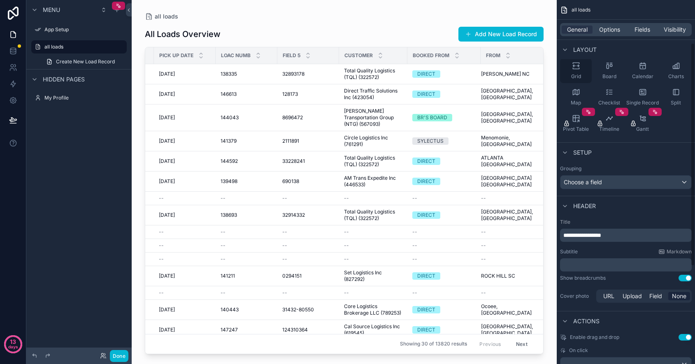
scroll to position [71, 0]
click at [587, 178] on span "Choose a field" at bounding box center [583, 180] width 38 height 7
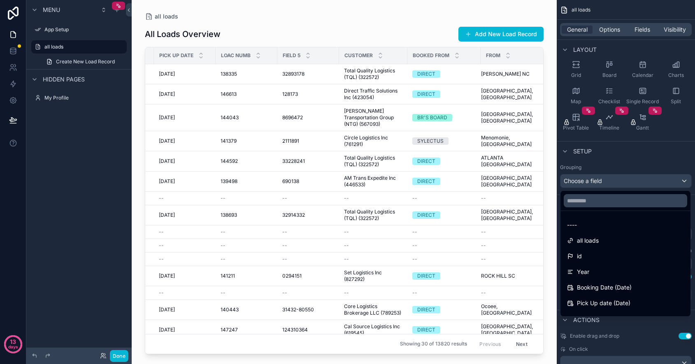
click at [587, 178] on div "scrollable content" at bounding box center [347, 182] width 695 height 364
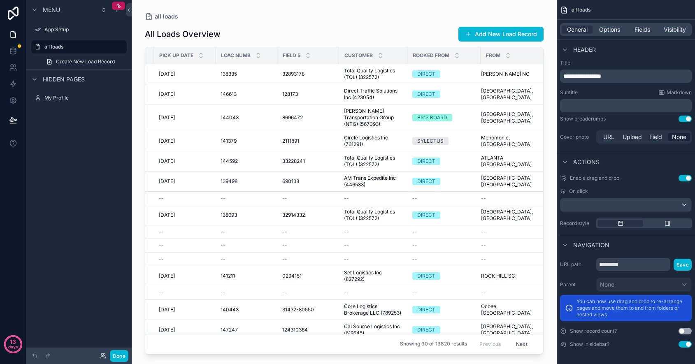
scroll to position [0, 0]
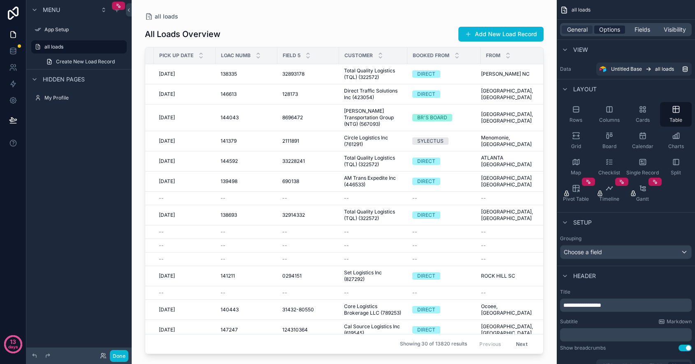
click at [604, 30] on span "Options" at bounding box center [609, 30] width 21 height 8
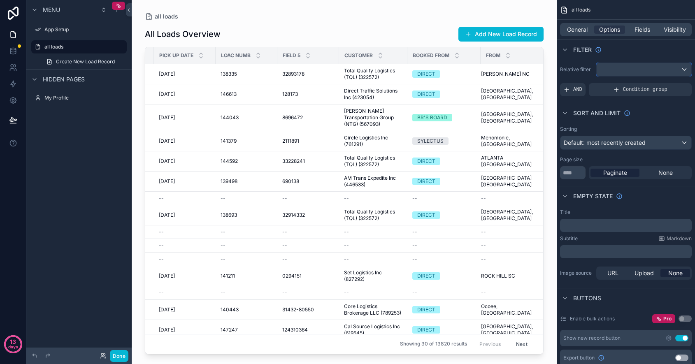
click at [615, 65] on div "scrollable content" at bounding box center [644, 69] width 95 height 13
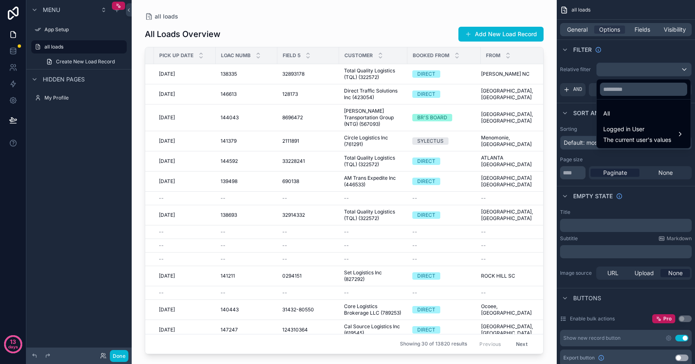
click at [614, 59] on div "scrollable content" at bounding box center [347, 182] width 695 height 364
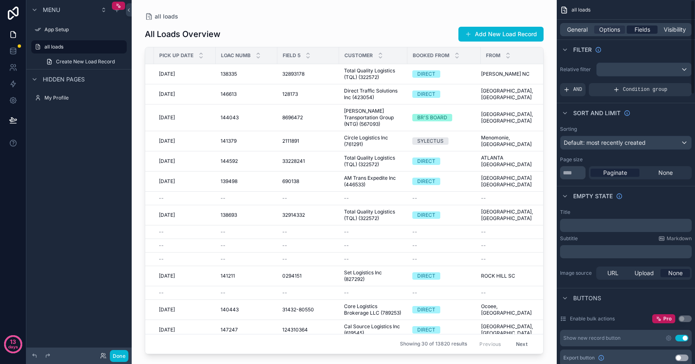
click at [643, 27] on span "Fields" at bounding box center [643, 30] width 16 height 8
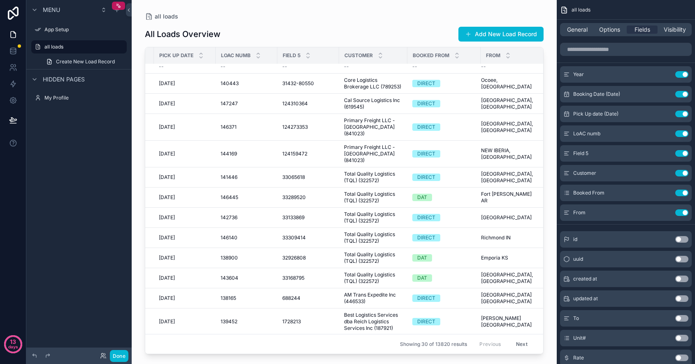
scroll to position [284, 115]
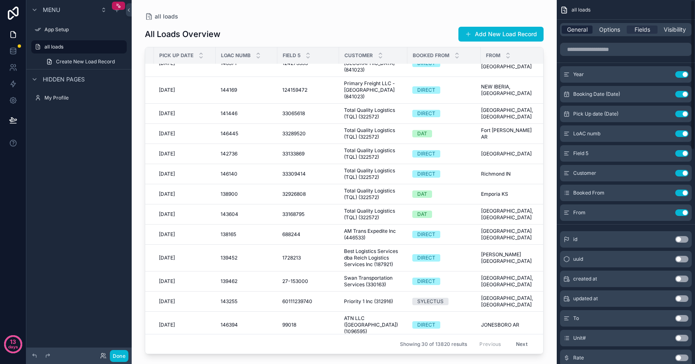
click at [581, 31] on span "General" at bounding box center [577, 30] width 21 height 8
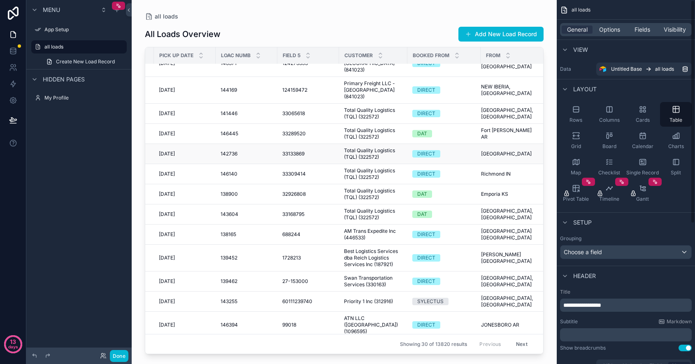
click at [422, 148] on td "DIRECT" at bounding box center [443, 154] width 73 height 20
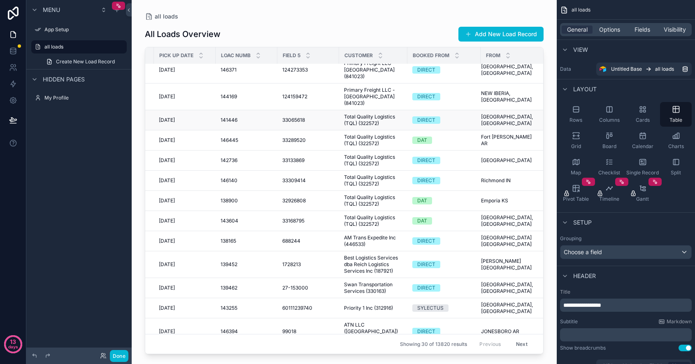
scroll to position [0, 115]
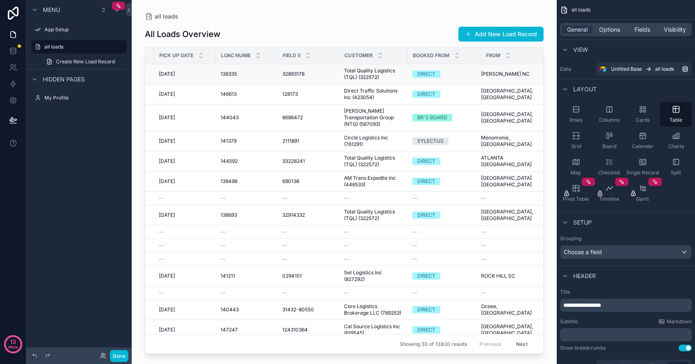
click at [274, 77] on td "138335 138335" at bounding box center [247, 74] width 62 height 20
click at [658, 112] on icon "scrollable content" at bounding box center [676, 110] width 6 height 6
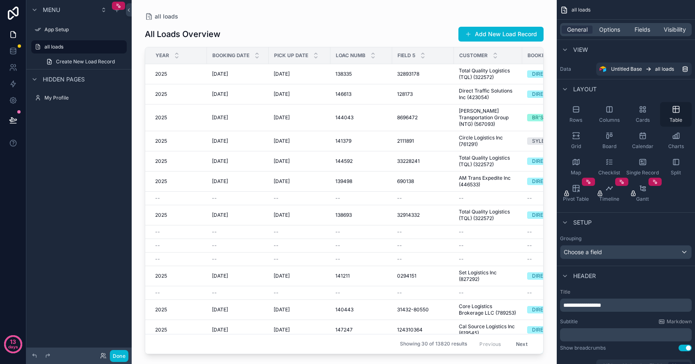
click at [658, 112] on icon "scrollable content" at bounding box center [676, 110] width 6 height 6
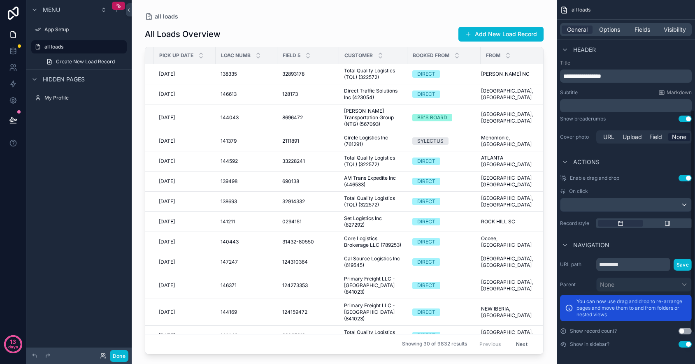
scroll to position [0, 0]
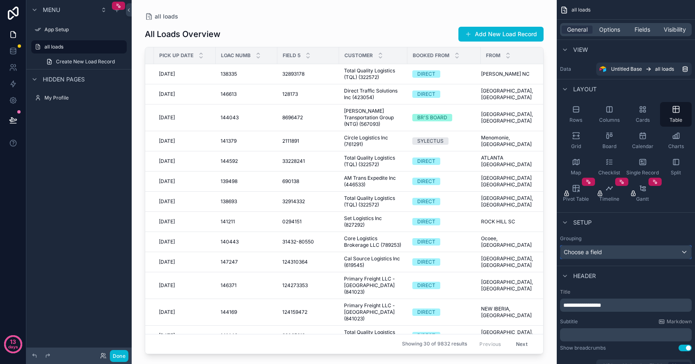
click at [626, 249] on div "Choose a field" at bounding box center [625, 252] width 131 height 13
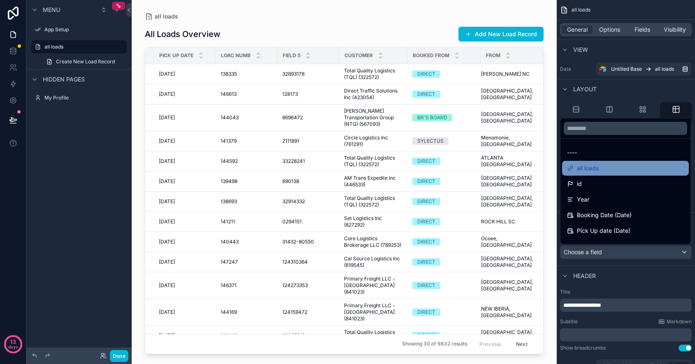
click at [609, 170] on div "all loads" at bounding box center [625, 168] width 117 height 10
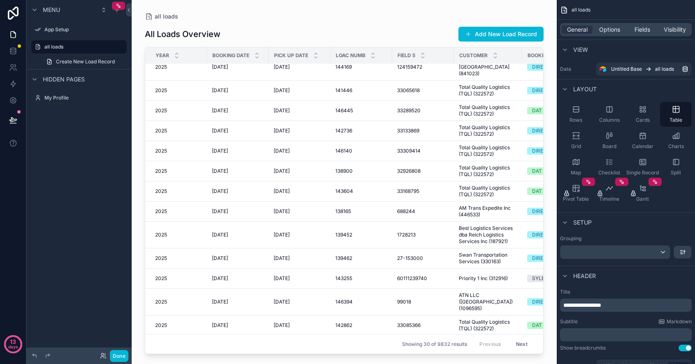
scroll to position [330, 0]
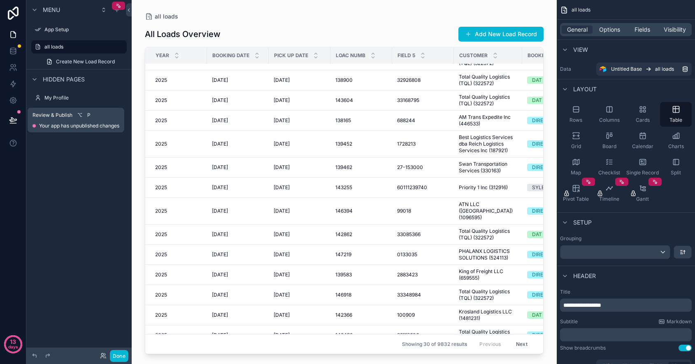
click at [14, 120] on icon at bounding box center [13, 120] width 8 height 8
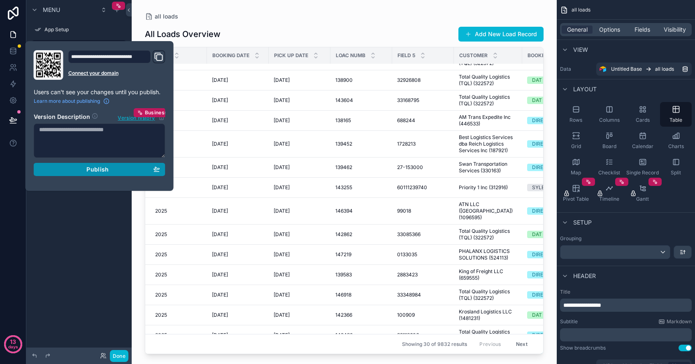
click at [83, 175] on button "Publish" at bounding box center [100, 169] width 132 height 13
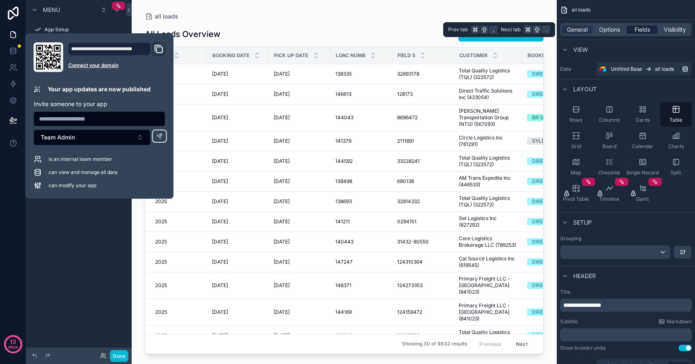
click at [640, 29] on span "Fields" at bounding box center [643, 30] width 16 height 8
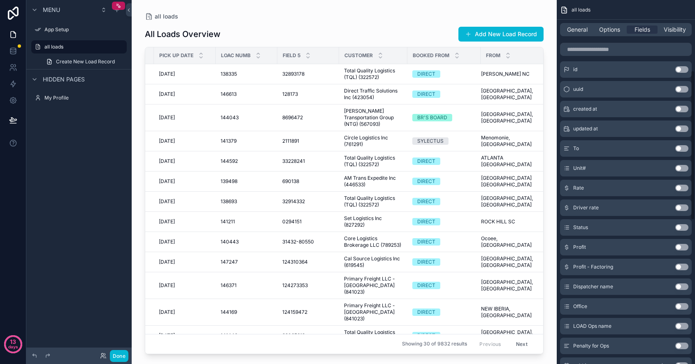
scroll to position [171, 0]
click at [658, 185] on button "Use setting" at bounding box center [681, 187] width 13 height 7
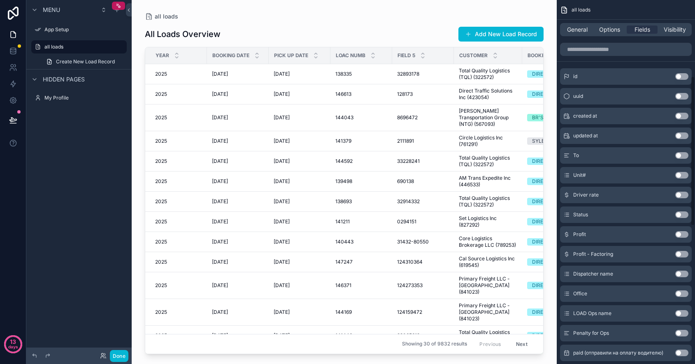
scroll to position [184, 0]
click at [658, 196] on button "Use setting" at bounding box center [681, 193] width 13 height 7
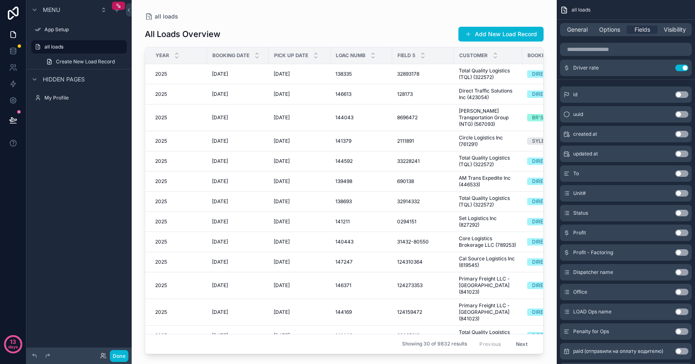
click at [658, 235] on button "Use setting" at bounding box center [681, 233] width 13 height 7
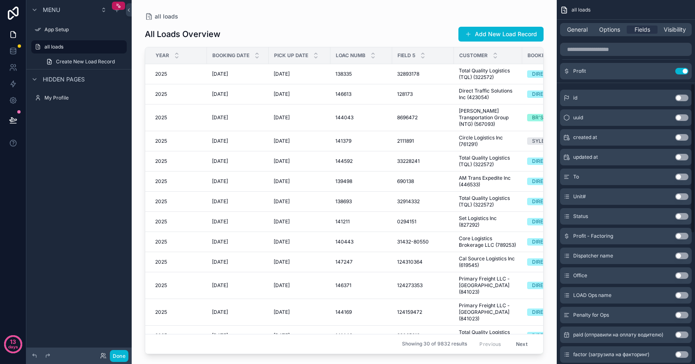
scroll to position [205, 0]
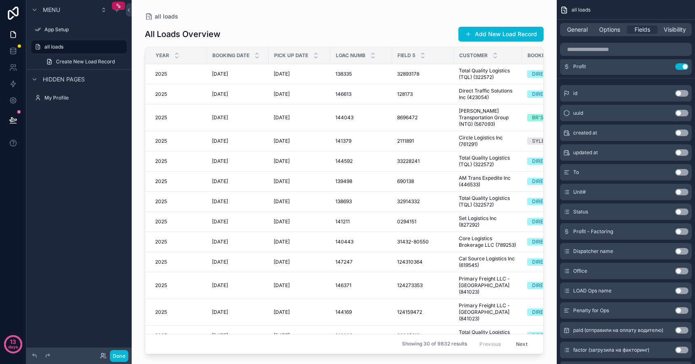
click at [658, 212] on button "Use setting" at bounding box center [681, 212] width 13 height 7
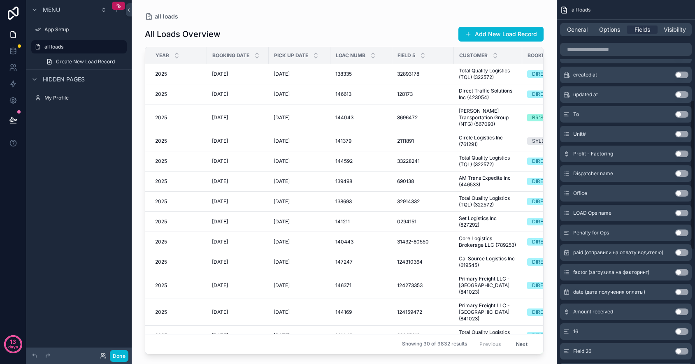
scroll to position [284, 0]
click at [658, 172] on button "Use setting" at bounding box center [681, 172] width 13 height 7
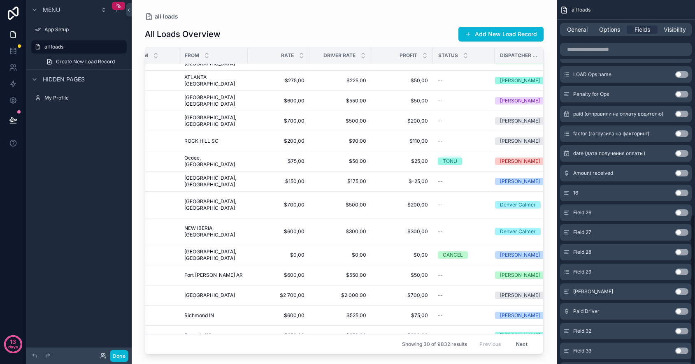
scroll to position [519, 0]
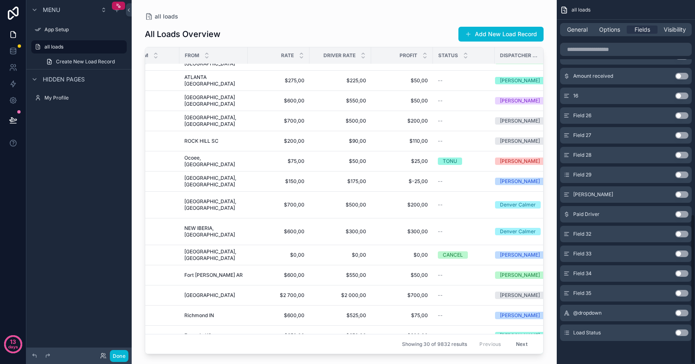
click at [658, 334] on button "Use setting" at bounding box center [681, 333] width 13 height 7
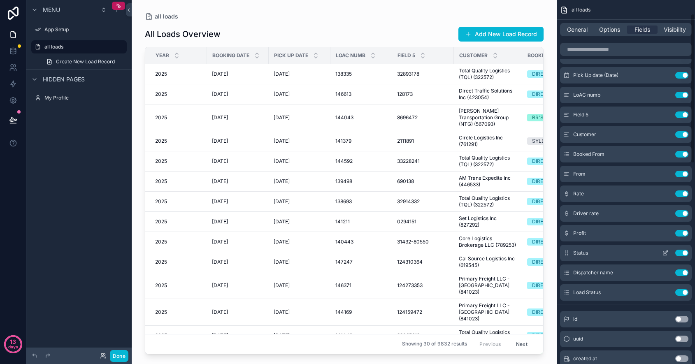
scroll to position [40, 0]
click at [658, 252] on button "Use setting" at bounding box center [681, 252] width 13 height 7
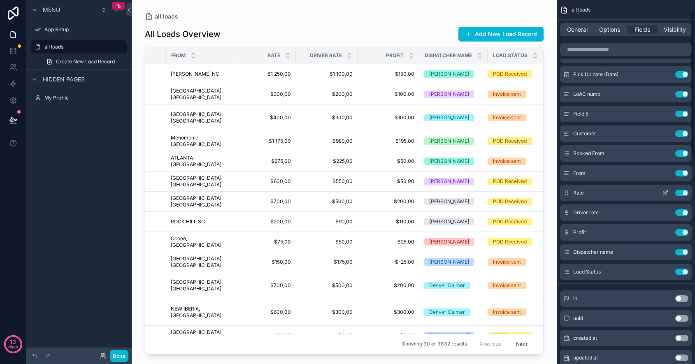
scroll to position [0, 0]
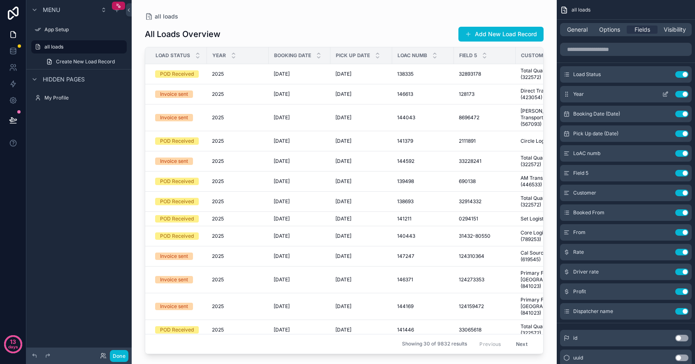
click at [658, 98] on div "Year Use setting" at bounding box center [626, 94] width 132 height 16
click at [658, 94] on button "Use setting" at bounding box center [681, 94] width 13 height 7
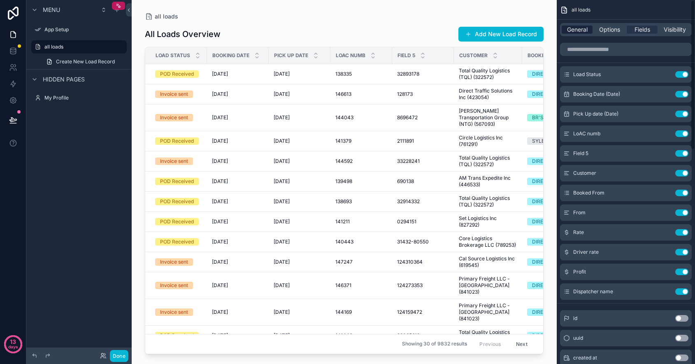
click at [582, 31] on span "General" at bounding box center [577, 30] width 21 height 8
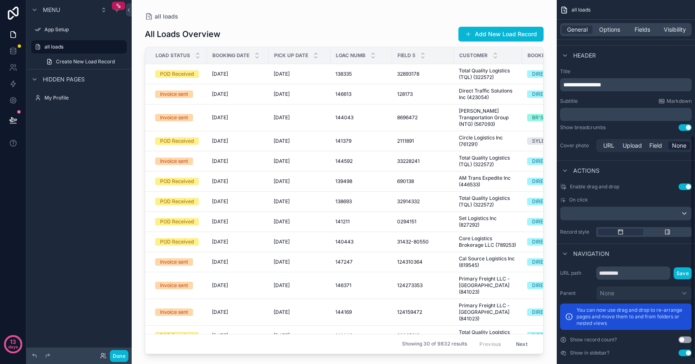
scroll to position [229, 0]
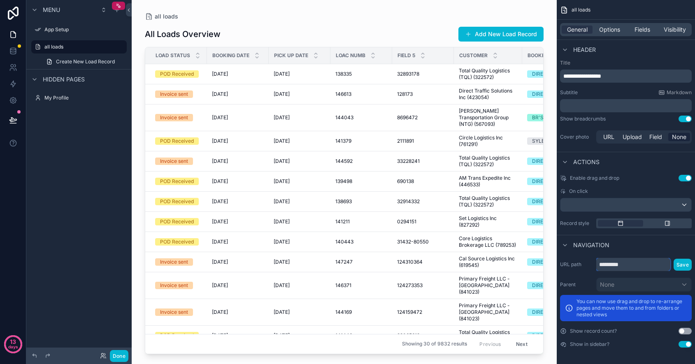
click at [649, 267] on input "*********" at bounding box center [633, 264] width 74 height 13
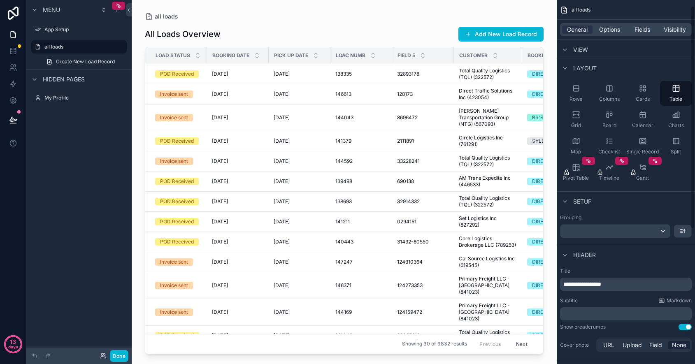
scroll to position [0, 0]
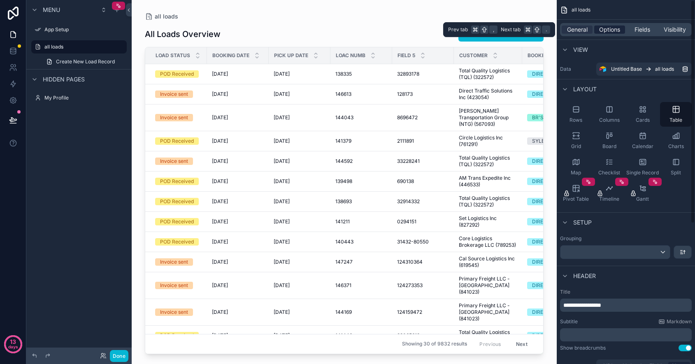
click at [612, 29] on span "Options" at bounding box center [609, 30] width 21 height 8
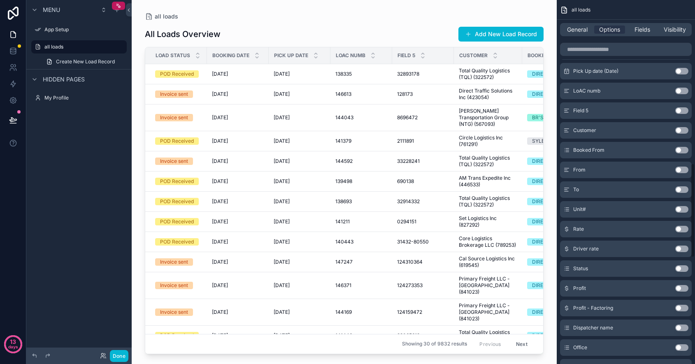
scroll to position [681, 0]
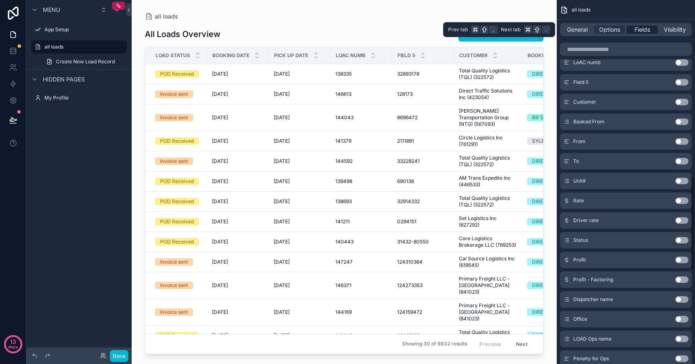
click at [642, 31] on span "Fields" at bounding box center [643, 30] width 16 height 8
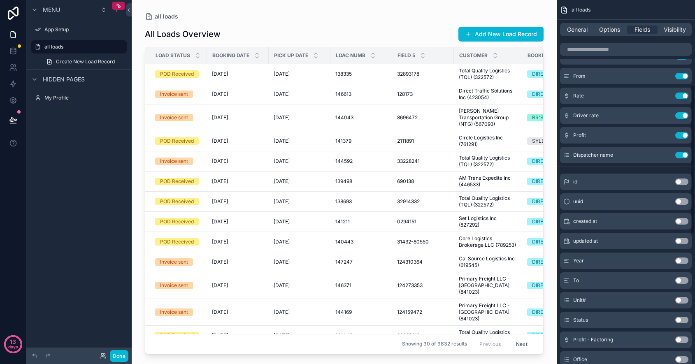
scroll to position [0, 0]
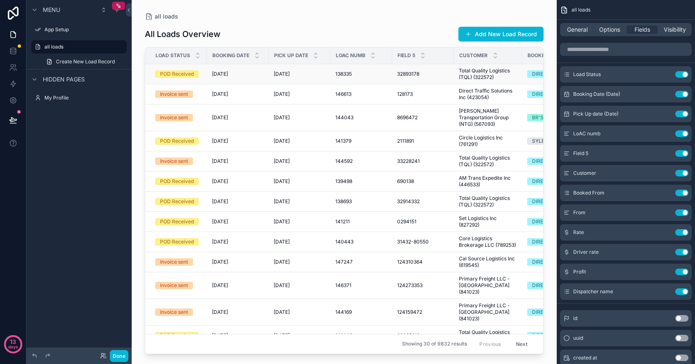
click at [234, 67] on td "[DATE] [DATE]" at bounding box center [238, 74] width 62 height 20
click at [311, 72] on div "[DATE] [DATE]" at bounding box center [300, 74] width 52 height 7
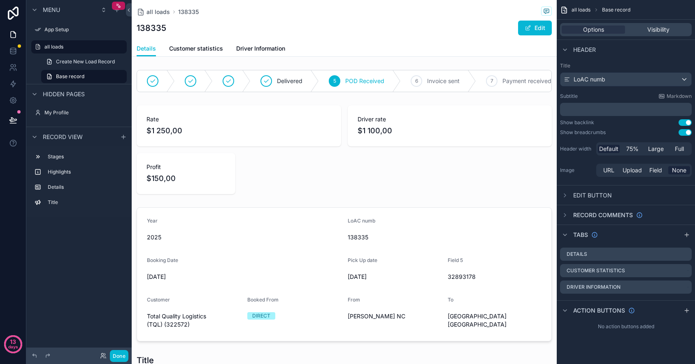
click at [311, 72] on div "scrollable content" at bounding box center [344, 81] width 425 height 29
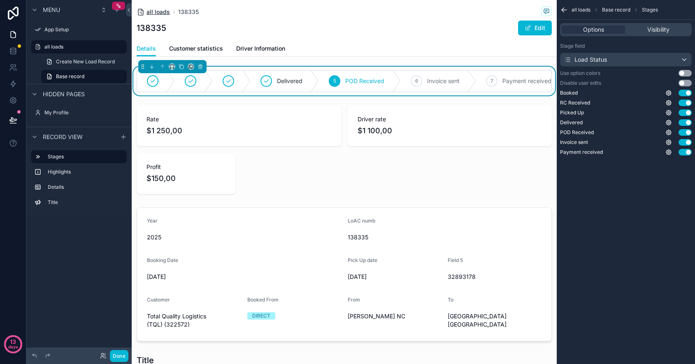
click at [158, 14] on span "all loads" at bounding box center [157, 12] width 23 height 8
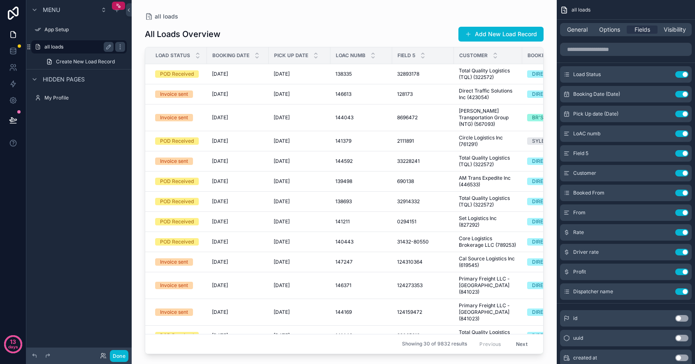
click at [75, 48] on label "all loads" at bounding box center [77, 47] width 66 height 7
click at [109, 47] on icon "scrollable content" at bounding box center [109, 47] width 4 height 4
click at [119, 46] on icon "scrollable content" at bounding box center [120, 47] width 7 height 7
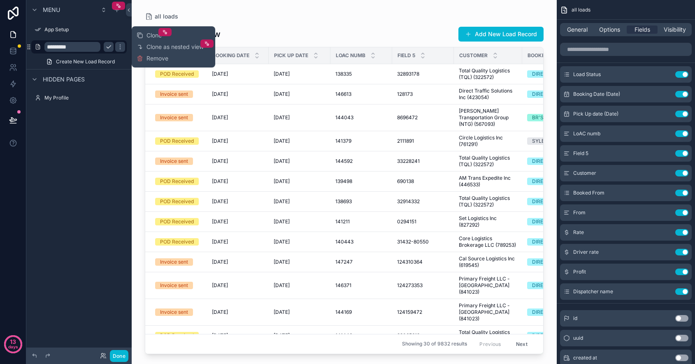
click at [101, 168] on div "Menu App Setup ********* Create New Load Record Hidden pages My Profile" at bounding box center [78, 177] width 105 height 354
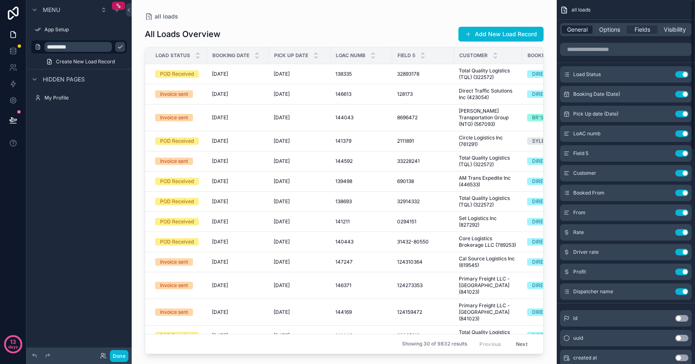
click at [574, 26] on span "General" at bounding box center [577, 30] width 21 height 8
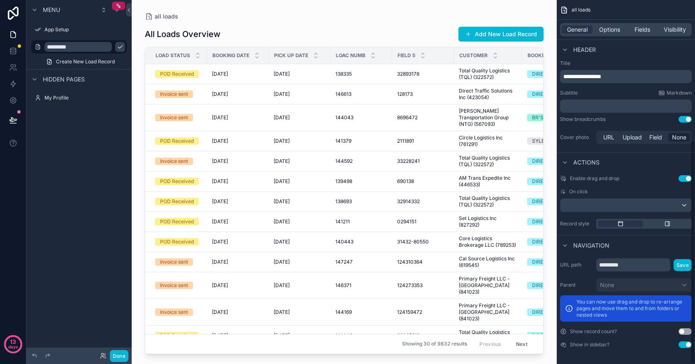
scroll to position [229, 0]
click at [297, 69] on td "[DATE] [DATE]" at bounding box center [300, 74] width 62 height 20
click at [284, 73] on span "[DATE]" at bounding box center [282, 74] width 16 height 7
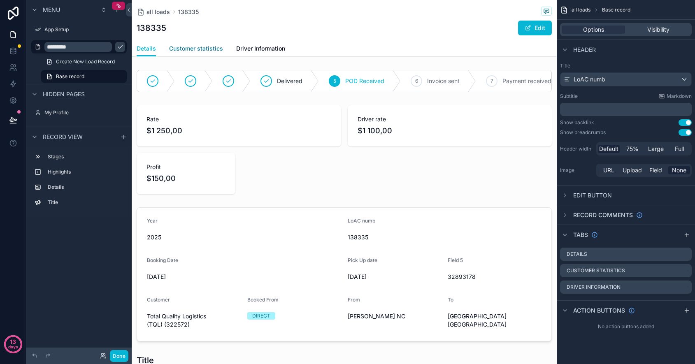
click at [192, 44] on span "Customer statistics" at bounding box center [196, 48] width 54 height 8
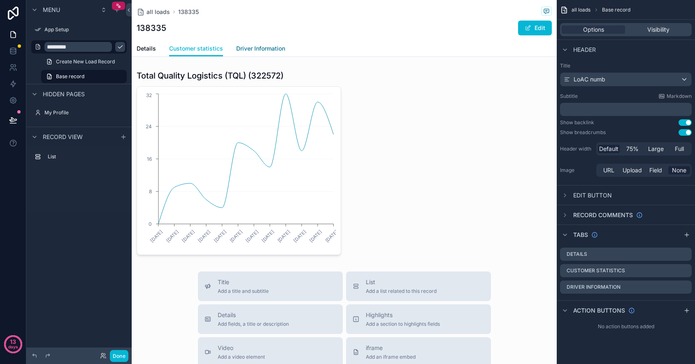
click at [251, 49] on span "Driver Information" at bounding box center [260, 48] width 49 height 8
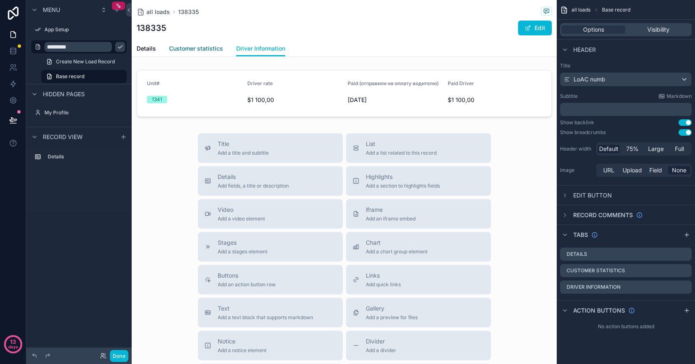
click at [204, 48] on span "Customer statistics" at bounding box center [196, 48] width 54 height 8
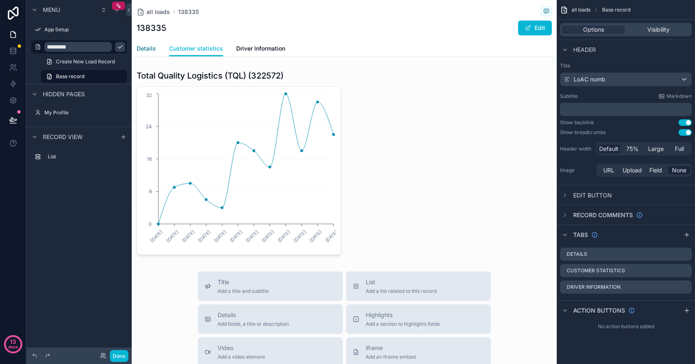
click at [140, 49] on span "Details" at bounding box center [146, 48] width 19 height 8
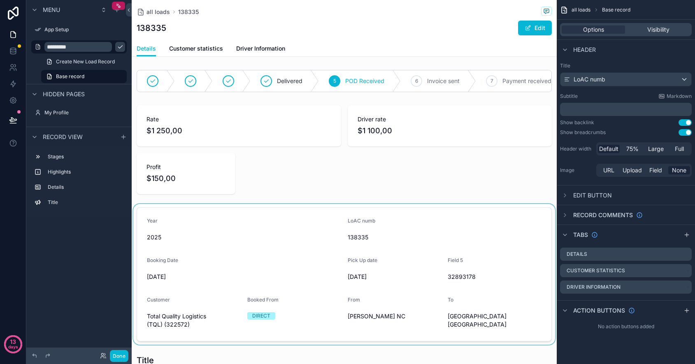
click at [243, 217] on div "scrollable content" at bounding box center [344, 274] width 425 height 141
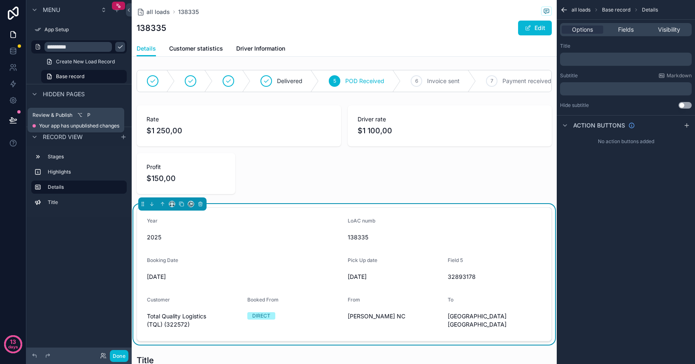
click at [14, 120] on icon at bounding box center [13, 120] width 8 height 8
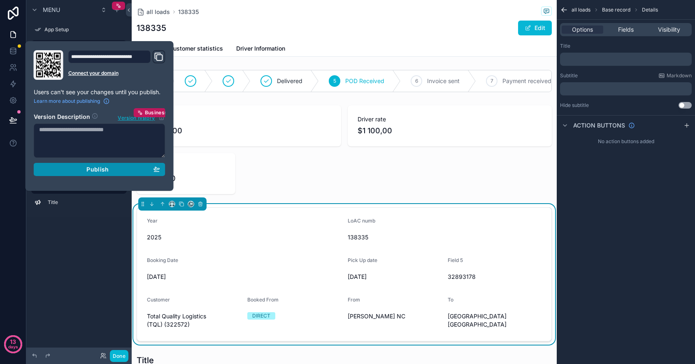
click at [72, 172] on div "Publish" at bounding box center [99, 169] width 121 height 7
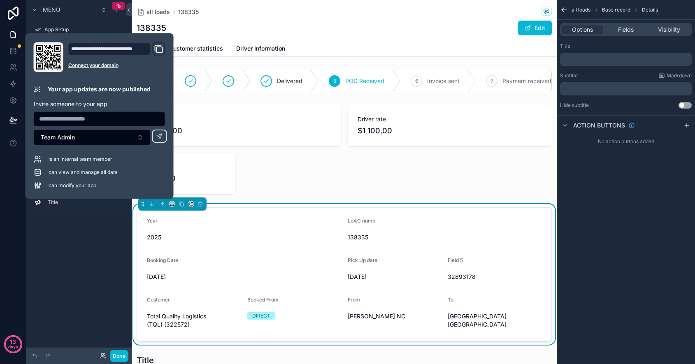
click at [160, 52] on icon "Domain and Custom Link" at bounding box center [160, 50] width 6 height 6
click at [126, 139] on button "Team Admin" at bounding box center [92, 138] width 117 height 16
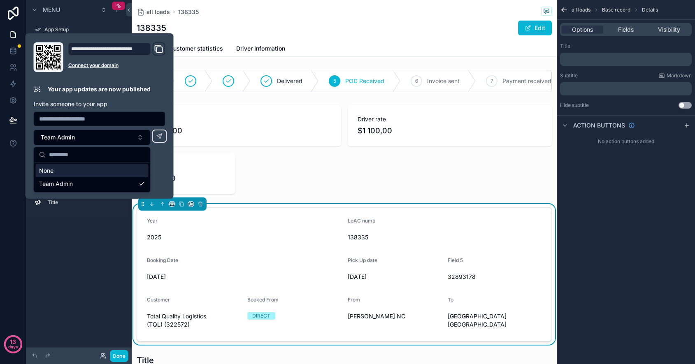
click at [145, 102] on p "Invite someone to your app" at bounding box center [100, 104] width 132 height 8
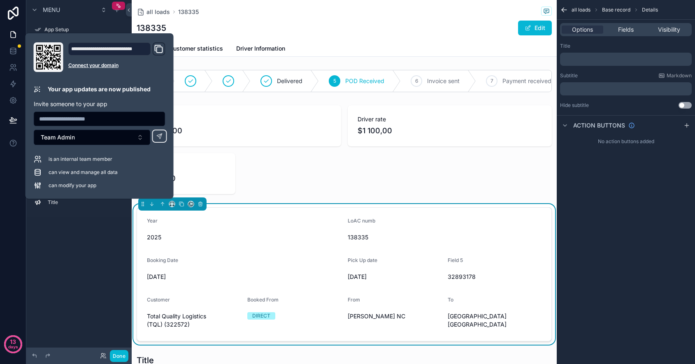
click at [92, 120] on input "text" at bounding box center [99, 119] width 131 height 12
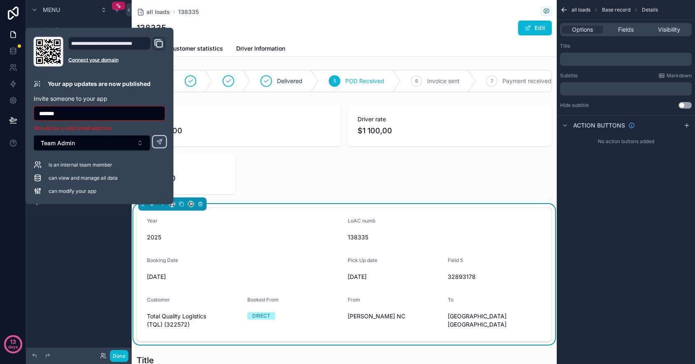
paste input "**********"
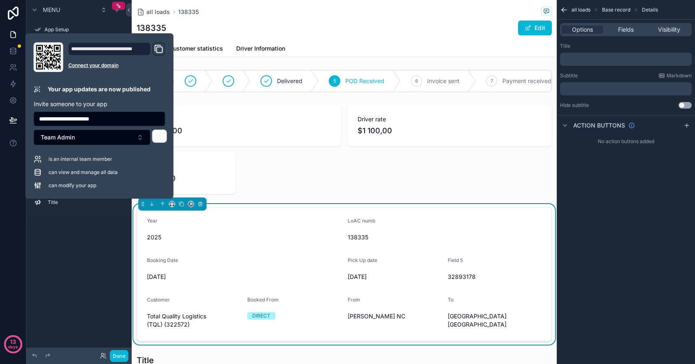
type input "**********"
click at [158, 137] on icon at bounding box center [159, 136] width 5 height 5
click at [158, 48] on icon "Domain and Custom Link" at bounding box center [159, 49] width 10 height 10
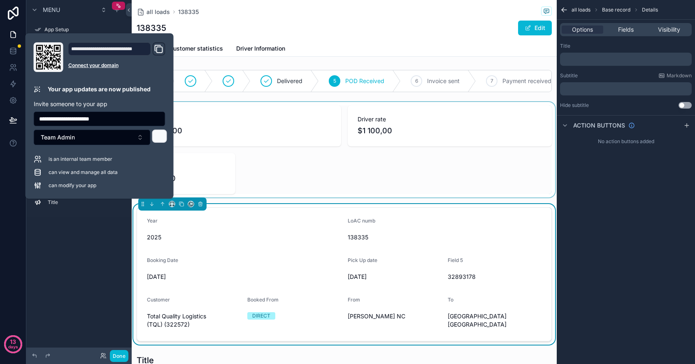
click at [258, 160] on div "scrollable content" at bounding box center [344, 149] width 425 height 95
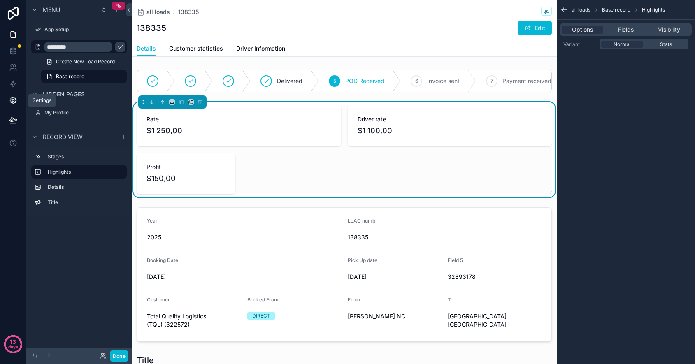
click at [17, 97] on link at bounding box center [13, 100] width 26 height 16
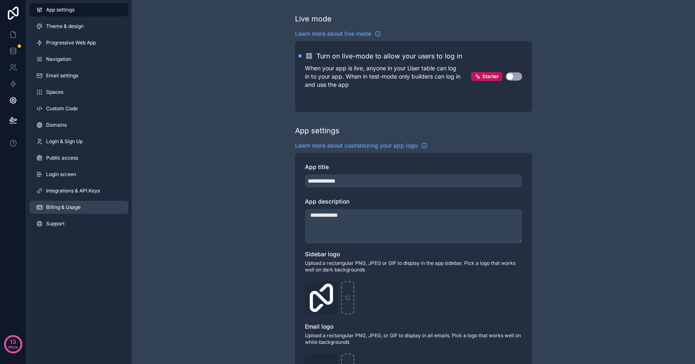
click at [68, 209] on span "Billing & Usage" at bounding box center [63, 207] width 35 height 7
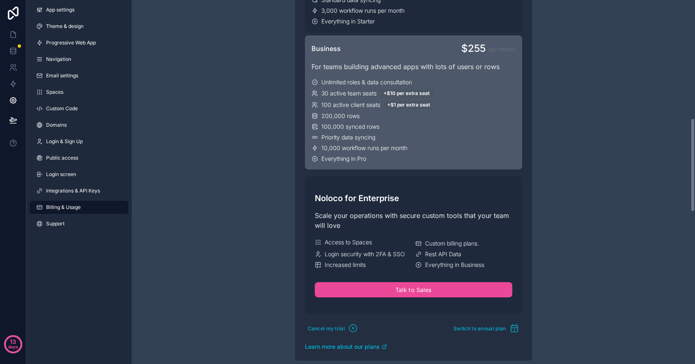
scroll to position [549, 0]
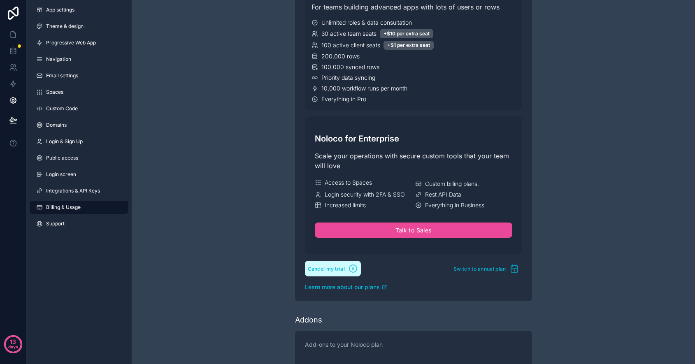
click at [354, 269] on icon "scrollable content" at bounding box center [353, 269] width 10 height 10
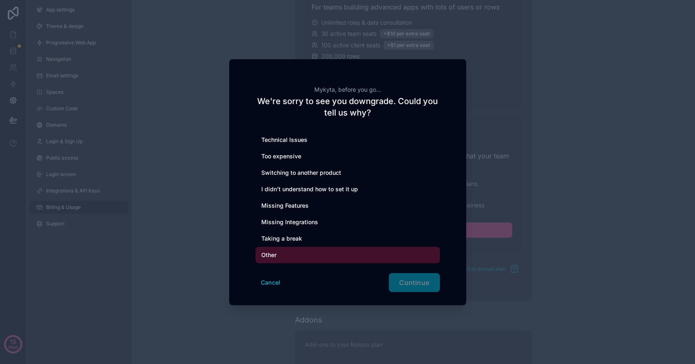
click at [281, 251] on div "Other" at bounding box center [348, 255] width 184 height 16
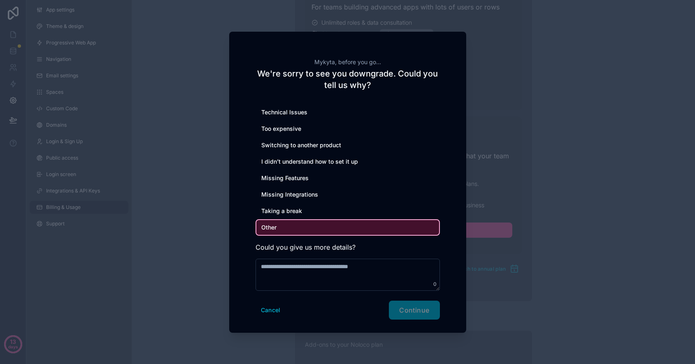
click at [409, 312] on div "Cancel Continue" at bounding box center [348, 310] width 184 height 19
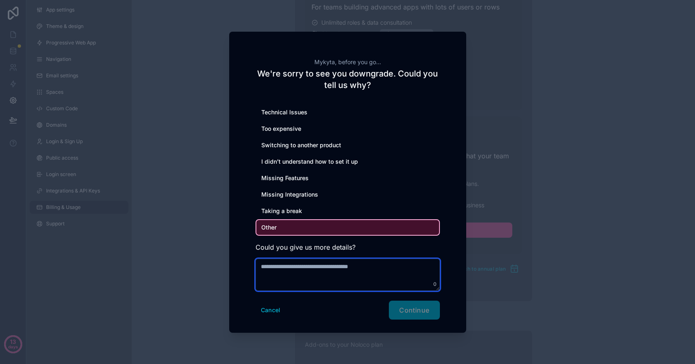
click at [393, 277] on textarea at bounding box center [348, 275] width 184 height 32
type textarea "**********"
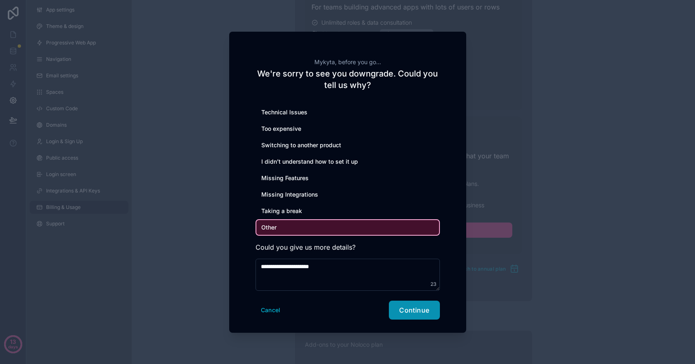
click at [407, 305] on button "Continue" at bounding box center [414, 310] width 51 height 19
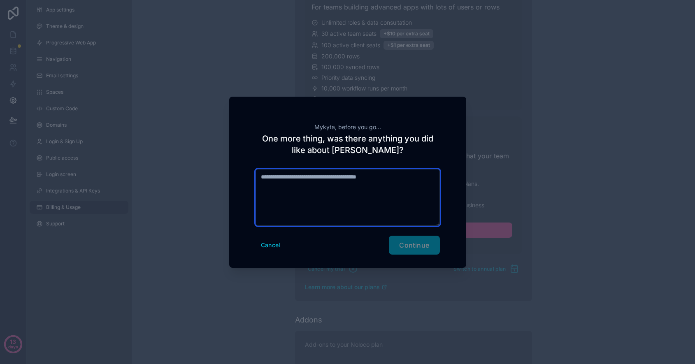
click at [371, 176] on textarea at bounding box center [348, 197] width 184 height 57
type textarea "**********"
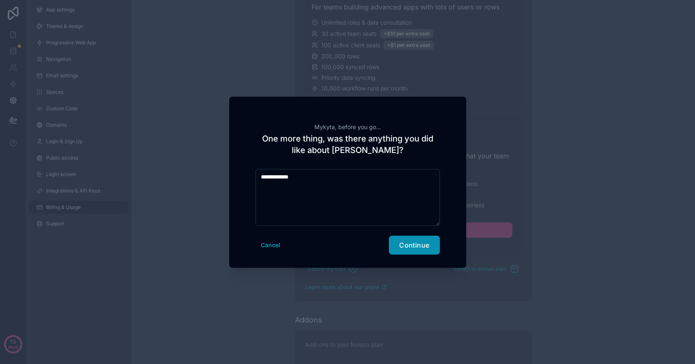
click at [417, 252] on button "Continue" at bounding box center [414, 245] width 51 height 19
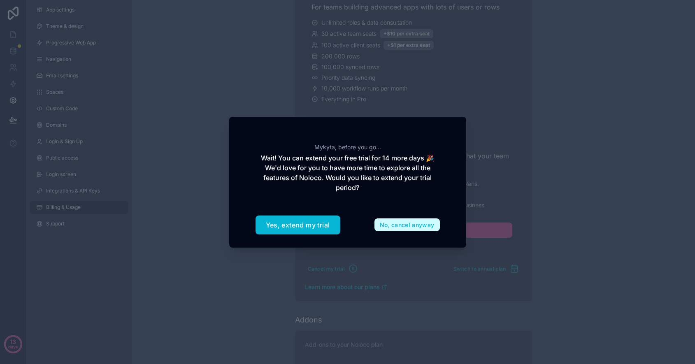
click at [394, 227] on button "No, cancel anyway" at bounding box center [406, 225] width 65 height 13
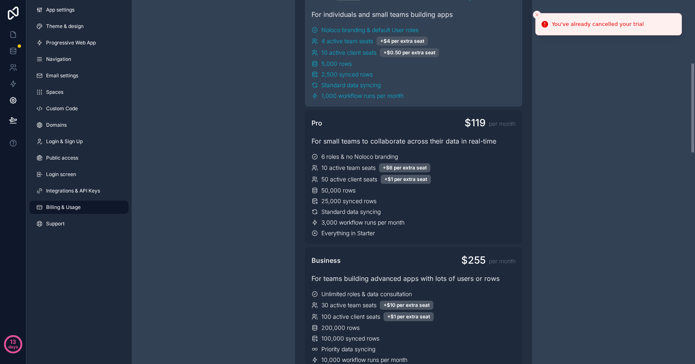
scroll to position [251, 0]
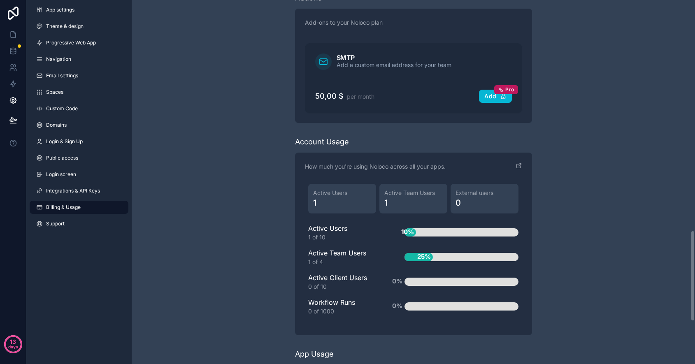
scroll to position [959, 0]
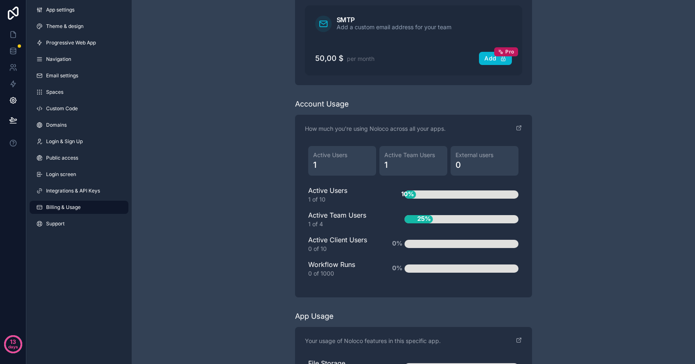
drag, startPoint x: 411, startPoint y: 193, endPoint x: 436, endPoint y: 195, distance: 24.7
click at [436, 195] on div "10%" at bounding box center [461, 195] width 114 height 8
click at [434, 191] on div "10%" at bounding box center [461, 195] width 114 height 8
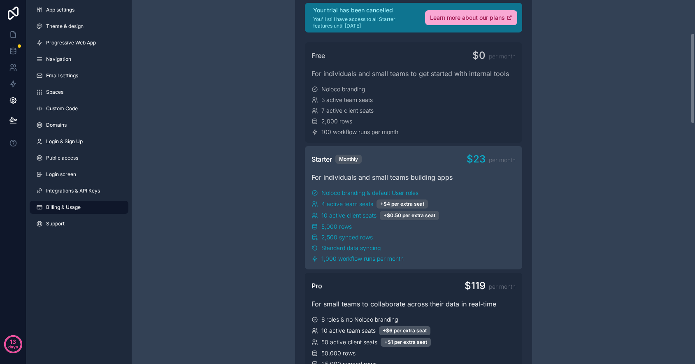
scroll to position [0, 0]
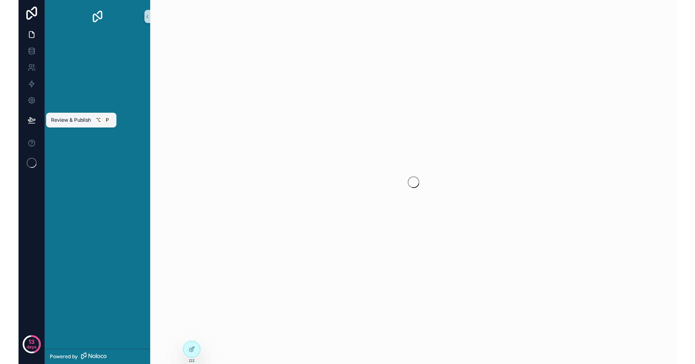
scroll to position [1407, 0]
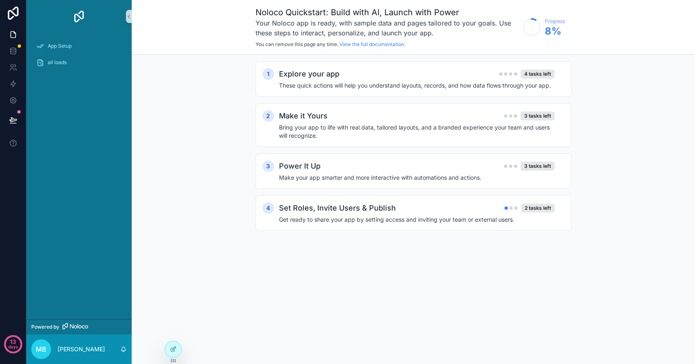
click at [57, 265] on div "App Setup all loads" at bounding box center [78, 176] width 105 height 286
click at [66, 61] on span "all loads" at bounding box center [57, 62] width 19 height 7
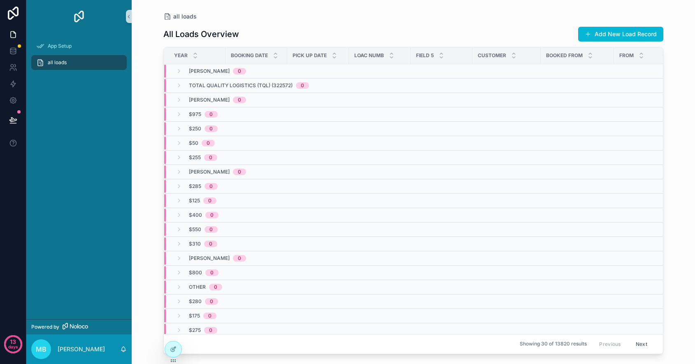
click at [185, 63] on th "Year" at bounding box center [195, 55] width 62 height 17
click at [183, 51] on div "Year" at bounding box center [194, 56] width 61 height 16
click at [269, 56] on div "Booking Date" at bounding box center [256, 56] width 61 height 16
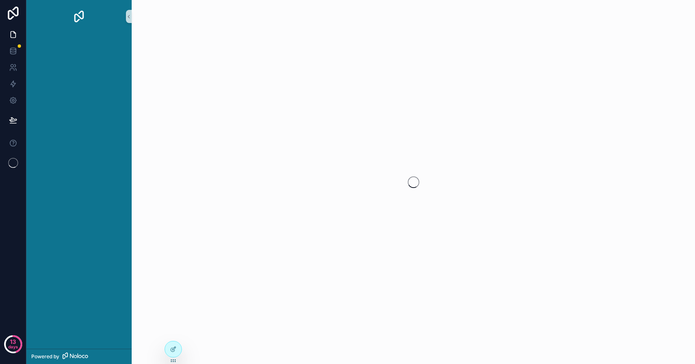
scroll to position [1407, 0]
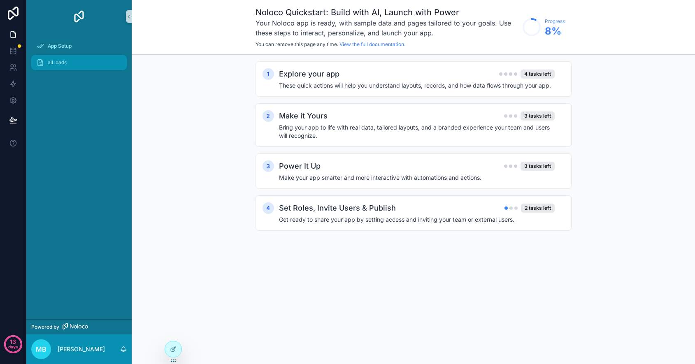
click at [95, 61] on div "all loads" at bounding box center [79, 62] width 86 height 13
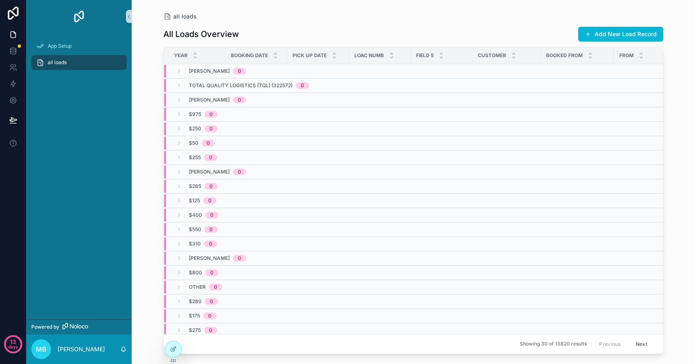
click at [206, 75] on div "[PERSON_NAME] 0" at bounding box center [217, 71] width 57 height 13
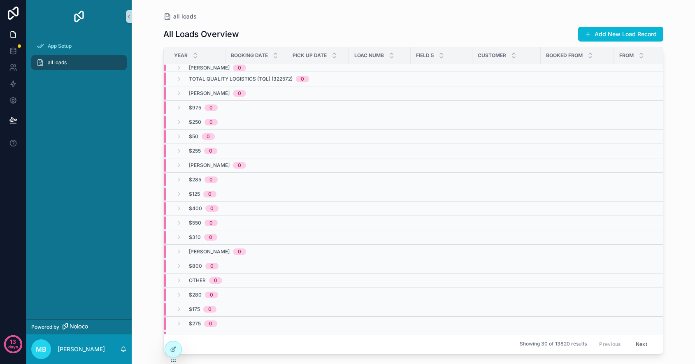
click at [200, 125] on span "$250" at bounding box center [195, 122] width 12 height 7
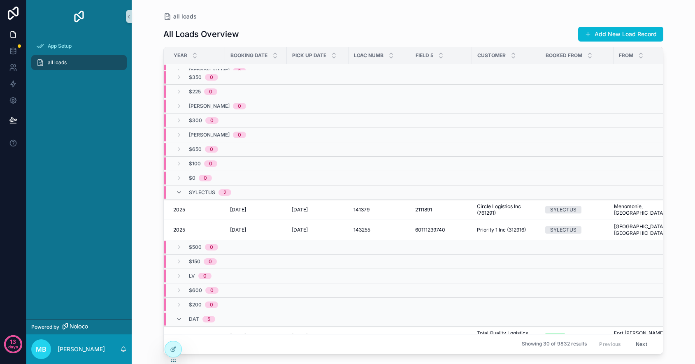
scroll to position [0, 0]
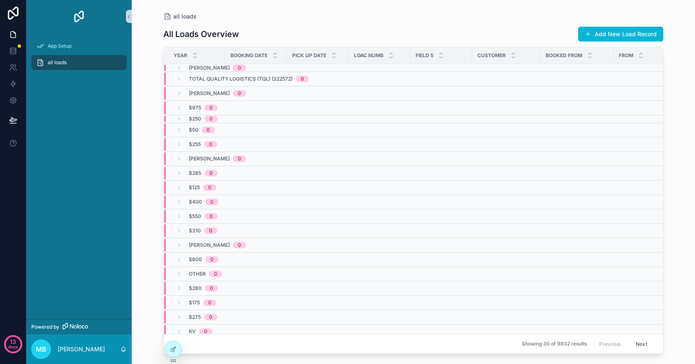
click at [181, 135] on div "$50 0" at bounding box center [195, 129] width 39 height 13
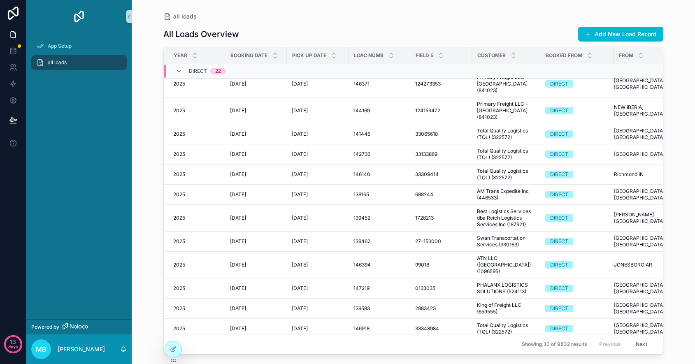
scroll to position [805, 0]
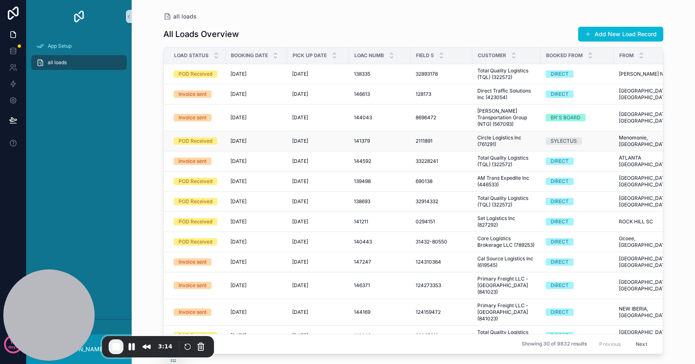
click at [272, 139] on td "[DATE] [DATE]" at bounding box center [256, 141] width 62 height 20
click at [131, 19] on icon "scrollable content" at bounding box center [129, 17] width 6 height 6
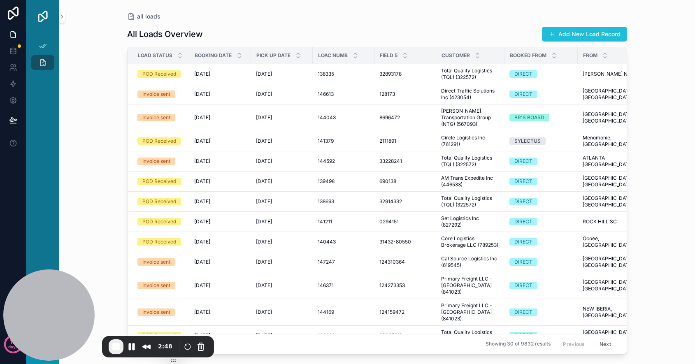
click at [594, 40] on button "Add New Load Record" at bounding box center [584, 34] width 85 height 15
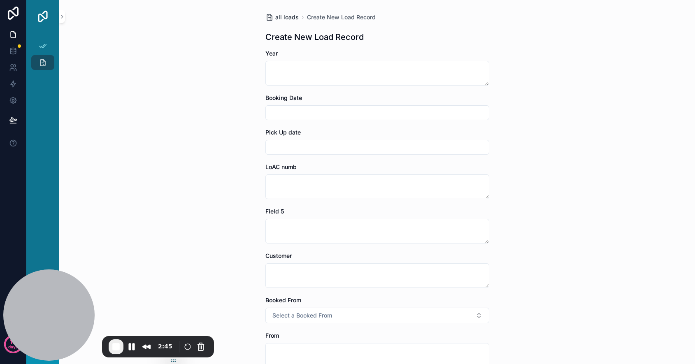
click at [287, 16] on span "all loads" at bounding box center [286, 17] width 23 height 8
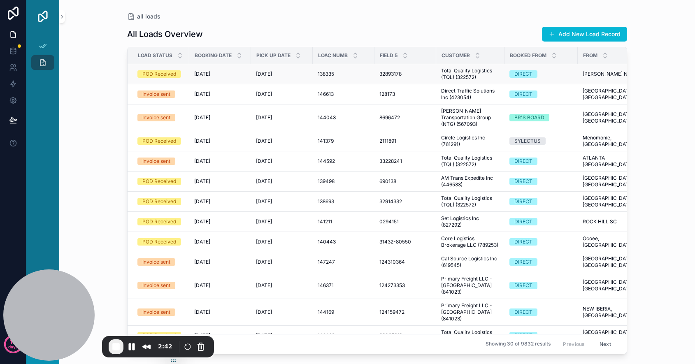
click at [202, 75] on span "[DATE]" at bounding box center [202, 74] width 16 height 7
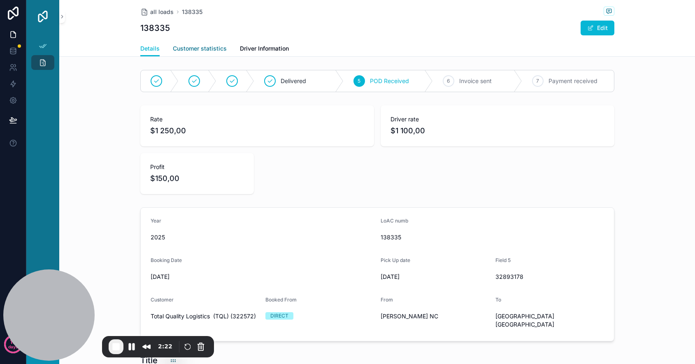
click at [208, 51] on span "Customer statistics" at bounding box center [200, 48] width 54 height 8
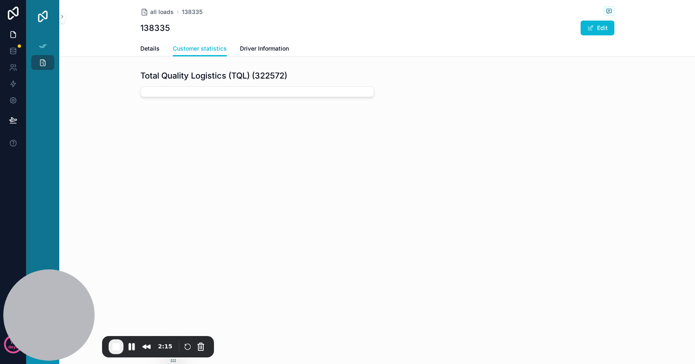
click at [225, 93] on div "scrollable content" at bounding box center [257, 91] width 234 height 11
click at [263, 49] on span "Driver Information" at bounding box center [264, 48] width 49 height 8
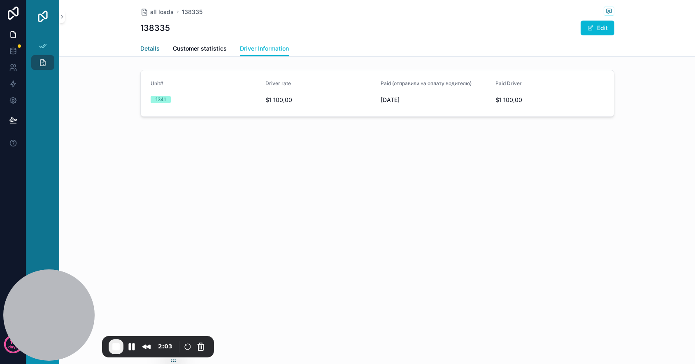
click at [149, 48] on span "Details" at bounding box center [149, 48] width 19 height 8
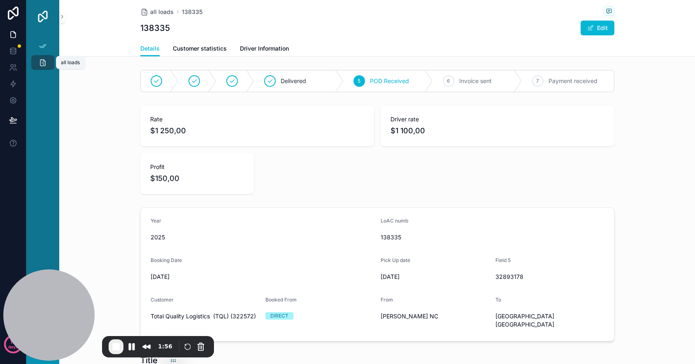
click at [46, 65] on icon "scrollable content" at bounding box center [43, 62] width 8 height 8
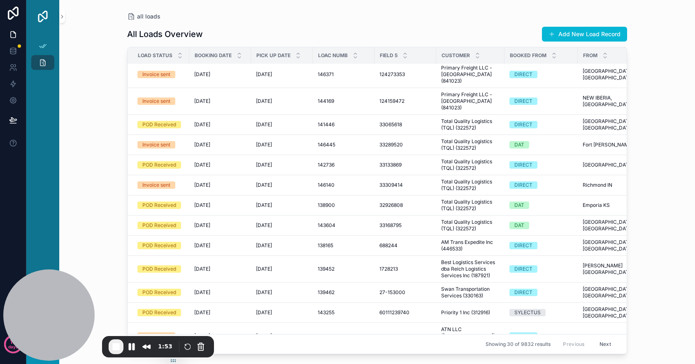
scroll to position [330, 0]
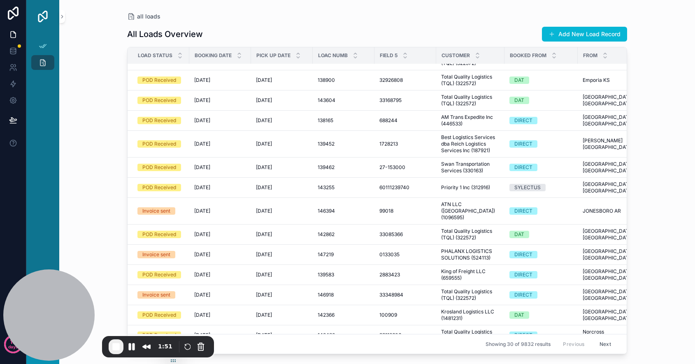
click at [172, 52] on div "Load Status" at bounding box center [158, 56] width 61 height 16
click at [181, 53] on icon "scrollable content" at bounding box center [179, 53] width 5 height 5
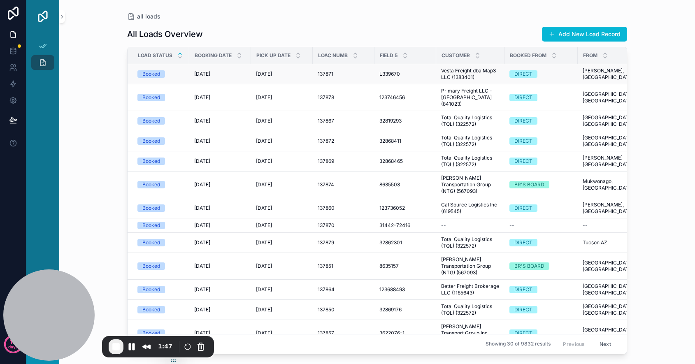
click at [177, 76] on div "Booked" at bounding box center [160, 73] width 47 height 7
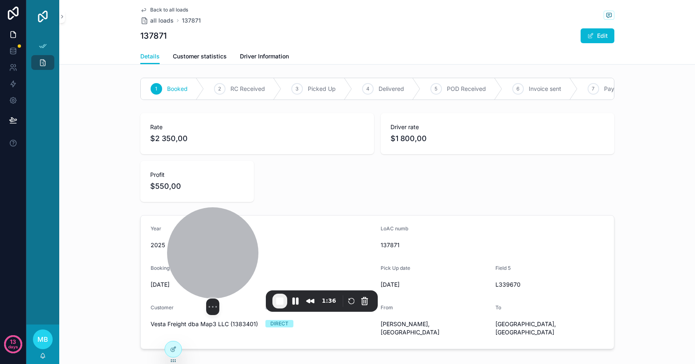
drag, startPoint x: 39, startPoint y: 290, endPoint x: 200, endPoint y: 243, distance: 168.5
click at [200, 243] on div at bounding box center [212, 252] width 91 height 91
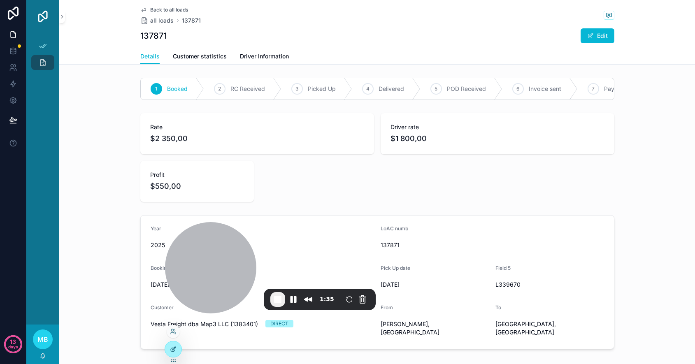
click at [174, 349] on icon at bounding box center [173, 348] width 3 height 3
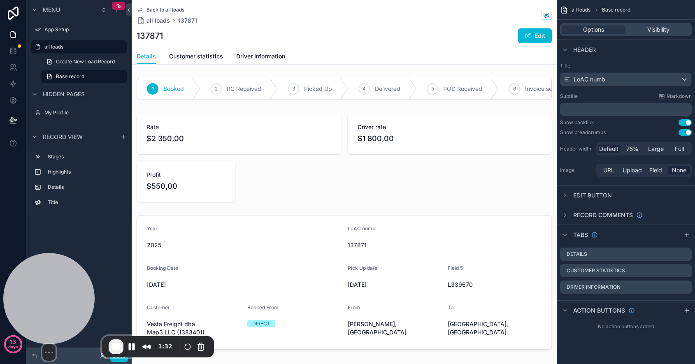
drag, startPoint x: 209, startPoint y: 257, endPoint x: 33, endPoint y: 312, distance: 184.0
click at [33, 312] on div at bounding box center [48, 298] width 91 height 91
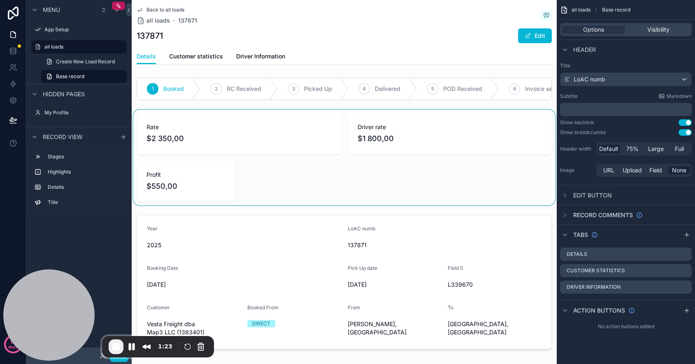
click at [233, 157] on div "scrollable content" at bounding box center [344, 157] width 425 height 95
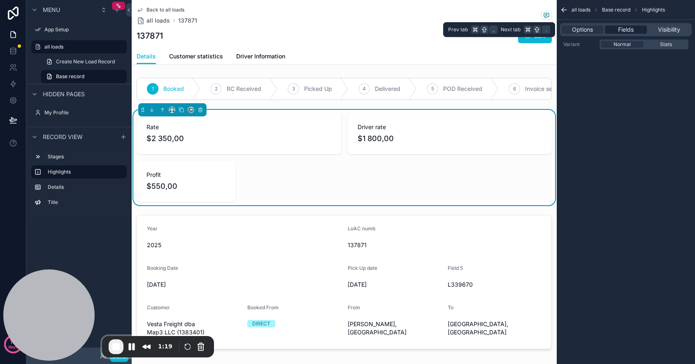
click at [624, 26] on span "Fields" at bounding box center [626, 30] width 16 height 8
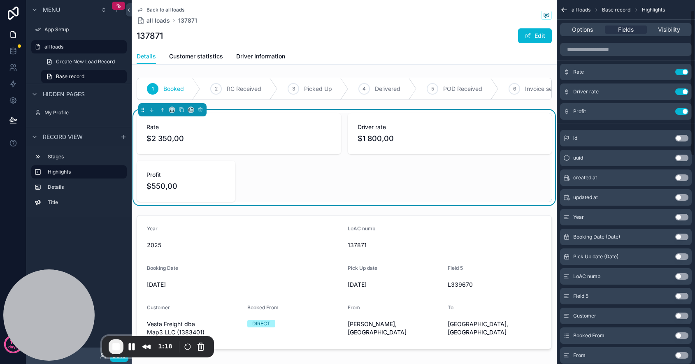
scroll to position [25, 0]
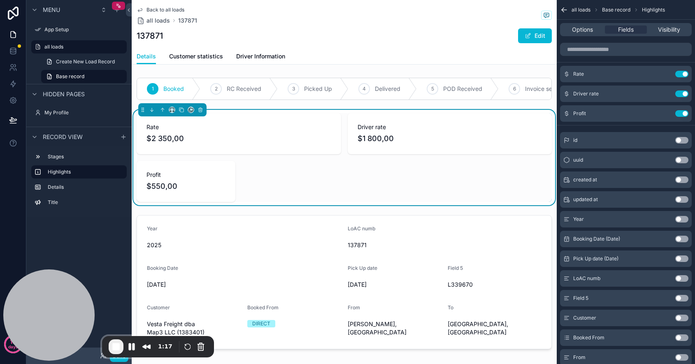
click at [681, 141] on button "Use setting" at bounding box center [681, 140] width 13 height 7
click at [681, 134] on button "Use setting" at bounding box center [681, 133] width 13 height 7
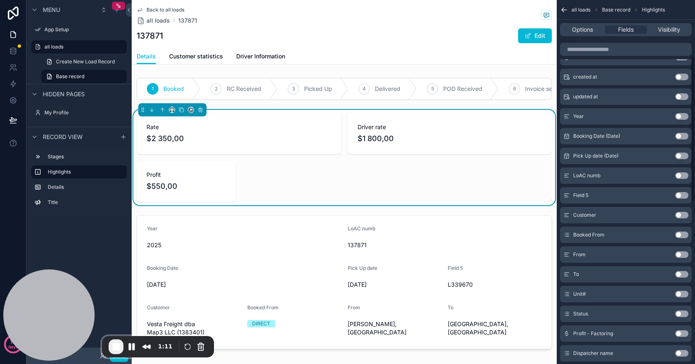
scroll to position [147, 0]
click at [681, 197] on button "Use setting" at bounding box center [681, 195] width 13 height 7
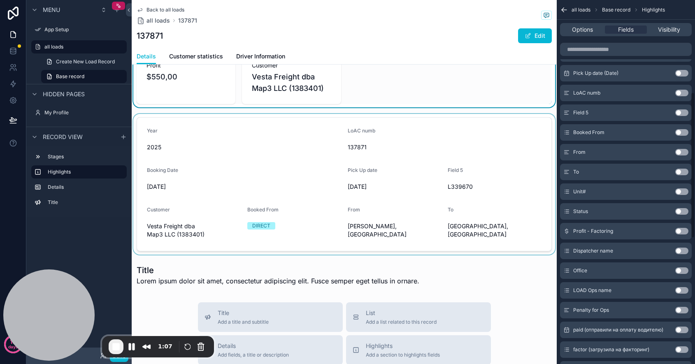
scroll to position [110, 0]
click at [415, 216] on div "scrollable content" at bounding box center [344, 184] width 425 height 141
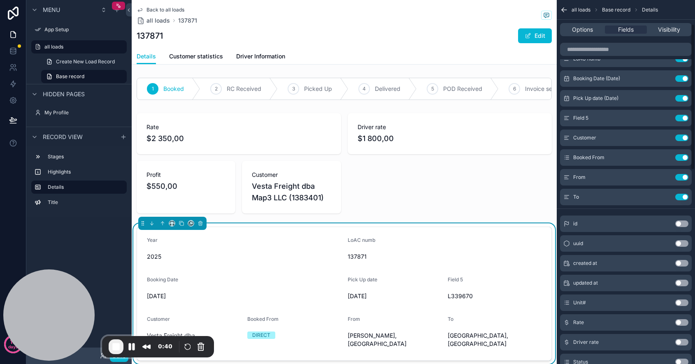
scroll to position [0, 0]
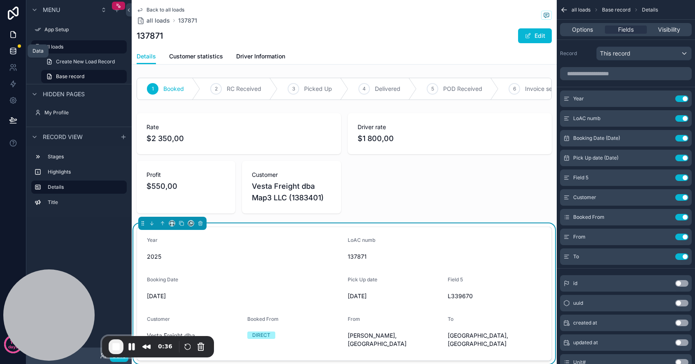
click at [14, 49] on icon at bounding box center [13, 51] width 8 height 8
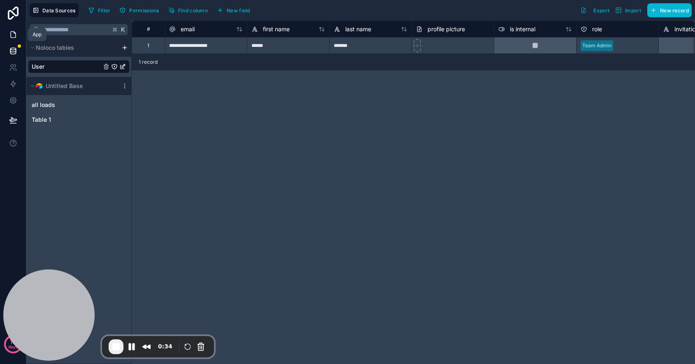
click at [12, 33] on icon at bounding box center [13, 34] width 8 height 8
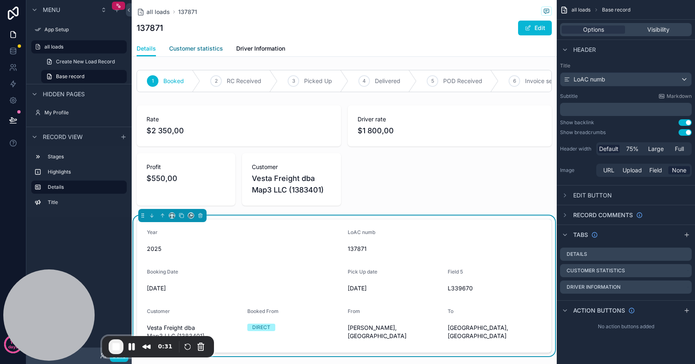
click at [198, 51] on span "Customer statistics" at bounding box center [196, 48] width 54 height 8
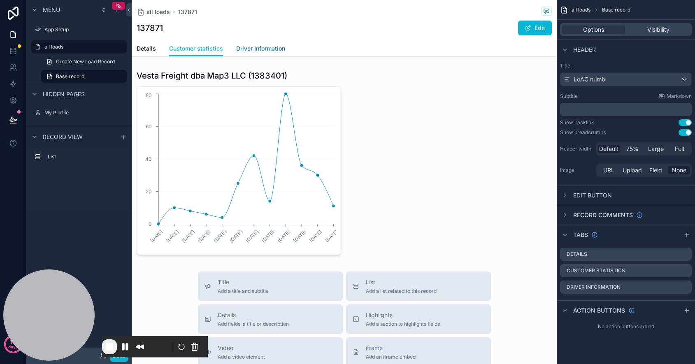
click at [269, 50] on span "Driver Information" at bounding box center [260, 48] width 49 height 8
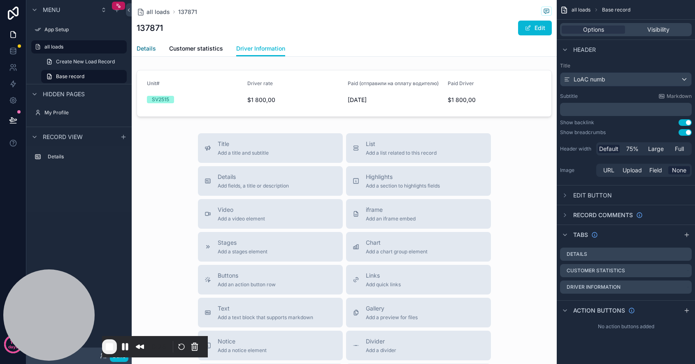
click at [150, 47] on span "Details" at bounding box center [146, 48] width 19 height 8
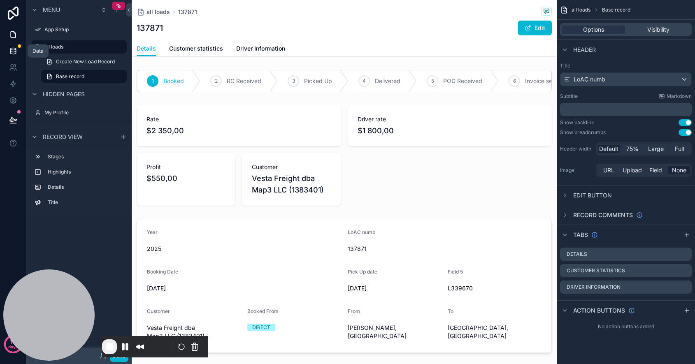
click at [10, 51] on icon at bounding box center [12, 52] width 5 height 3
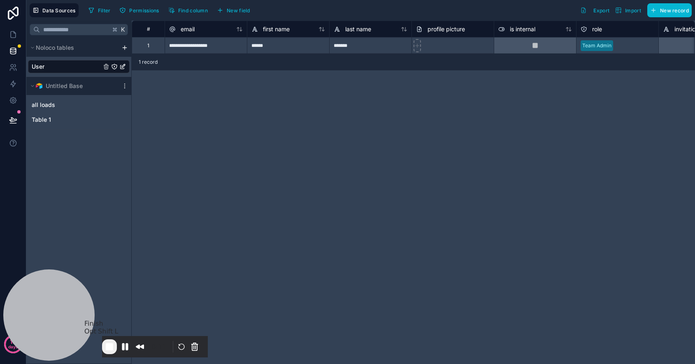
click at [114, 346] on span "End Recording" at bounding box center [110, 347] width 10 height 10
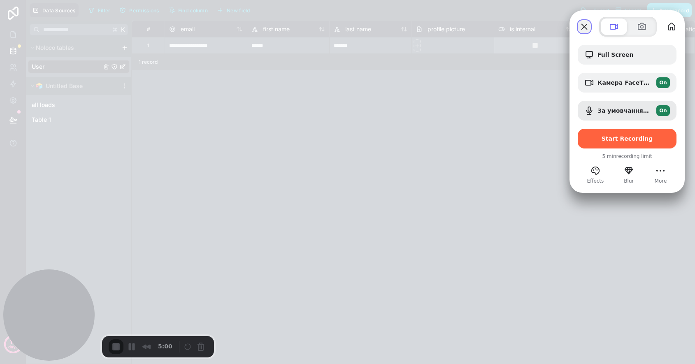
click at [581, 30] on button "Close" at bounding box center [584, 26] width 13 height 13
click at [663, 168] on button "More" at bounding box center [660, 170] width 13 height 13
click at [672, 28] on button "My library" at bounding box center [671, 26] width 13 height 13
click at [471, 167] on div at bounding box center [347, 182] width 695 height 364
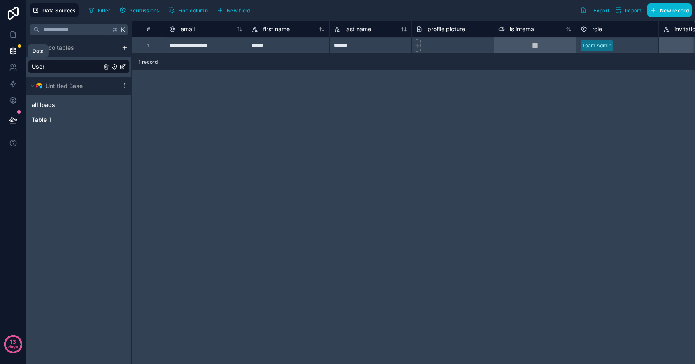
click at [12, 53] on icon at bounding box center [13, 51] width 8 height 8
click at [13, 53] on icon at bounding box center [13, 51] width 8 height 8
click at [12, 74] on link at bounding box center [13, 67] width 26 height 16
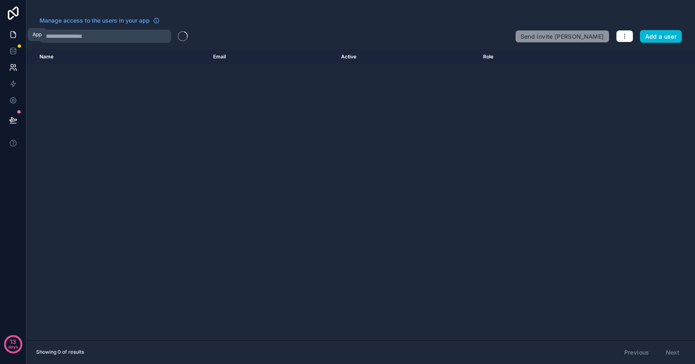
click at [16, 40] on link at bounding box center [13, 34] width 26 height 16
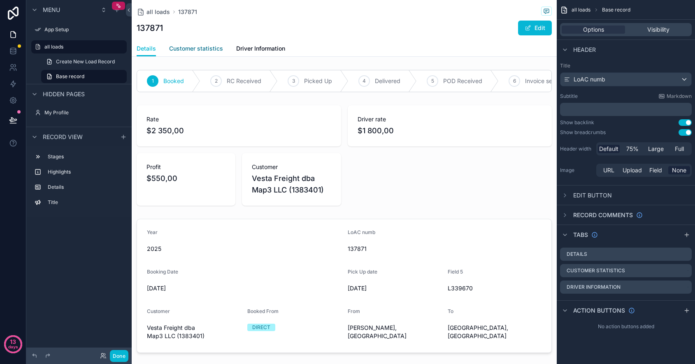
click at [204, 50] on span "Customer statistics" at bounding box center [196, 48] width 54 height 8
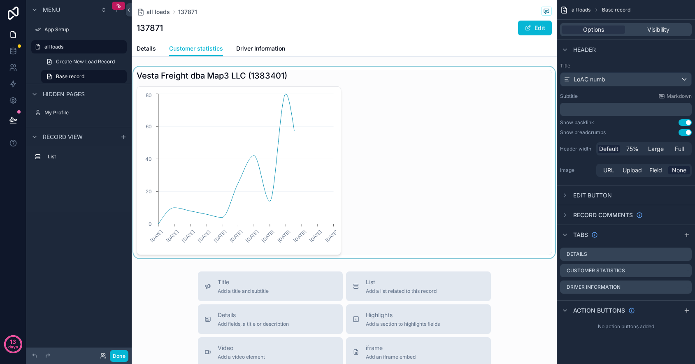
click at [273, 189] on div "scrollable content" at bounding box center [344, 163] width 425 height 192
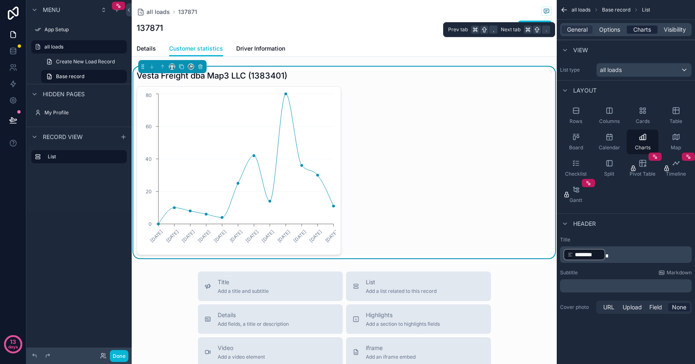
click at [638, 30] on span "Charts" at bounding box center [642, 30] width 18 height 8
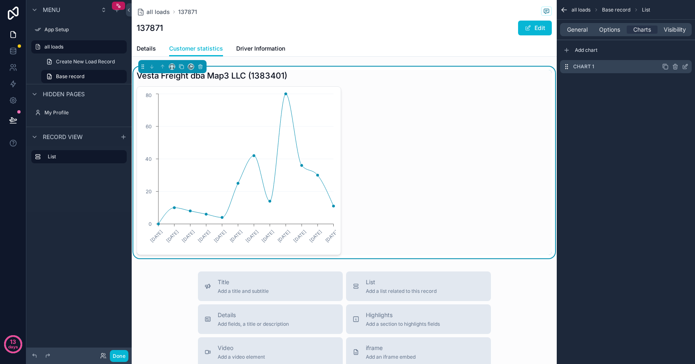
click at [604, 70] on div "Chart 1" at bounding box center [626, 66] width 132 height 13
click at [686, 69] on icon "scrollable content" at bounding box center [685, 66] width 7 height 7
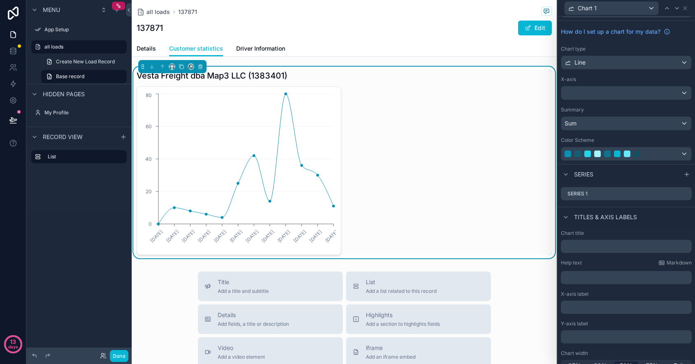
scroll to position [26, 0]
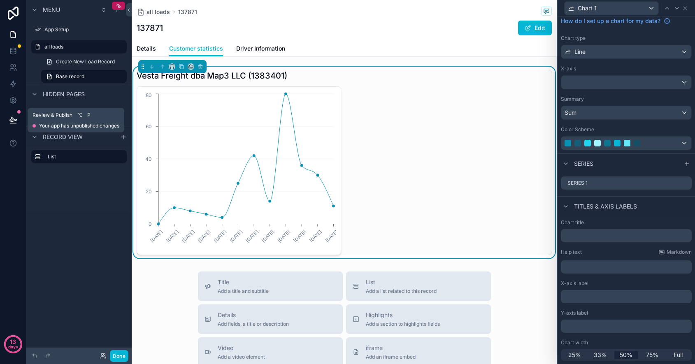
click at [18, 122] on button at bounding box center [13, 120] width 18 height 23
click at [15, 86] on icon at bounding box center [13, 84] width 8 height 8
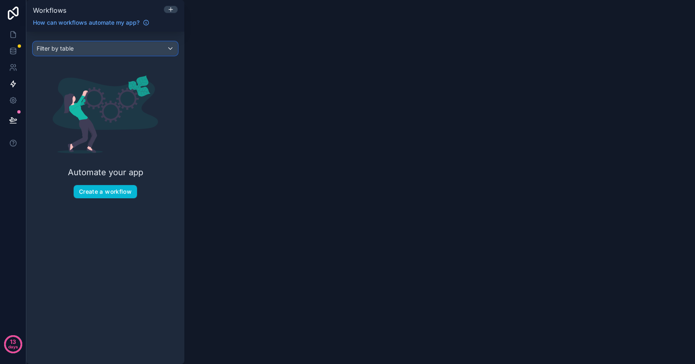
click at [65, 46] on span "Filter by table" at bounding box center [55, 48] width 37 height 7
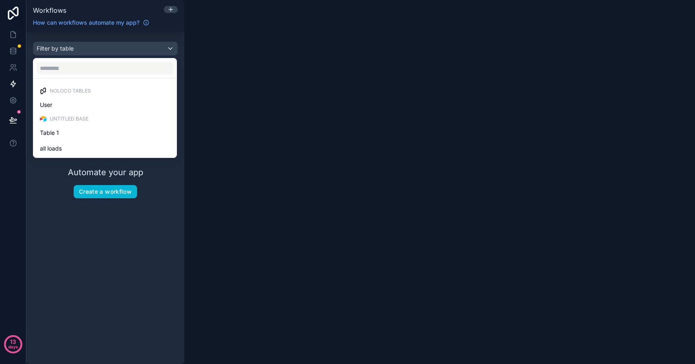
click at [123, 235] on div "scrollable content" at bounding box center [347, 182] width 695 height 364
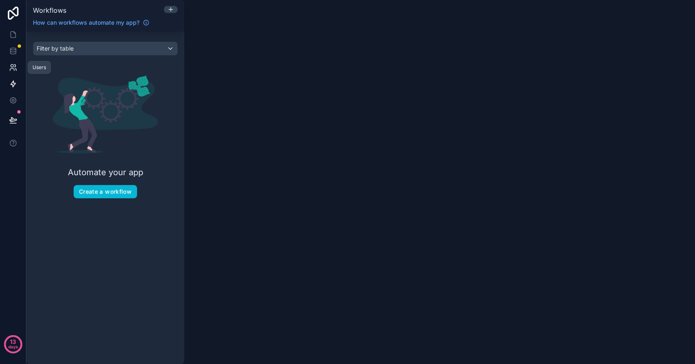
click at [13, 70] on icon at bounding box center [13, 67] width 8 height 8
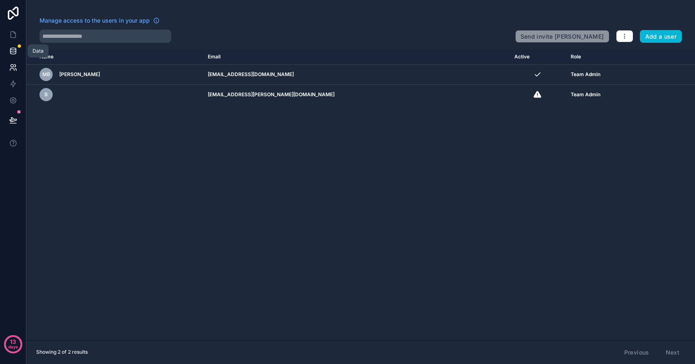
click at [12, 53] on icon at bounding box center [13, 51] width 8 height 8
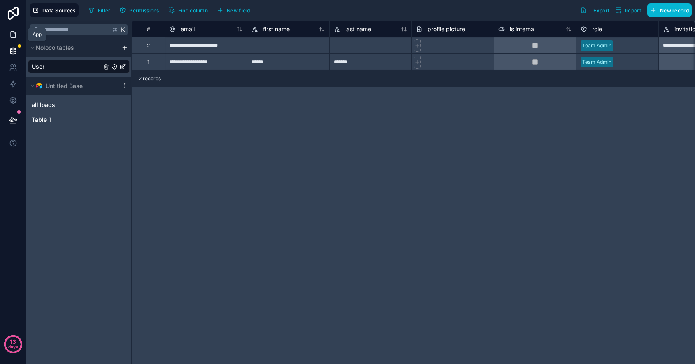
click at [16, 38] on icon at bounding box center [13, 34] width 8 height 8
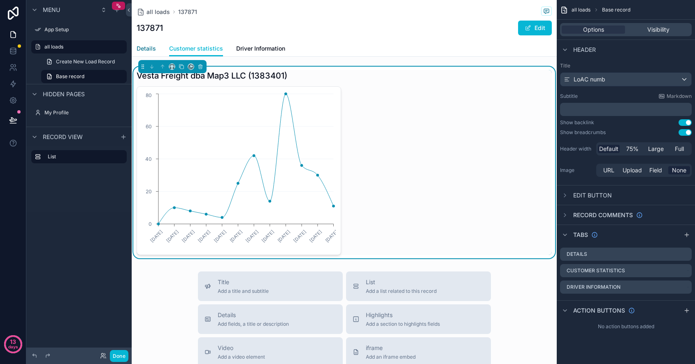
click at [142, 46] on span "Details" at bounding box center [146, 48] width 19 height 8
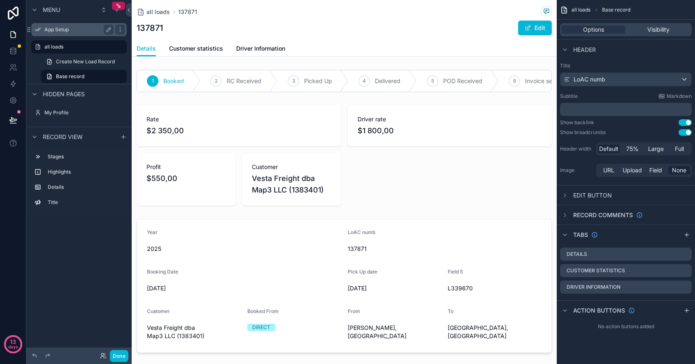
click at [63, 26] on label "App Setup" at bounding box center [77, 29] width 66 height 7
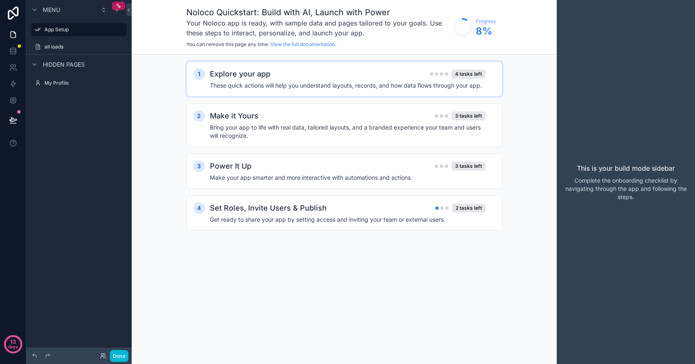
click at [226, 79] on h2 "Explore your app" at bounding box center [240, 74] width 60 height 12
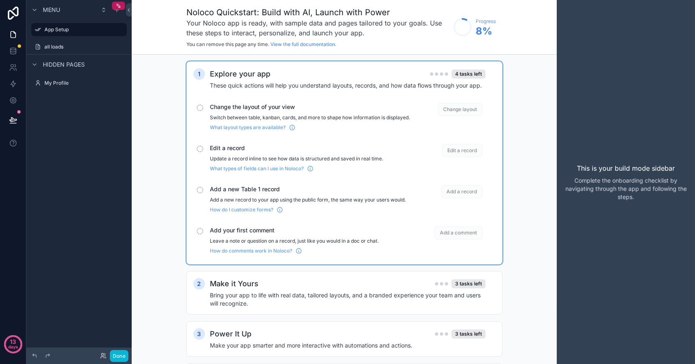
click at [263, 119] on p "Switch between table, kanban, cards, and more to shape how information is displ…" at bounding box center [310, 117] width 200 height 7
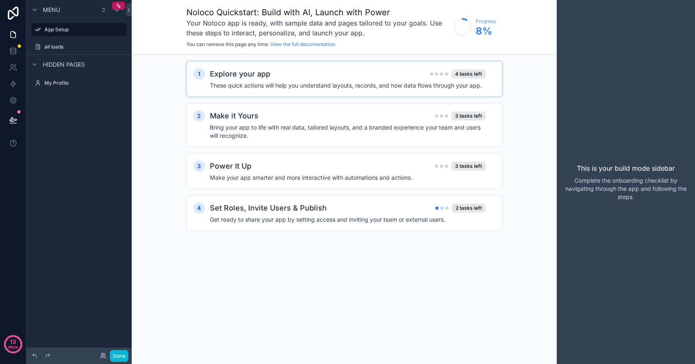
click at [265, 85] on h4 "These quick actions will help you understand layouts, records, and how data flo…" at bounding box center [348, 85] width 276 height 8
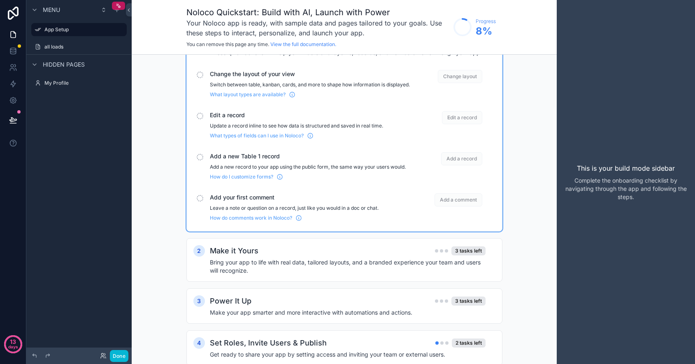
scroll to position [64, 0]
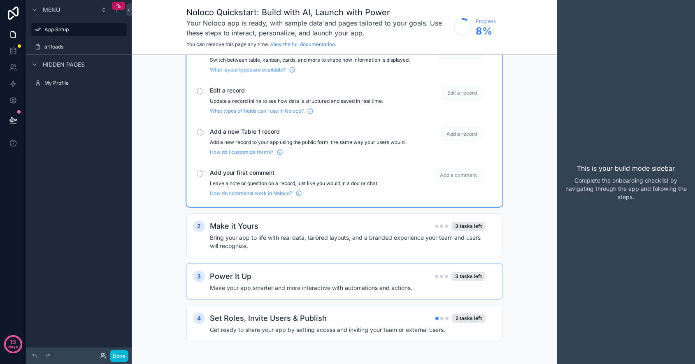
click at [273, 281] on div "Power It Up 3 tasks left" at bounding box center [348, 277] width 276 height 12
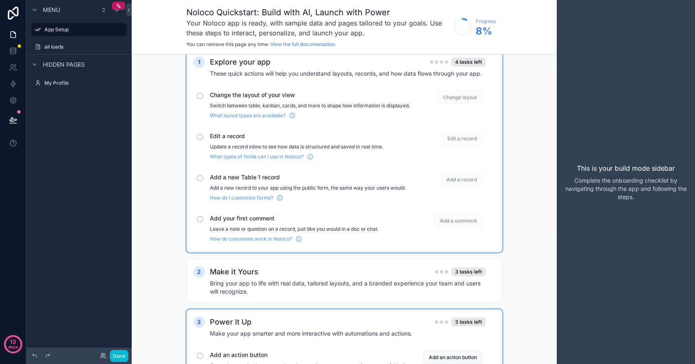
scroll to position [0, 0]
